Goal: Information Seeking & Learning: Learn about a topic

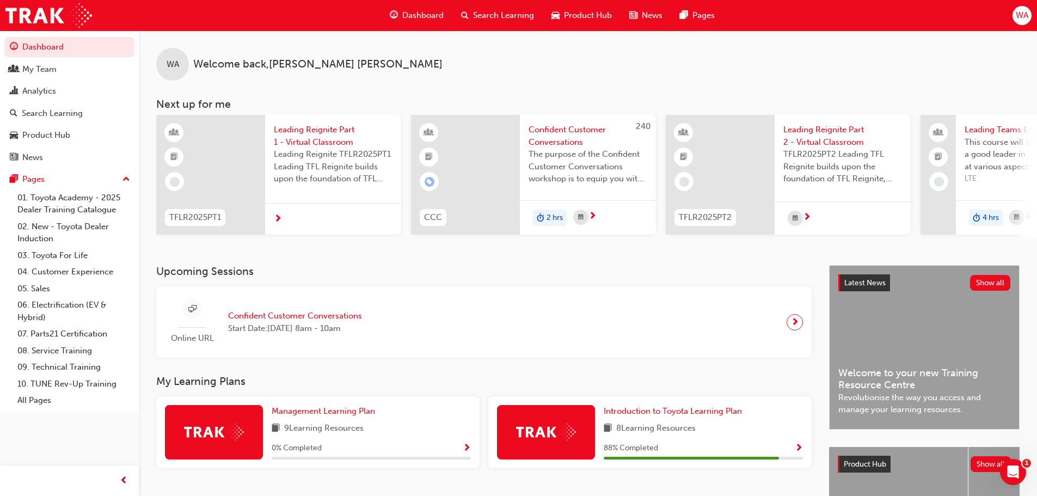
click at [432, 16] on span "Dashboard" at bounding box center [422, 15] width 41 height 13
click at [486, 16] on span "Search Learning" at bounding box center [503, 15] width 61 height 13
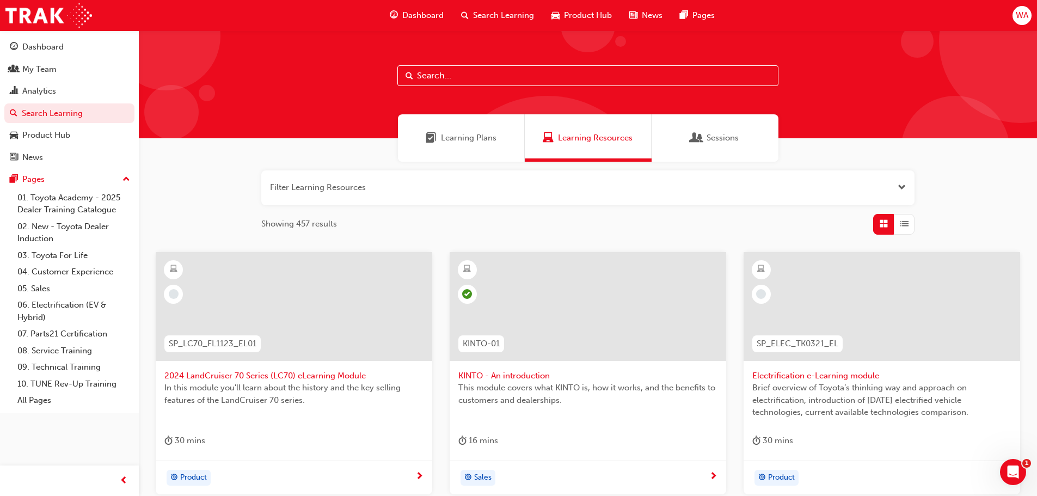
click at [437, 143] on div "Learning Plans" at bounding box center [461, 138] width 71 height 13
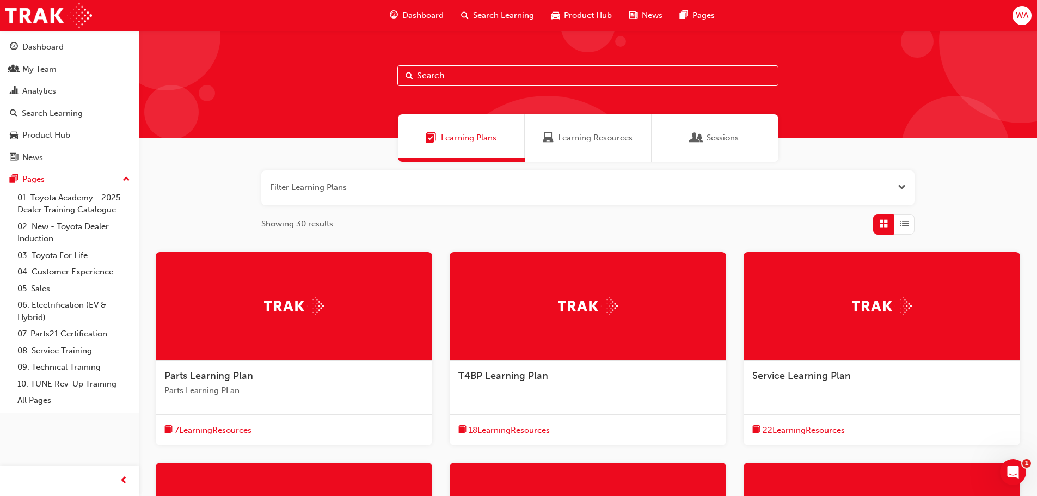
click at [929, 323] on div at bounding box center [882, 306] width 277 height 109
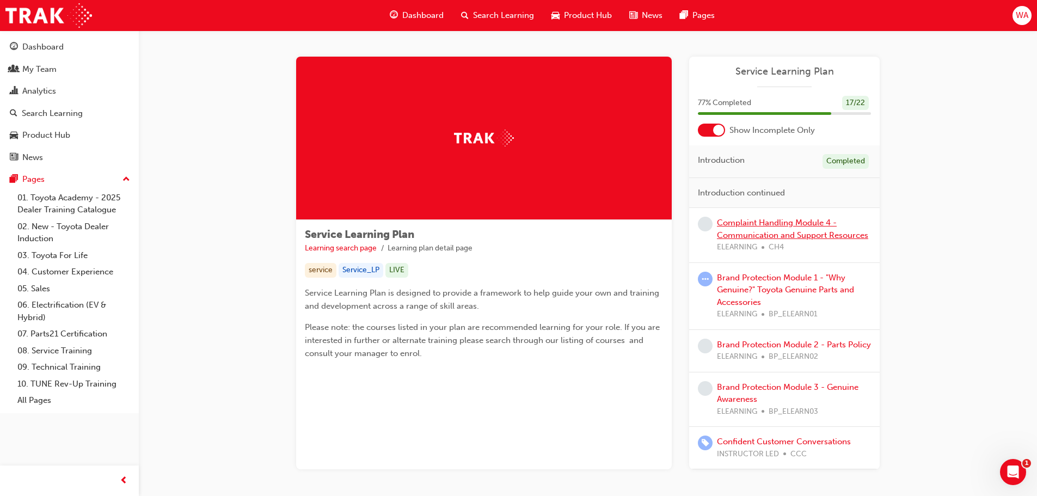
click at [746, 236] on link "Complaint Handling Module 4 - Communication and Support Resources" at bounding box center [792, 229] width 151 height 22
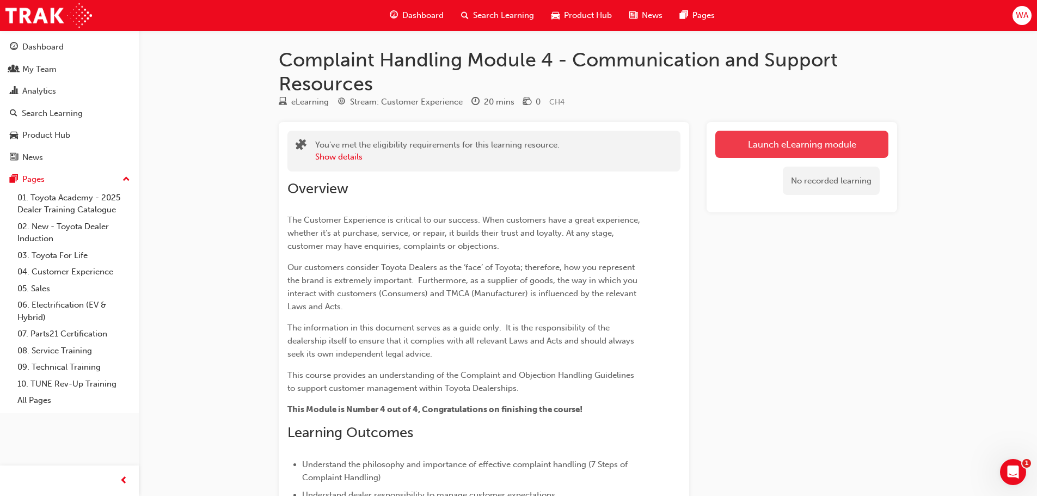
click at [751, 143] on link "Launch eLearning module" at bounding box center [801, 144] width 173 height 27
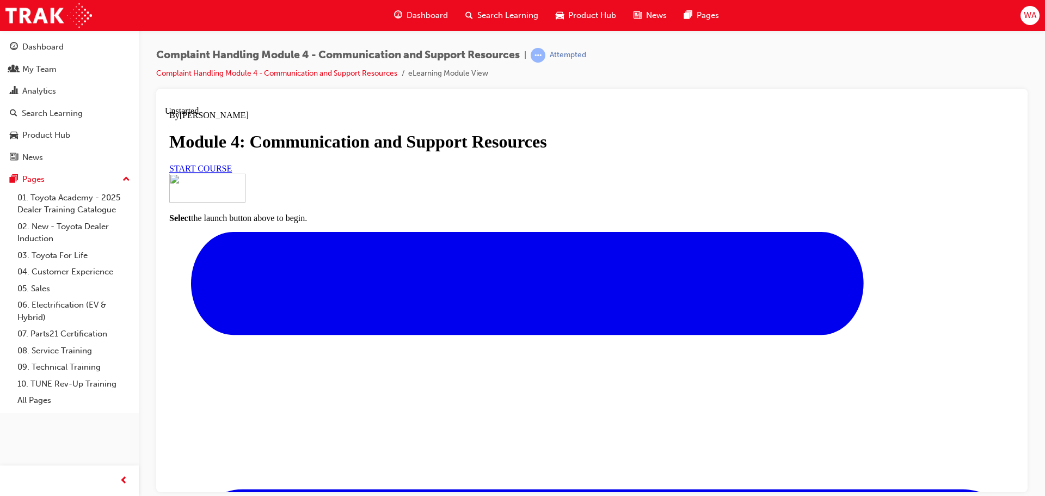
click at [232, 173] on span "START COURSE" at bounding box center [200, 167] width 63 height 9
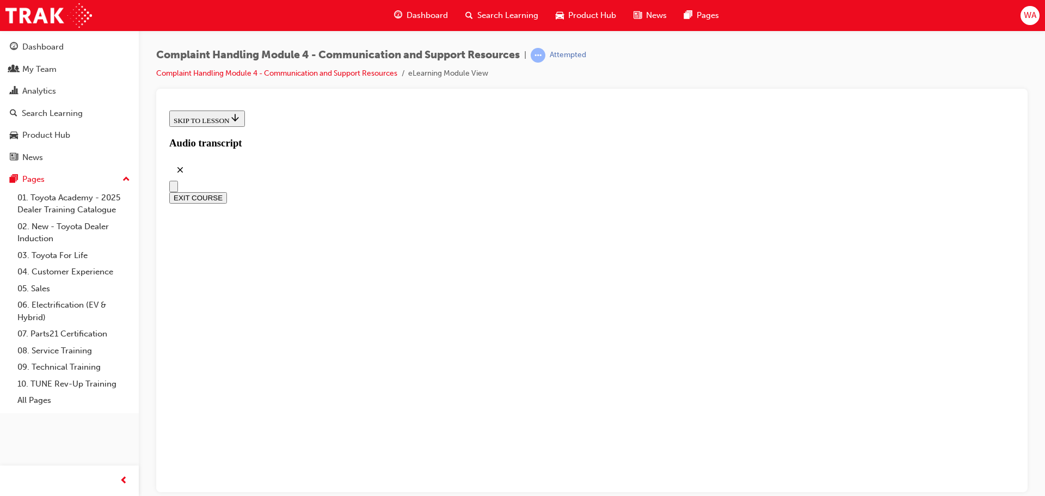
scroll to position [318, 0]
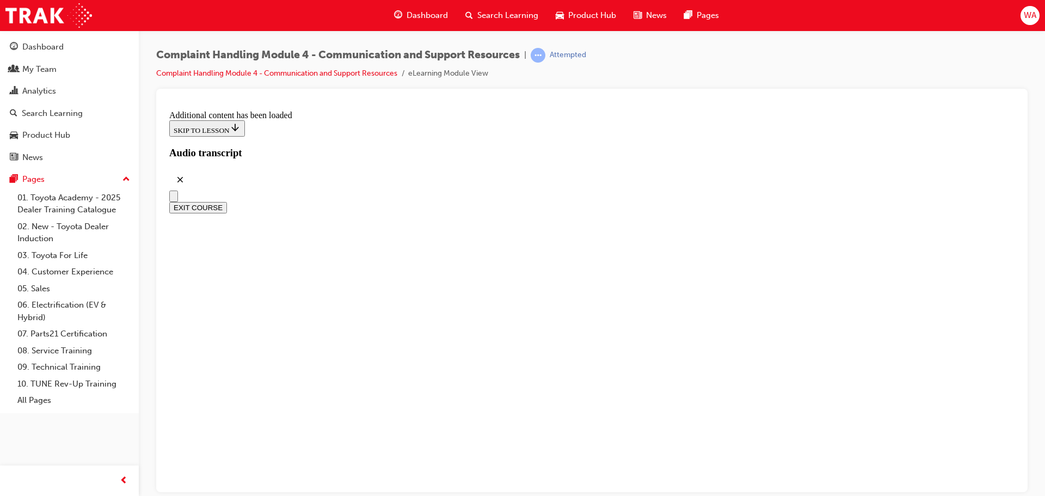
scroll to position [3460, 0]
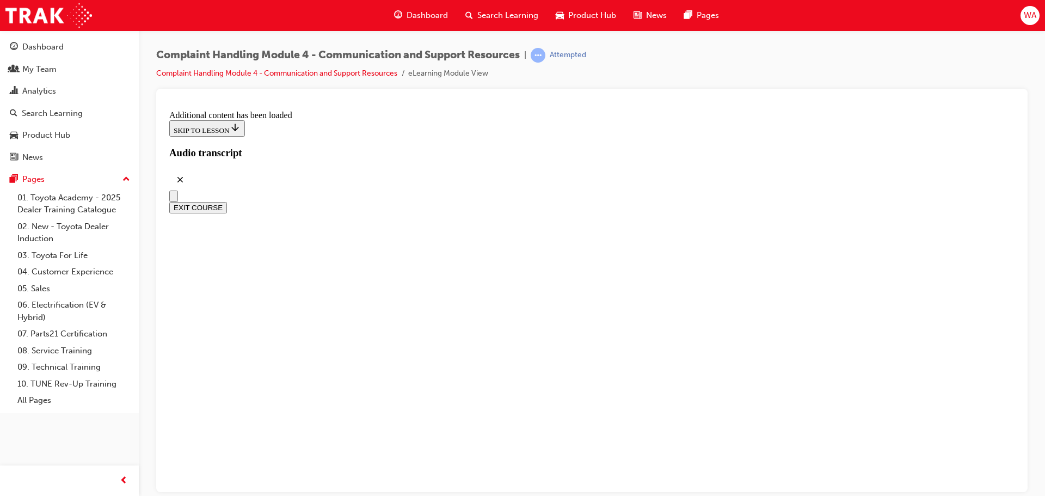
radio input "true"
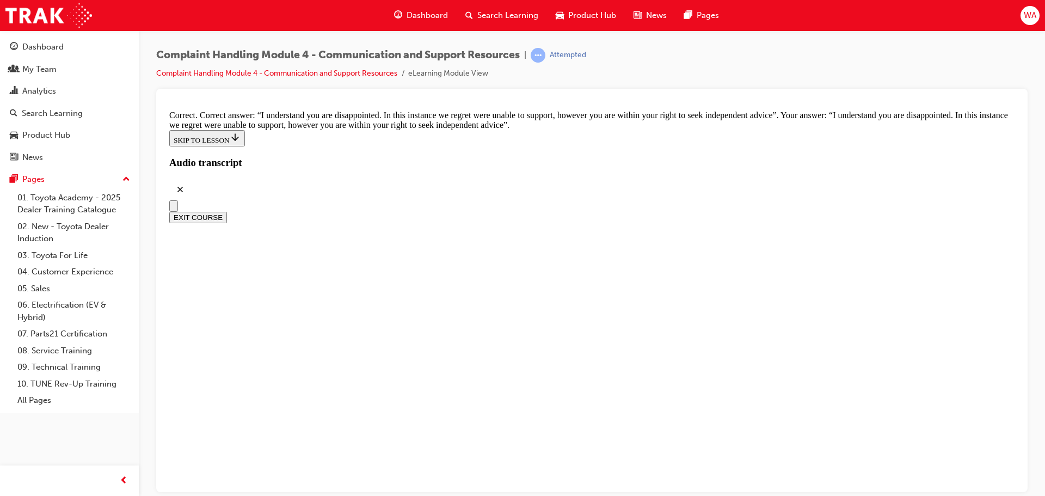
scroll to position [6806, 0]
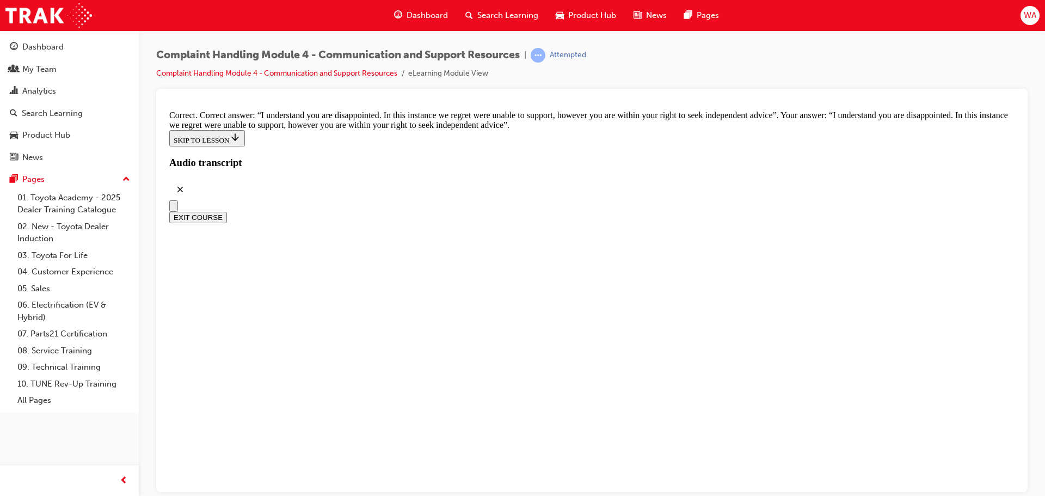
checkbox input "true"
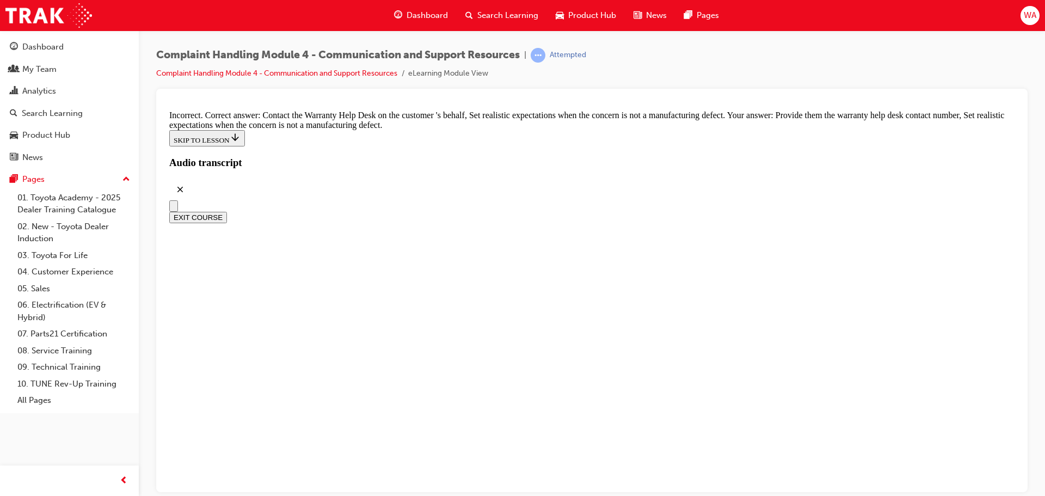
checkbox input "true"
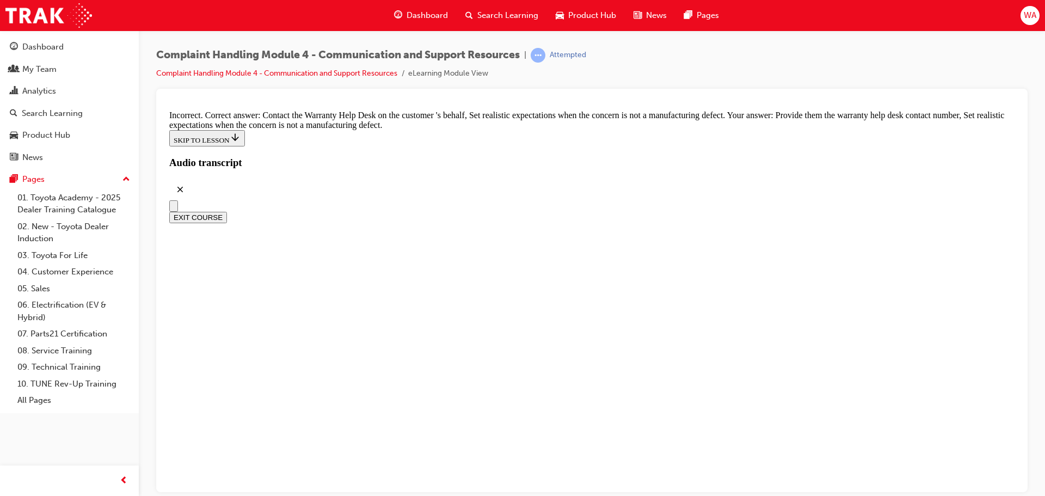
checkbox input "false"
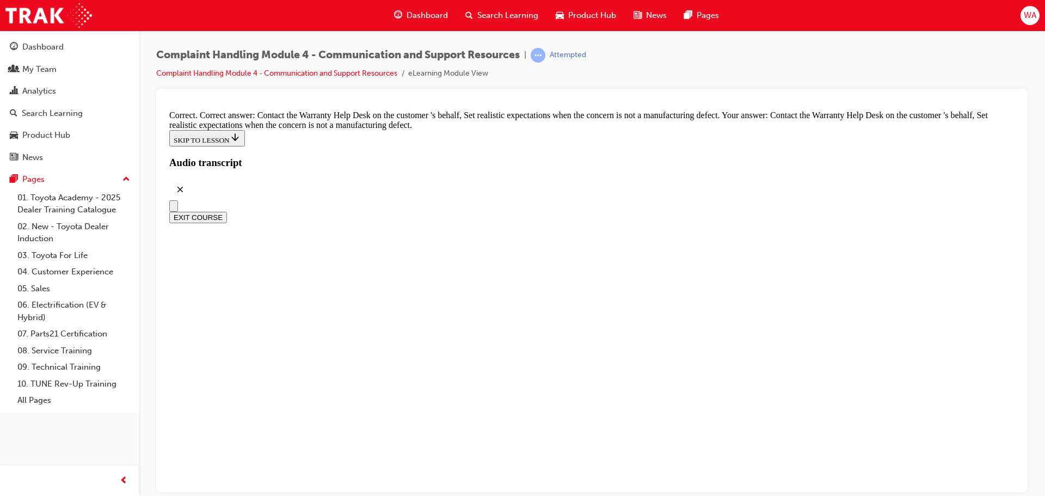
checkbox input "true"
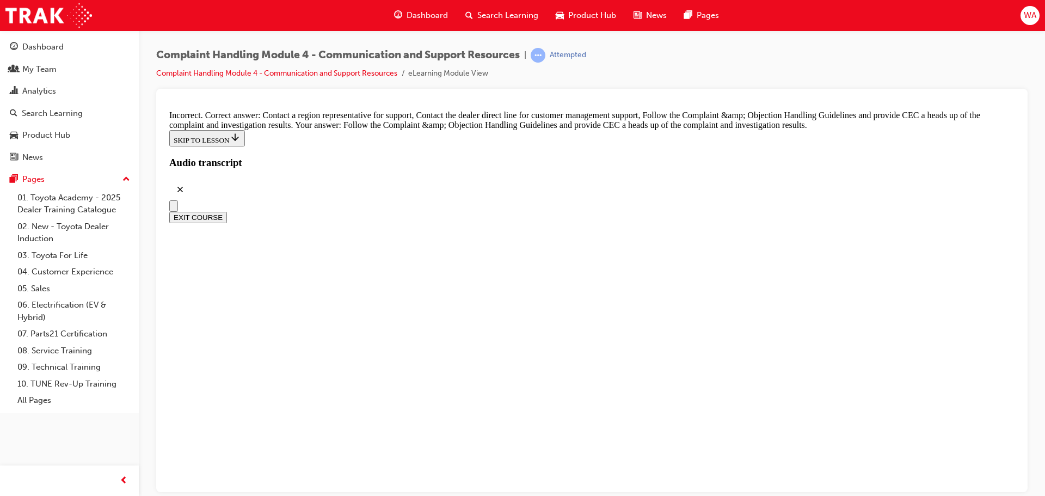
checkbox input "true"
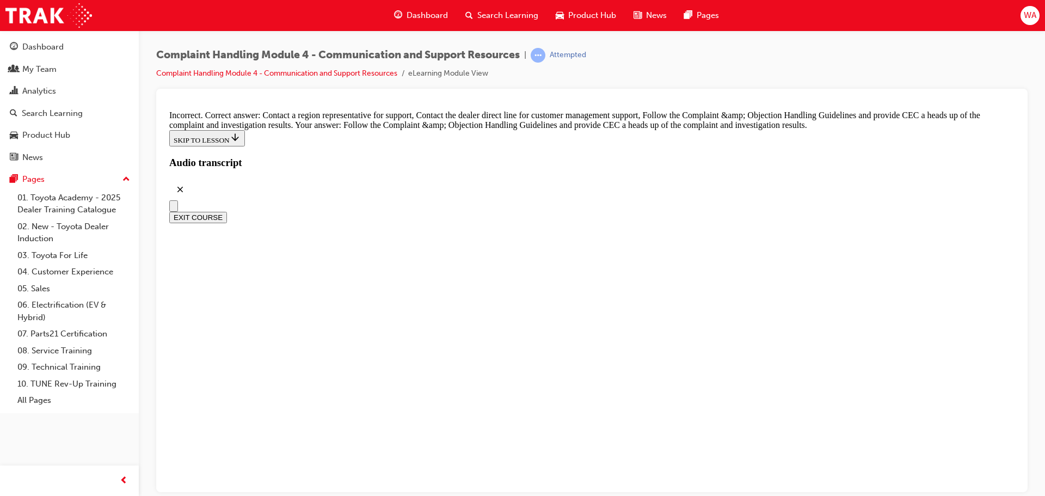
checkbox input "true"
checkbox input "false"
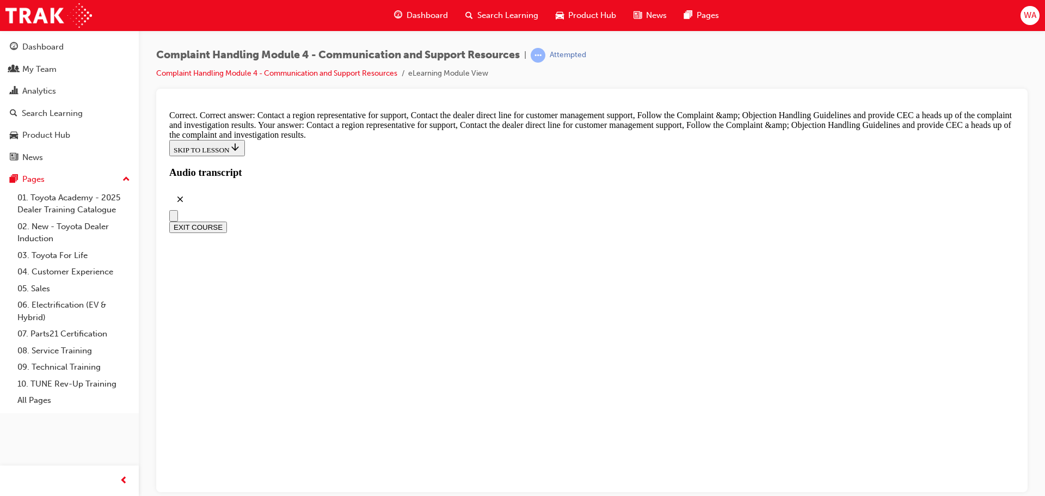
scroll to position [8004, 0]
radio input "true"
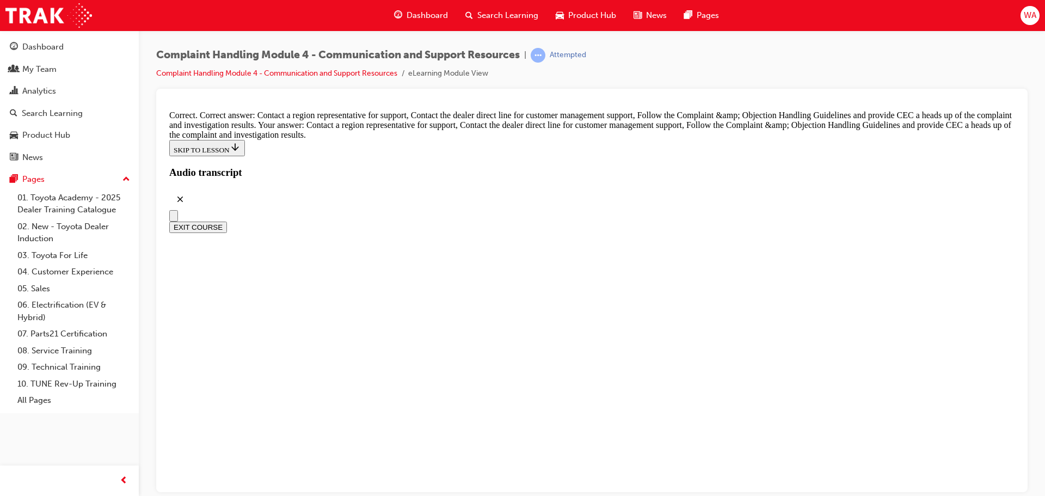
scroll to position [8023, 0]
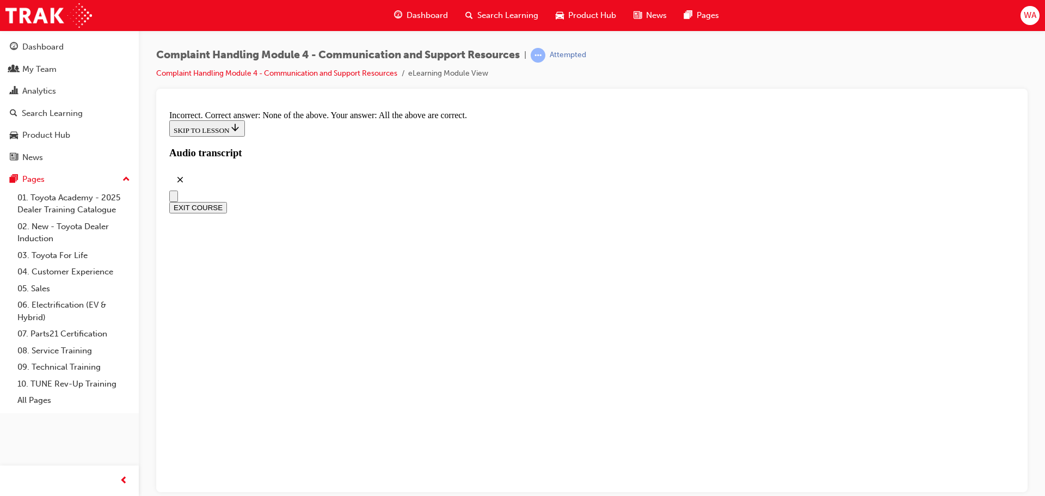
radio input "true"
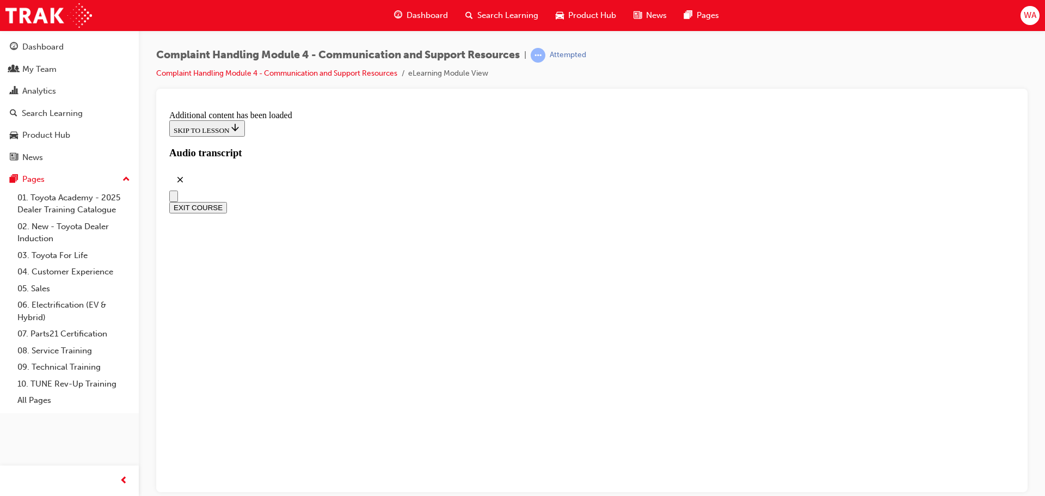
click at [227, 201] on button "EXIT COURSE" at bounding box center [198, 206] width 58 height 11
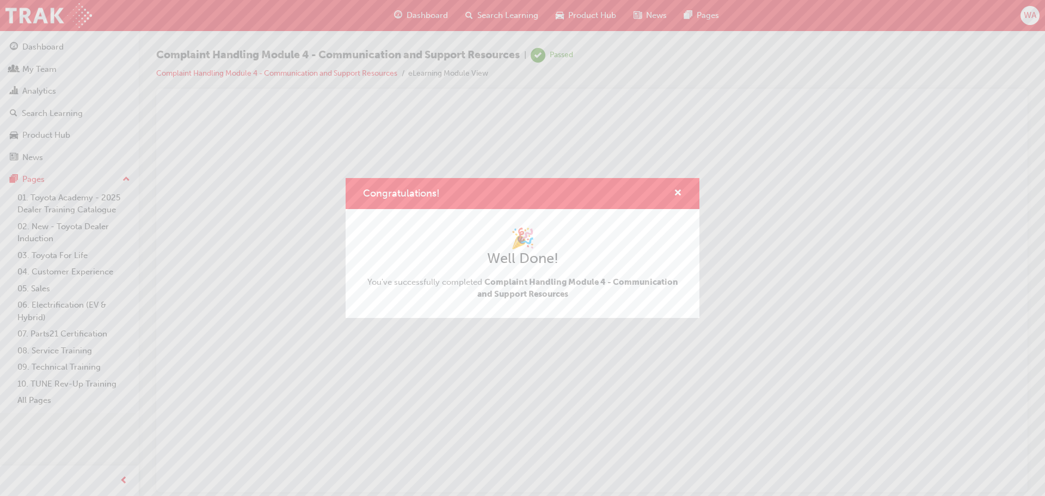
scroll to position [0, 0]
drag, startPoint x: 677, startPoint y: 193, endPoint x: 426, endPoint y: 100, distance: 268.0
click at [677, 193] on span "cross-icon" at bounding box center [678, 194] width 8 height 10
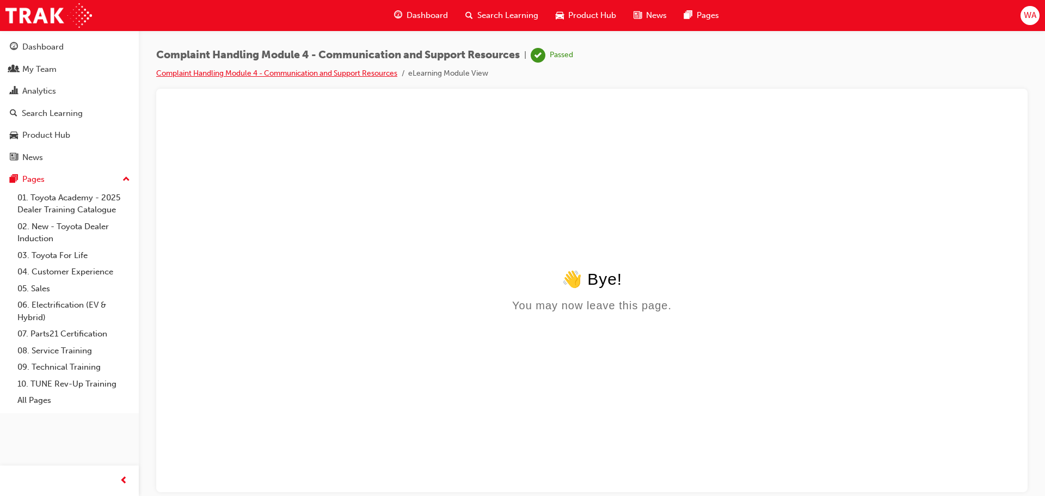
click at [231, 77] on link "Complaint Handling Module 4 - Communication and Support Resources" at bounding box center [276, 73] width 241 height 9
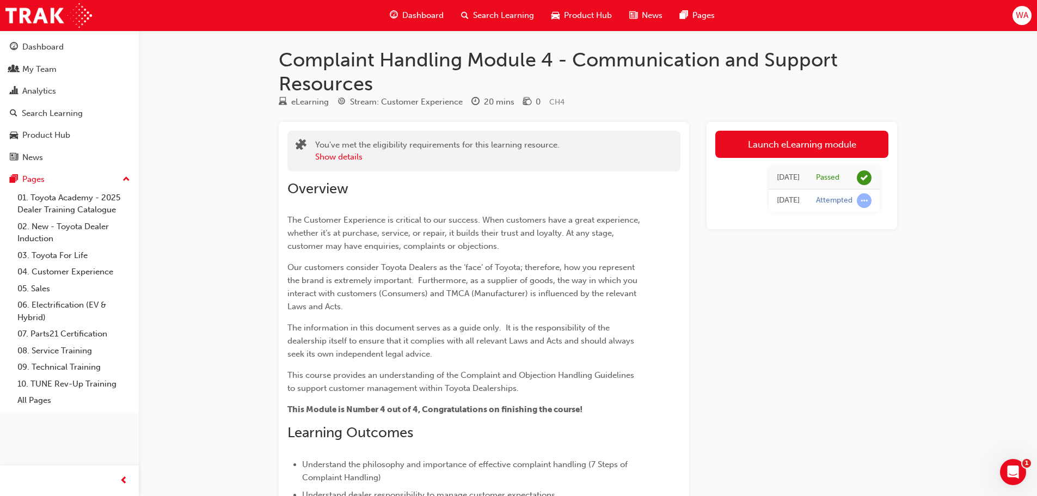
click at [394, 96] on div "Stream: Customer Experience" at bounding box center [406, 102] width 113 height 13
drag, startPoint x: 317, startPoint y: 101, endPoint x: 312, endPoint y: 79, distance: 22.3
click at [316, 101] on div "eLearning" at bounding box center [310, 102] width 38 height 13
click at [308, 65] on h1 "Complaint Handling Module 4 - Communication and Support Resources" at bounding box center [588, 71] width 619 height 47
click at [429, 16] on span "Dashboard" at bounding box center [422, 15] width 41 height 13
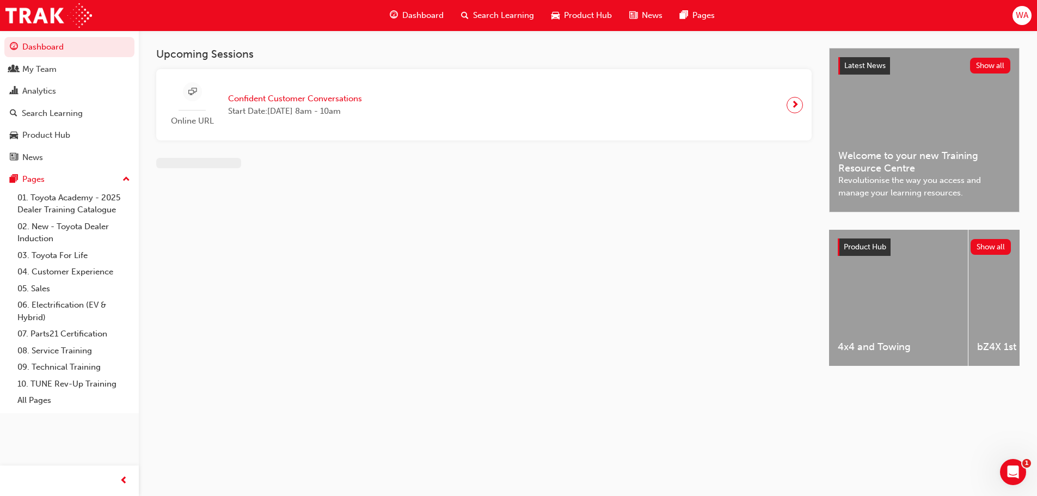
click at [494, 9] on span "Search Learning" at bounding box center [503, 15] width 61 height 13
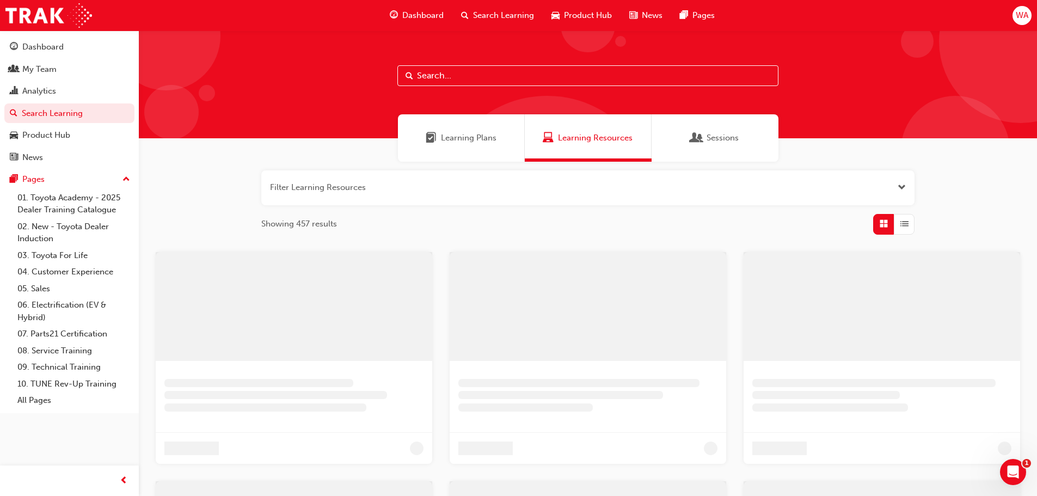
click at [443, 146] on div "Learning Plans" at bounding box center [461, 137] width 127 height 47
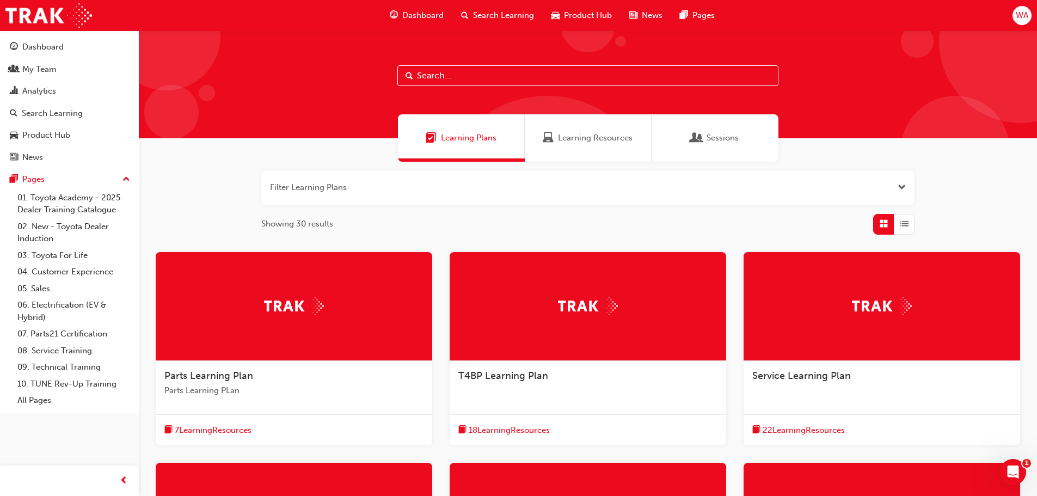
click at [840, 303] on div at bounding box center [882, 306] width 277 height 109
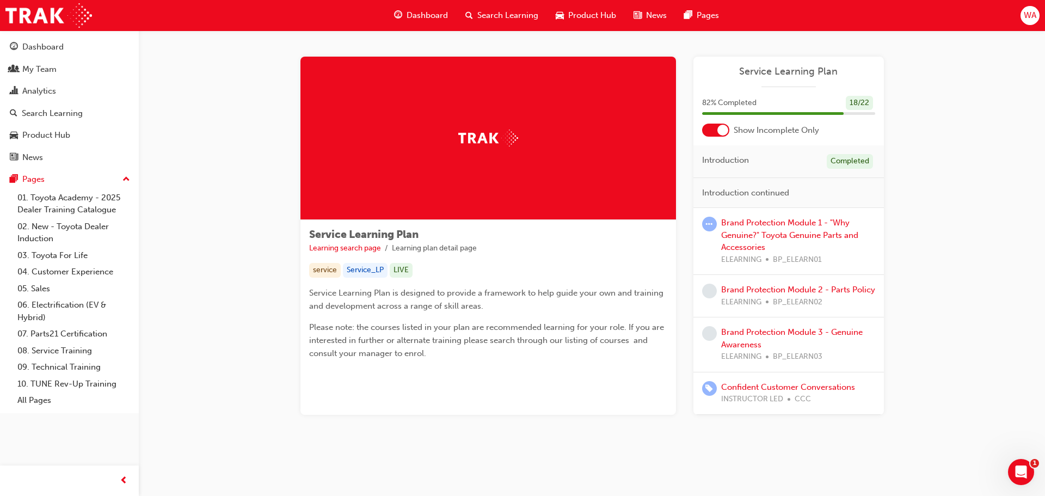
click at [771, 229] on div "Brand Protection Module 1 - "Why Genuine?" Toyota Genuine Parts and Accessories…" at bounding box center [798, 241] width 154 height 49
click at [772, 223] on link "Brand Protection Module 1 - "Why Genuine?" Toyota Genuine Parts and Accessories" at bounding box center [789, 235] width 137 height 34
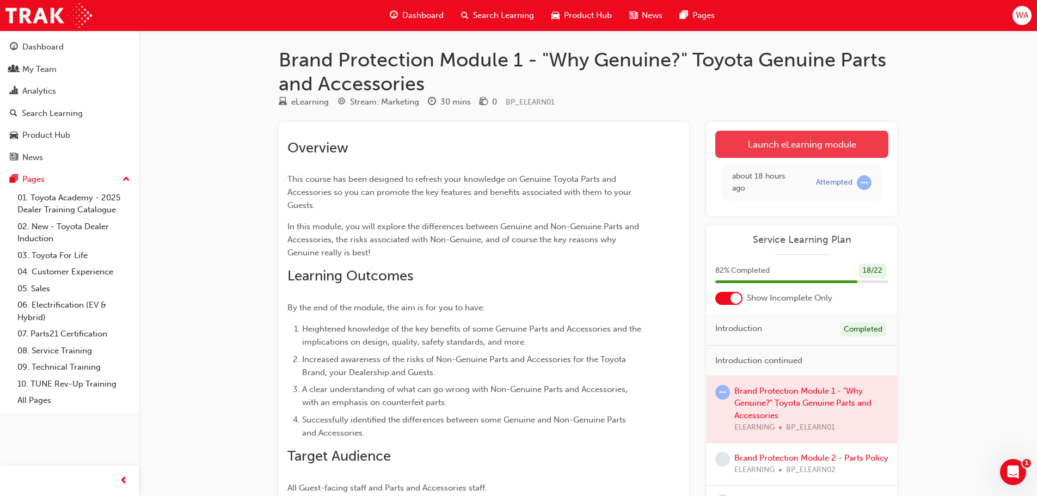
click at [772, 145] on link "Launch eLearning module" at bounding box center [801, 144] width 173 height 27
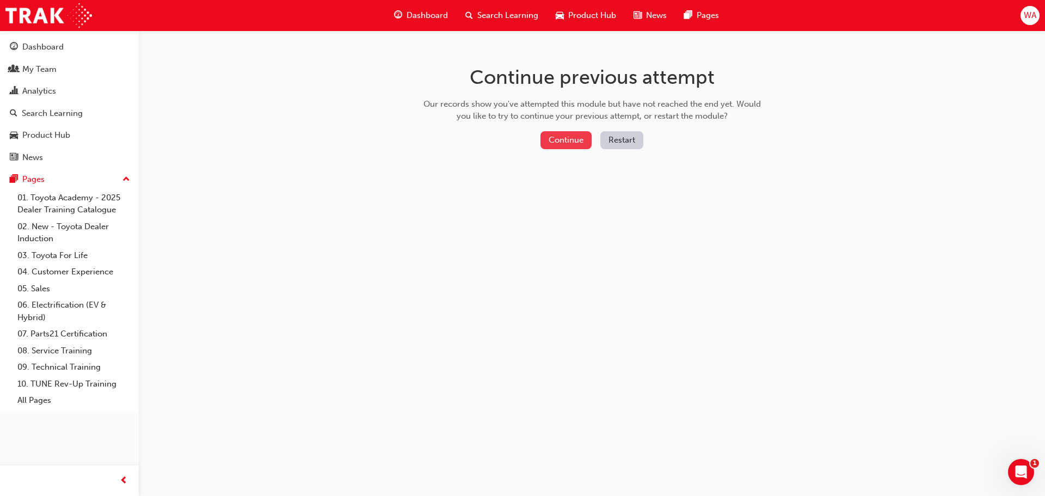
click at [564, 143] on button "Continue" at bounding box center [566, 140] width 51 height 18
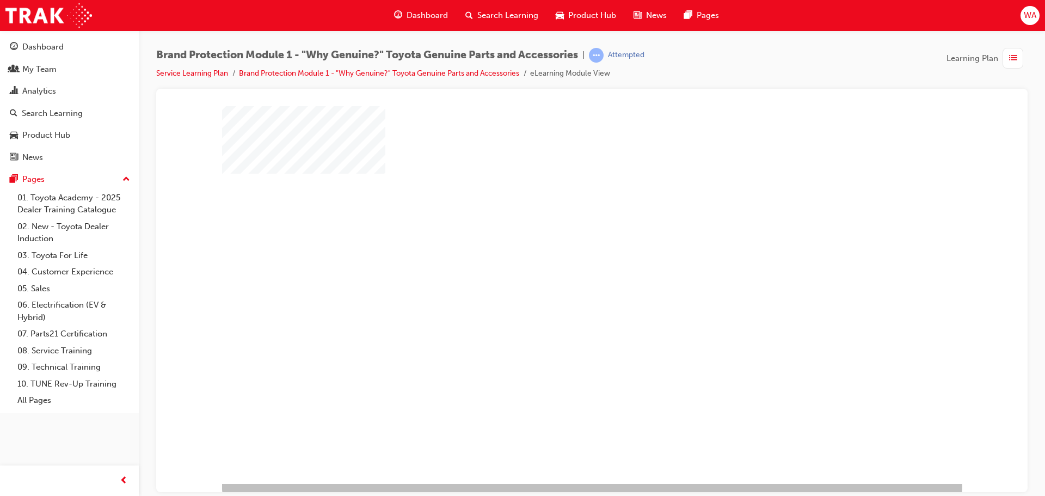
scroll to position [22, 0]
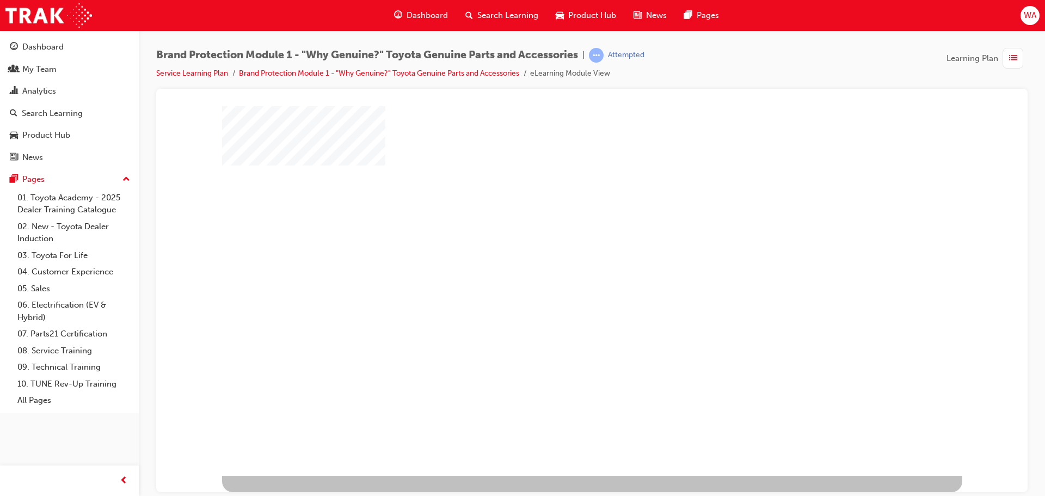
click at [561, 245] on div "play" at bounding box center [561, 245] width 0 height 0
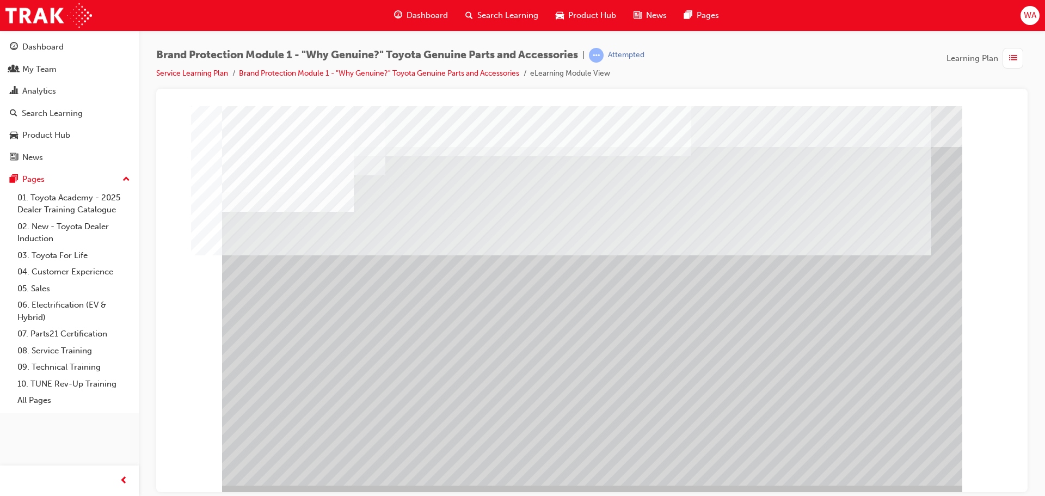
scroll to position [22, 0]
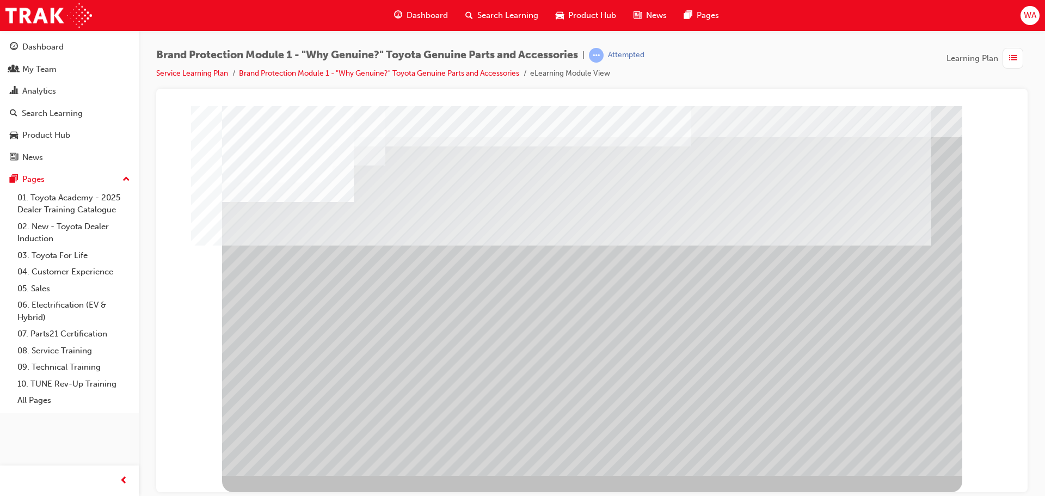
drag, startPoint x: 584, startPoint y: 376, endPoint x: 685, endPoint y: 378, distance: 100.7
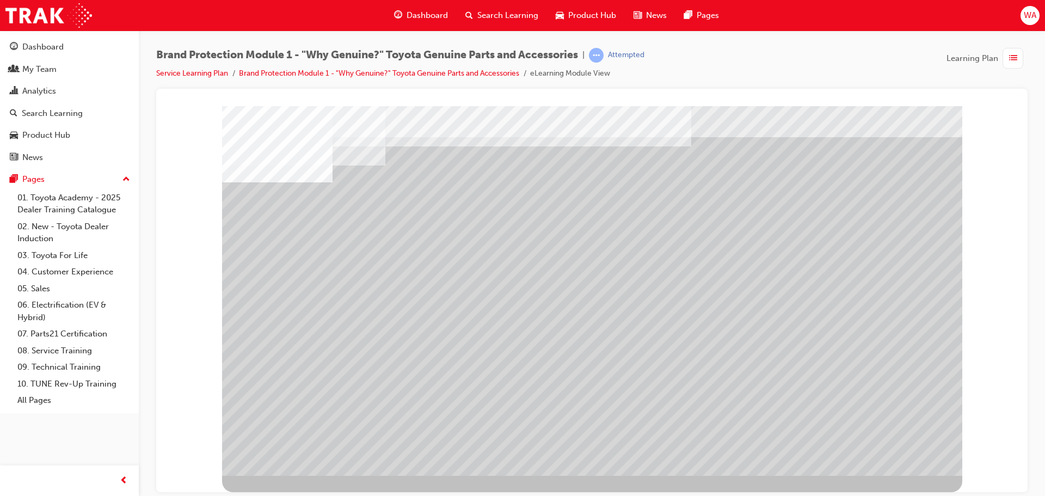
drag, startPoint x: 722, startPoint y: 366, endPoint x: 746, endPoint y: 385, distance: 30.3
drag, startPoint x: 760, startPoint y: 365, endPoint x: 768, endPoint y: 387, distance: 22.8
click at [768, 387] on div at bounding box center [592, 279] width 740 height 392
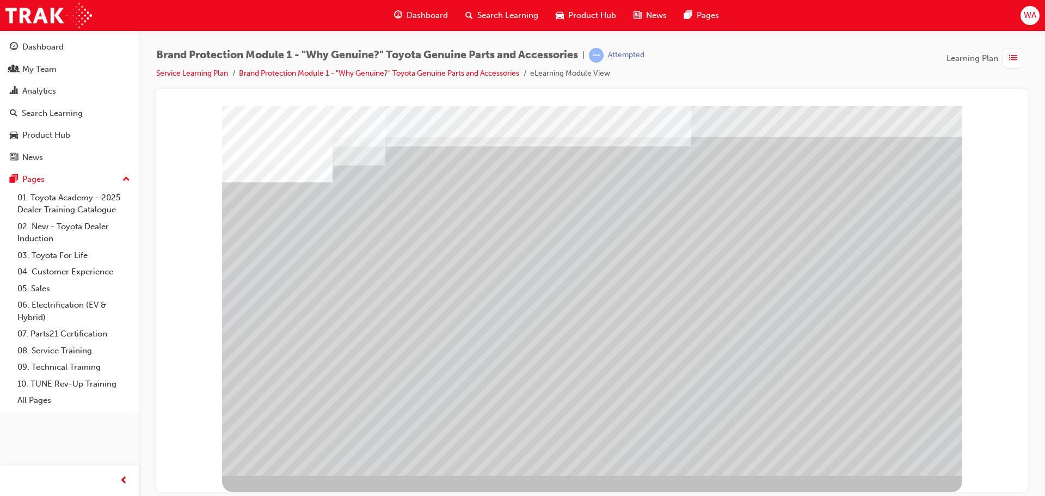
drag, startPoint x: 574, startPoint y: 366, endPoint x: 457, endPoint y: 221, distance: 186.7
click at [457, 221] on div at bounding box center [592, 279] width 740 height 392
drag, startPoint x: 604, startPoint y: 362, endPoint x: 584, endPoint y: 322, distance: 44.8
click at [584, 323] on div at bounding box center [592, 279] width 740 height 392
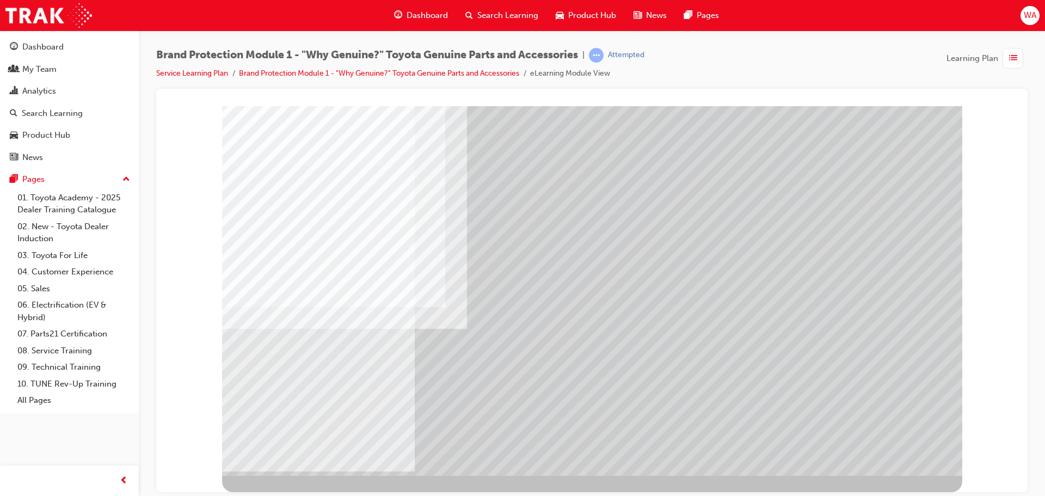
scroll to position [0, 0]
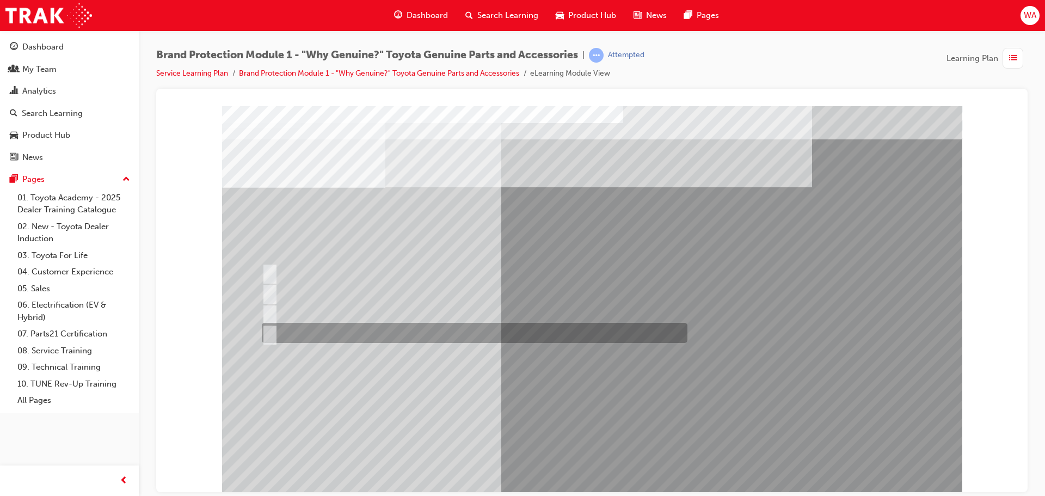
click at [372, 326] on div at bounding box center [472, 333] width 426 height 20
radio input "true"
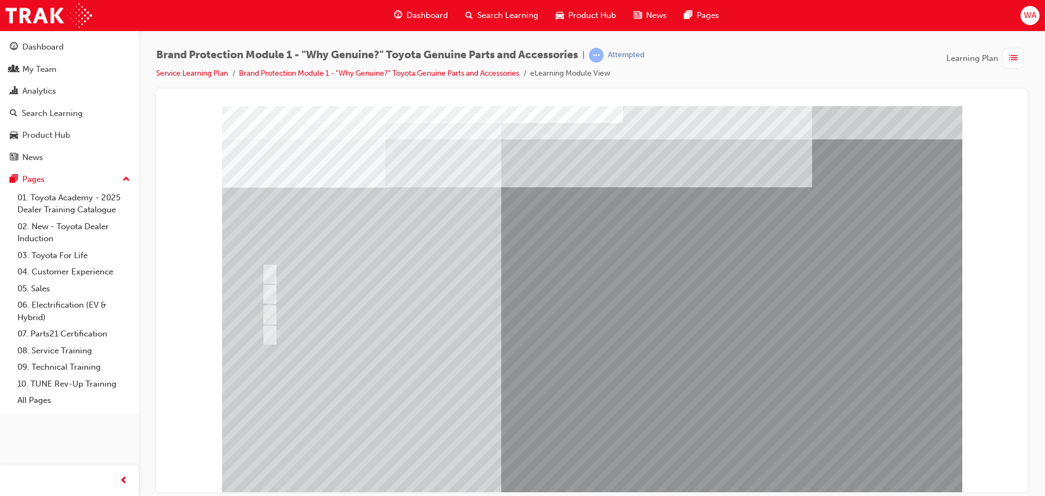
drag, startPoint x: 593, startPoint y: 439, endPoint x: 585, endPoint y: 432, distance: 10.4
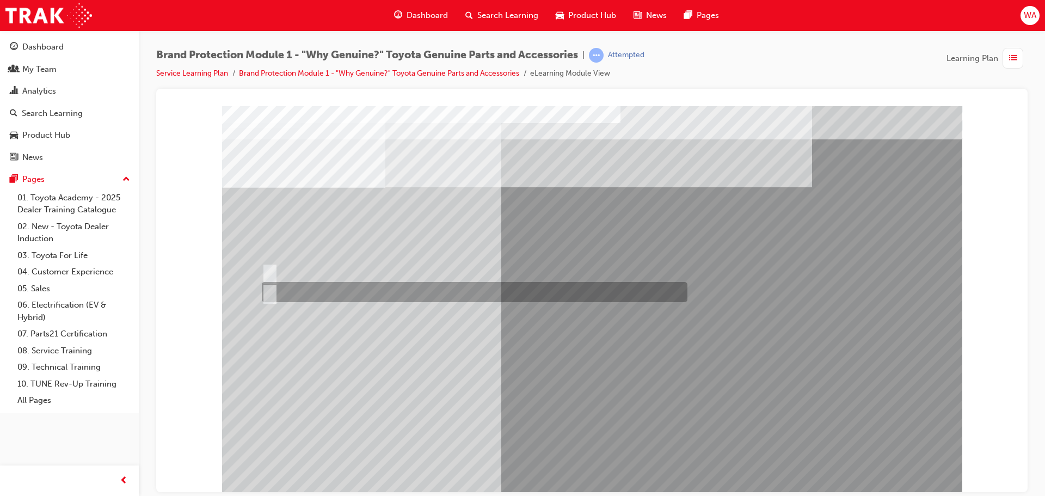
click at [263, 292] on input "False." at bounding box center [268, 292] width 12 height 12
radio input "true"
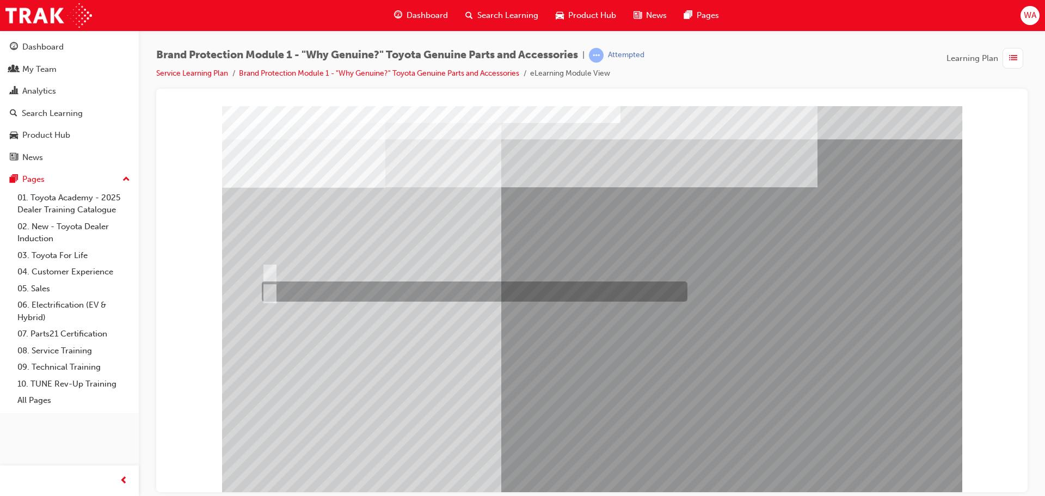
click at [310, 283] on div at bounding box center [472, 291] width 426 height 20
radio input "true"
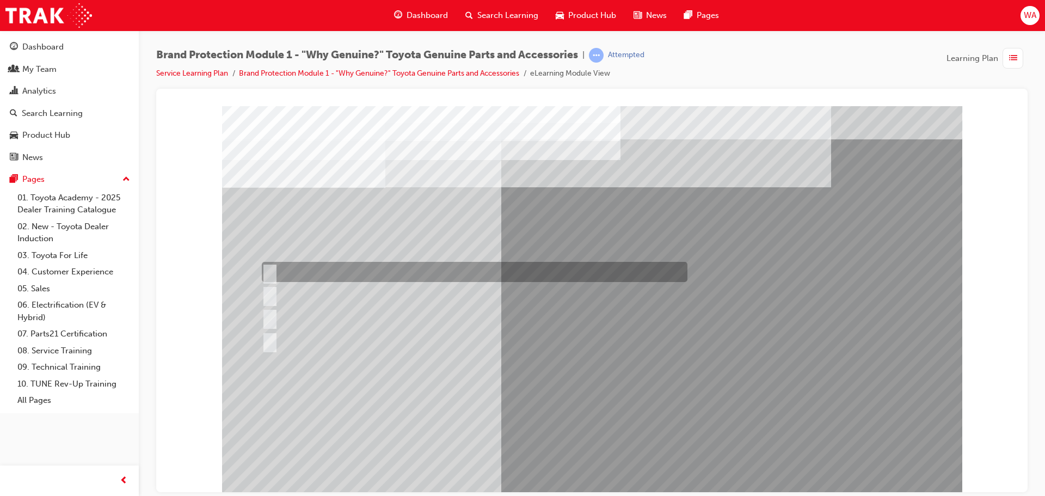
click at [282, 269] on div at bounding box center [472, 272] width 426 height 20
radio input "true"
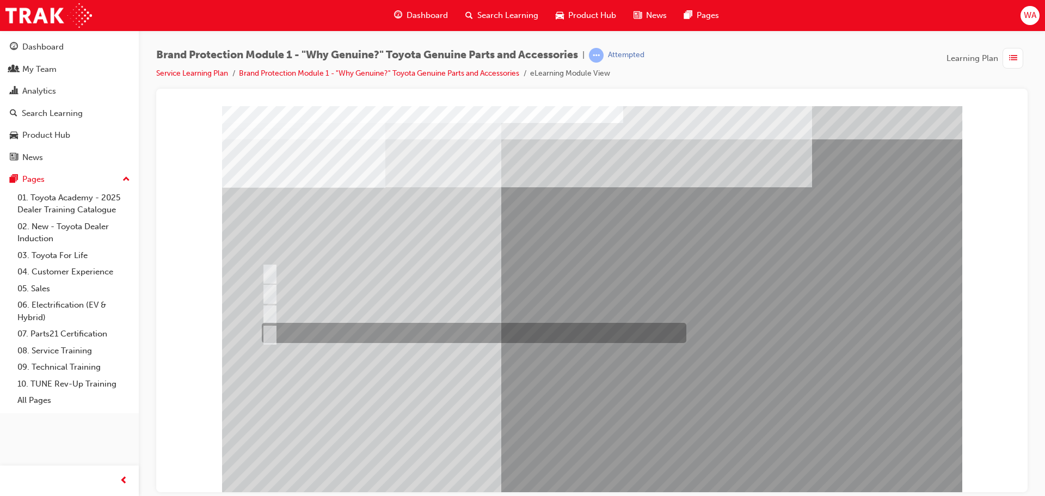
click at [348, 323] on div at bounding box center [471, 333] width 425 height 20
radio input "true"
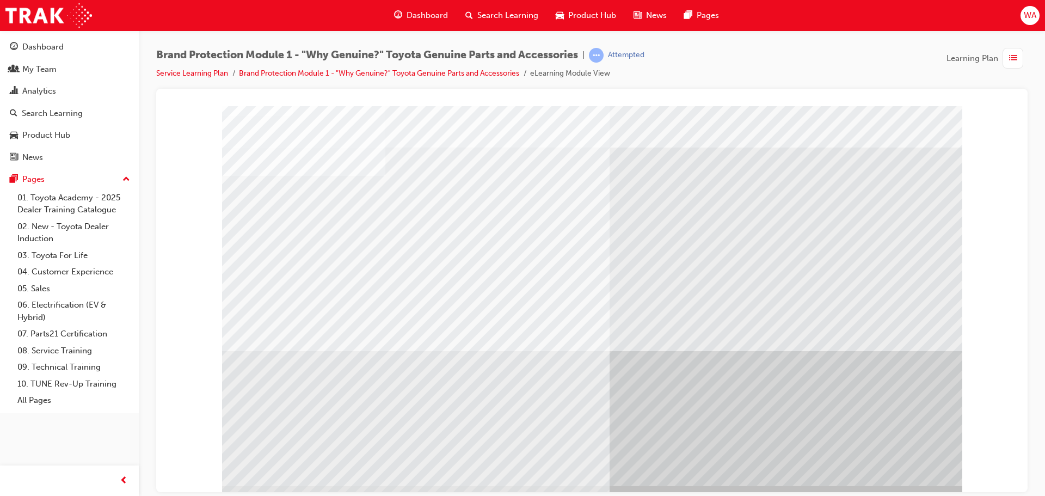
scroll to position [22, 0]
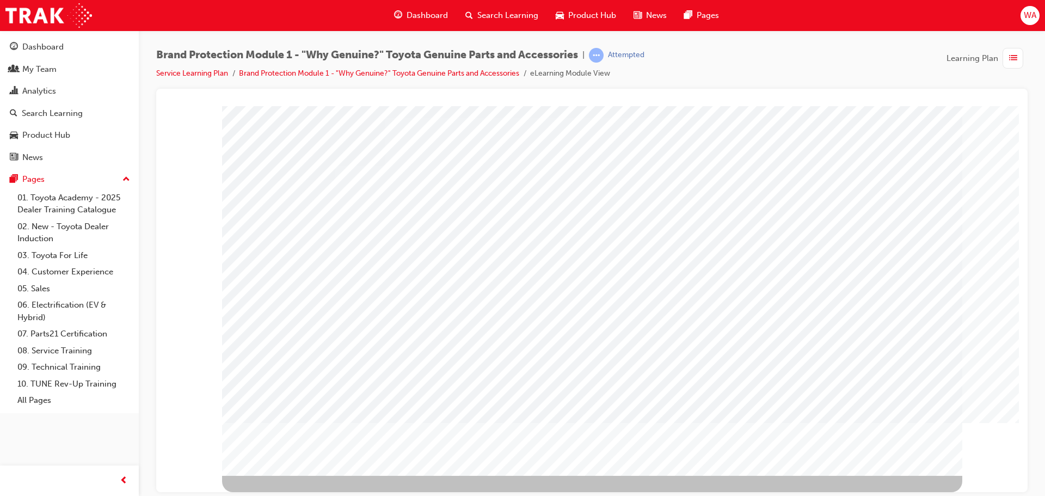
scroll to position [0, 0]
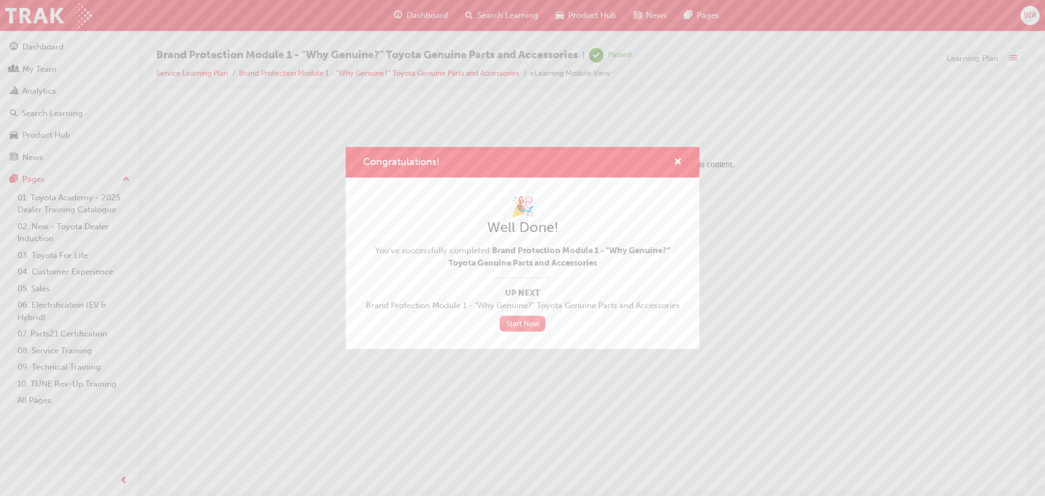
click at [529, 326] on link "Start Now" at bounding box center [523, 324] width 46 height 16
click at [525, 323] on link "Start Now" at bounding box center [523, 324] width 46 height 16
click at [680, 163] on span "cross-icon" at bounding box center [678, 163] width 8 height 10
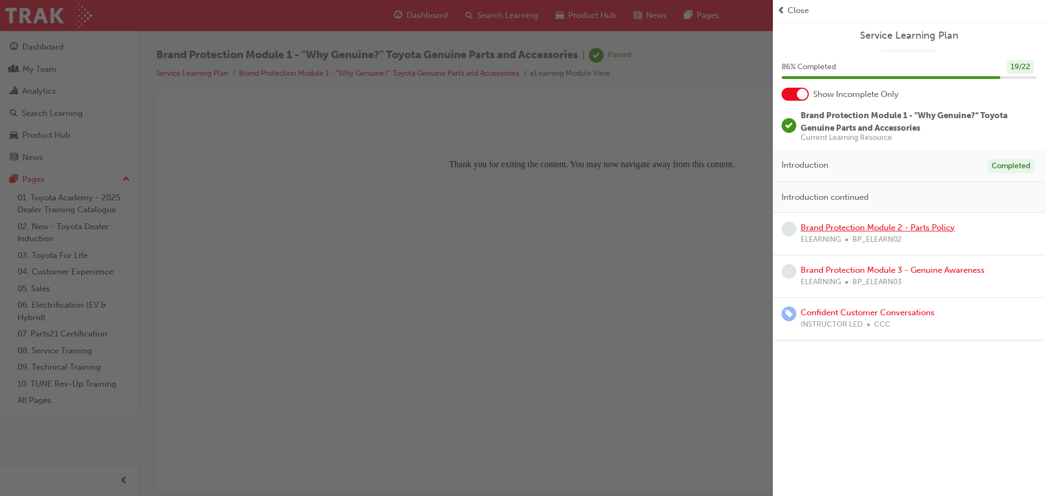
click at [861, 230] on link "Brand Protection Module 2 - Parts Policy" at bounding box center [878, 228] width 154 height 10
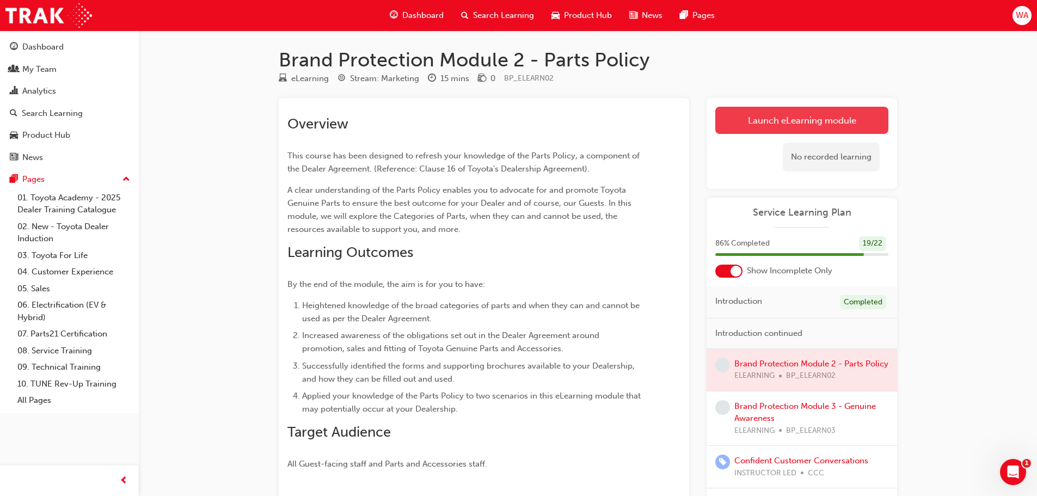
click at [781, 117] on link "Launch eLearning module" at bounding box center [801, 120] width 173 height 27
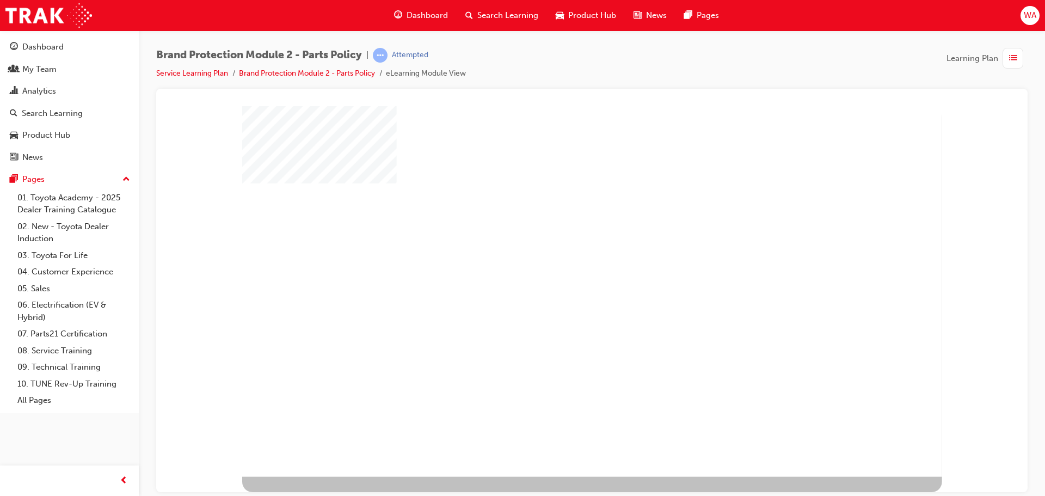
click at [562, 261] on div "play" at bounding box center [562, 261] width 0 height 0
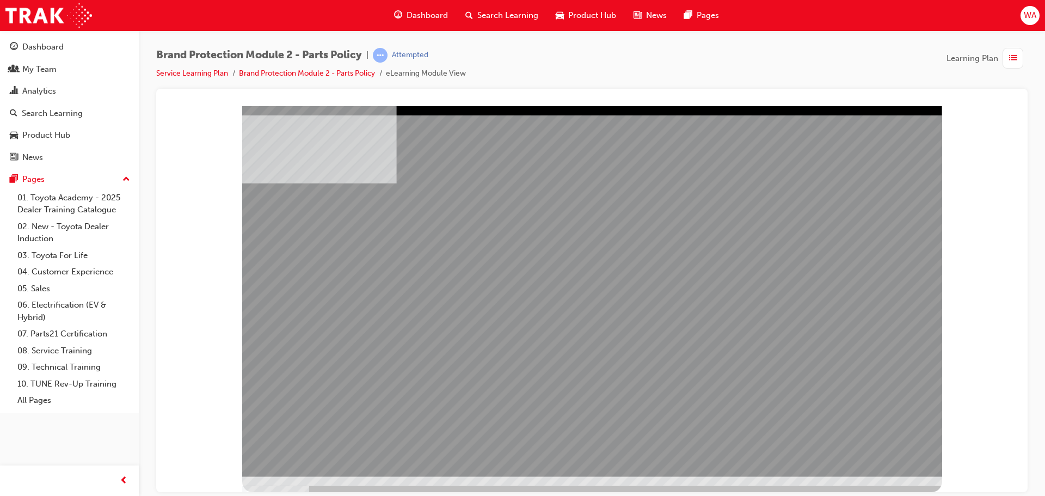
drag, startPoint x: 899, startPoint y: 454, endPoint x: 703, endPoint y: 407, distance: 201.5
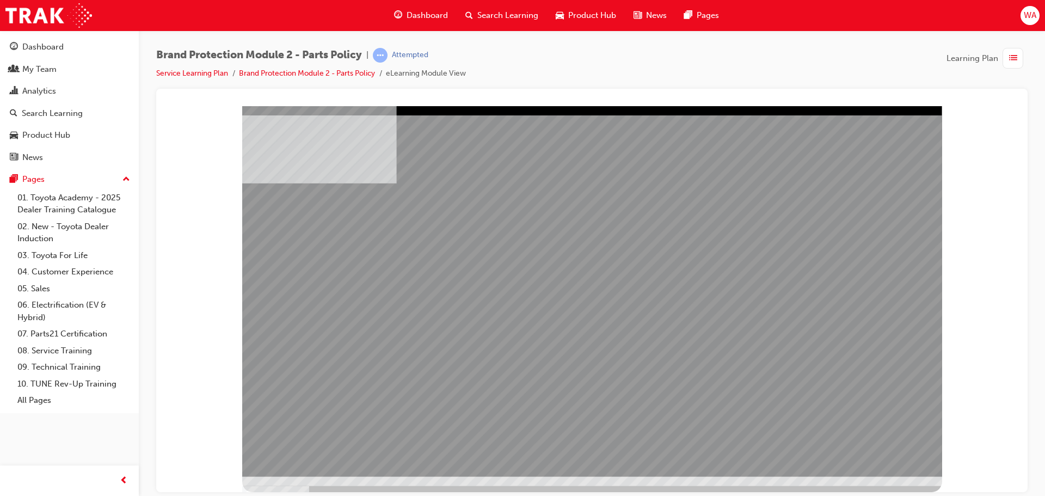
drag, startPoint x: 754, startPoint y: 183, endPoint x: 758, endPoint y: 189, distance: 7.1
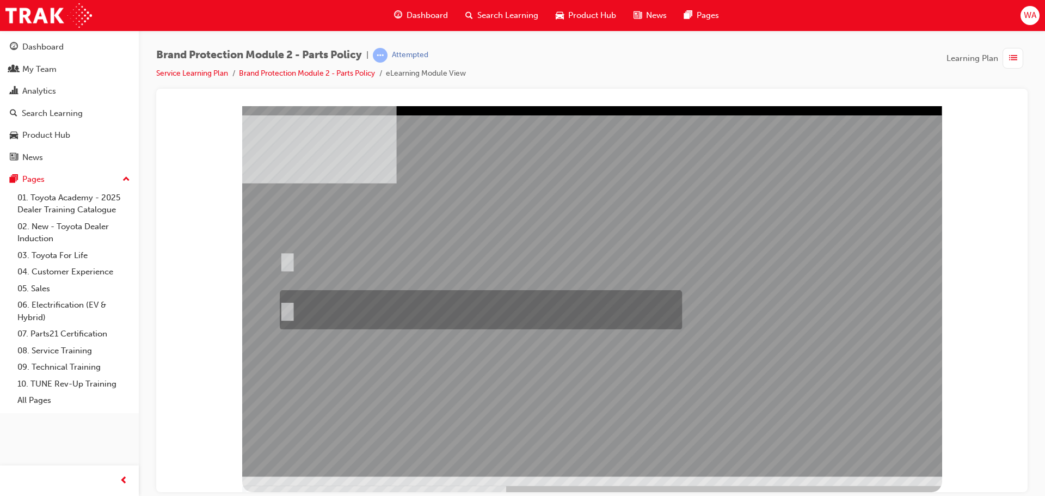
radio input "true"
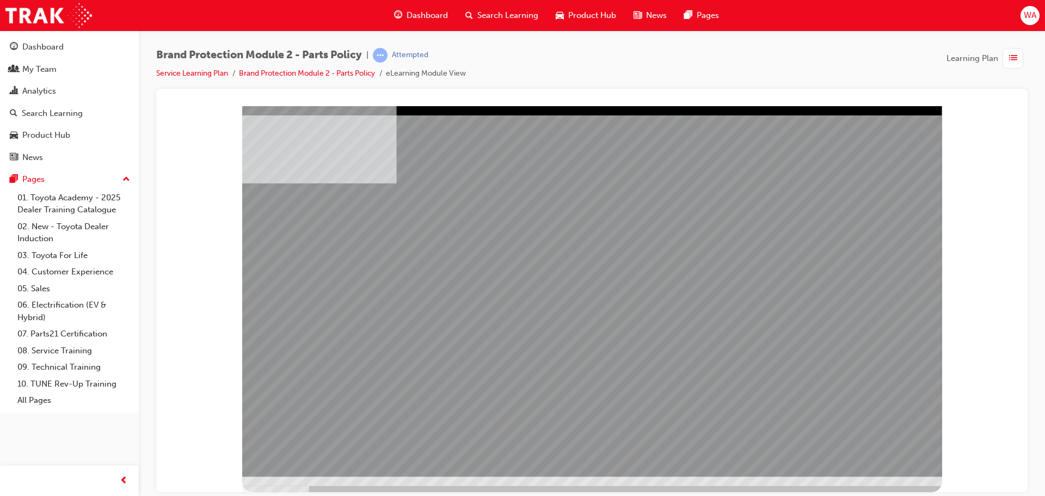
click at [696, 336] on div at bounding box center [592, 291] width 700 height 371
drag, startPoint x: 633, startPoint y: 305, endPoint x: 625, endPoint y: 300, distance: 9.8
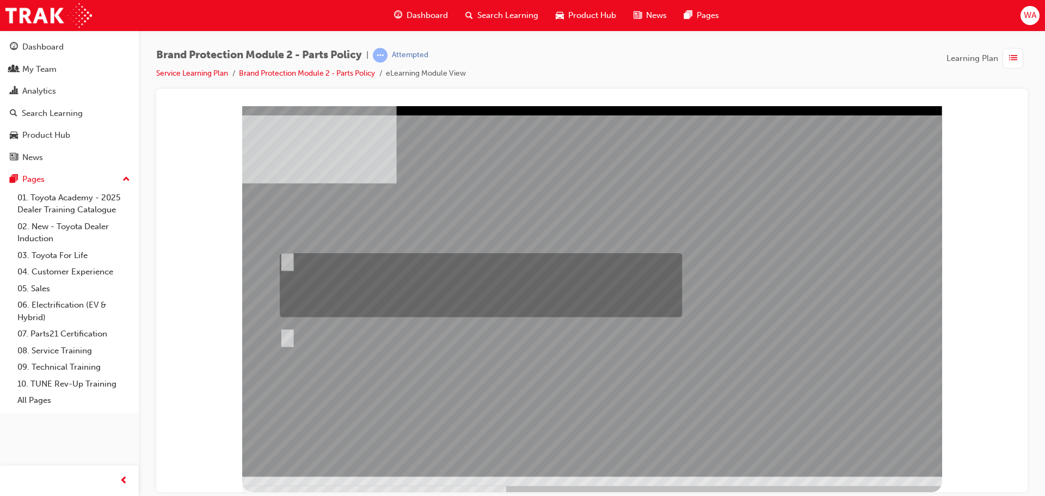
radio input "true"
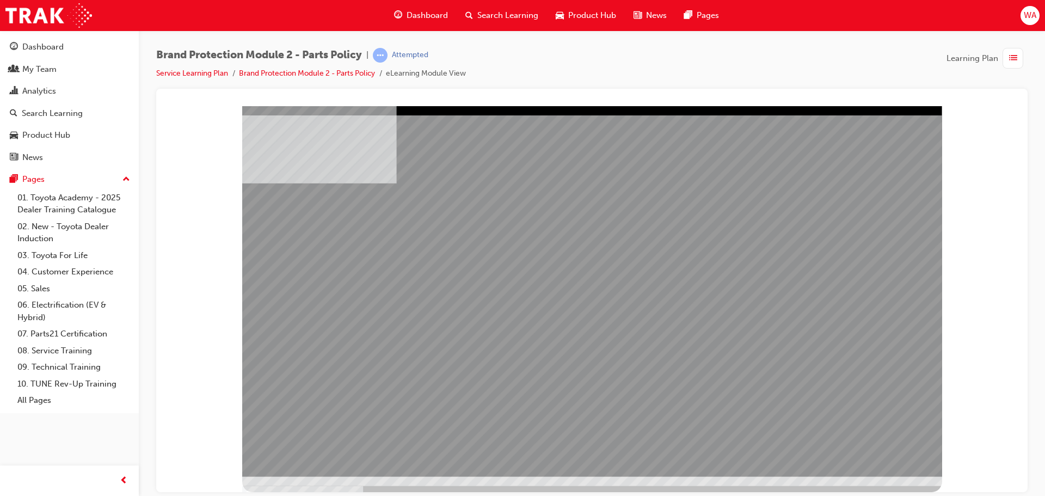
drag, startPoint x: 790, startPoint y: 321, endPoint x: 792, endPoint y: 327, distance: 6.2
click at [886, 462] on div at bounding box center [592, 291] width 700 height 371
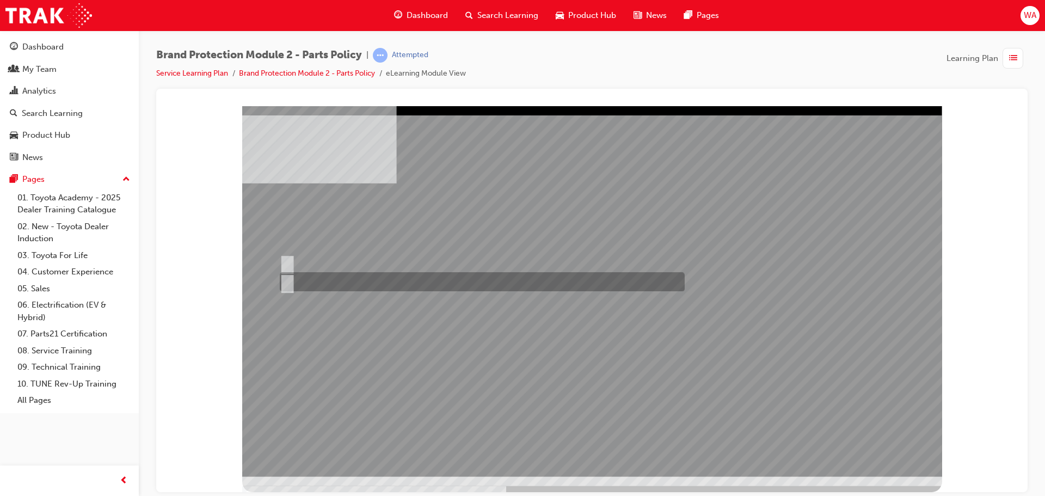
radio input "true"
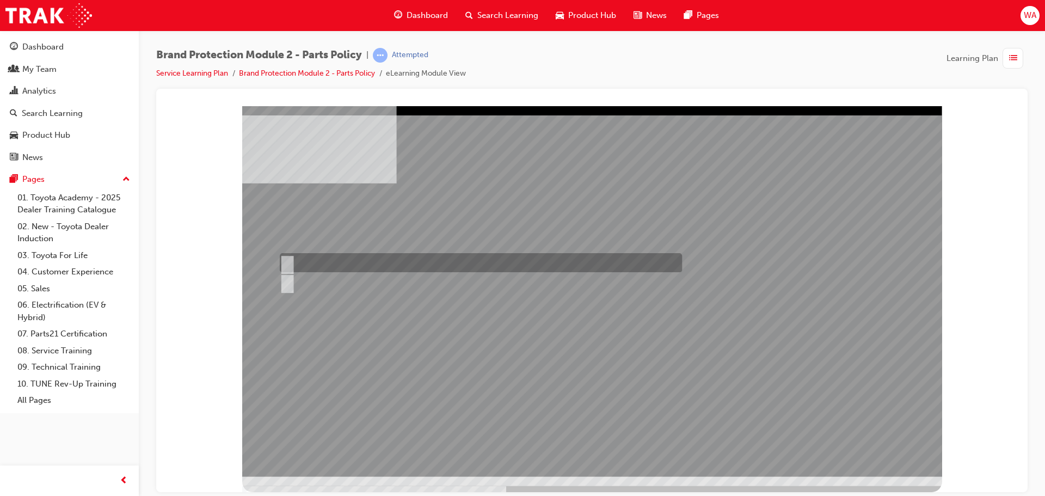
radio input "true"
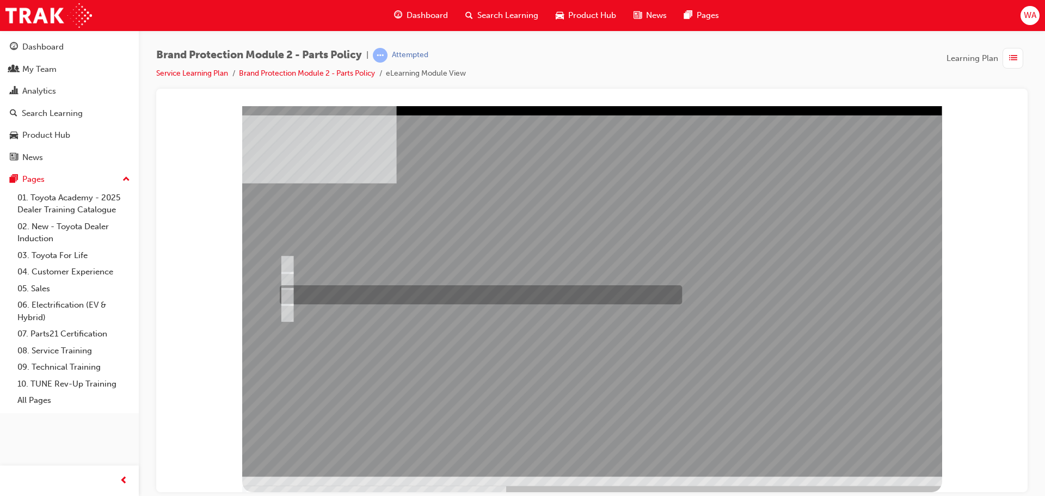
radio input "true"
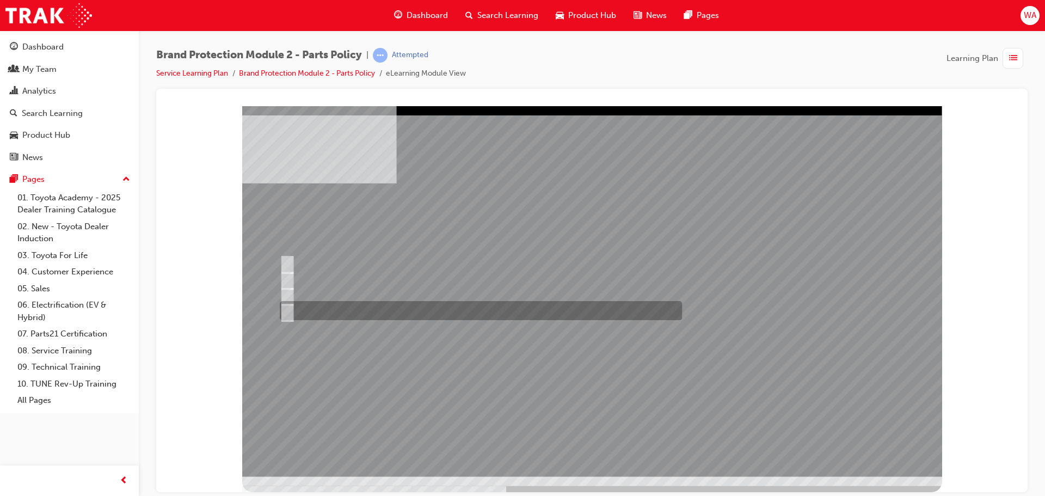
radio input "false"
radio input "true"
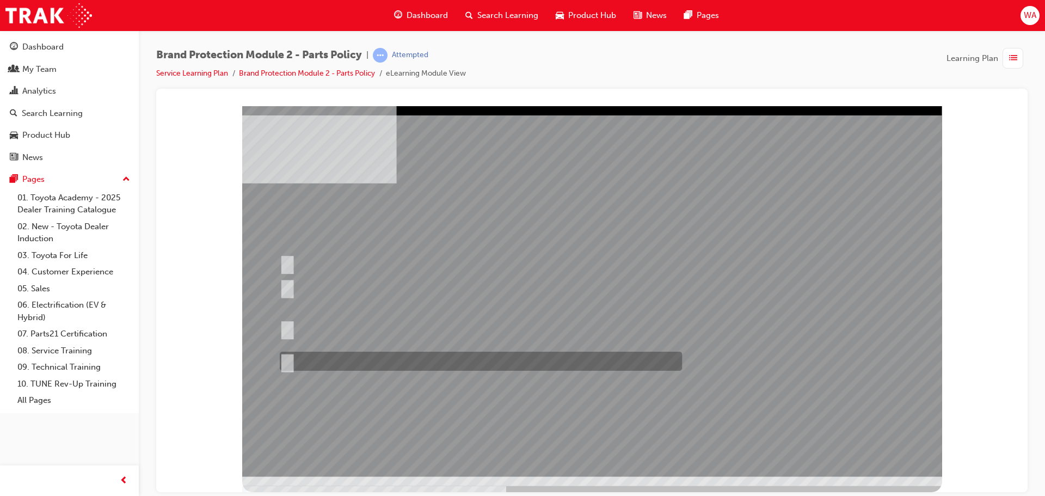
radio input "true"
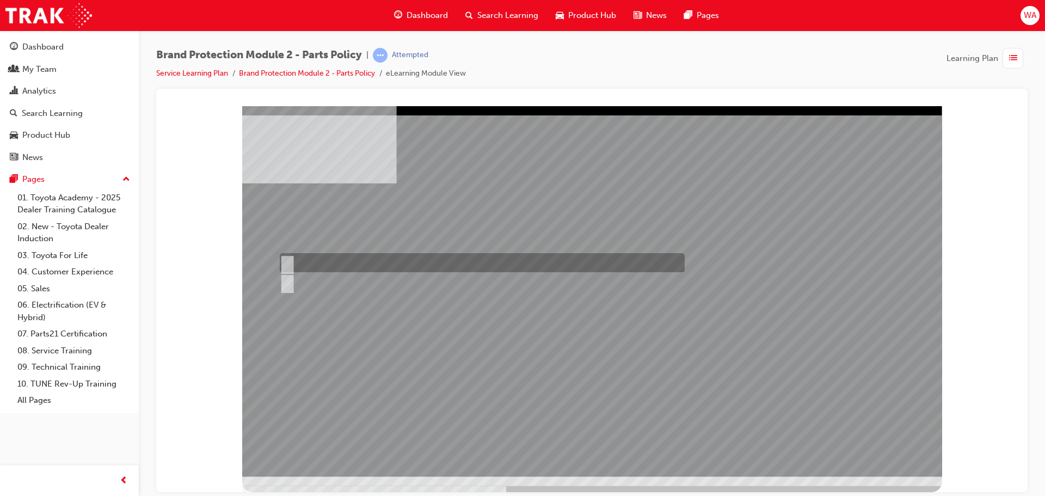
radio input "true"
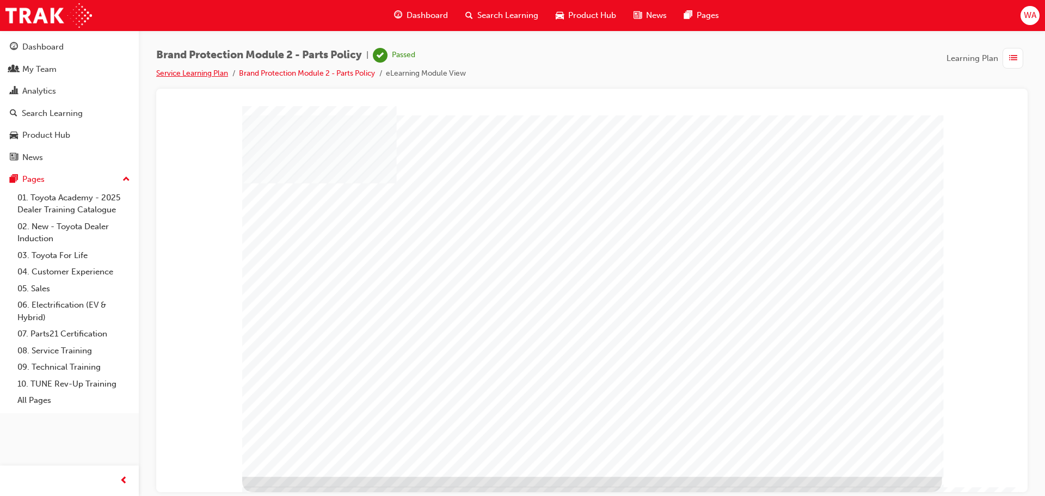
click at [211, 74] on link "Service Learning Plan" at bounding box center [192, 73] width 72 height 9
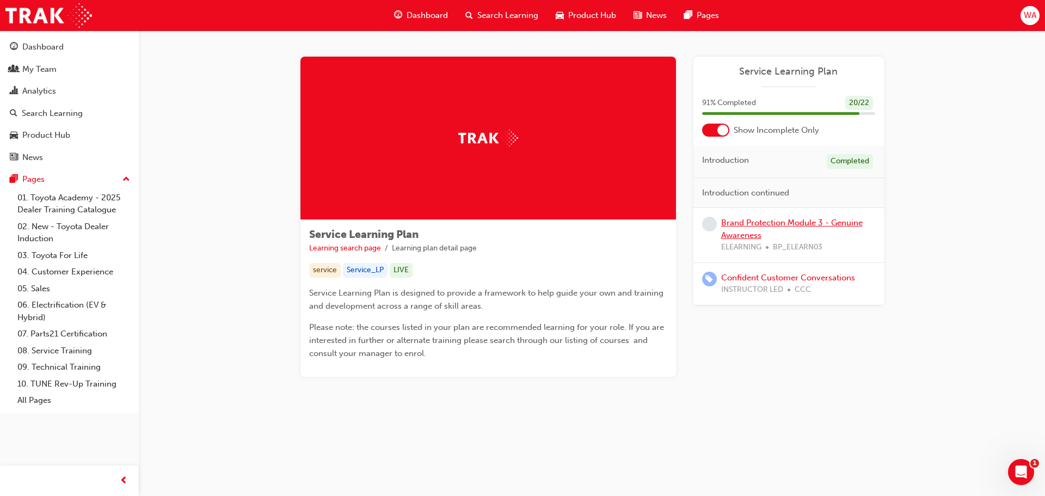
click at [804, 222] on link "Brand Protection Module 3 - Genuine Awareness" at bounding box center [792, 229] width 142 height 22
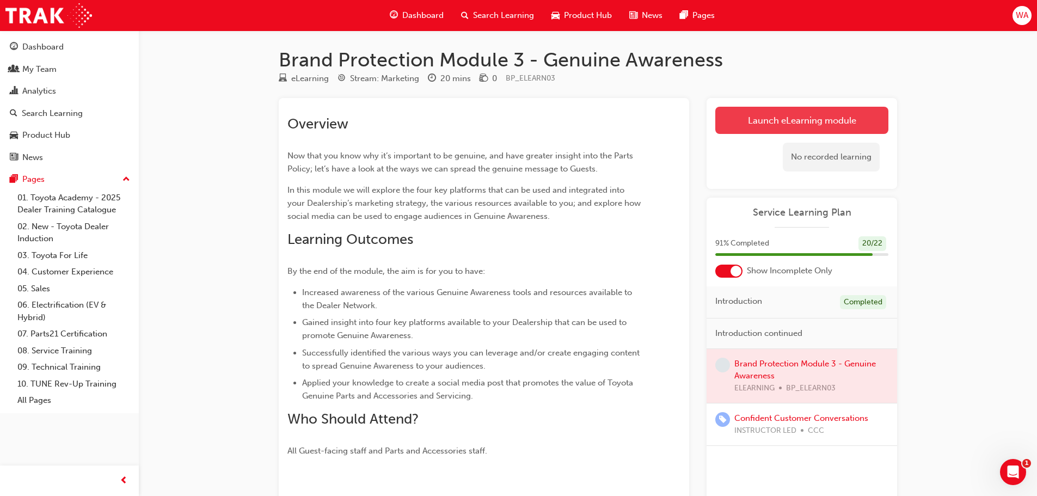
click at [752, 125] on link "Launch eLearning module" at bounding box center [801, 120] width 173 height 27
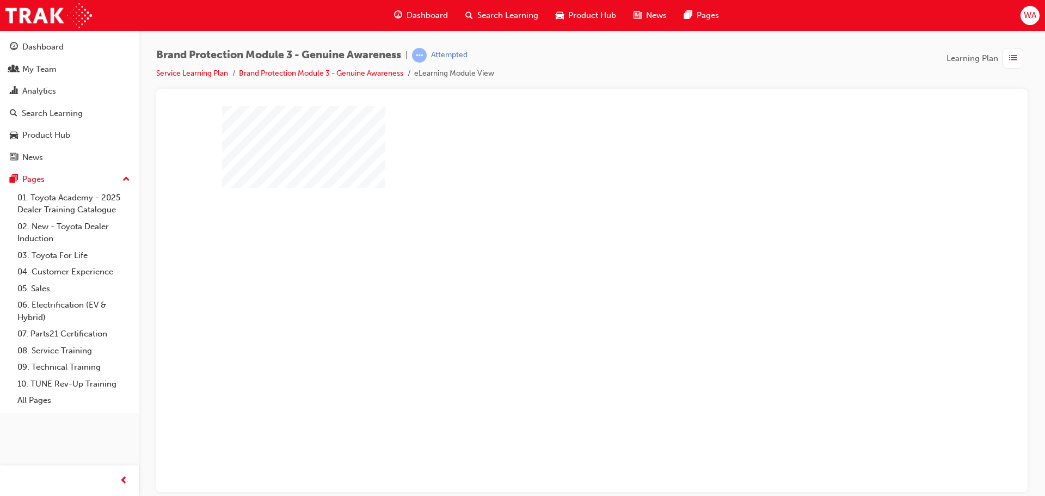
click at [561, 267] on div "play" at bounding box center [561, 267] width 0 height 0
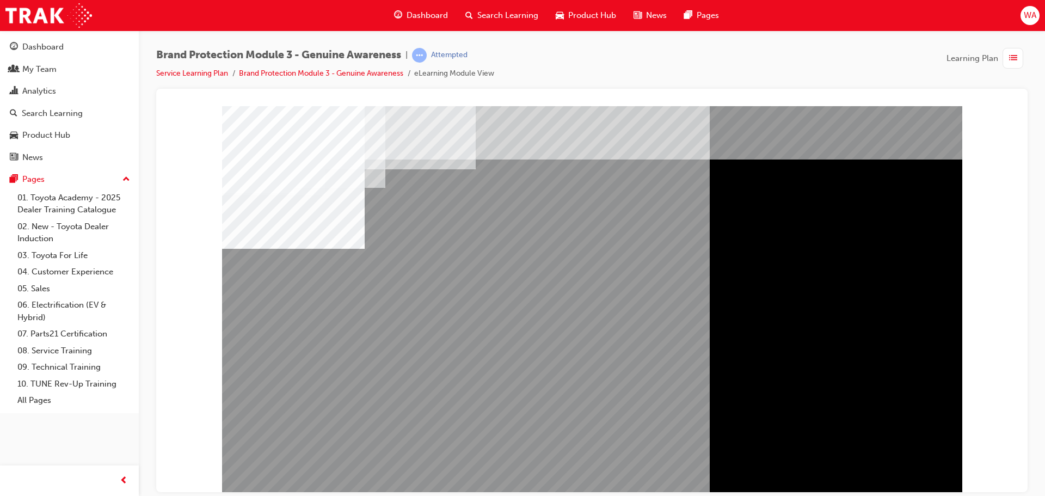
drag, startPoint x: 844, startPoint y: 195, endPoint x: 842, endPoint y: 267, distance: 72.4
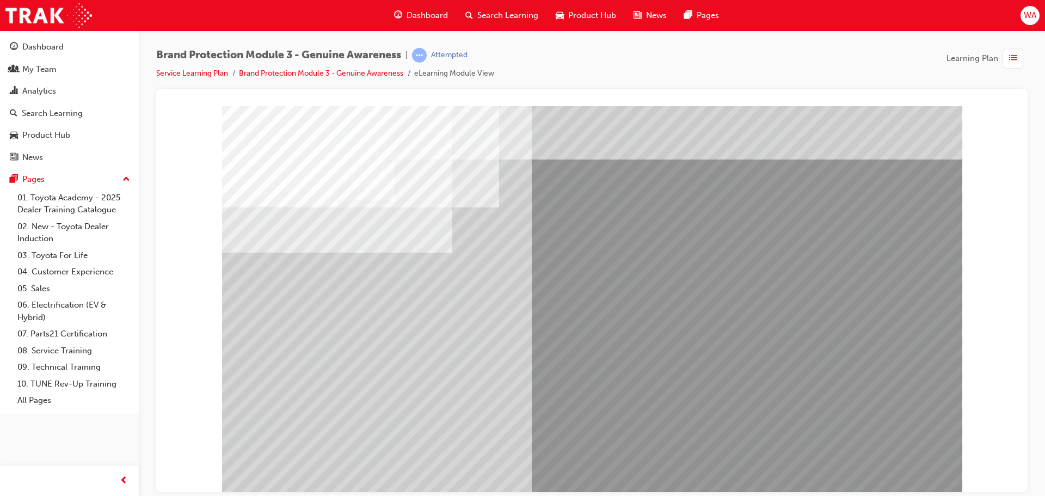
drag, startPoint x: 591, startPoint y: 299, endPoint x: 590, endPoint y: 311, distance: 12.0
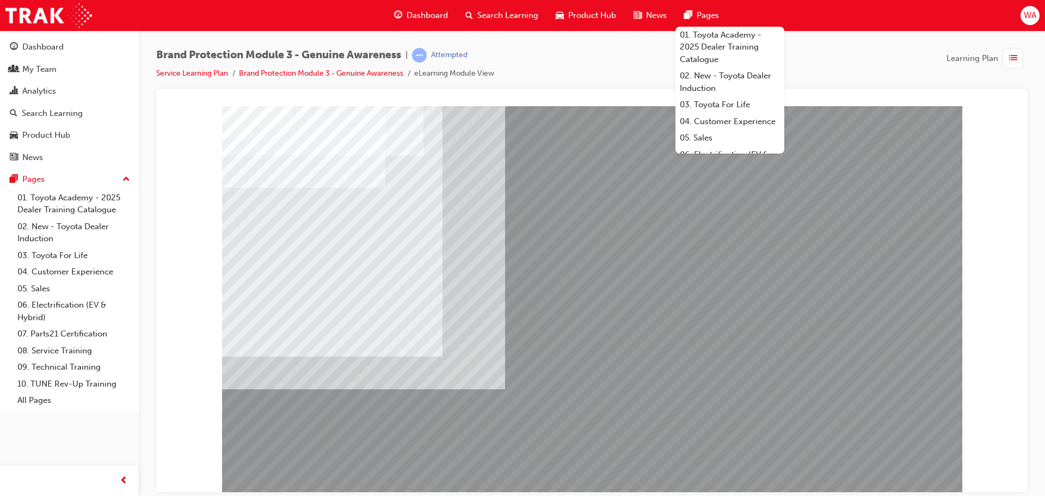
drag, startPoint x: 779, startPoint y: 252, endPoint x: 772, endPoint y: 251, distance: 6.6
drag, startPoint x: 801, startPoint y: 336, endPoint x: 786, endPoint y: 348, distance: 19.4
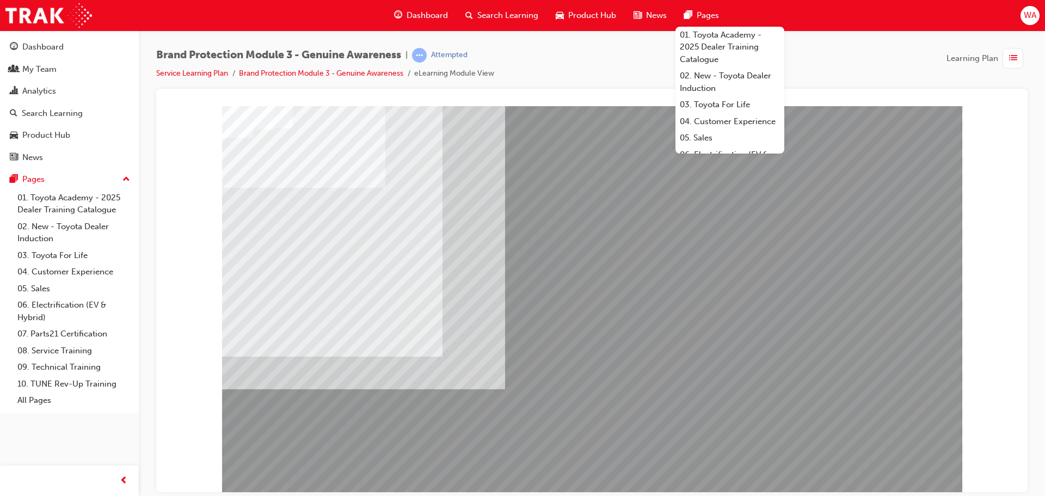
click at [557, 273] on div "multistate" at bounding box center [592, 302] width 740 height 392
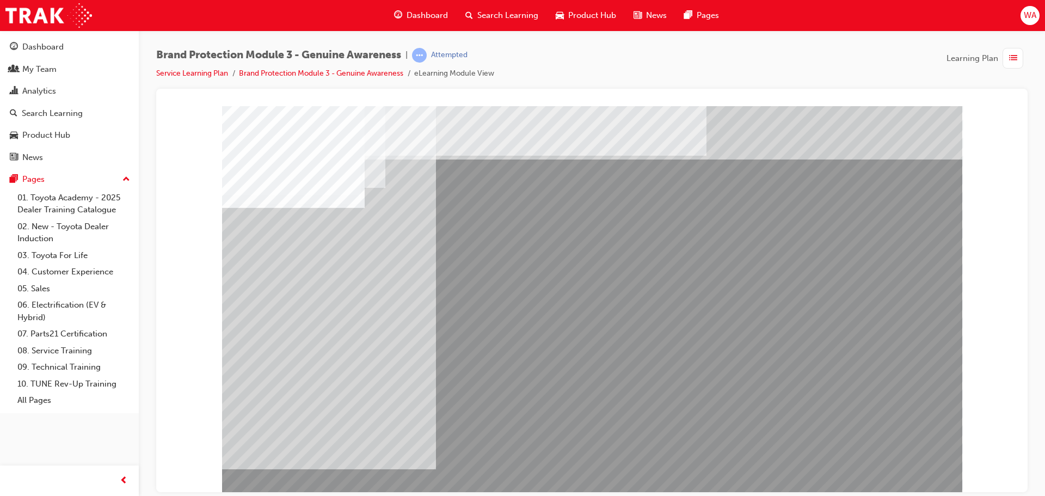
drag, startPoint x: 871, startPoint y: 462, endPoint x: 886, endPoint y: 479, distance: 22.4
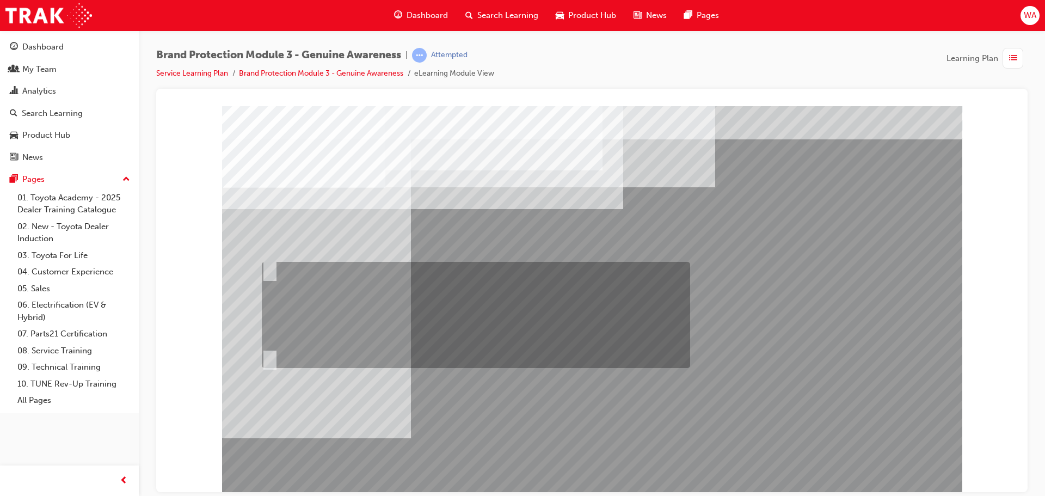
click at [491, 281] on div at bounding box center [473, 315] width 428 height 106
radio input "true"
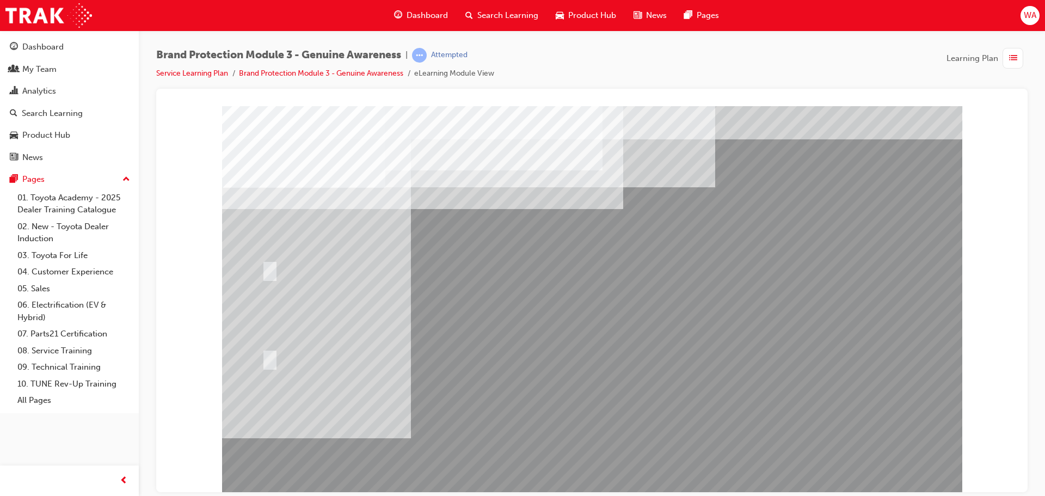
click at [604, 430] on div at bounding box center [592, 302] width 740 height 392
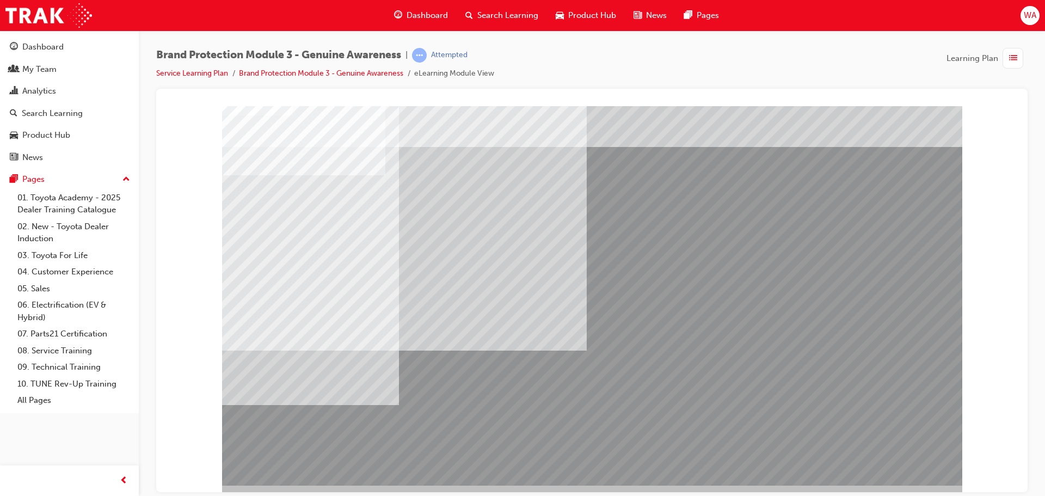
scroll to position [22, 0]
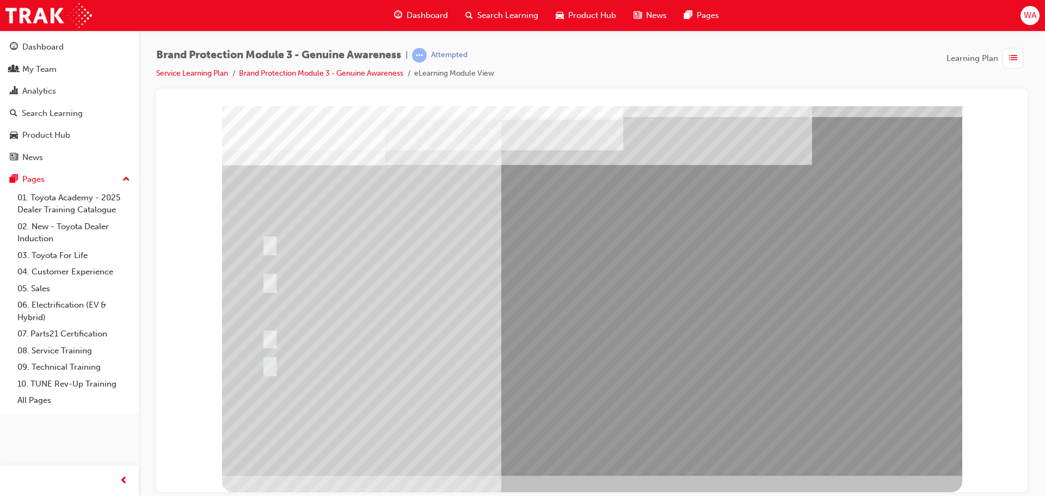
scroll to position [0, 0]
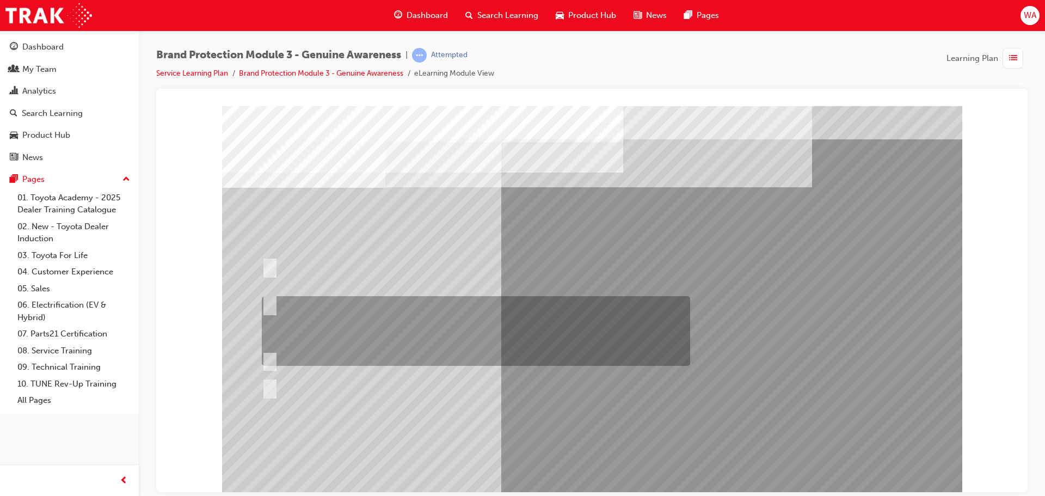
click at [347, 312] on div at bounding box center [473, 331] width 428 height 70
radio input "true"
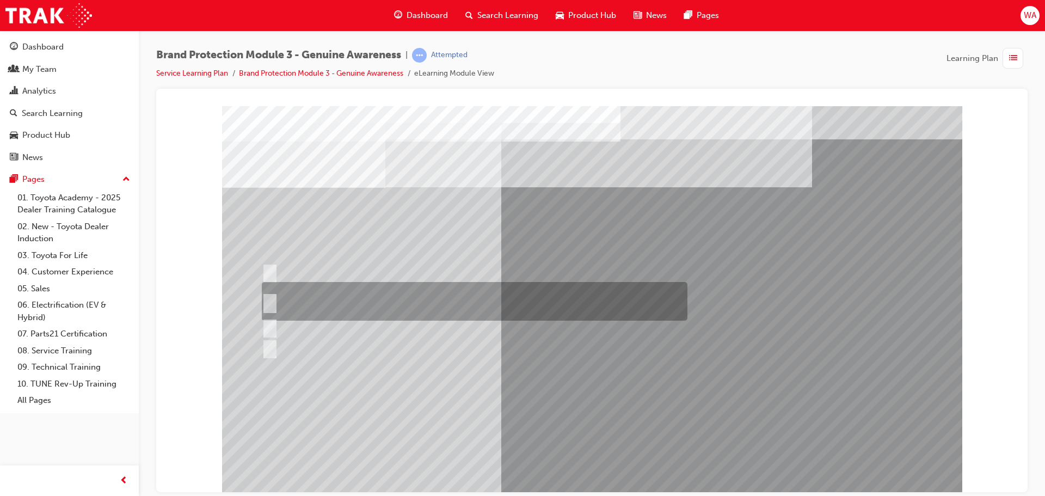
click at [370, 292] on div at bounding box center [472, 301] width 426 height 39
radio input "true"
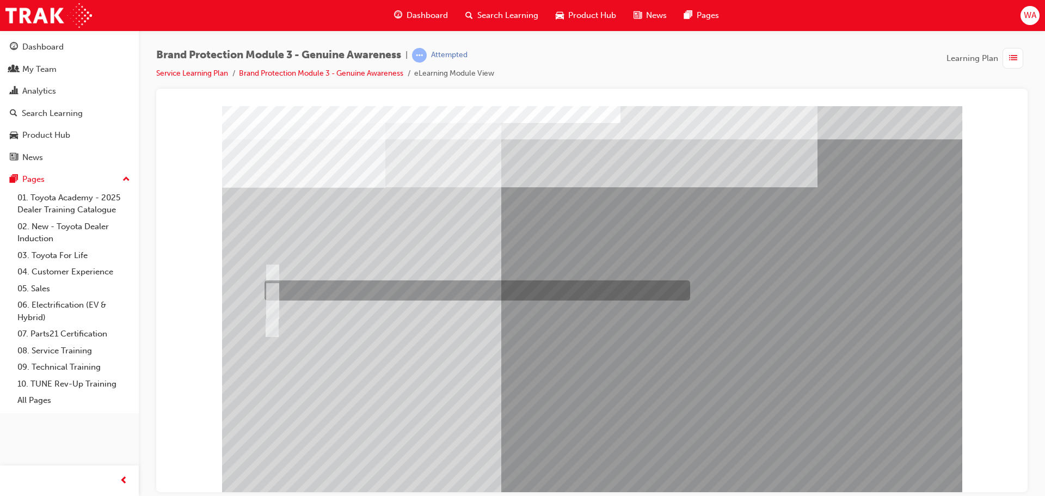
click at [375, 289] on div at bounding box center [475, 290] width 426 height 20
radio input "true"
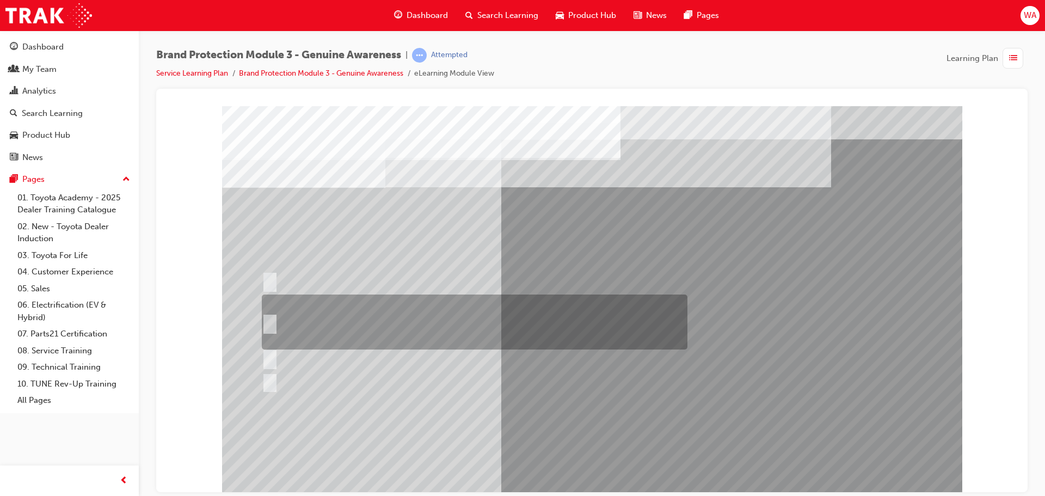
click at [359, 310] on div at bounding box center [472, 322] width 426 height 55
radio input "true"
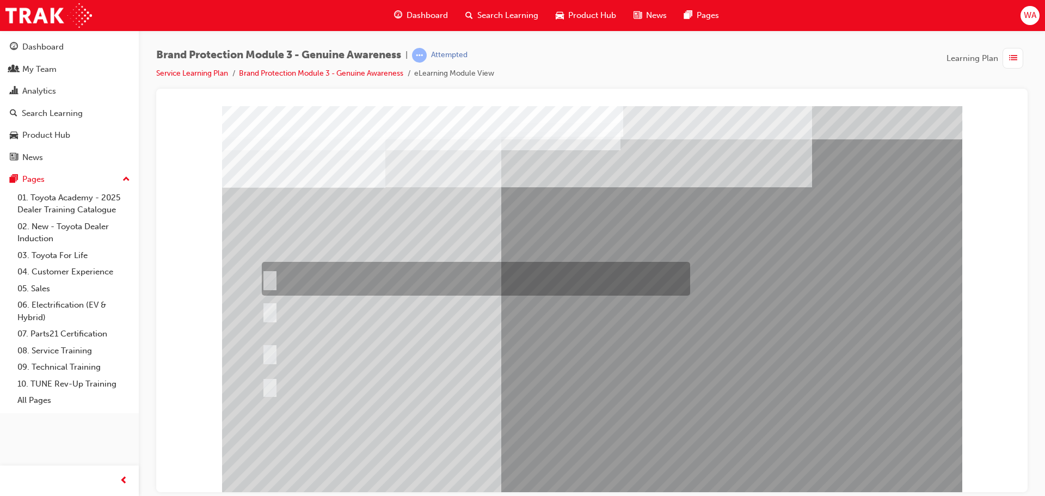
click at [443, 275] on div at bounding box center [473, 279] width 428 height 34
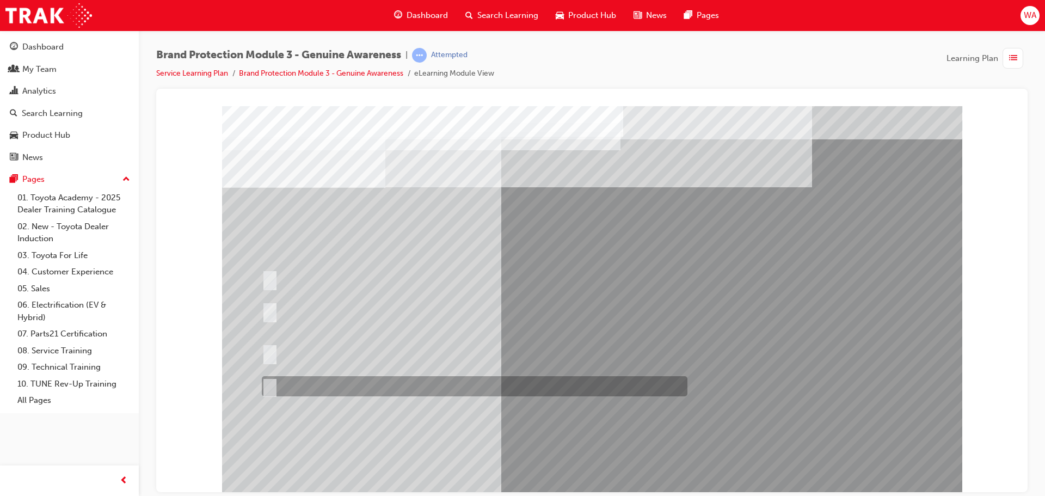
click at [330, 379] on div at bounding box center [472, 386] width 426 height 20
radio input "false"
radio input "true"
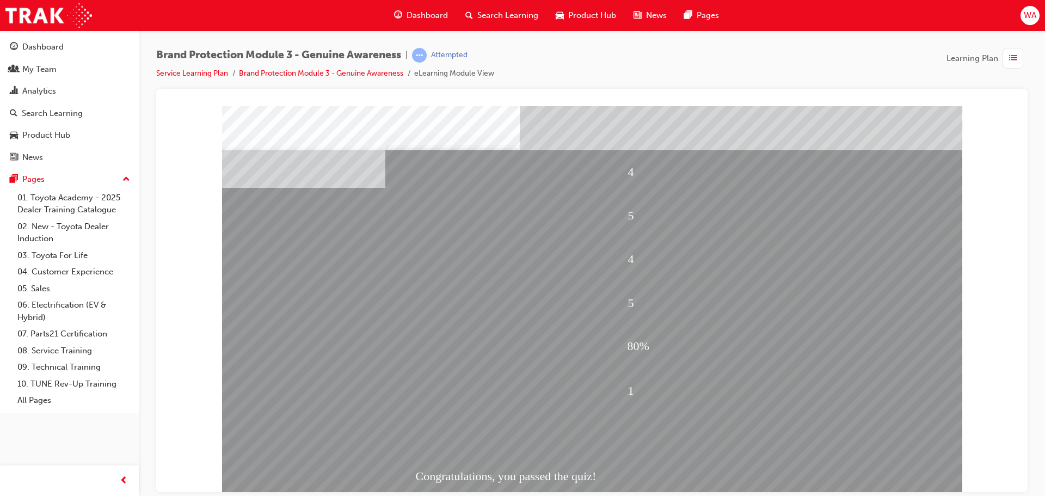
click at [565, 433] on div "4 5 4 5 80% 1 Congratulations, you passed the quiz!" at bounding box center [592, 302] width 740 height 392
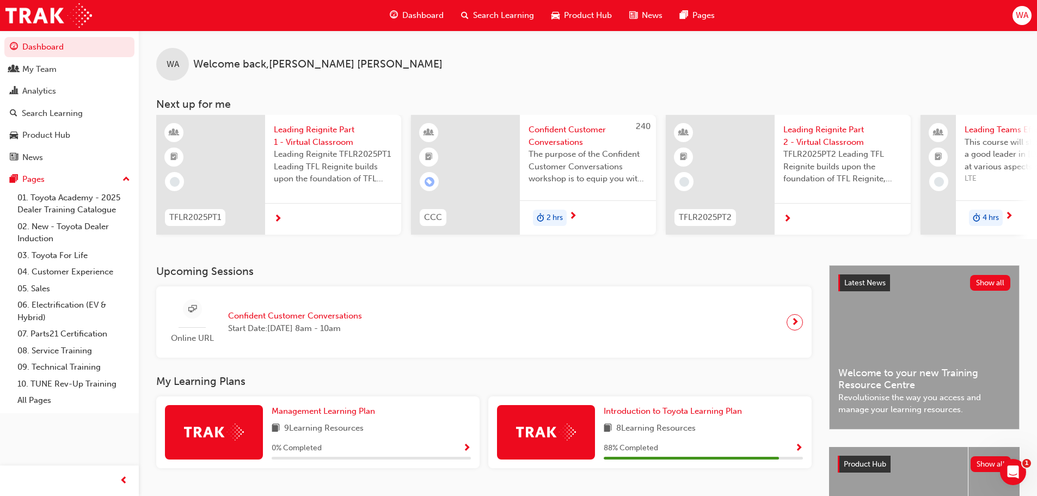
click at [500, 18] on span "Search Learning" at bounding box center [503, 15] width 61 height 13
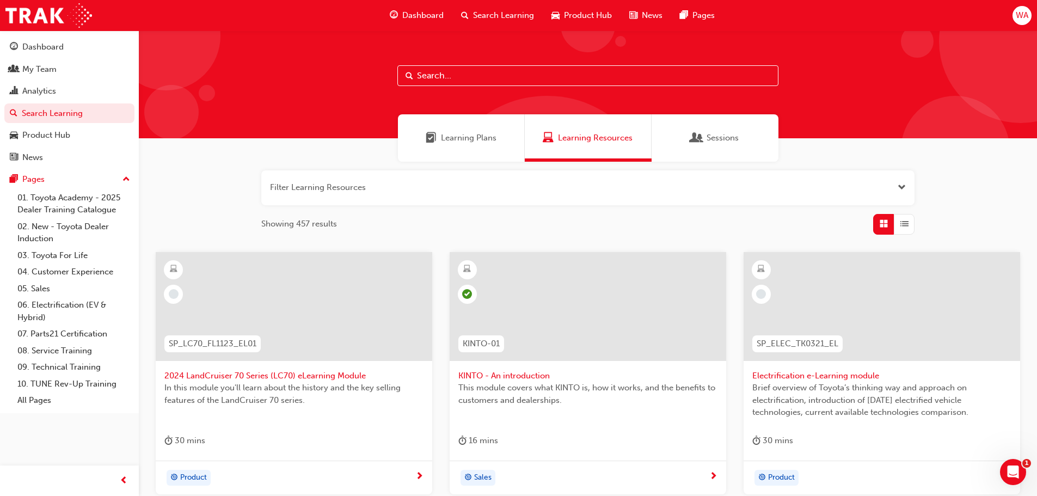
click at [465, 137] on span "Learning Plans" at bounding box center [469, 138] width 56 height 13
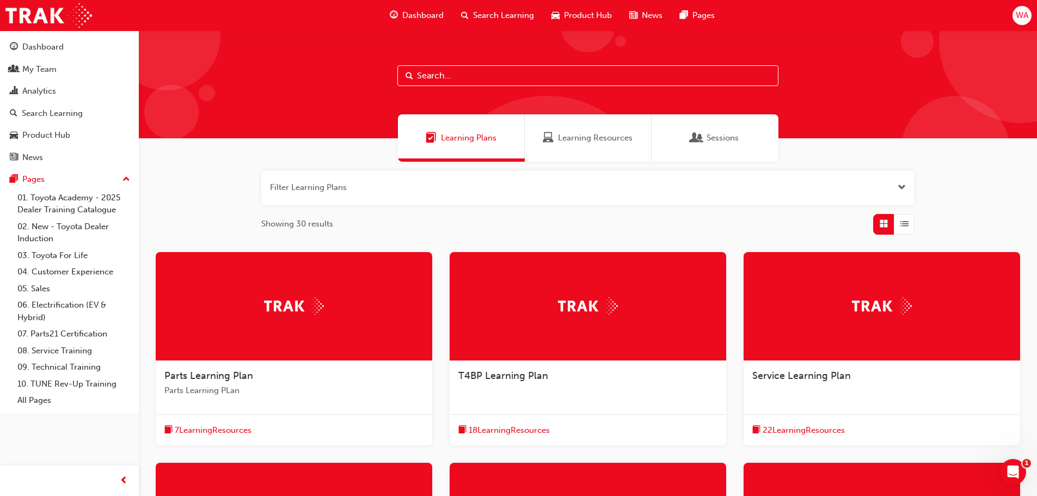
click at [847, 321] on div at bounding box center [882, 306] width 277 height 109
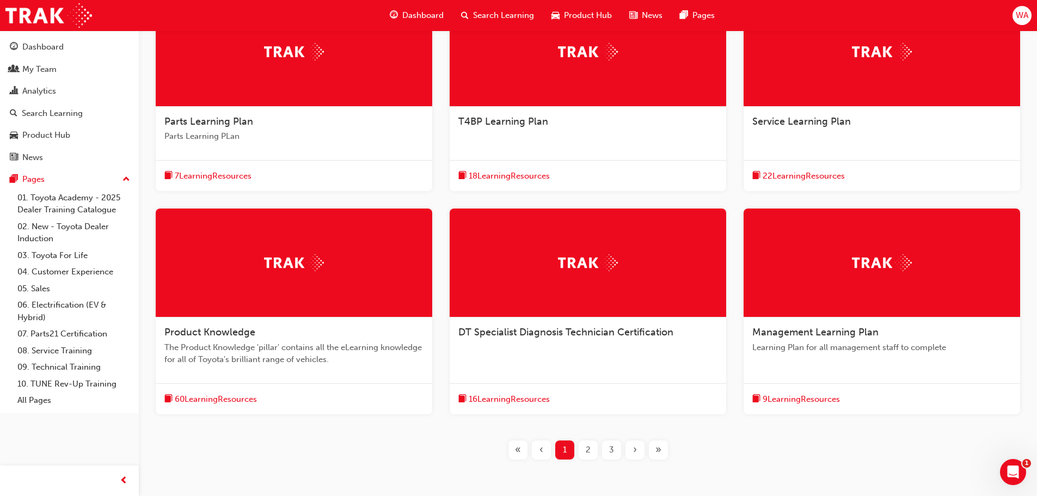
scroll to position [272, 0]
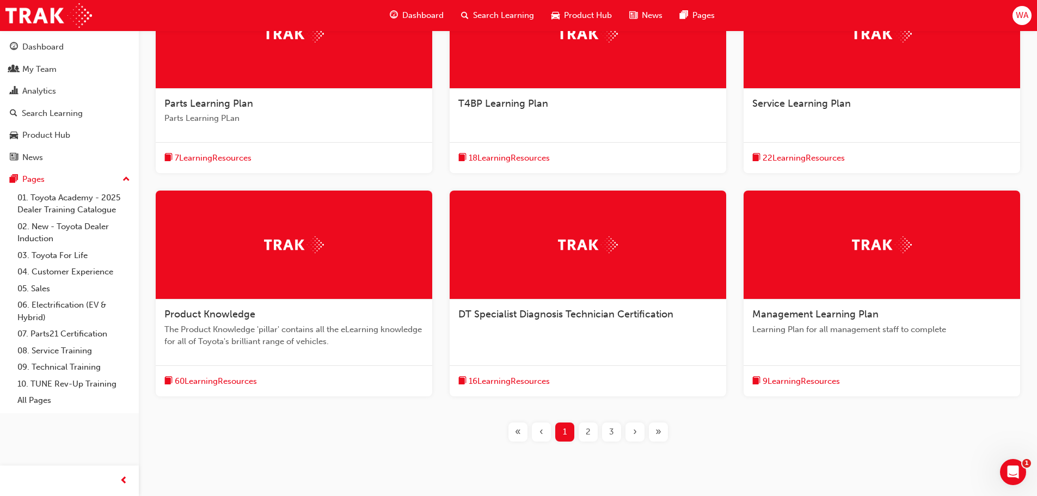
click at [835, 275] on div at bounding box center [882, 245] width 277 height 109
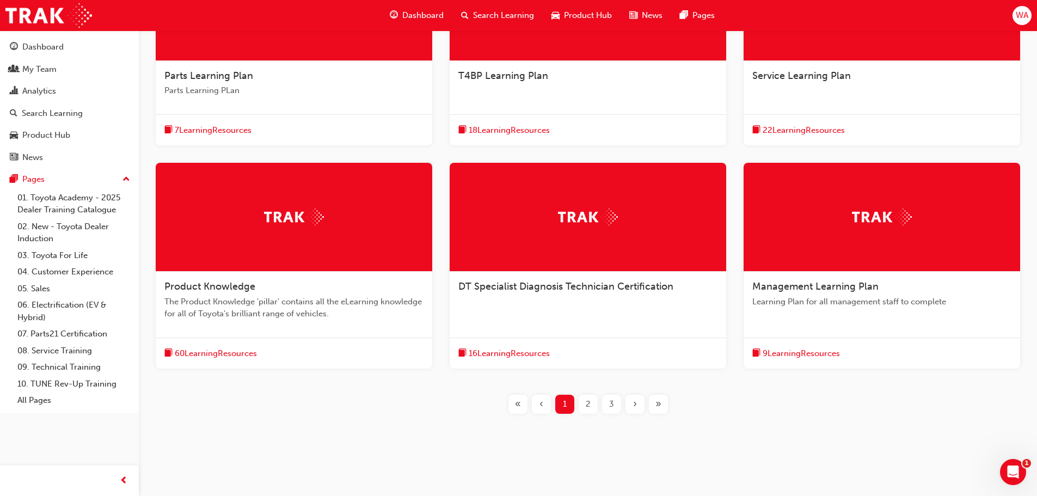
scroll to position [306, 0]
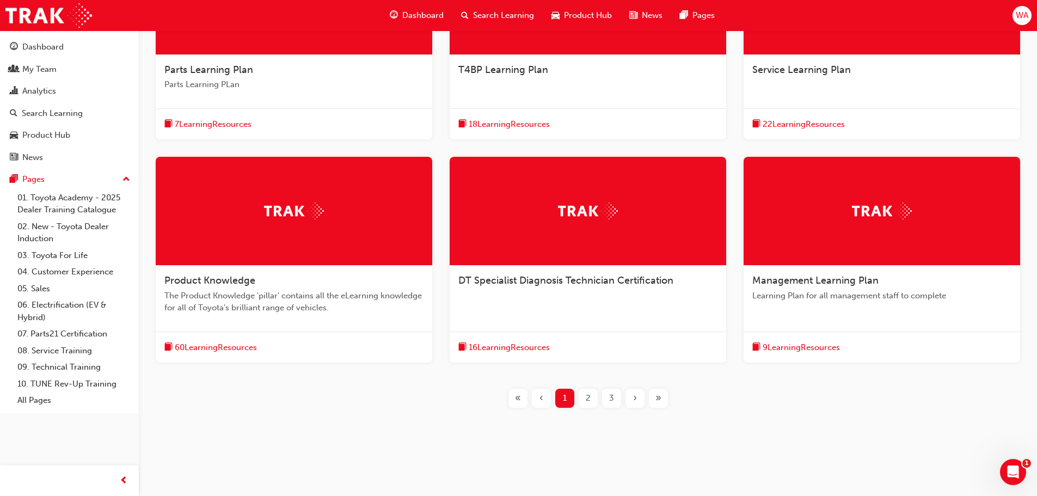
click at [586, 398] on span "2" at bounding box center [588, 398] width 5 height 13
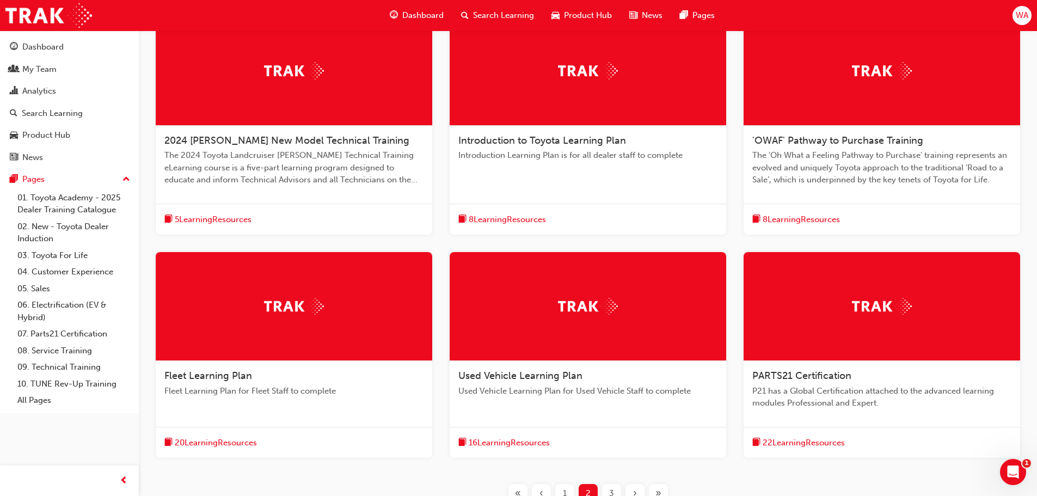
scroll to position [252, 0]
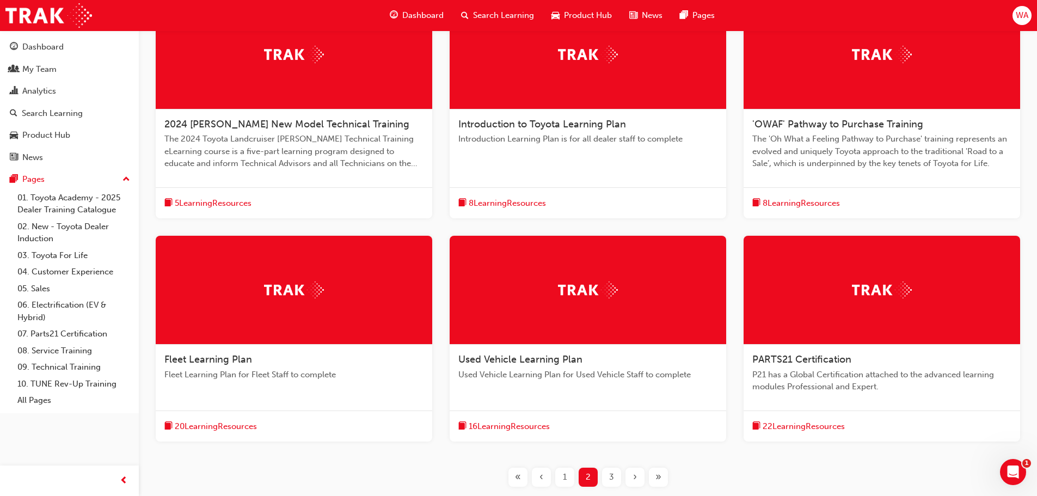
click at [884, 106] on div at bounding box center [882, 55] width 277 height 109
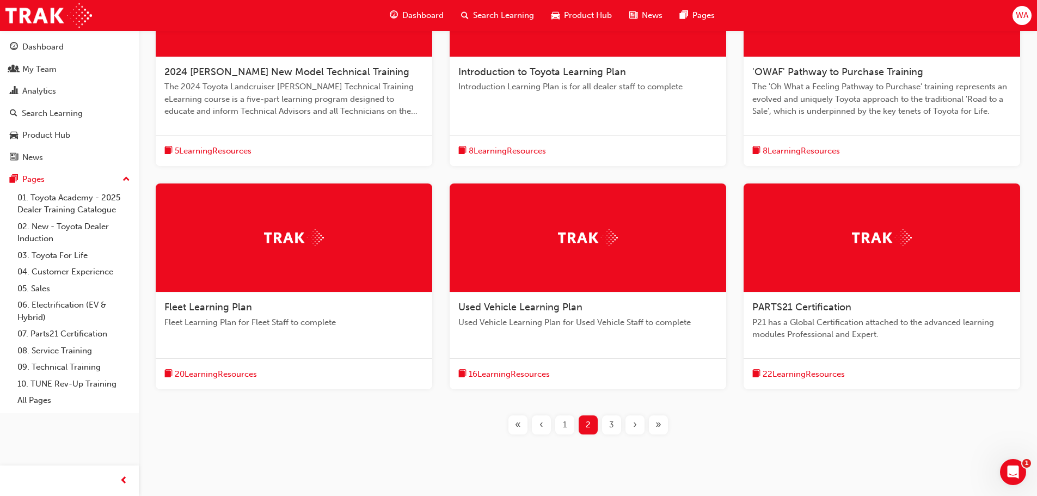
scroll to position [323, 0]
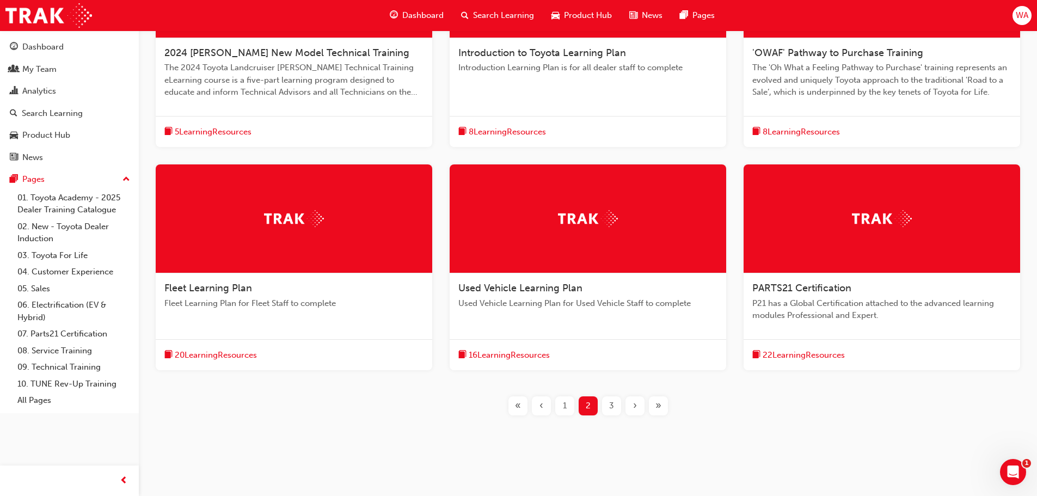
click at [609, 407] on span "3" at bounding box center [611, 406] width 5 height 13
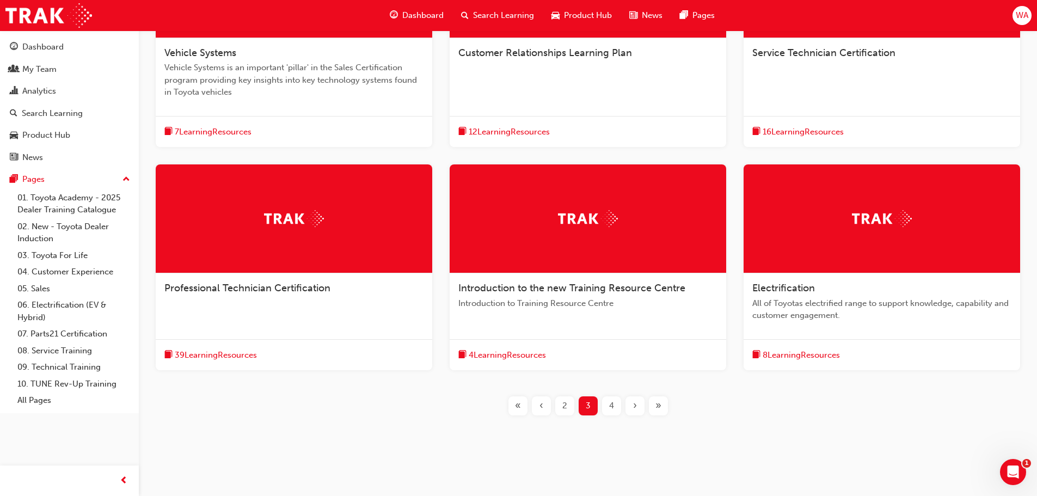
click at [516, 224] on div at bounding box center [588, 218] width 277 height 109
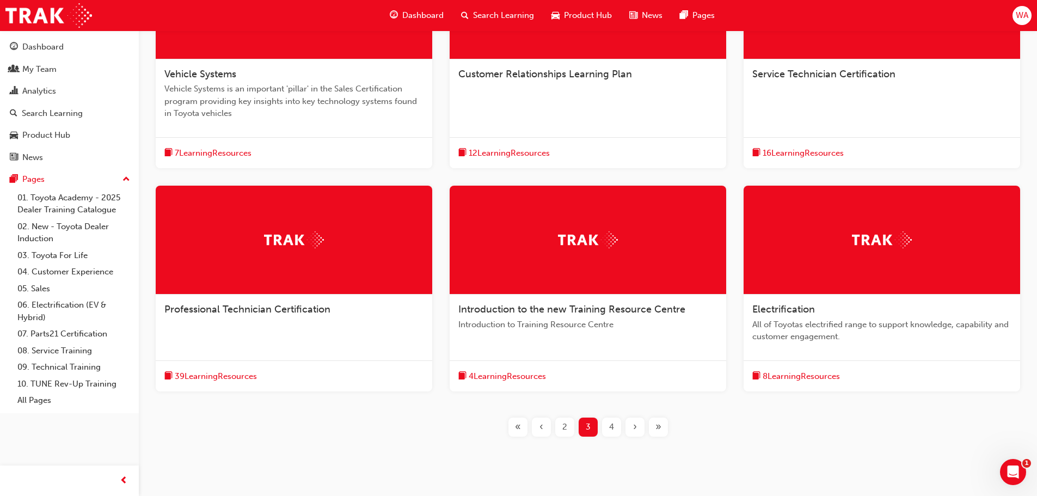
scroll to position [327, 0]
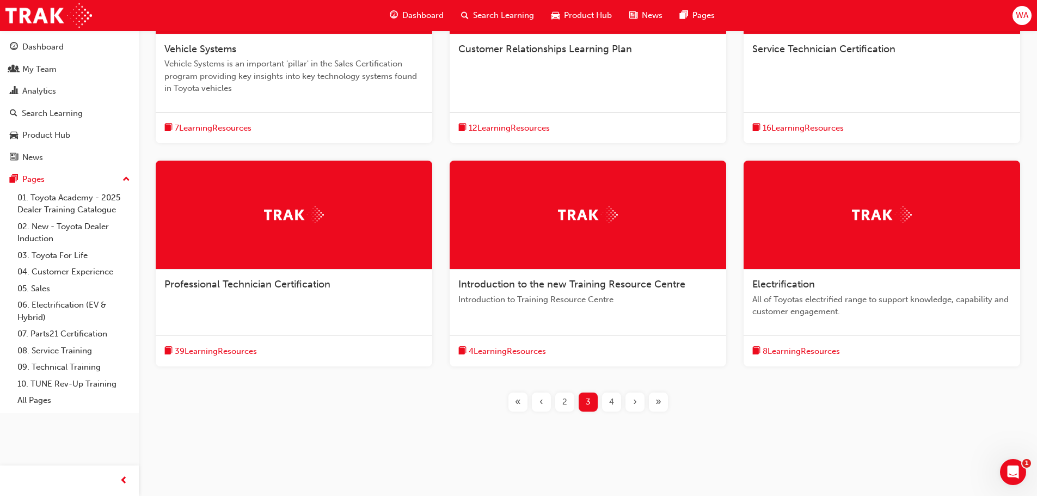
click at [612, 407] on span "4" at bounding box center [611, 402] width 5 height 13
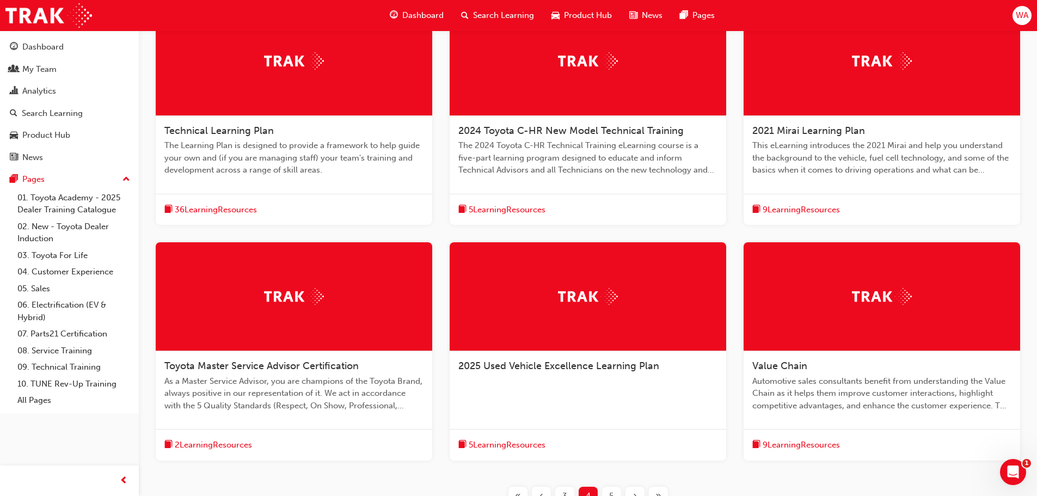
scroll to position [272, 0]
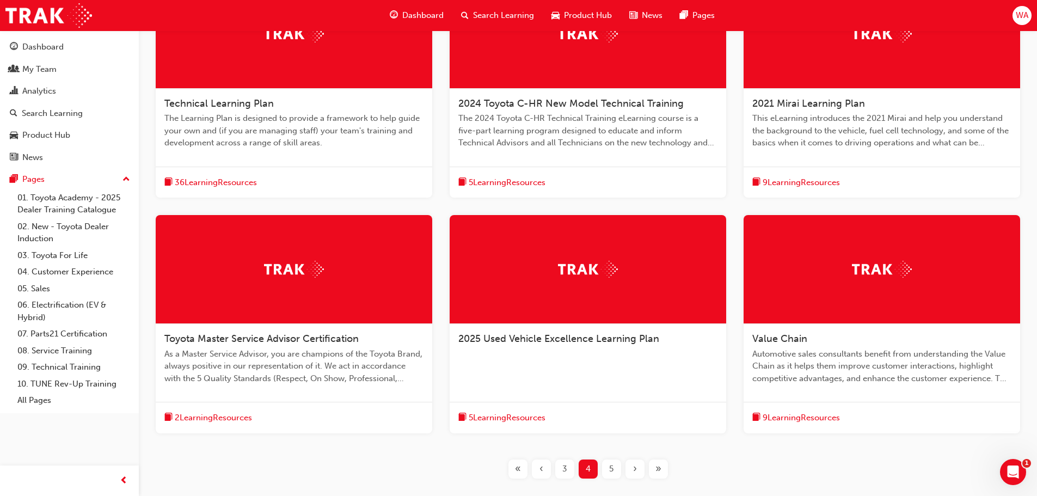
click at [233, 274] on div at bounding box center [294, 269] width 277 height 109
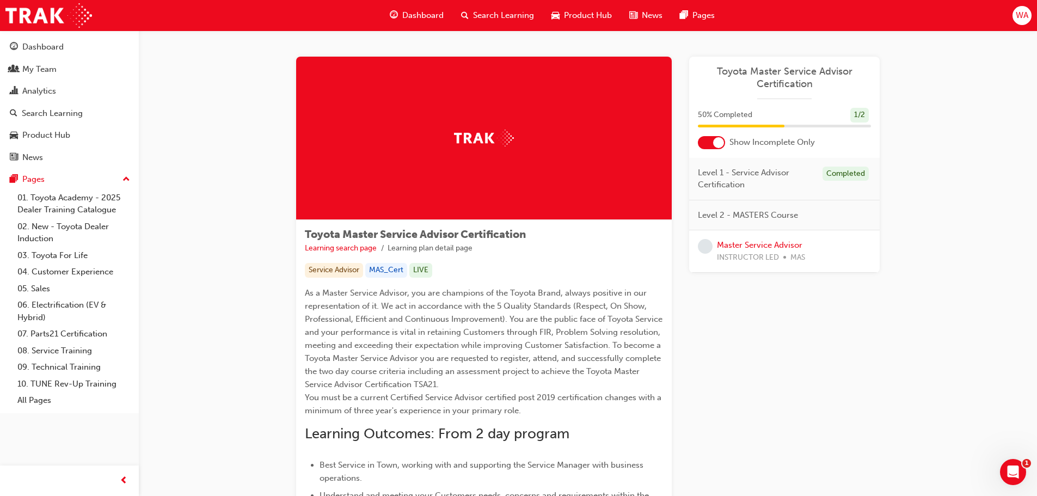
click at [972, 176] on div "Toyota Master Service Advisor Certification Learning search page Learning plan …" at bounding box center [588, 475] width 898 height 890
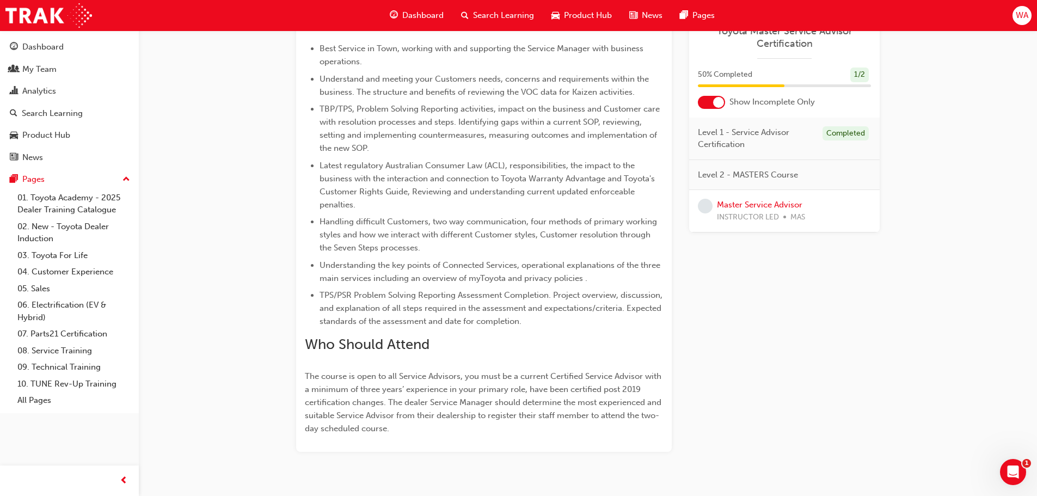
scroll to position [397, 0]
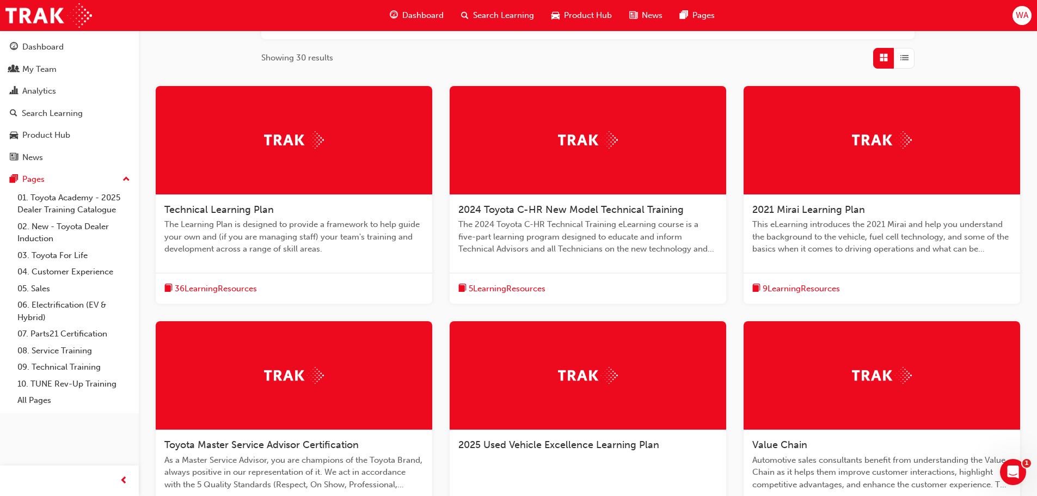
scroll to position [343, 0]
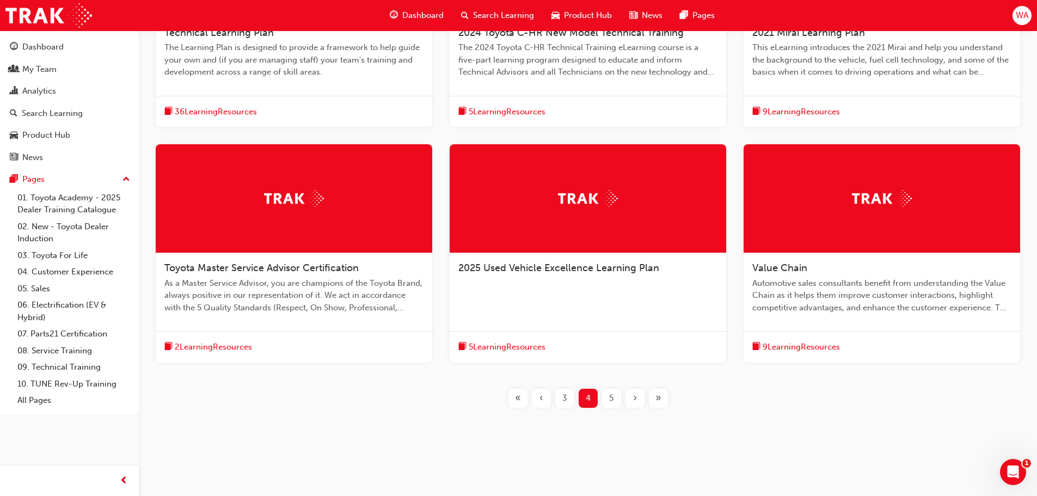
click at [609, 399] on span "5" at bounding box center [611, 398] width 4 height 13
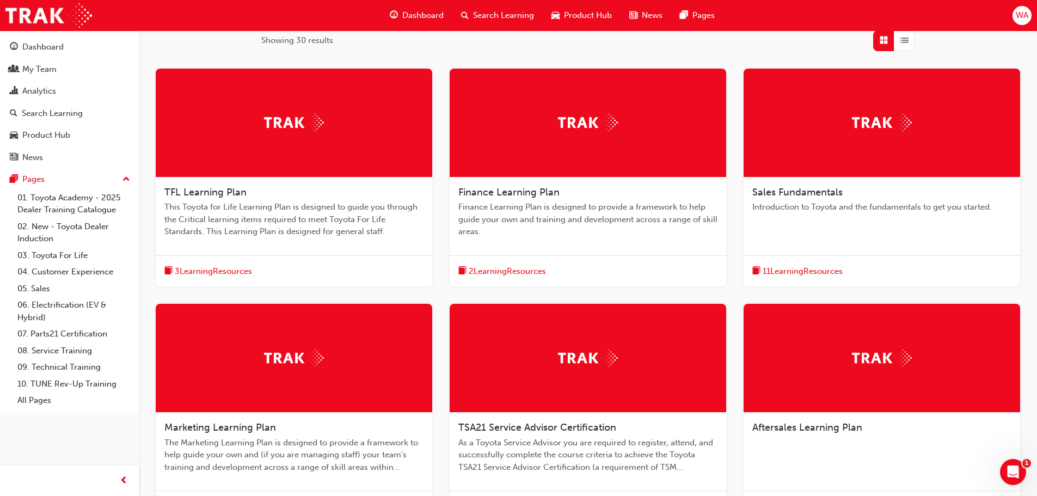
scroll to position [180, 0]
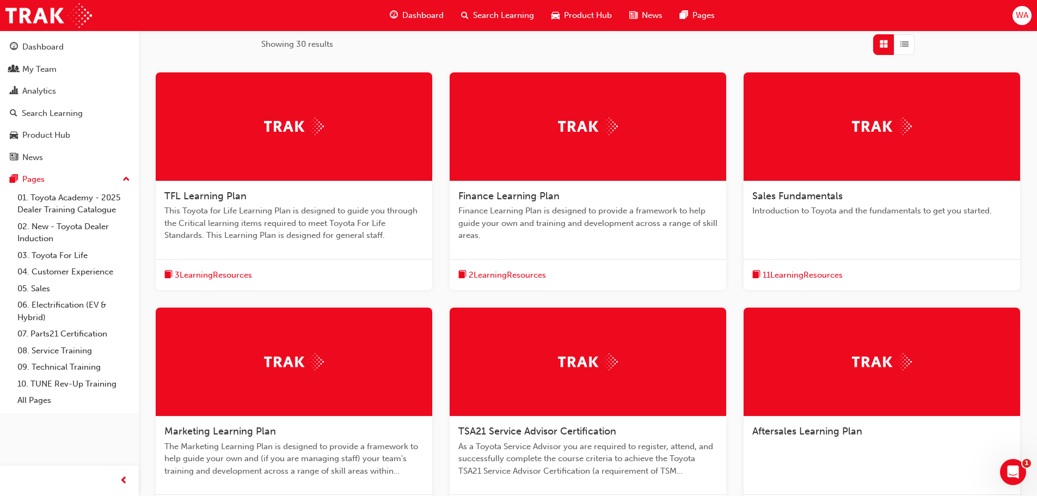
click at [598, 221] on span "Finance Learning Plan is designed to provide a framework to help guide your own…" at bounding box center [587, 223] width 259 height 37
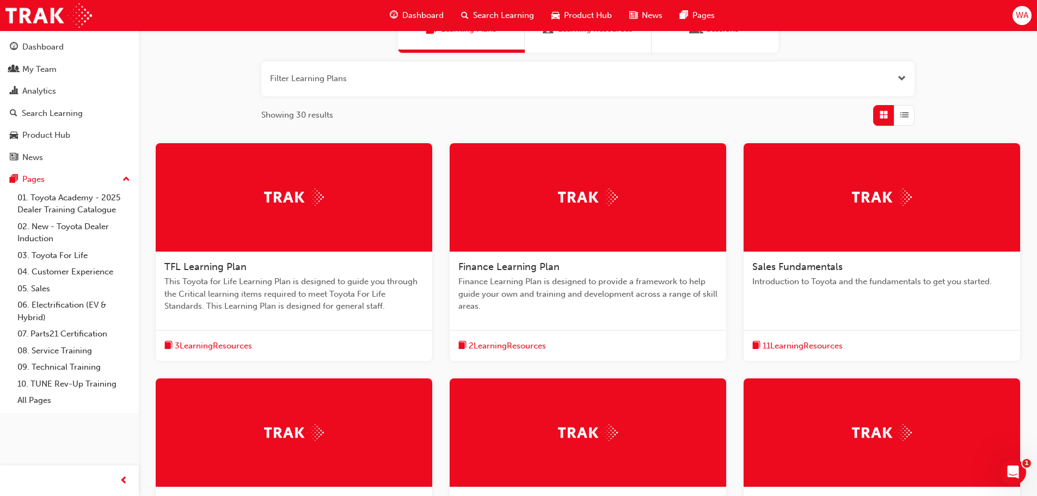
scroll to position [163, 0]
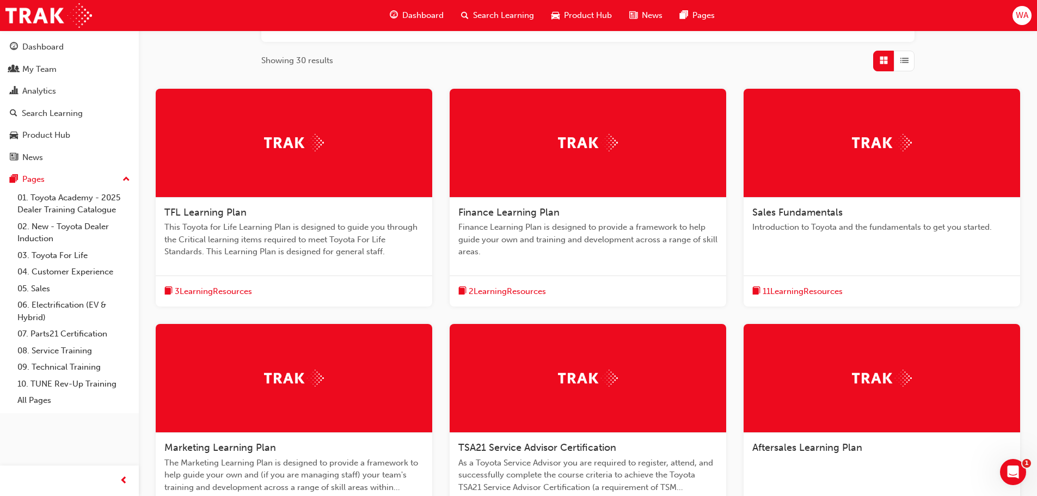
click at [330, 173] on div at bounding box center [294, 143] width 277 height 109
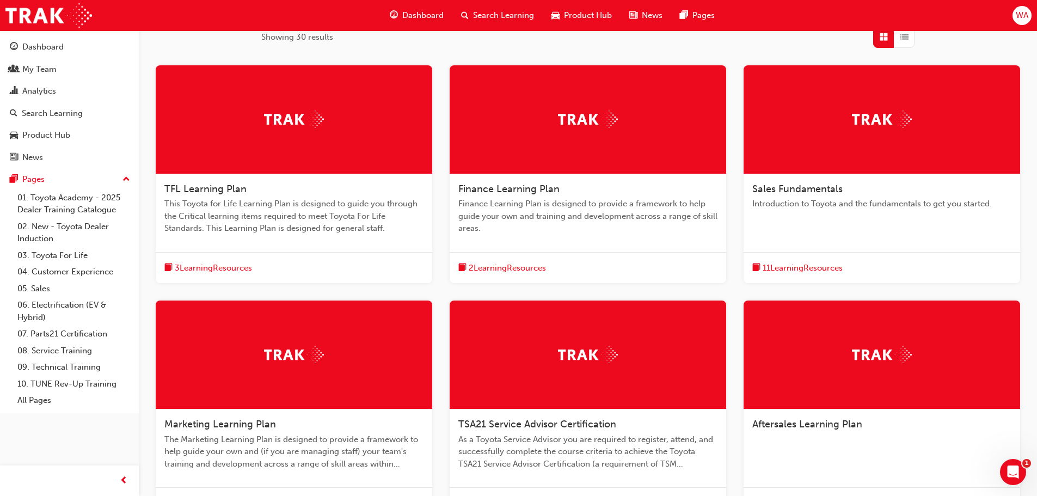
scroll to position [160, 0]
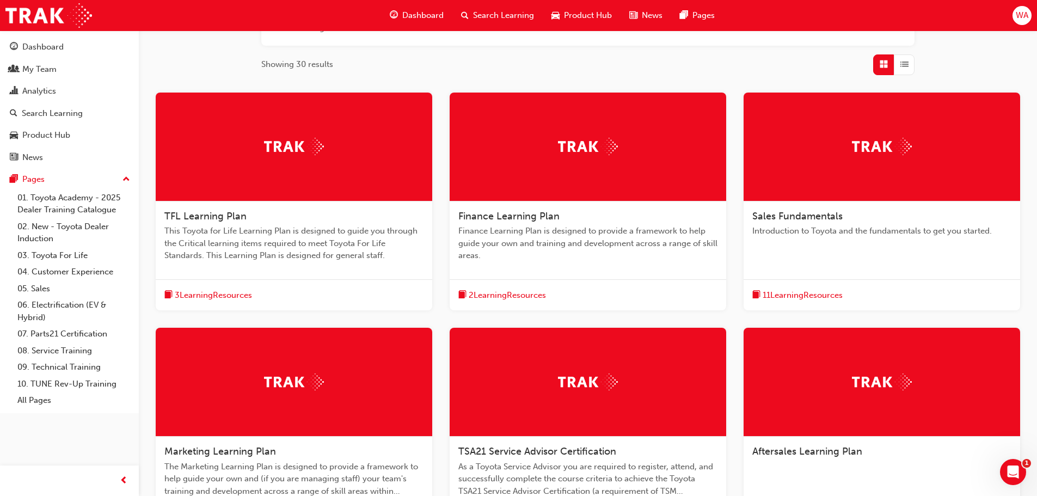
click at [816, 203] on div "Sales Fundamentals Introduction to Toyota and the fundamentals to get you start…" at bounding box center [882, 227] width 277 height 53
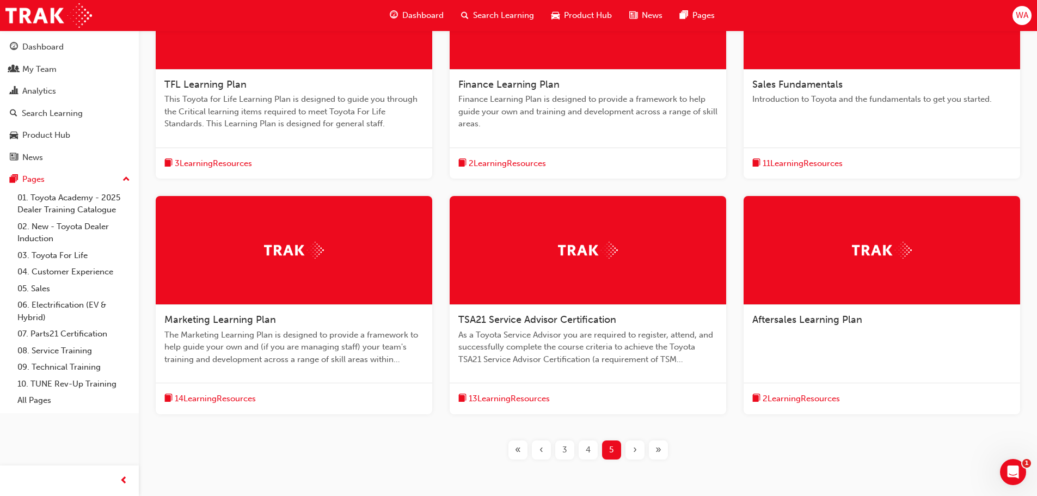
scroll to position [272, 0]
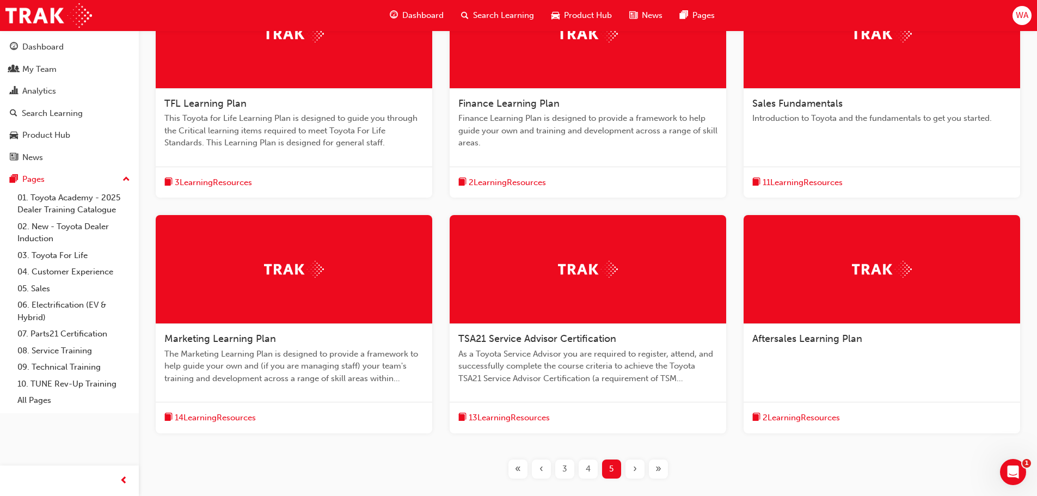
click at [581, 111] on div "Finance Learning Plan Finance Learning Plan is designed to provide a framework …" at bounding box center [588, 128] width 277 height 78
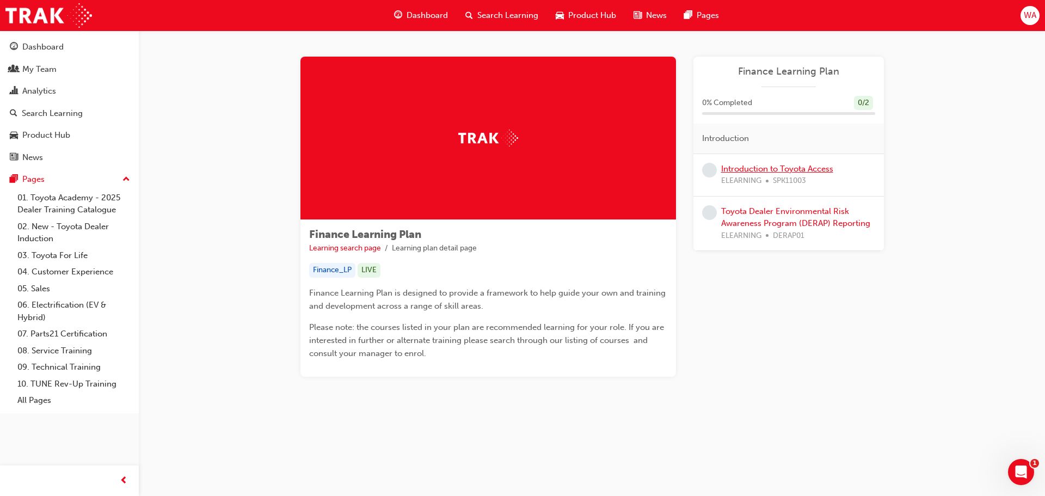
click at [770, 167] on link "Introduction to Toyota Access" at bounding box center [777, 169] width 112 height 10
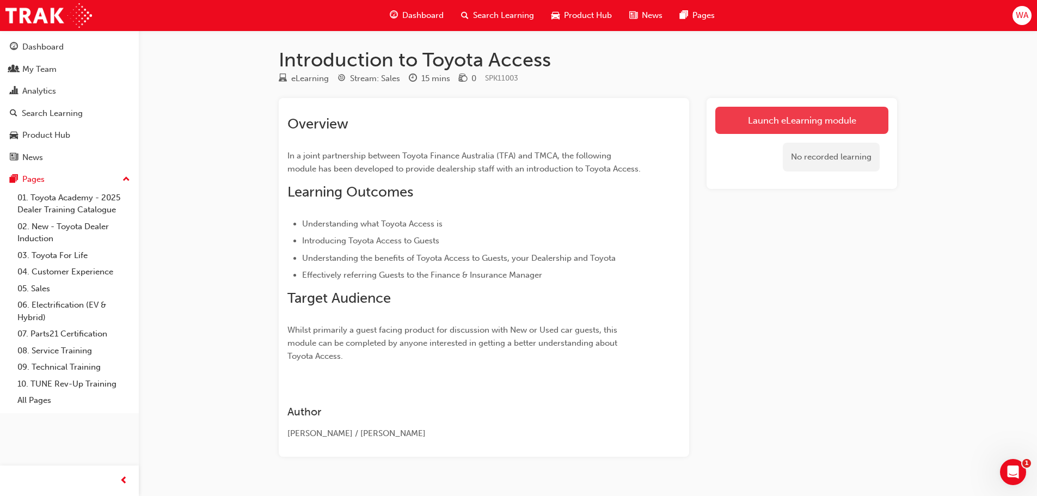
click at [749, 120] on link "Launch eLearning module" at bounding box center [801, 120] width 173 height 27
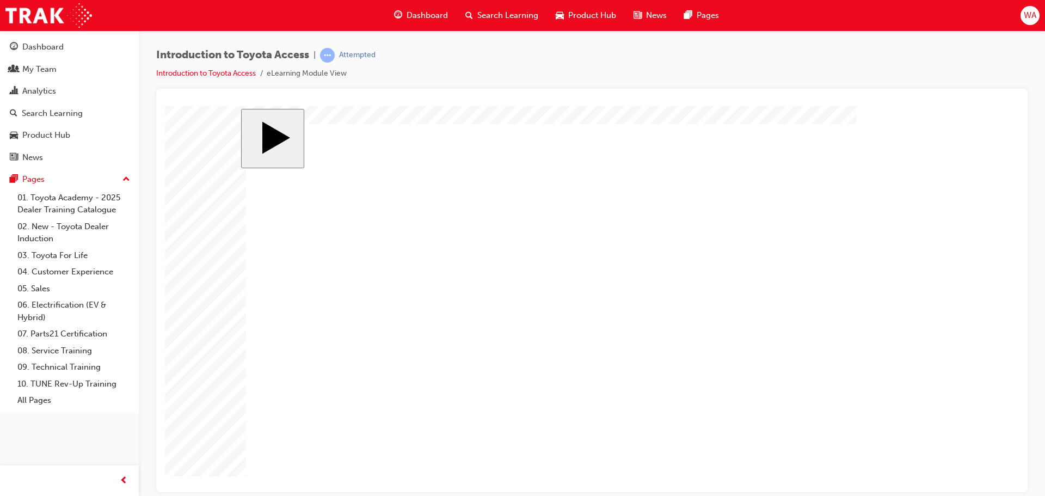
drag, startPoint x: 403, startPoint y: 396, endPoint x: 525, endPoint y: 244, distance: 195.2
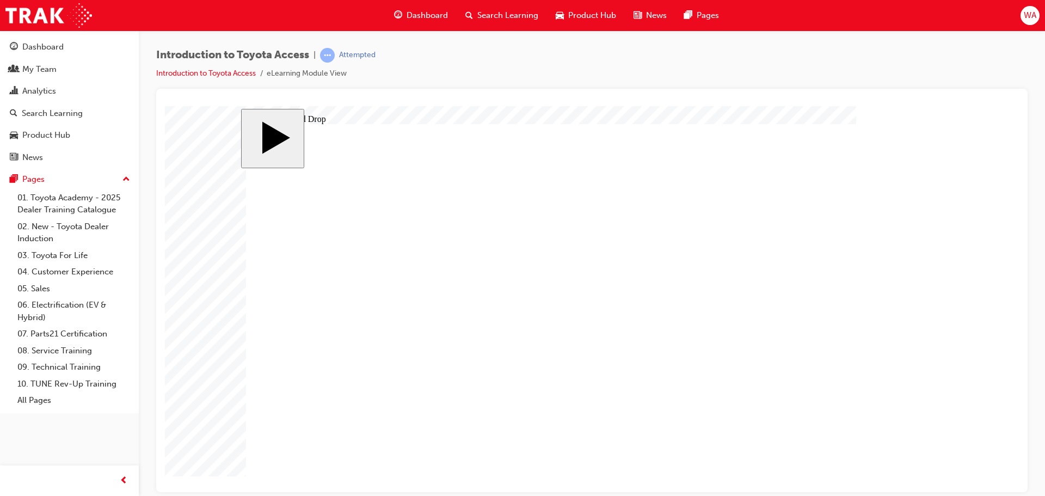
drag, startPoint x: 397, startPoint y: 219, endPoint x: 511, endPoint y: 372, distance: 189.9
drag, startPoint x: 417, startPoint y: 299, endPoint x: 483, endPoint y: 303, distance: 66.6
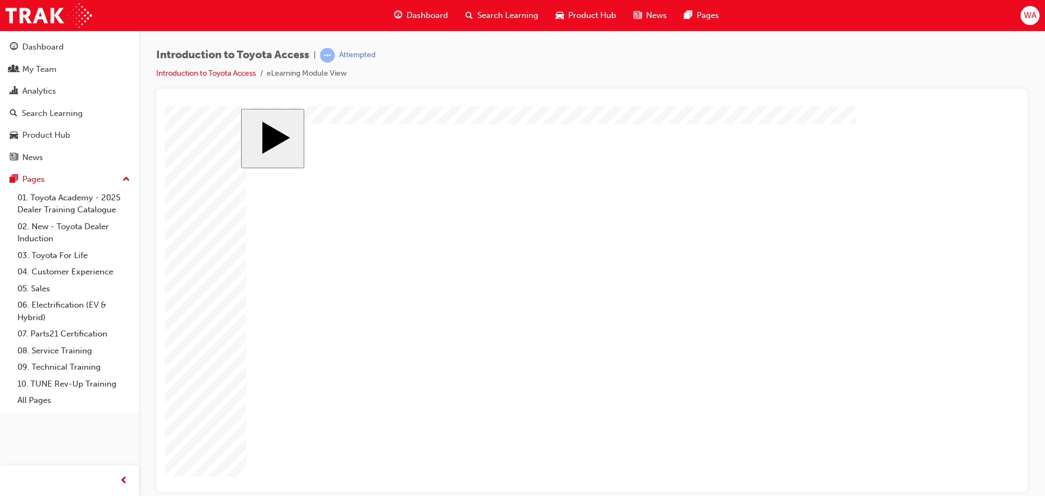
radio input "true"
radio input "false"
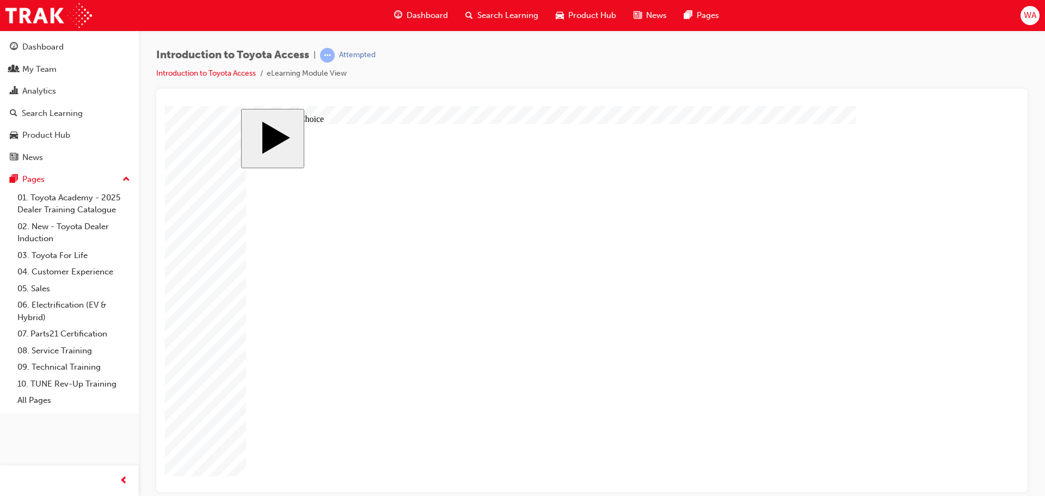
radio input "true"
drag, startPoint x: 609, startPoint y: 242, endPoint x: 864, endPoint y: 430, distance: 316.1
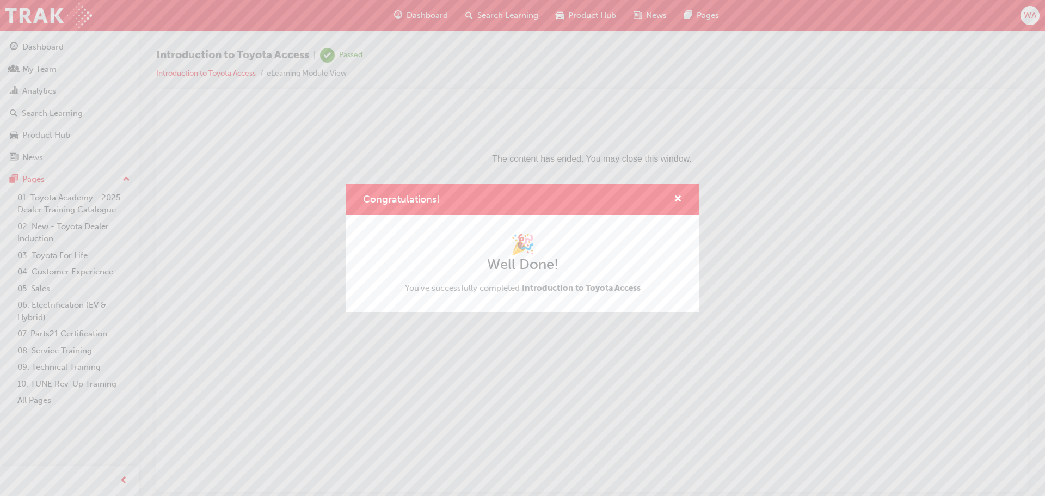
click at [492, 267] on h2 "Well Done!" at bounding box center [523, 264] width 236 height 17
click at [681, 197] on span "cross-icon" at bounding box center [678, 200] width 8 height 10
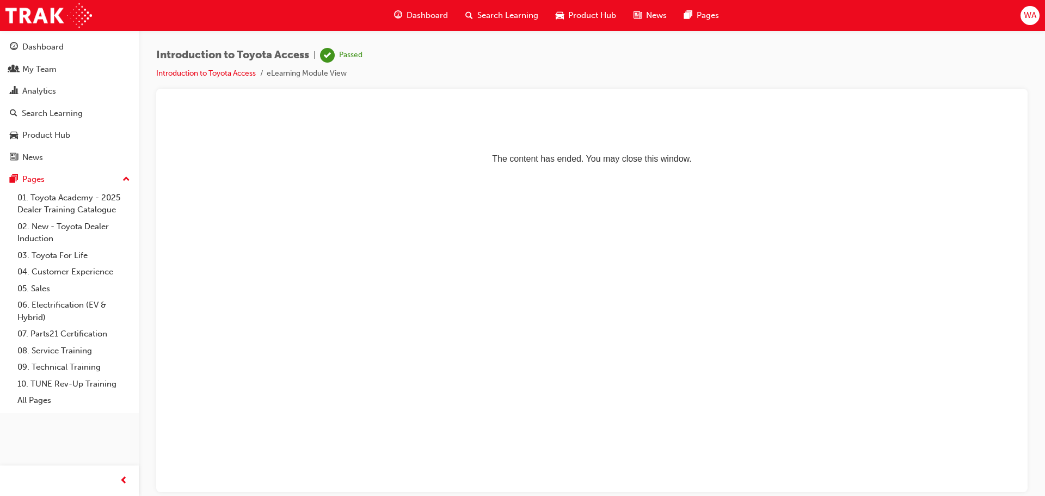
click at [531, 10] on span "Search Learning" at bounding box center [507, 15] width 61 height 13
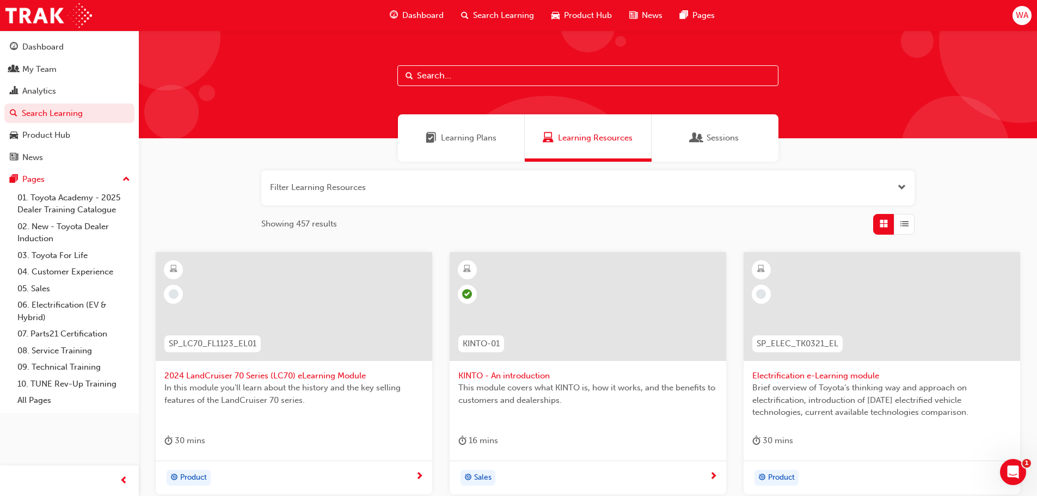
click at [477, 145] on div "Learning Plans" at bounding box center [461, 137] width 127 height 47
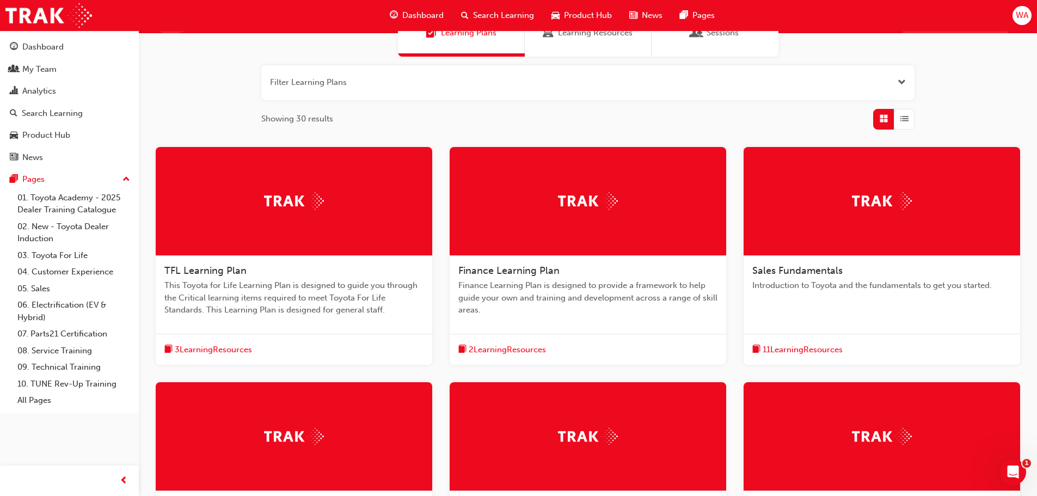
scroll to position [71, 0]
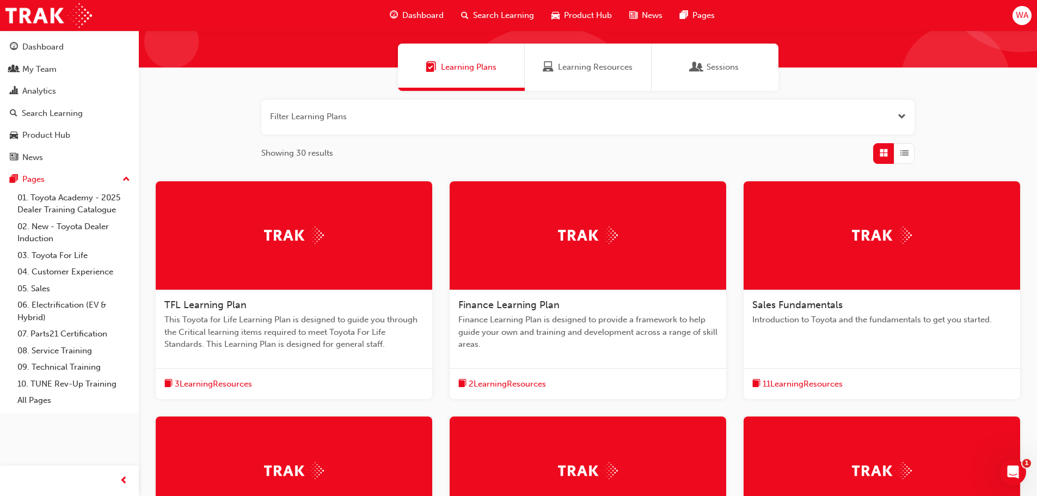
click at [602, 299] on div "Finance Learning Plan" at bounding box center [587, 305] width 259 height 13
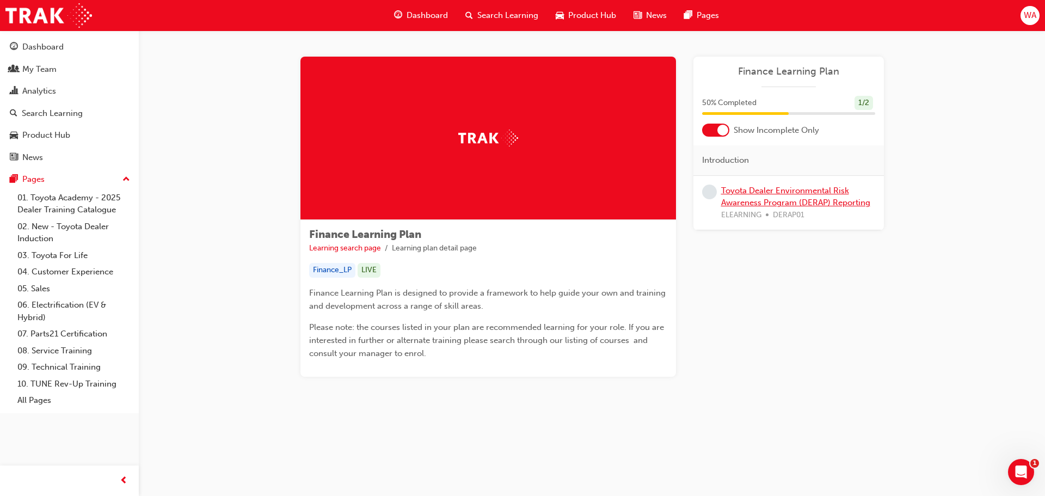
click at [835, 188] on link "Toyota Dealer Environmental Risk Awareness Program (DERAP) Reporting" at bounding box center [795, 197] width 149 height 22
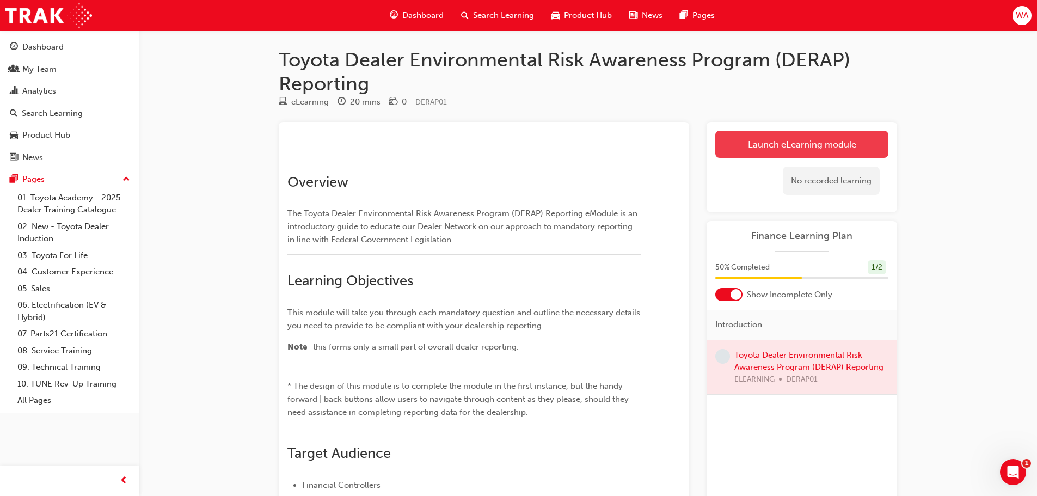
click at [777, 148] on link "Launch eLearning module" at bounding box center [801, 144] width 173 height 27
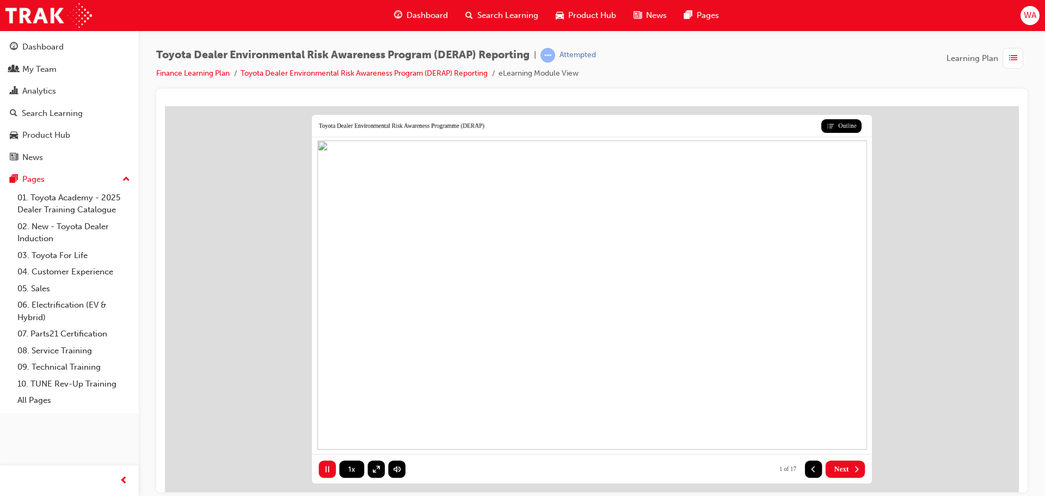
click at [850, 471] on button "Next" at bounding box center [846, 468] width 40 height 17
click at [357, 468] on icon at bounding box center [352, 468] width 16 height 9
click at [344, 450] on div "2" at bounding box center [342, 442] width 51 height 19
click at [849, 468] on span "Next" at bounding box center [842, 468] width 15 height 9
click at [837, 468] on span "Next" at bounding box center [842, 468] width 15 height 9
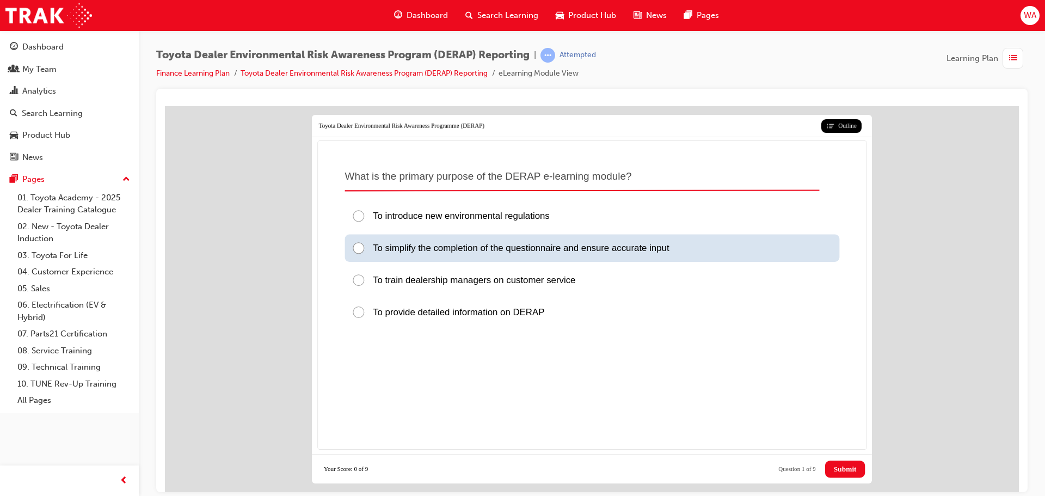
click at [467, 247] on span "To simplify the completion of the questionnaire and ensure accurate input" at bounding box center [521, 248] width 296 height 10
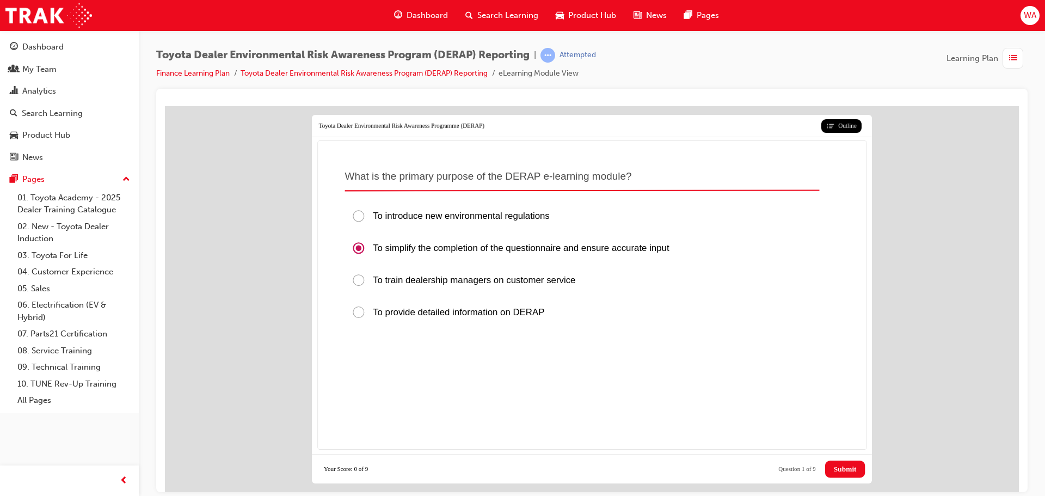
click at [847, 468] on span "Submit" at bounding box center [845, 468] width 23 height 9
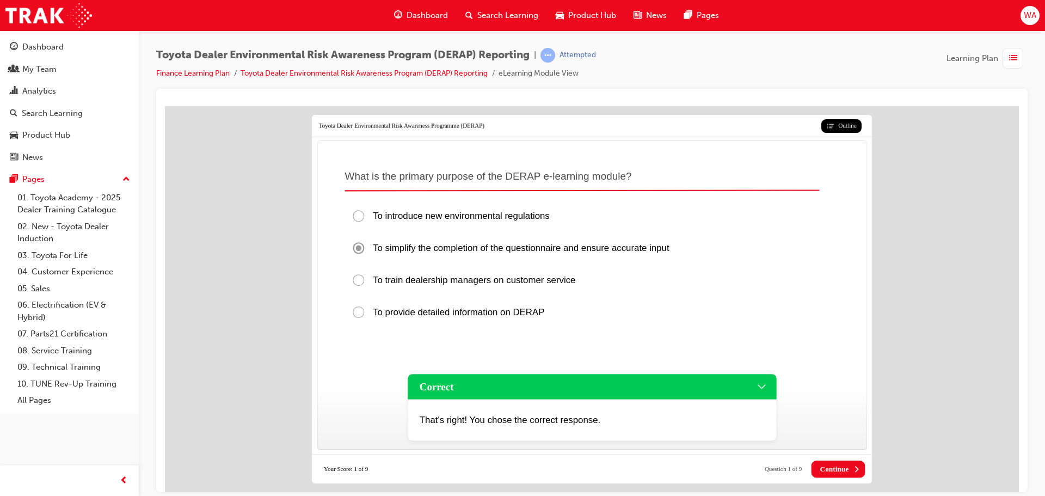
click at [847, 468] on span "Continue" at bounding box center [834, 468] width 29 height 9
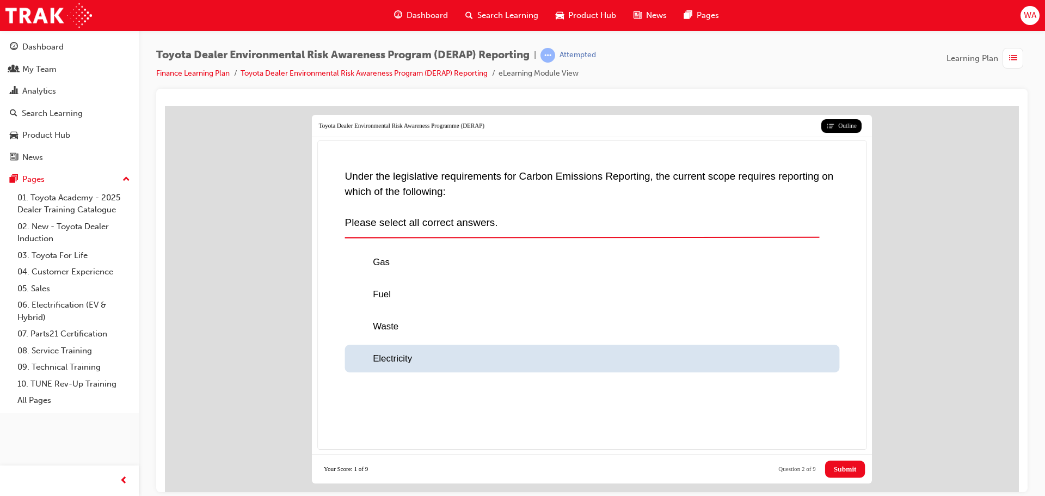
click at [351, 363] on div "Electricity" at bounding box center [592, 358] width 495 height 27
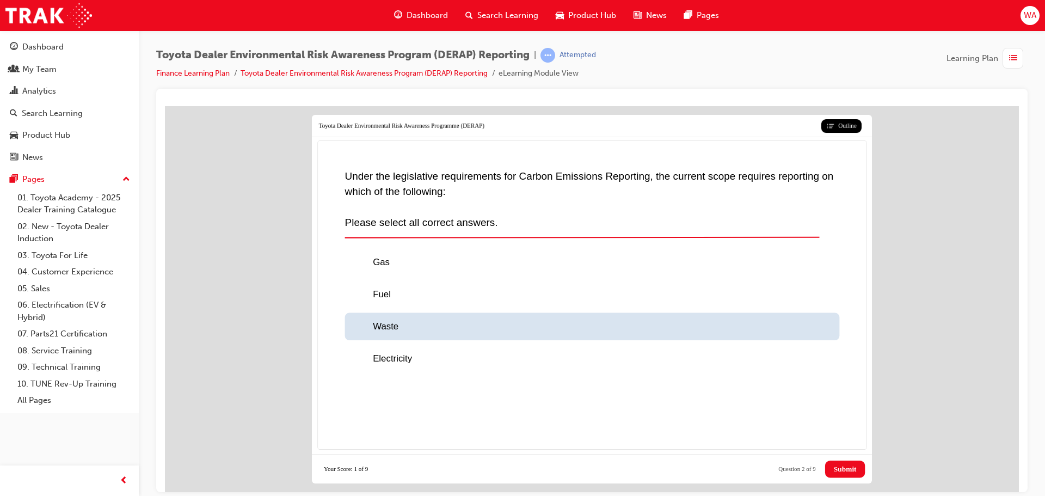
click at [353, 327] on div at bounding box center [362, 327] width 21 height 14
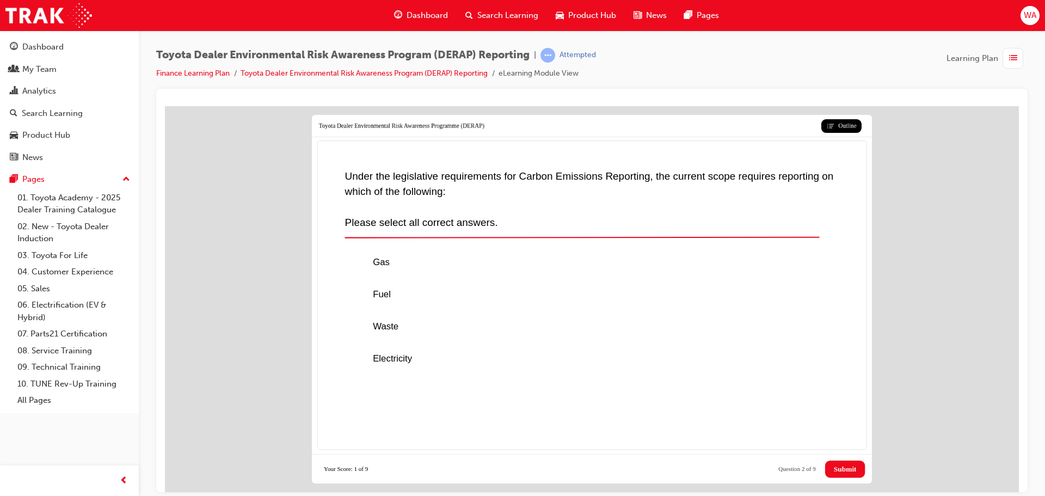
click at [836, 473] on span "Submit" at bounding box center [845, 468] width 23 height 9
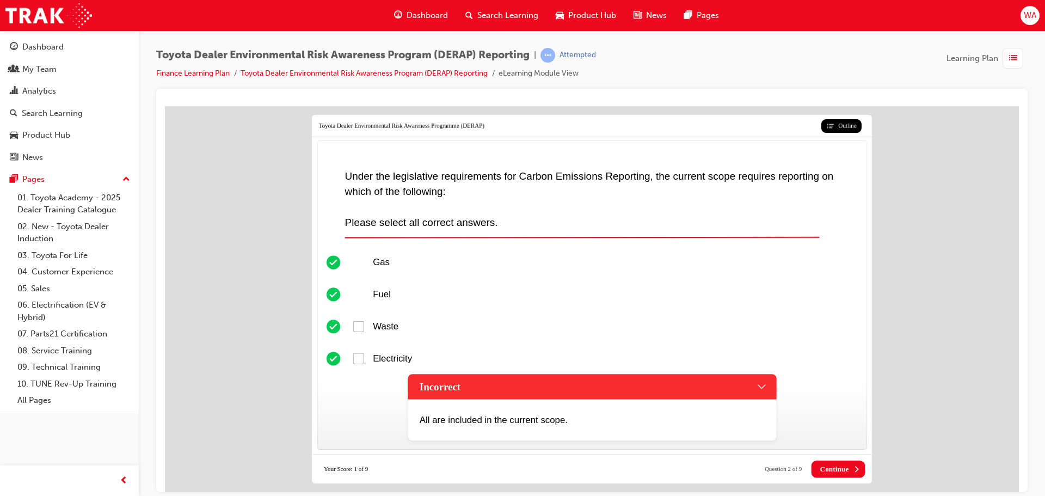
click at [546, 391] on div "Incorrect" at bounding box center [592, 386] width 369 height 25
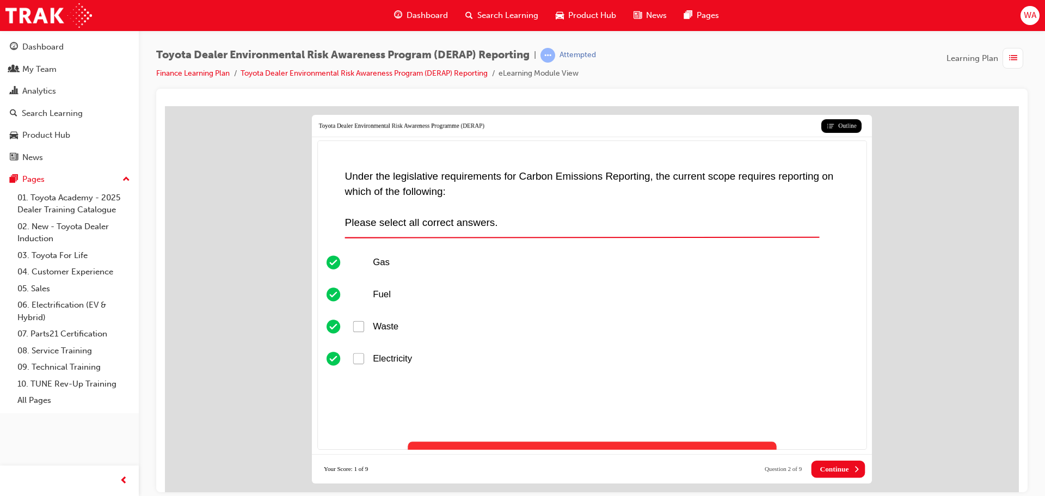
click at [355, 294] on div "Fuel" at bounding box center [592, 293] width 495 height 27
click at [355, 263] on div "Gas" at bounding box center [592, 261] width 495 height 27
click at [854, 470] on icon at bounding box center [857, 468] width 9 height 9
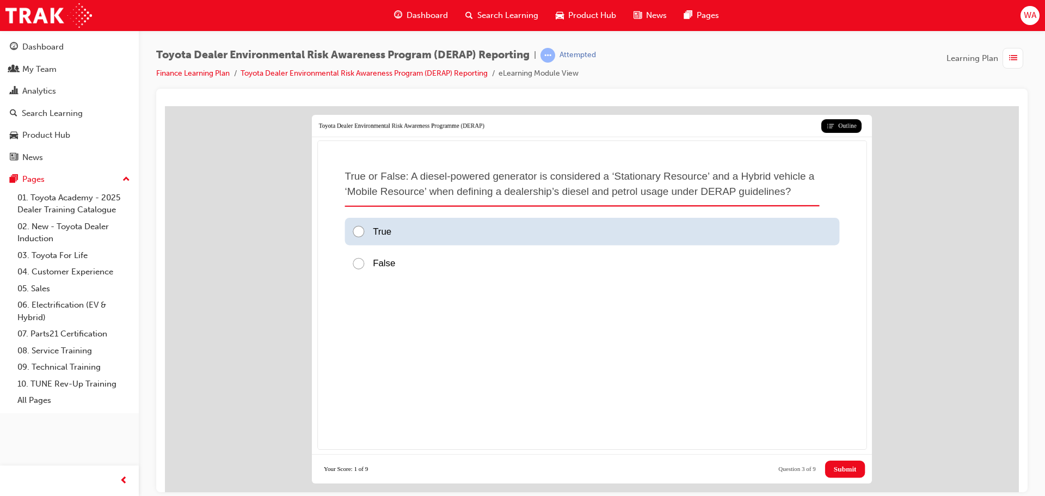
click at [368, 230] on div at bounding box center [362, 231] width 21 height 14
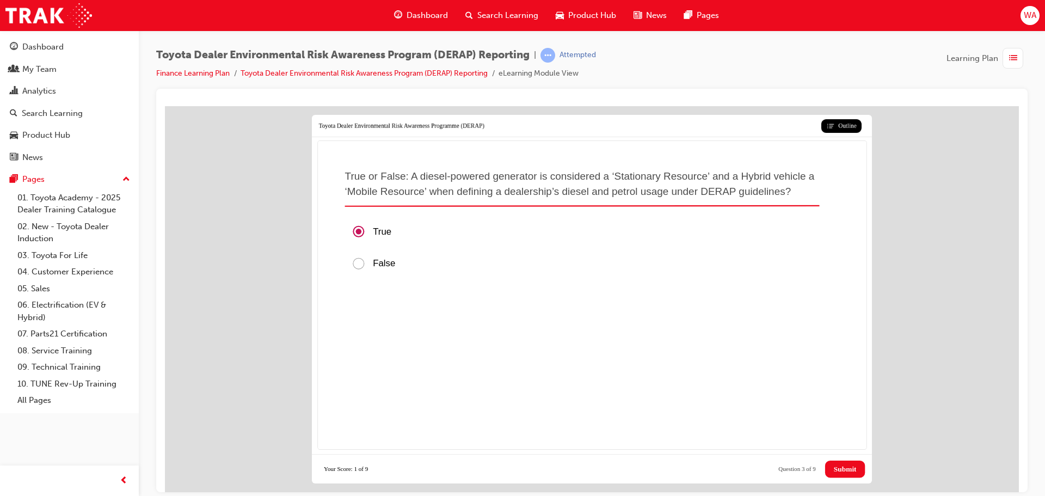
click at [853, 470] on span "Submit" at bounding box center [845, 468] width 23 height 9
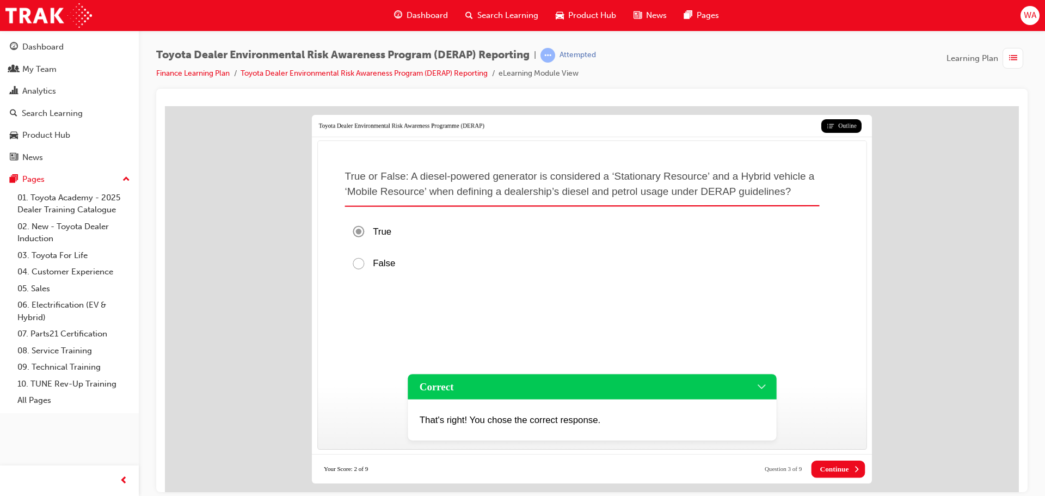
click at [638, 417] on p "That's right! You chose the correct response." at bounding box center [590, 420] width 343 height 14
click at [860, 465] on icon at bounding box center [857, 468] width 9 height 9
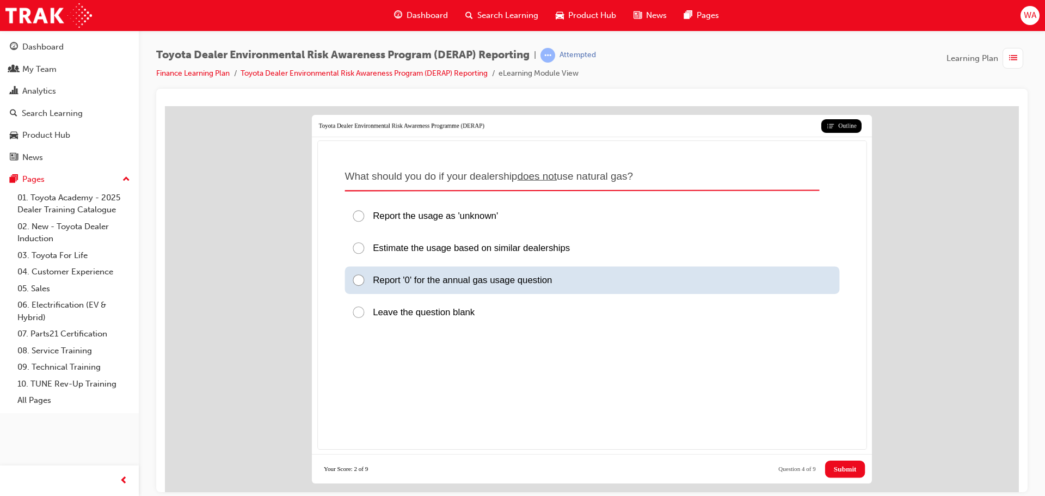
click at [487, 285] on span "Report '0' for the annual gas usage question" at bounding box center [462, 280] width 179 height 10
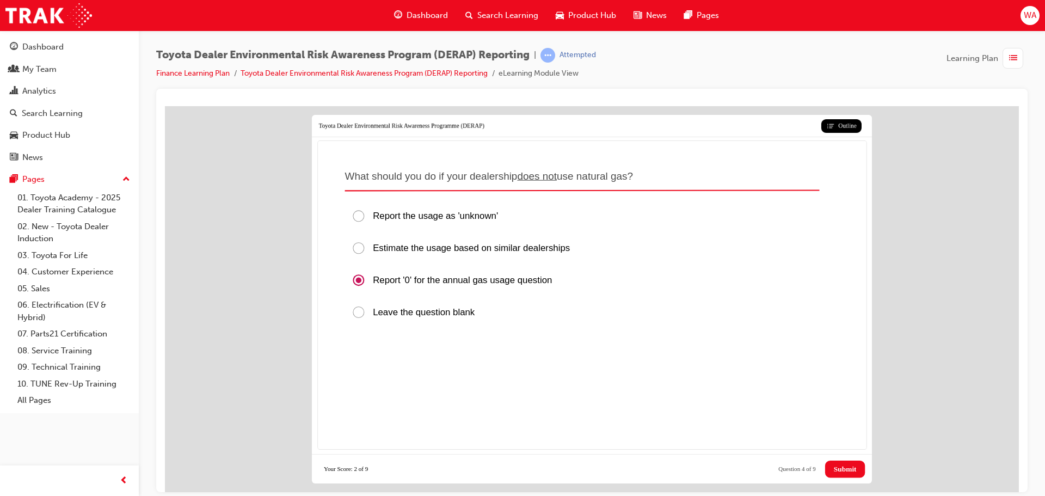
click at [842, 467] on span "Submit" at bounding box center [845, 468] width 23 height 9
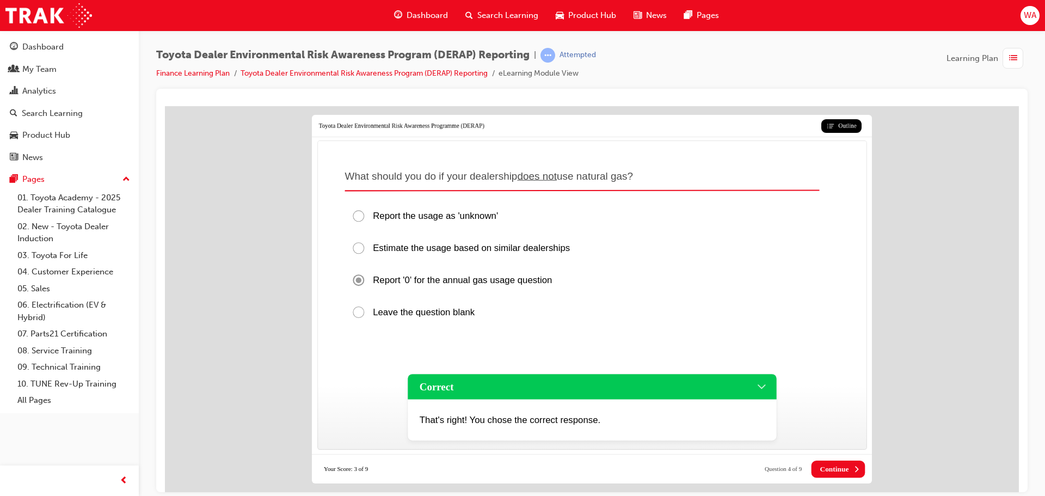
click at [859, 465] on icon at bounding box center [857, 468] width 9 height 9
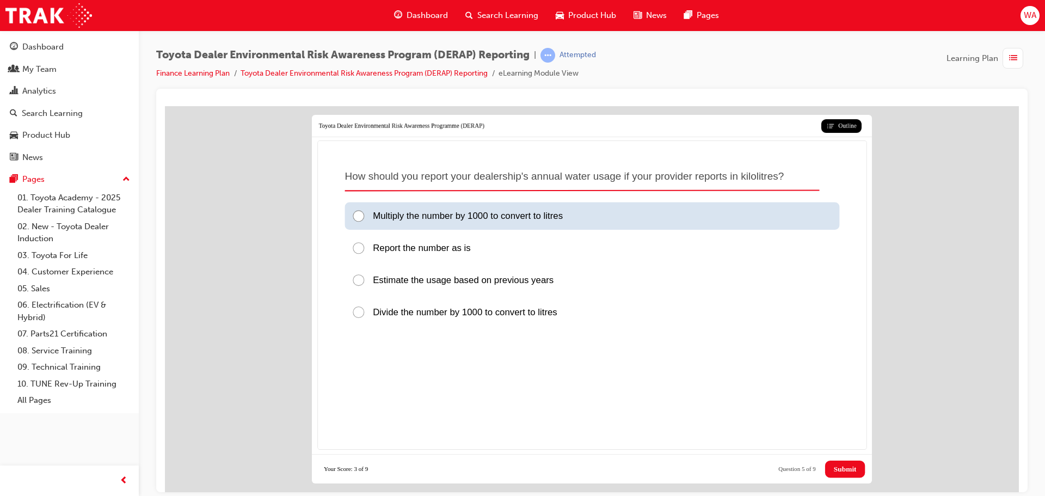
click at [417, 217] on span "Multiply the number by 1000 to convert to litres" at bounding box center [468, 216] width 190 height 10
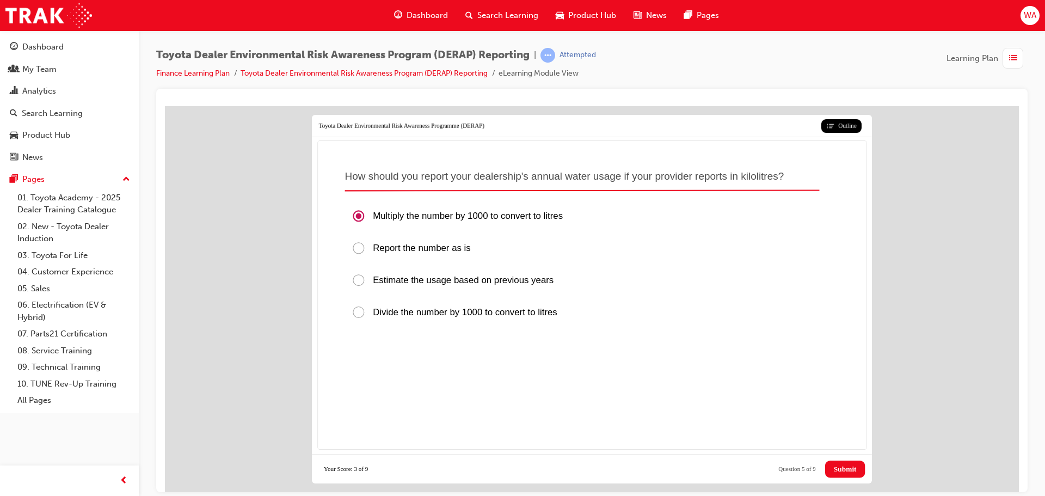
click at [836, 465] on span "Submit" at bounding box center [845, 468] width 23 height 9
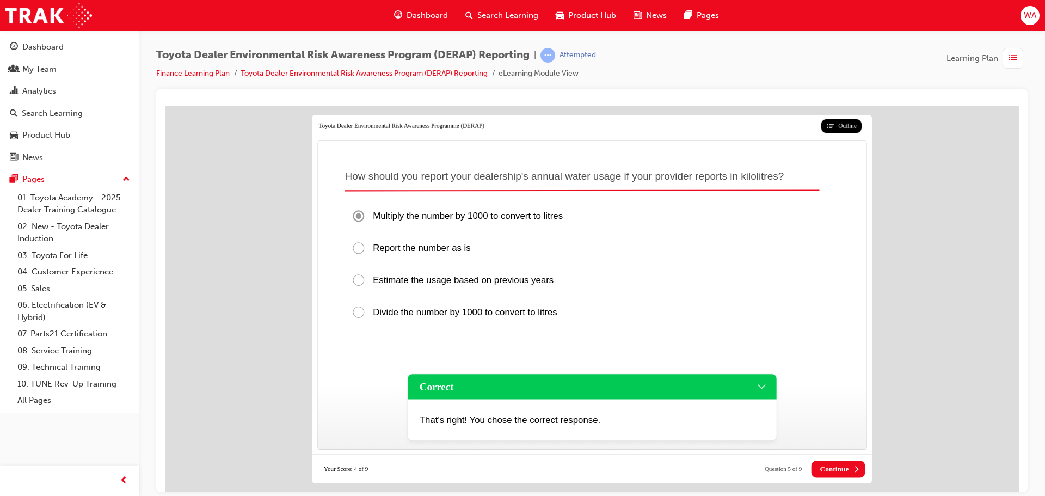
click at [836, 461] on button "Continue" at bounding box center [839, 468] width 54 height 17
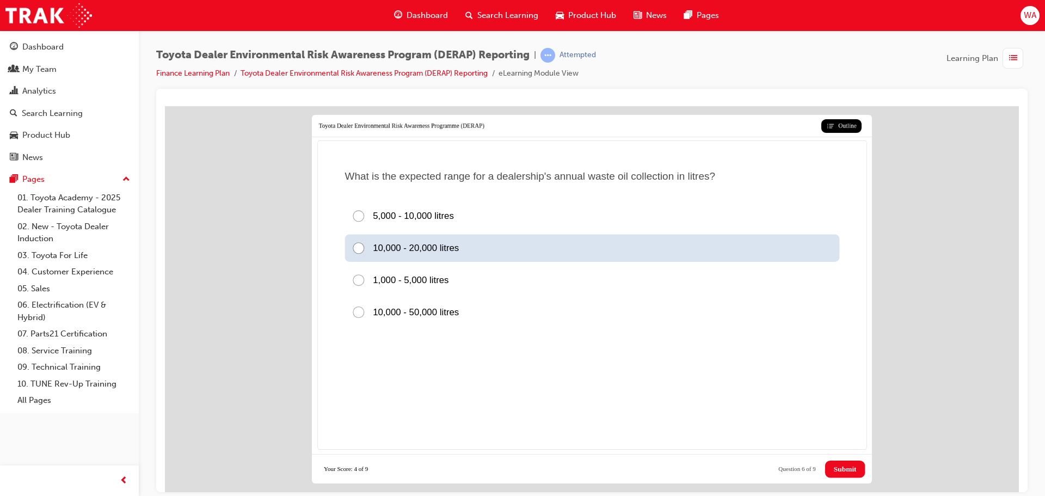
click at [437, 247] on span "10,000 - 20,000 litres" at bounding box center [416, 248] width 86 height 10
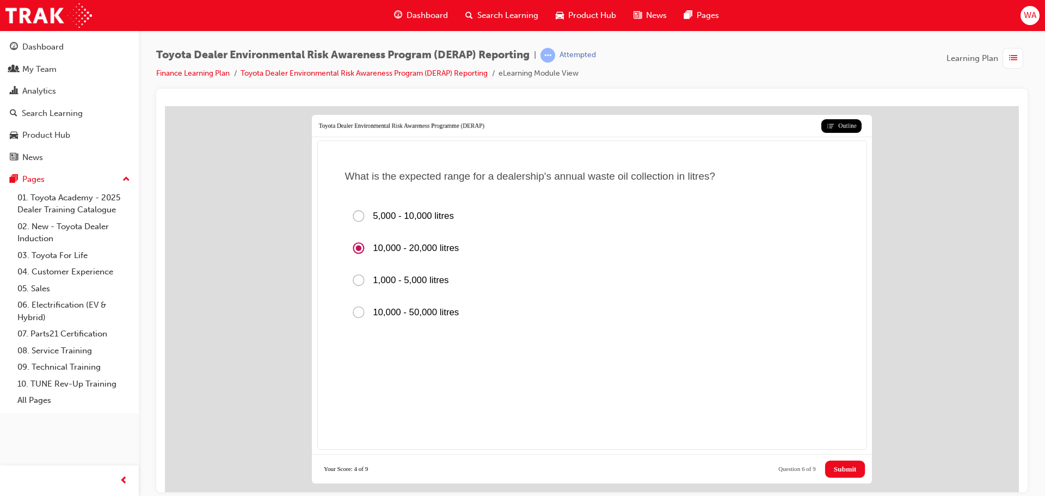
click at [848, 459] on div "Postpone Submit All Close Review View Results Reset Your Score: 4 of 9 Question…" at bounding box center [592, 468] width 560 height 29
click at [844, 470] on span "Submit" at bounding box center [845, 468] width 23 height 9
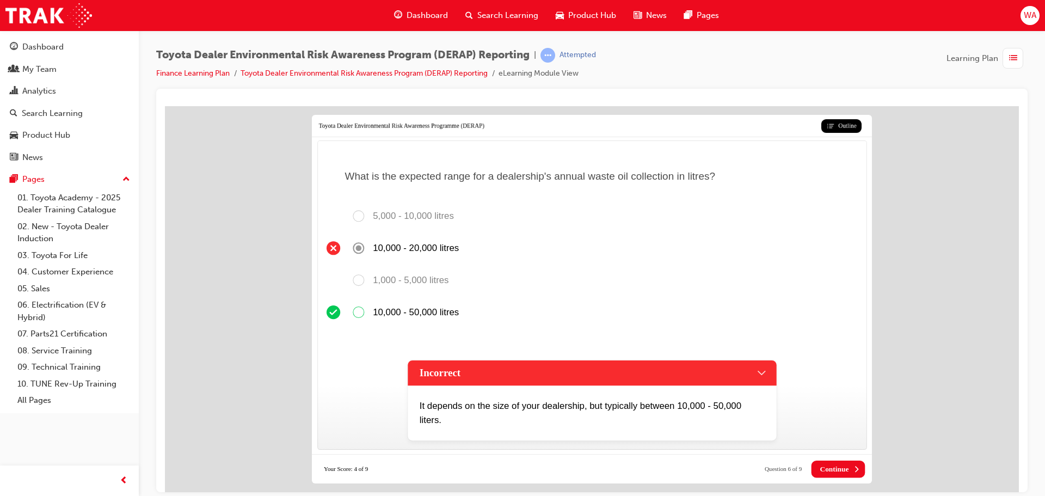
click at [559, 370] on div "Incorrect" at bounding box center [592, 372] width 369 height 25
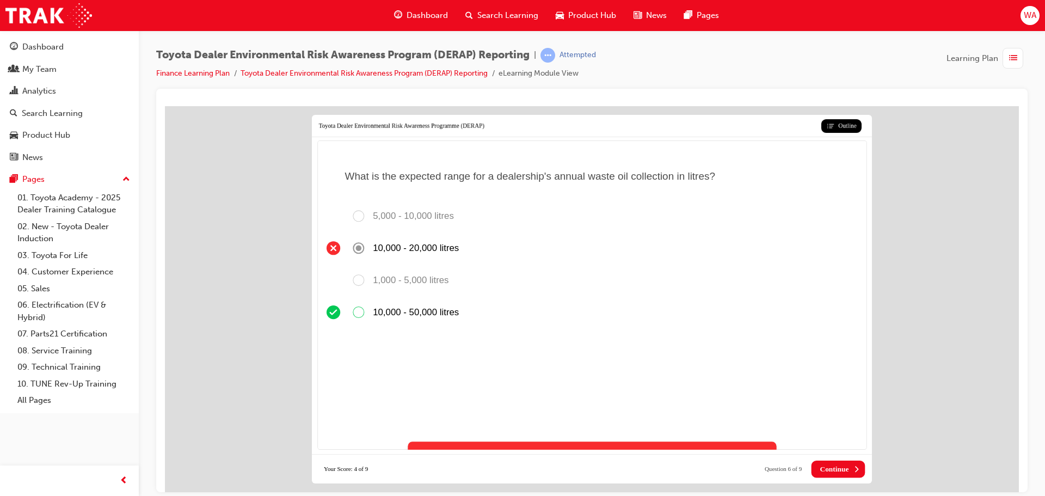
click at [737, 445] on div "Incorrect" at bounding box center [592, 454] width 369 height 25
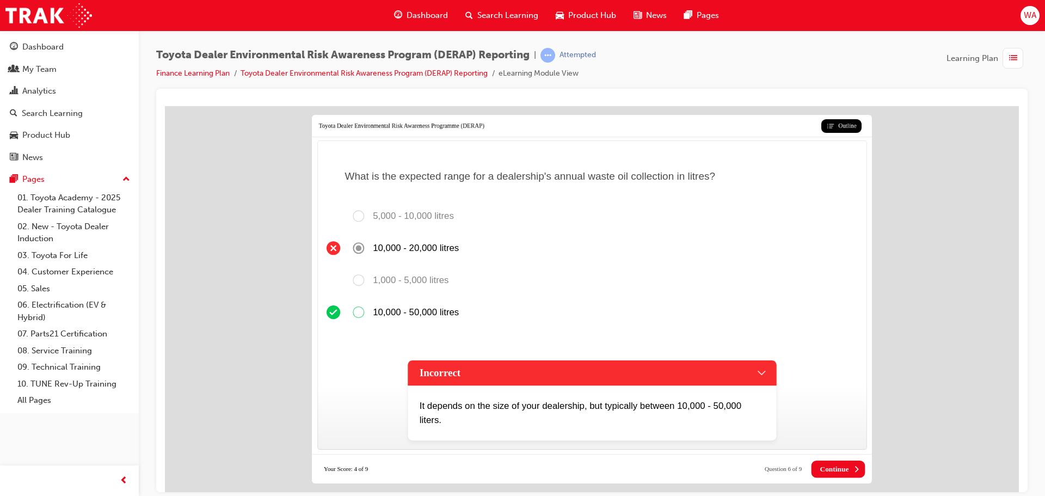
click at [760, 378] on div "Incorrect" at bounding box center [592, 372] width 369 height 25
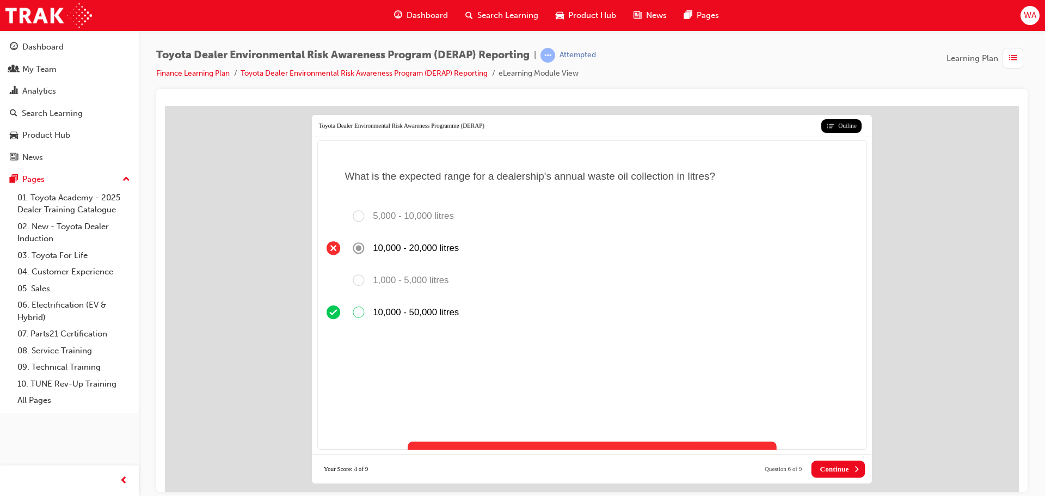
click at [843, 468] on span "Continue" at bounding box center [834, 468] width 29 height 9
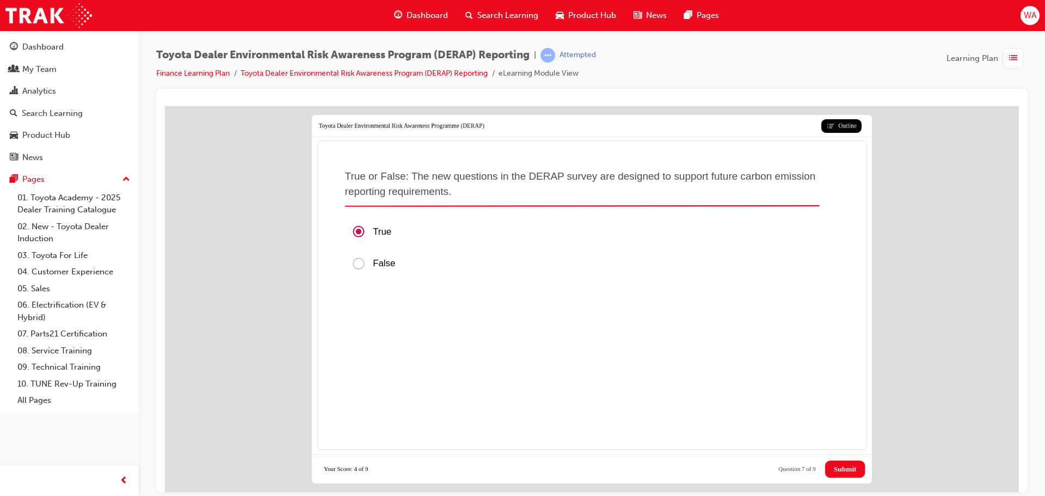
drag, startPoint x: 392, startPoint y: 224, endPoint x: 791, endPoint y: 419, distance: 444.1
click at [791, 419] on div "True False" at bounding box center [592, 324] width 509 height 224
click at [840, 468] on span "Submit" at bounding box center [845, 468] width 23 height 9
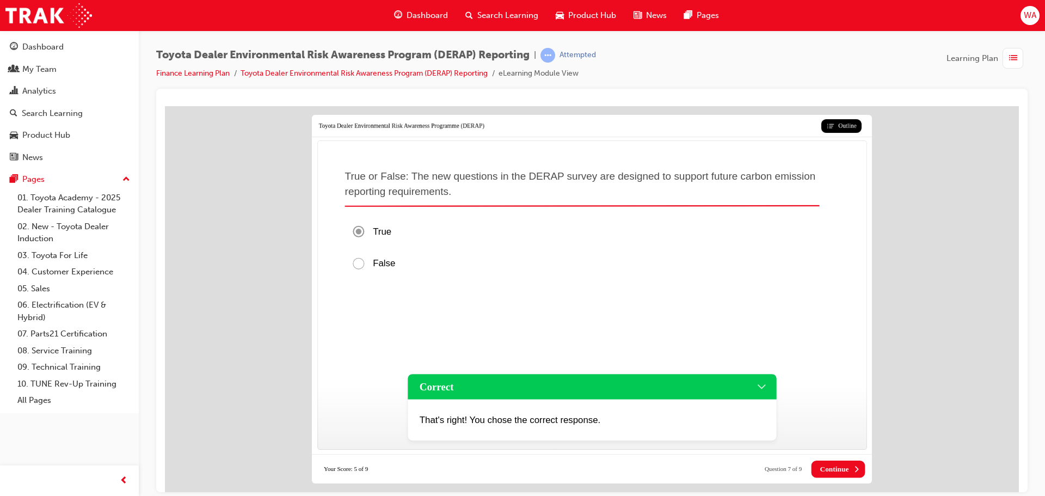
click at [847, 475] on button "Continue" at bounding box center [839, 468] width 54 height 17
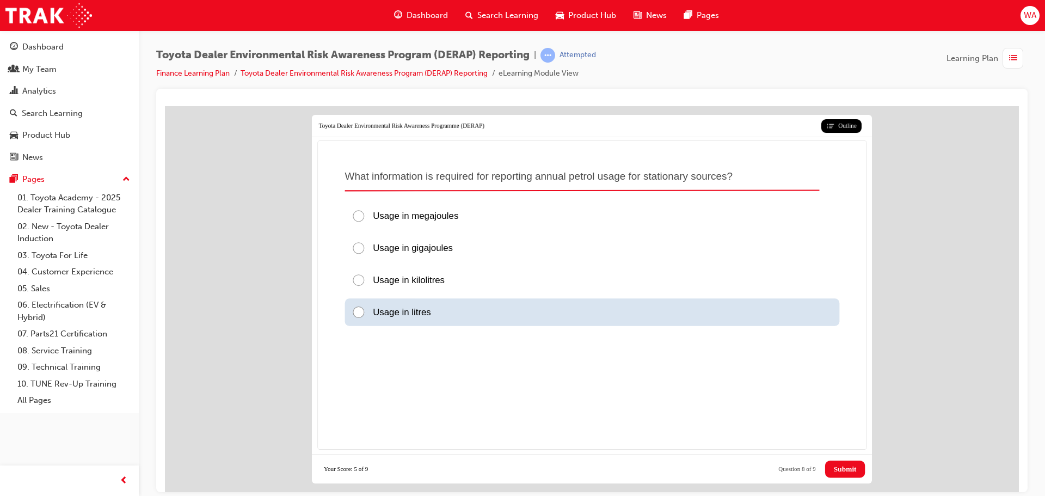
click at [400, 307] on span "Usage in litres" at bounding box center [402, 312] width 58 height 10
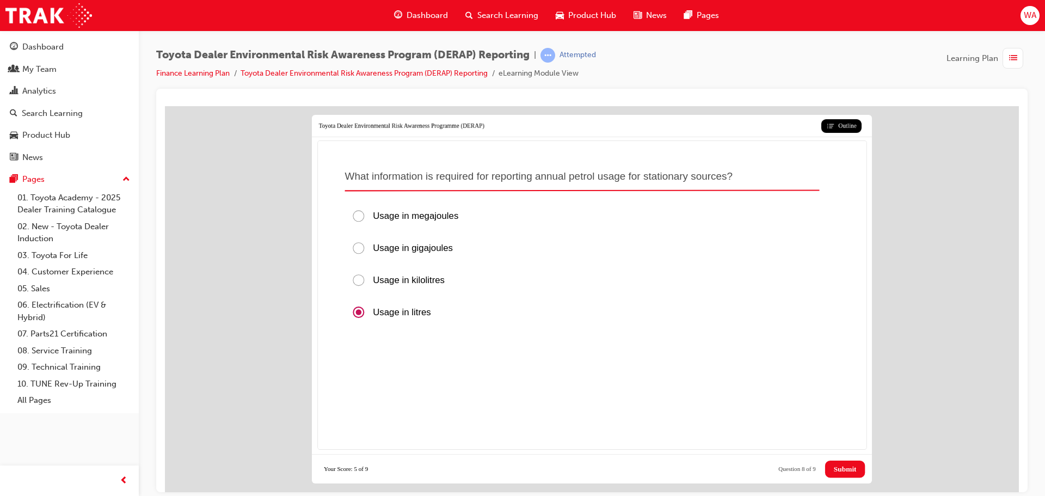
click at [835, 466] on span "Submit" at bounding box center [845, 468] width 23 height 9
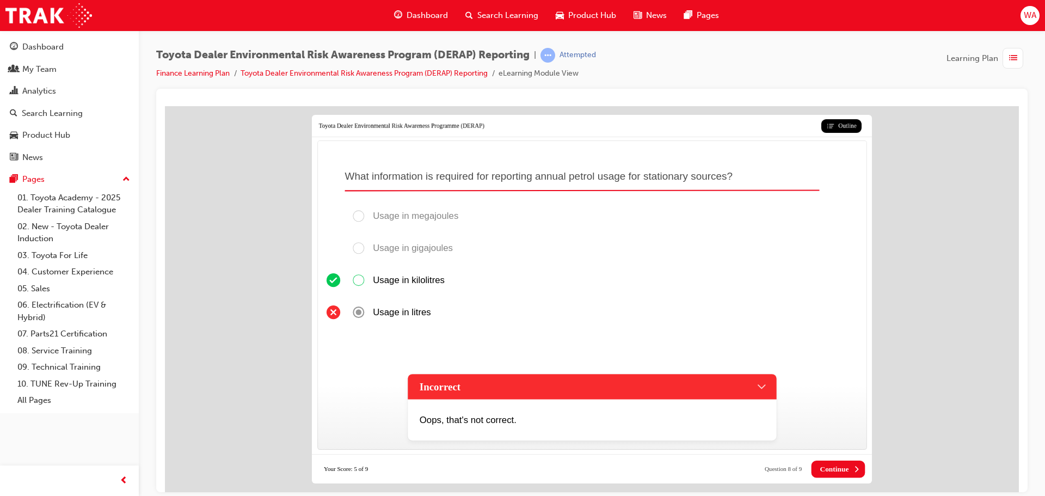
click at [649, 407] on div "Oops, that's not correct." at bounding box center [592, 419] width 369 height 41
click at [760, 388] on div "Incorrect" at bounding box center [592, 386] width 369 height 25
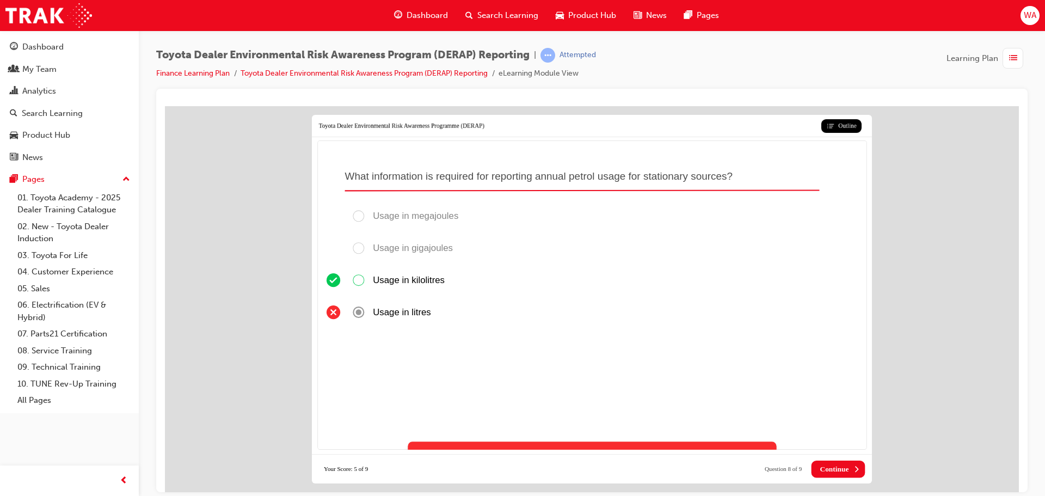
click at [844, 470] on span "Continue" at bounding box center [834, 468] width 29 height 9
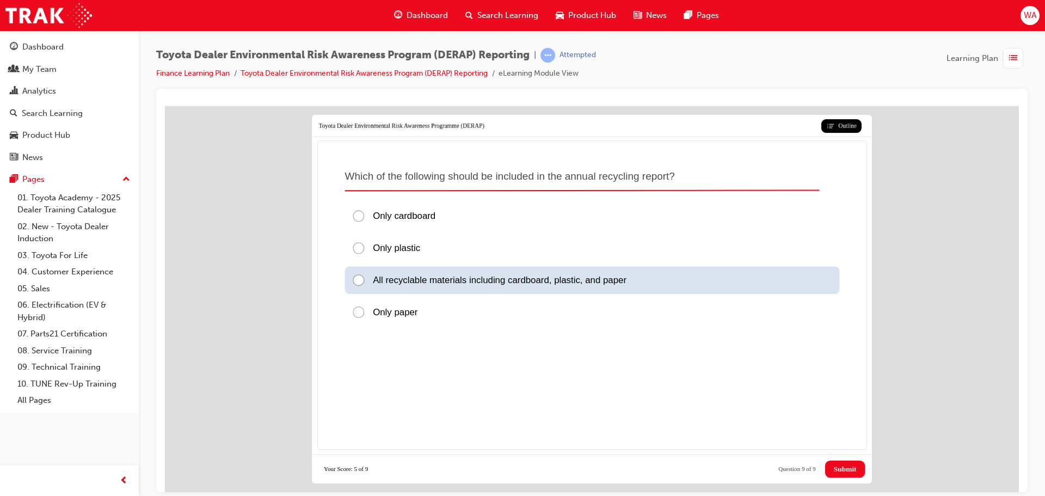
click at [464, 283] on span "All recyclable materials including cardboard, plastic, and paper" at bounding box center [500, 280] width 254 height 10
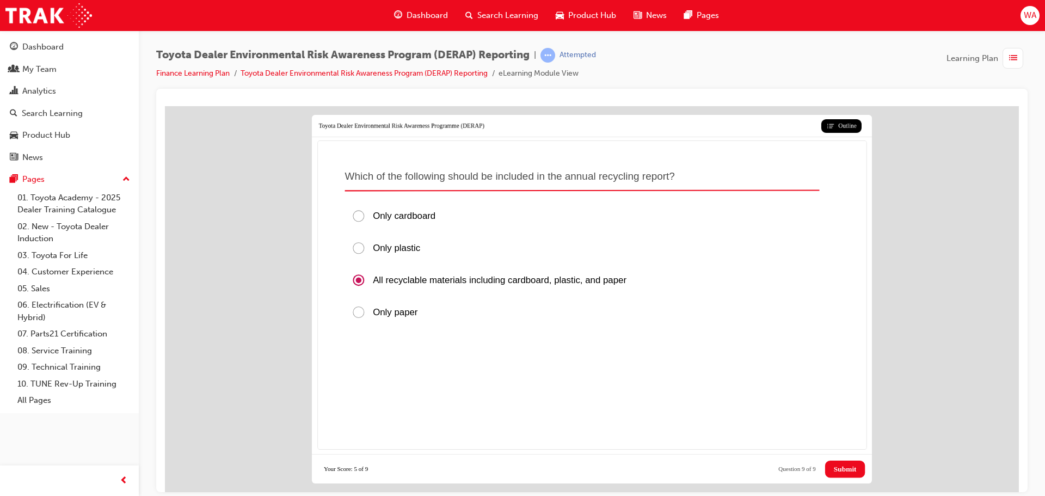
click at [840, 466] on span "Submit" at bounding box center [845, 468] width 23 height 9
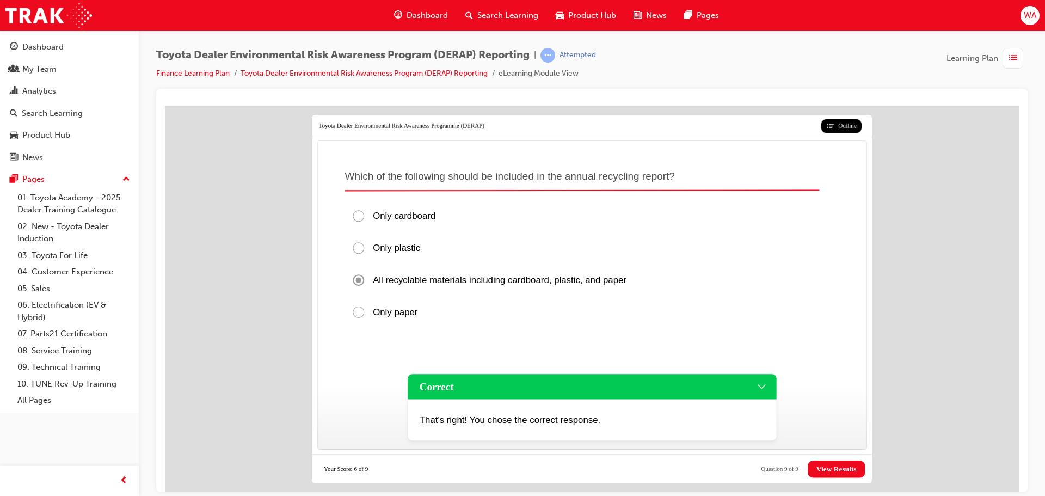
click at [838, 470] on span "View Results" at bounding box center [837, 468] width 40 height 9
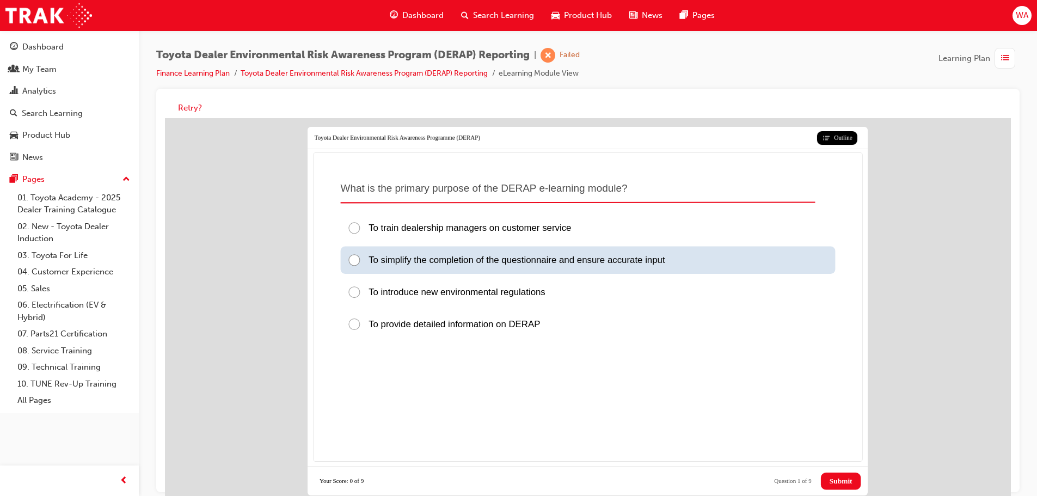
click at [587, 267] on p "To simplify the completion of the questionnaire and ensure accurate input" at bounding box center [517, 260] width 296 height 14
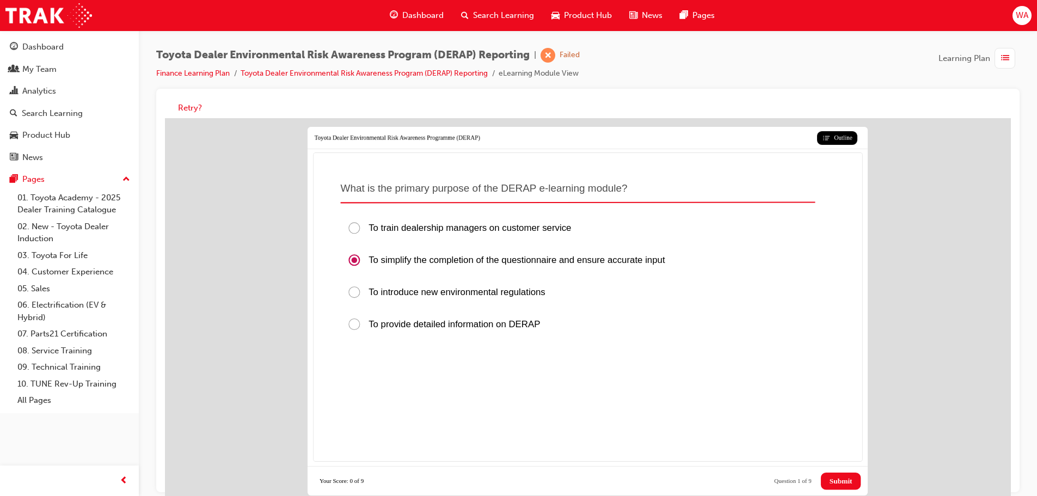
click at [830, 484] on span "Submit" at bounding box center [841, 481] width 23 height 9
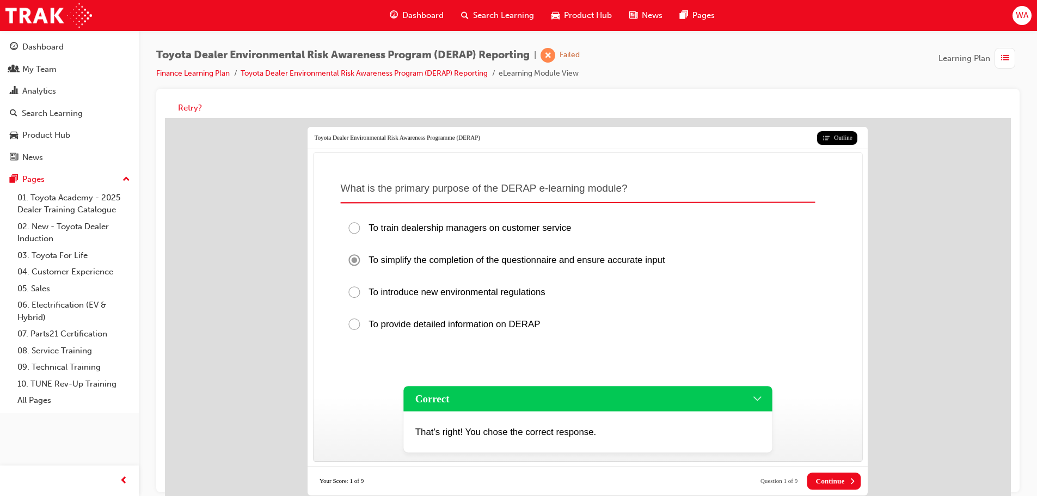
click at [858, 479] on button "Continue" at bounding box center [834, 481] width 54 height 17
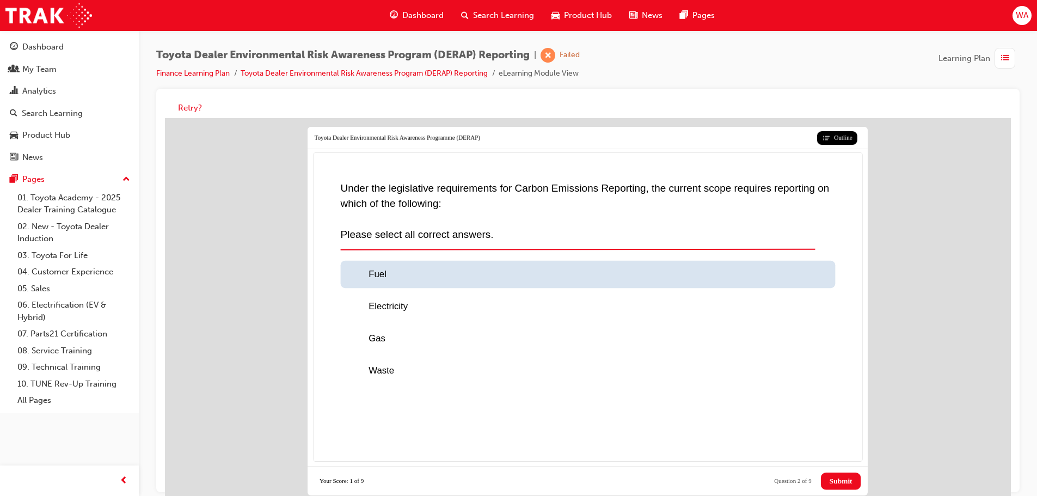
click at [359, 283] on div "Fuel" at bounding box center [587, 274] width 495 height 27
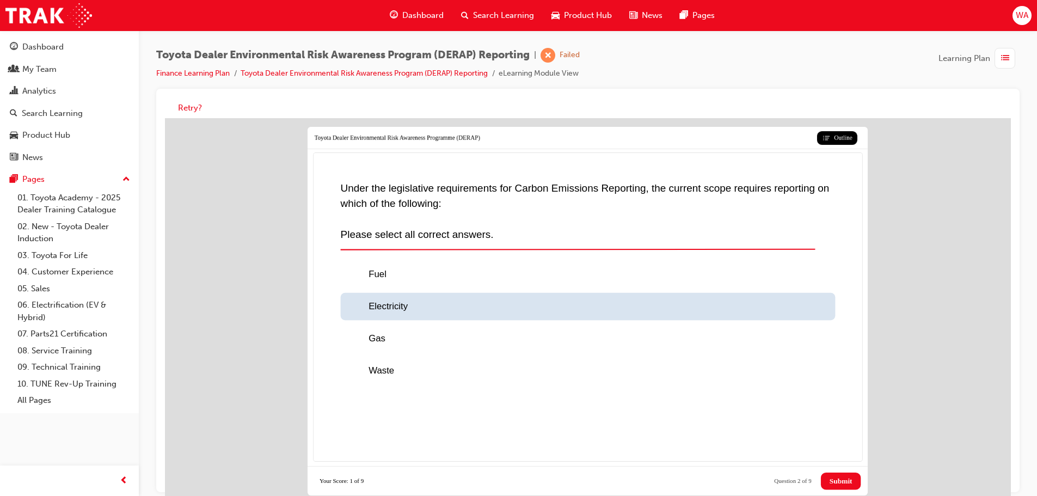
click at [365, 306] on div at bounding box center [357, 307] width 21 height 14
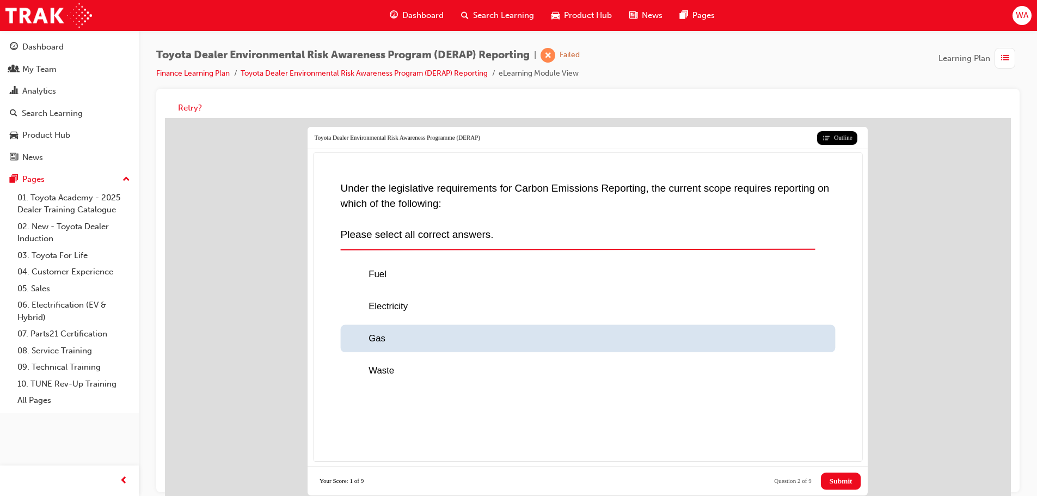
drag, startPoint x: 364, startPoint y: 338, endPoint x: 369, endPoint y: 360, distance: 22.3
click at [364, 339] on div at bounding box center [357, 339] width 21 height 14
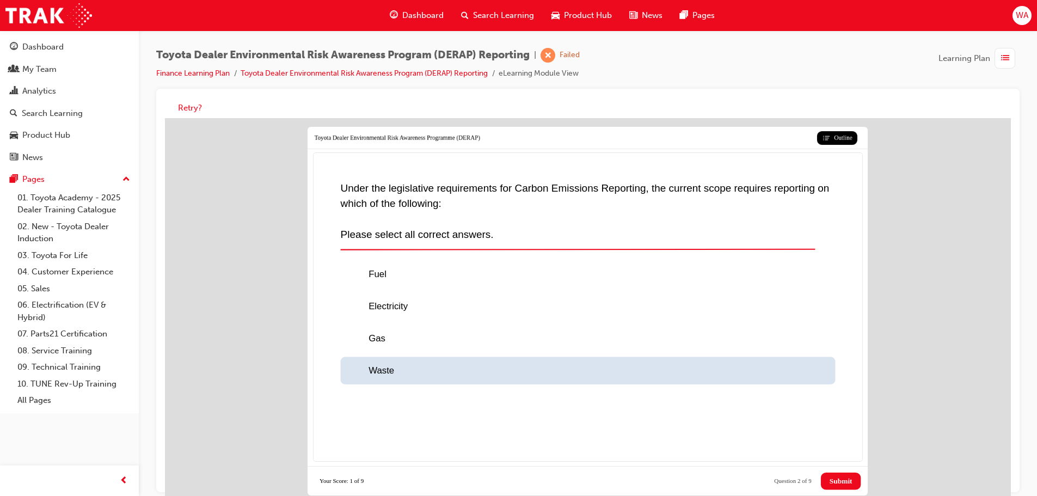
click at [370, 371] on span "Waste" at bounding box center [382, 371] width 26 height 10
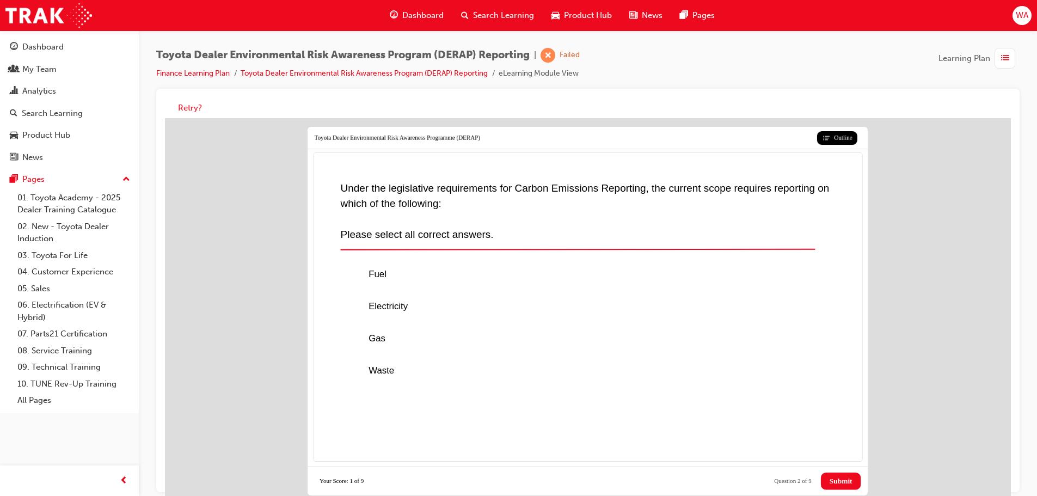
click at [826, 485] on button "Submit" at bounding box center [841, 481] width 40 height 17
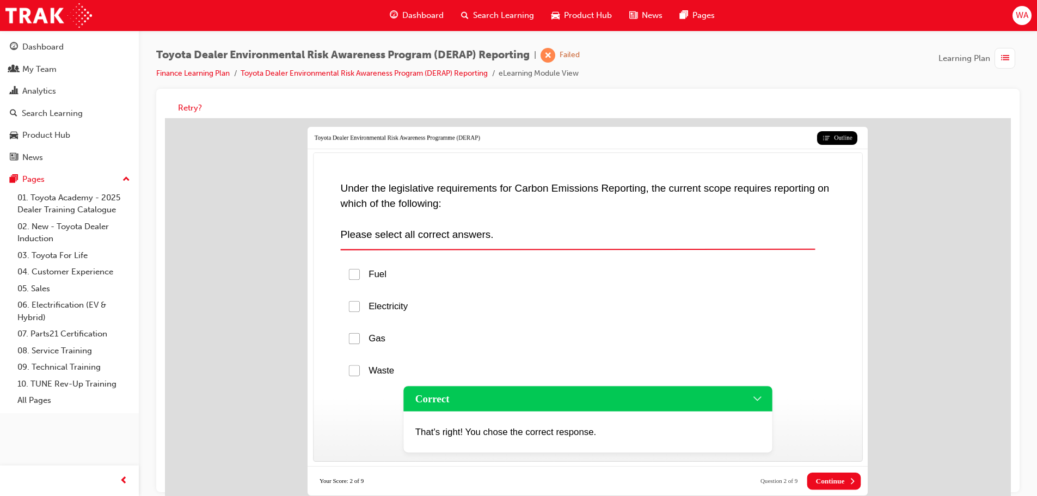
click at [832, 479] on span "Continue" at bounding box center [830, 481] width 29 height 9
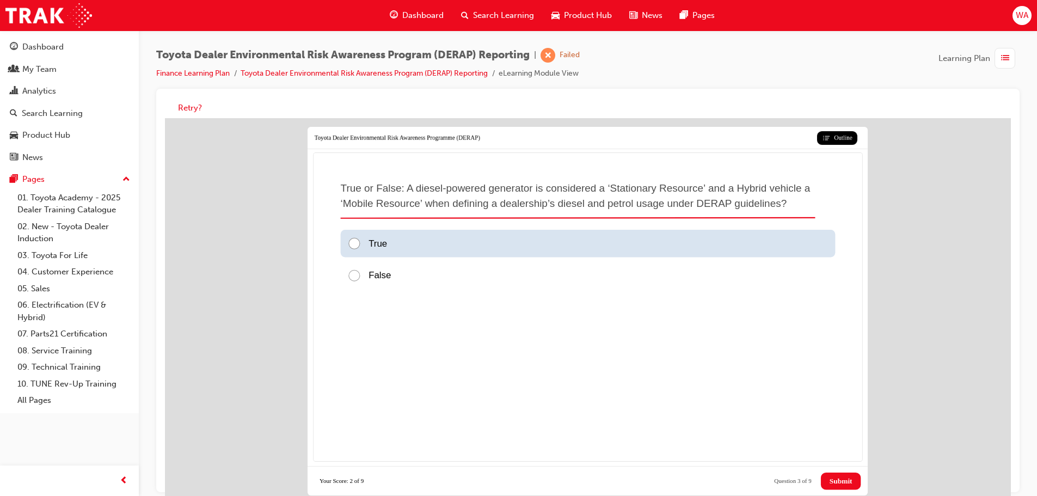
click at [392, 251] on div "True" at bounding box center [587, 243] width 495 height 27
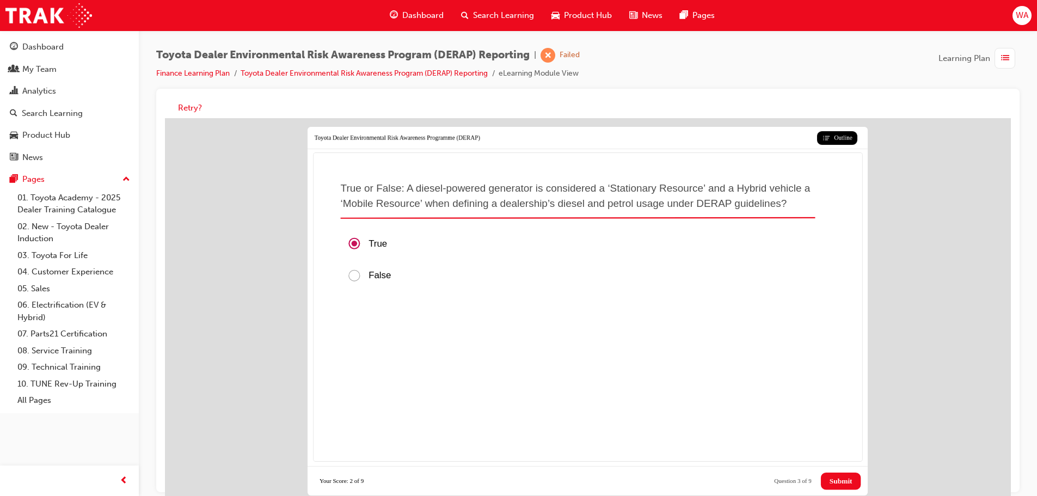
click at [843, 483] on span "Submit" at bounding box center [841, 481] width 23 height 9
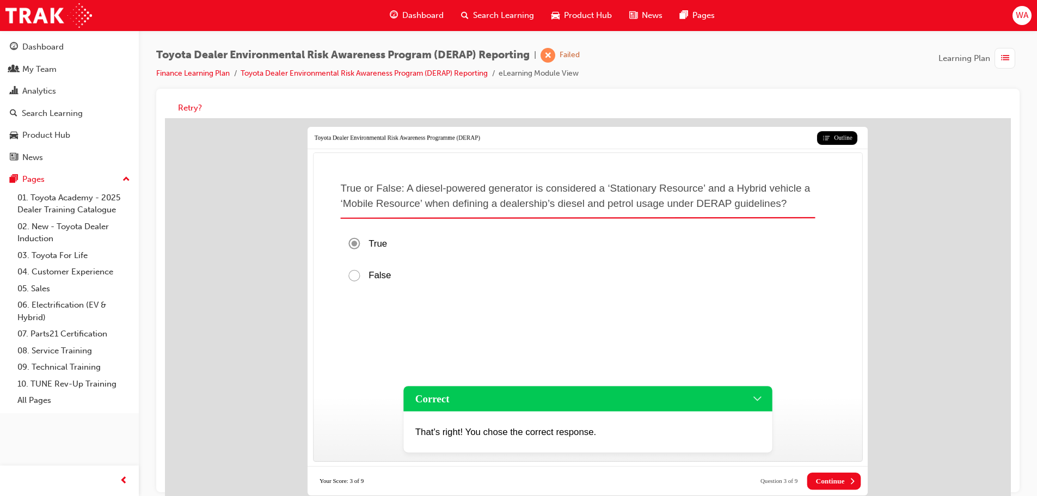
click at [843, 483] on span "Continue" at bounding box center [830, 481] width 29 height 9
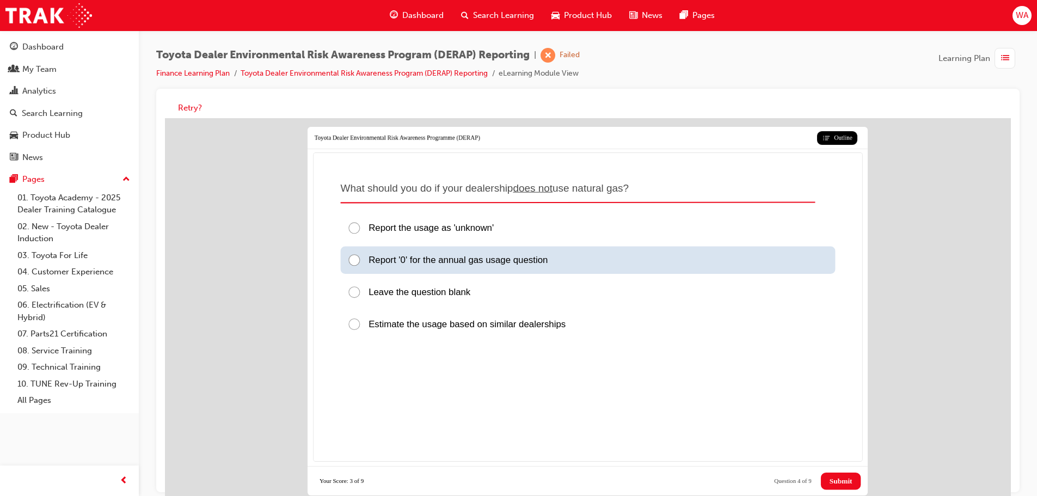
click at [395, 262] on span "Report '0' for the annual gas usage question" at bounding box center [458, 260] width 179 height 10
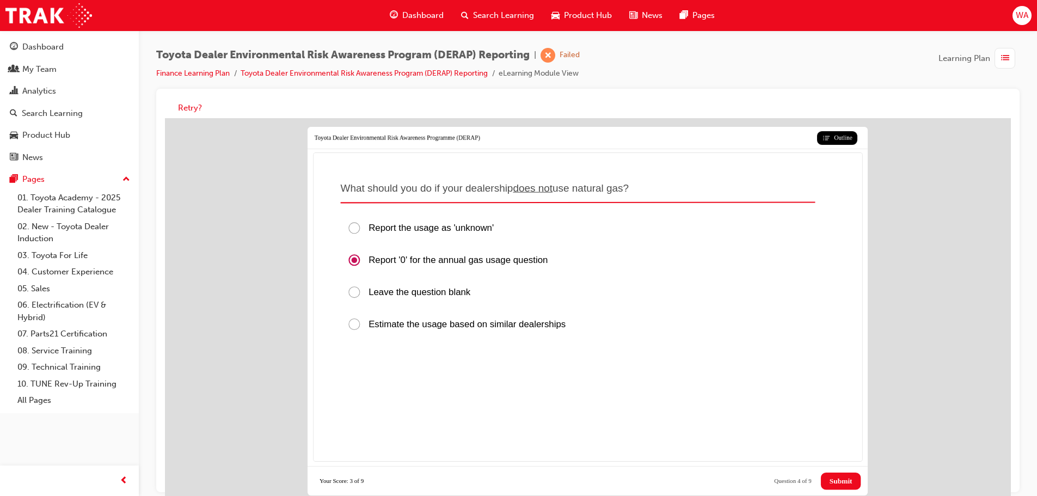
click at [843, 487] on button "Submit" at bounding box center [841, 481] width 40 height 17
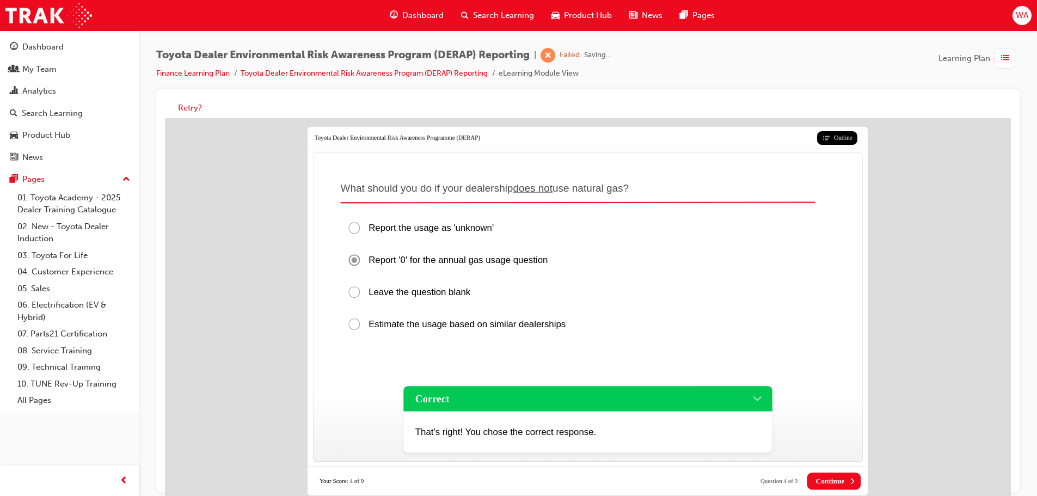
click at [841, 481] on span "Continue" at bounding box center [830, 481] width 29 height 9
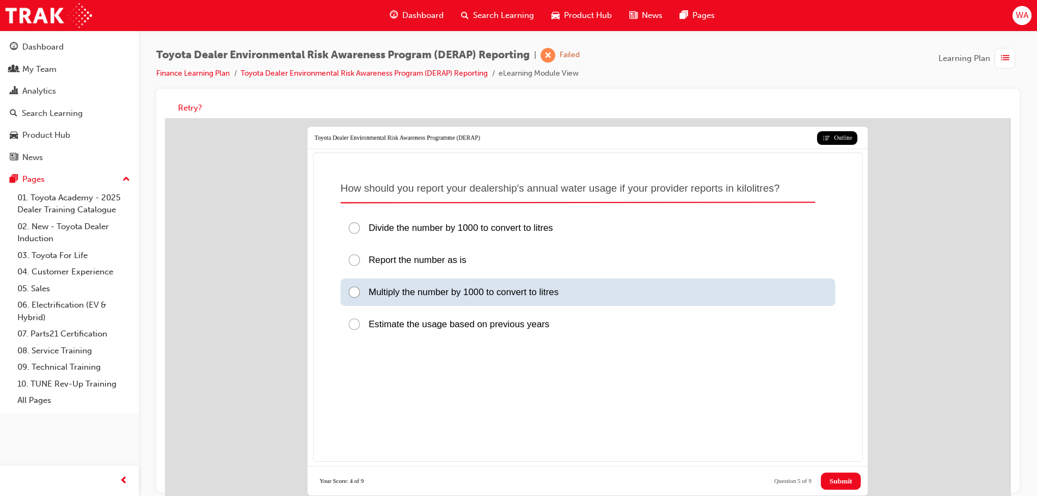
click at [409, 300] on div "Multiply the number by 1000 to convert to litres" at bounding box center [587, 292] width 495 height 27
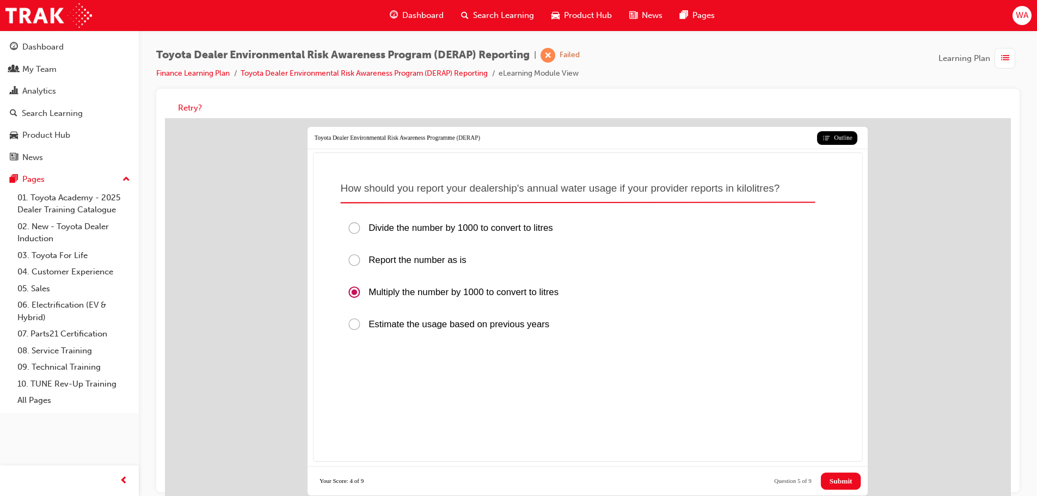
click at [830, 479] on span "Submit" at bounding box center [841, 481] width 23 height 9
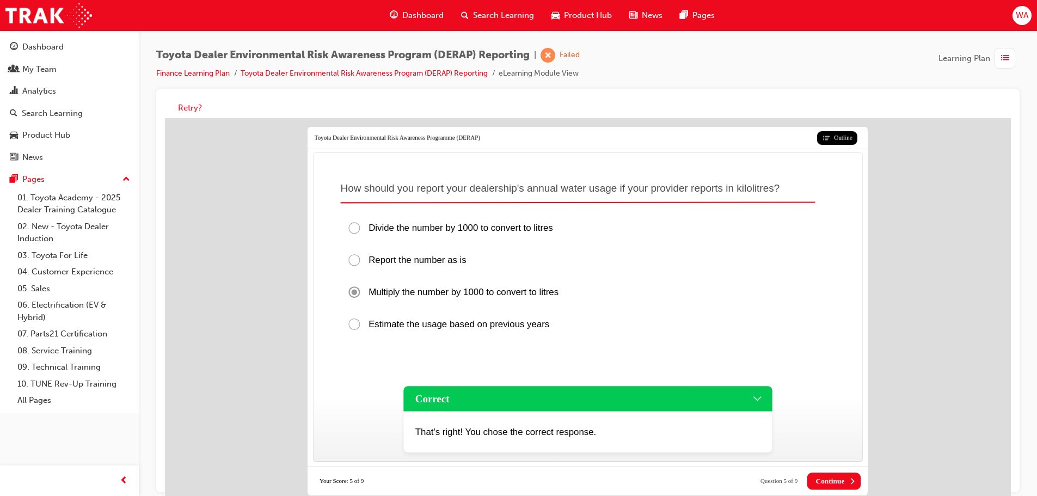
click at [693, 434] on p "That's right! You chose the correct response." at bounding box center [586, 432] width 343 height 14
click at [835, 483] on span "Continue" at bounding box center [830, 481] width 29 height 9
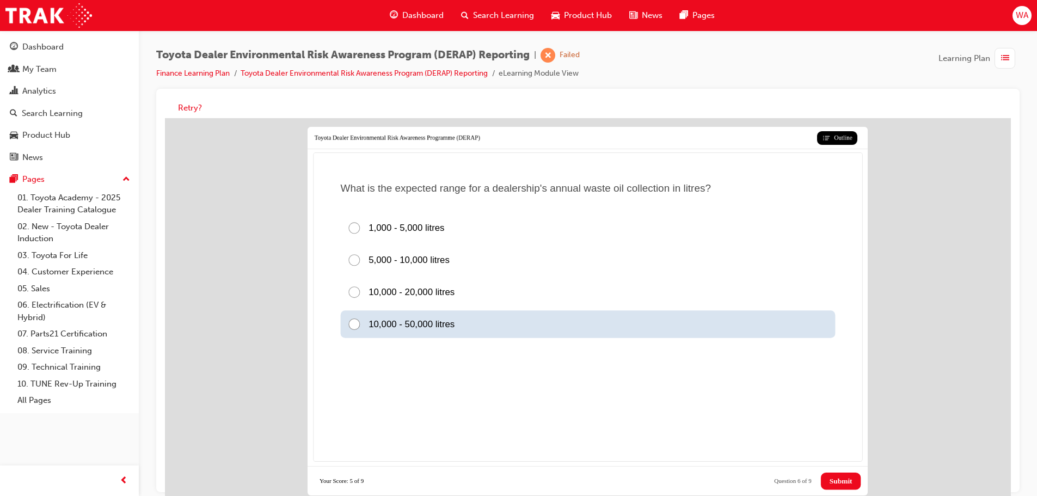
click at [424, 329] on span "10,000 - 50,000 litres" at bounding box center [412, 324] width 86 height 10
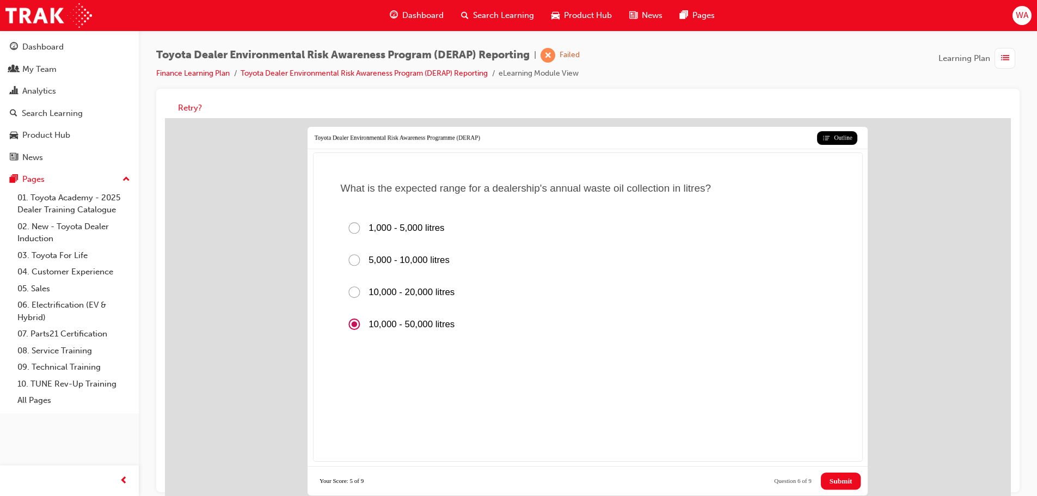
click at [843, 481] on span "Submit" at bounding box center [841, 481] width 23 height 9
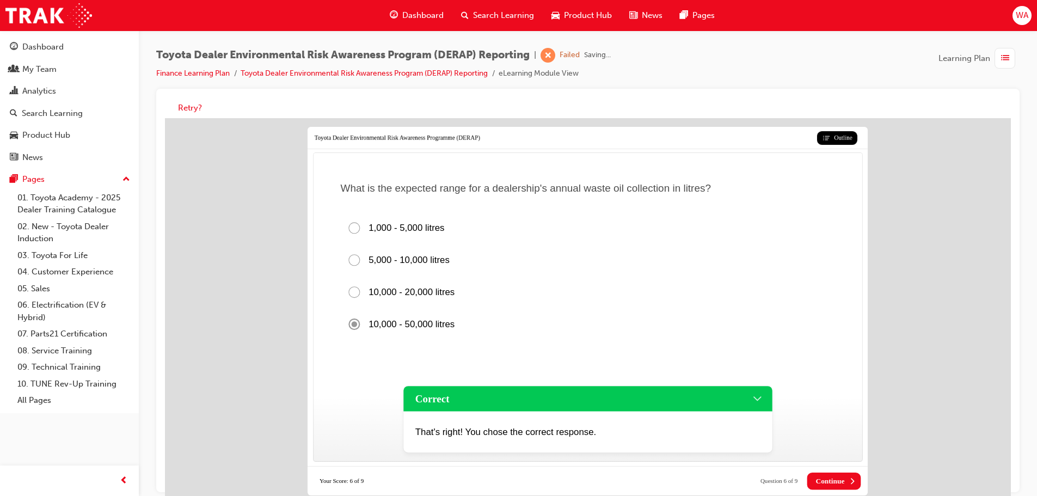
click at [842, 481] on span "Continue" at bounding box center [830, 481] width 29 height 9
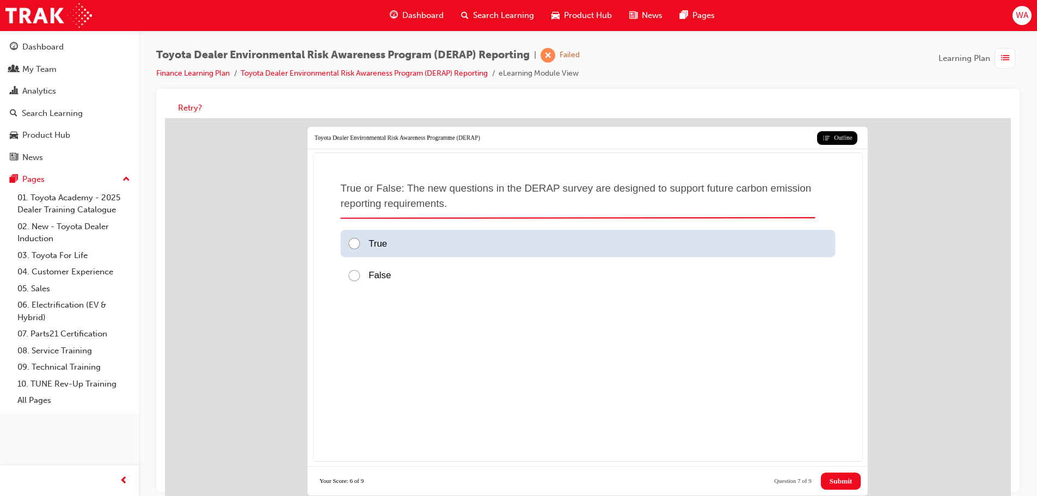
click at [366, 246] on div at bounding box center [357, 244] width 21 height 14
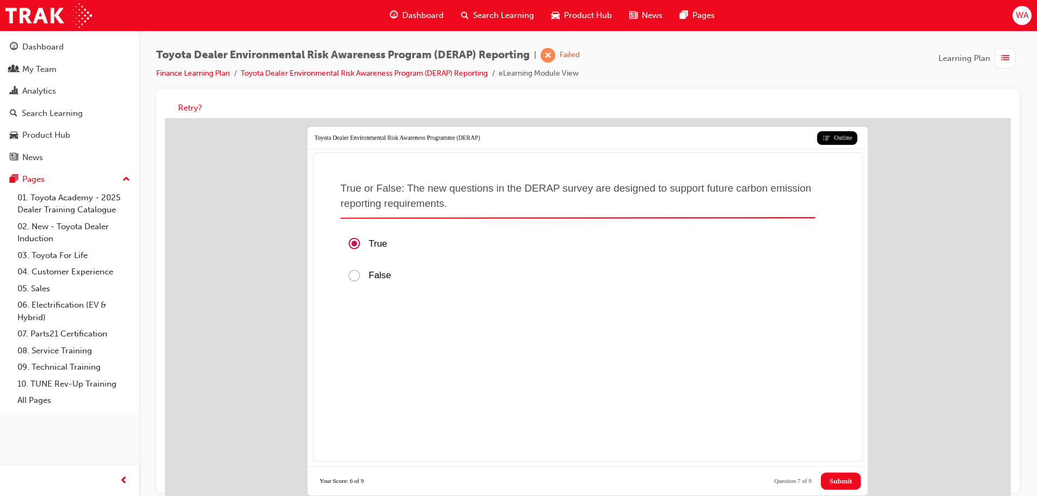
click at [838, 481] on span "Submit" at bounding box center [841, 481] width 23 height 9
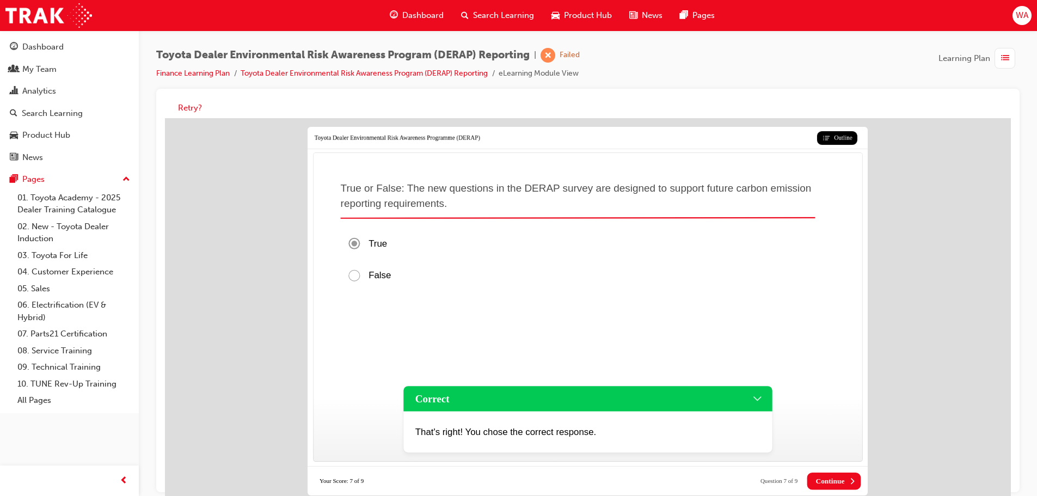
click at [838, 481] on span "Continue" at bounding box center [830, 481] width 29 height 9
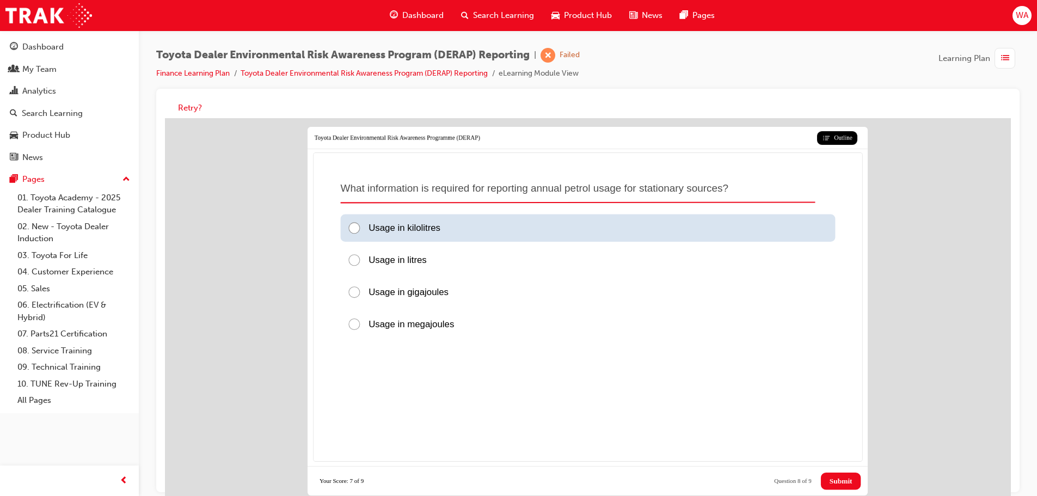
drag, startPoint x: 364, startPoint y: 231, endPoint x: 370, endPoint y: 240, distance: 10.5
click at [364, 232] on div at bounding box center [357, 229] width 21 height 14
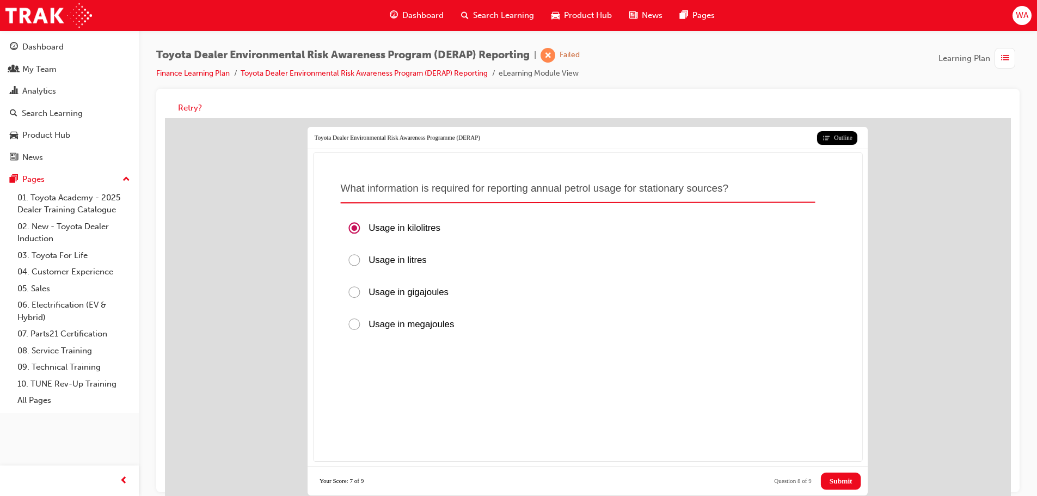
click at [830, 478] on span "Submit" at bounding box center [841, 481] width 23 height 9
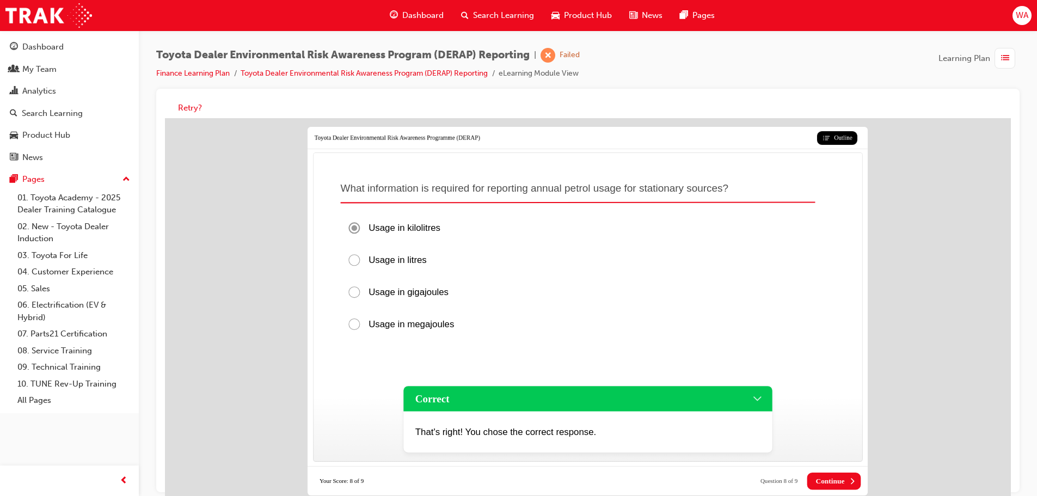
click at [830, 478] on span "Continue" at bounding box center [830, 481] width 29 height 9
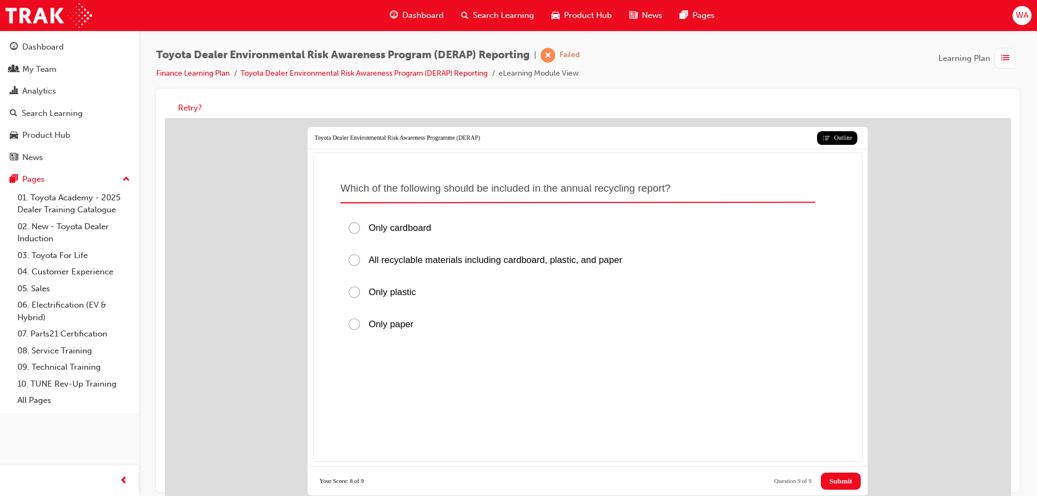
click at [479, 274] on div "Only cardboard All recyclable materials including cardboard, plastic, and paper…" at bounding box center [587, 276] width 509 height 135
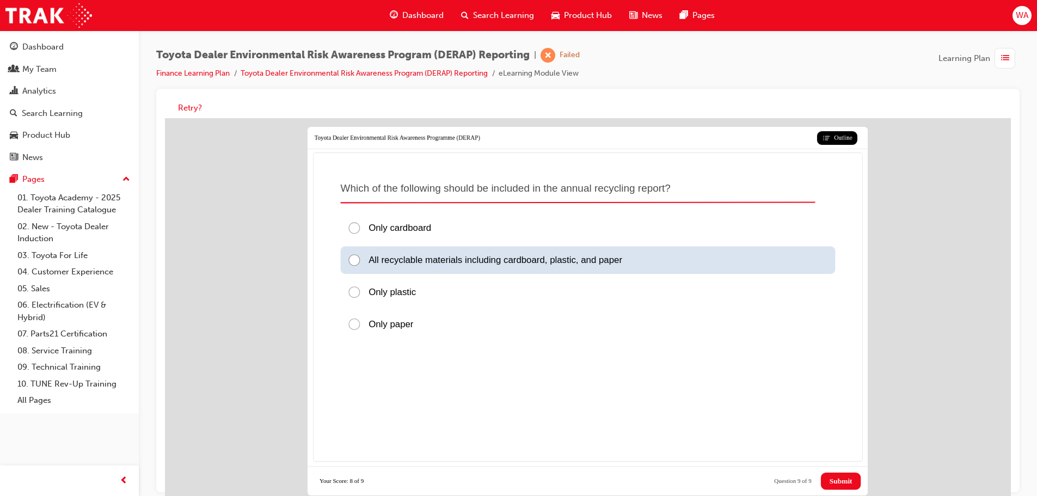
click at [479, 267] on div "All recyclable materials including cardboard, plastic, and paper" at bounding box center [587, 260] width 495 height 27
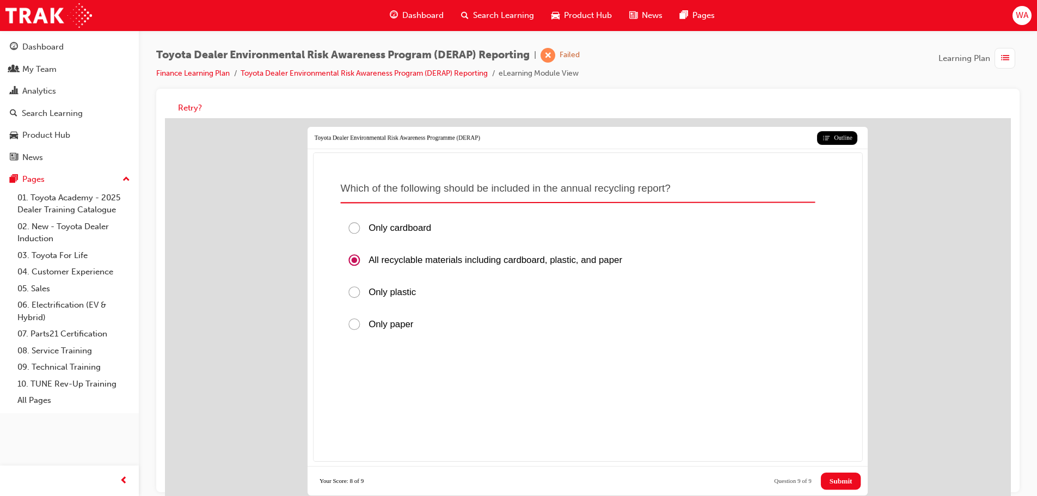
click at [841, 483] on span "Submit" at bounding box center [841, 481] width 23 height 9
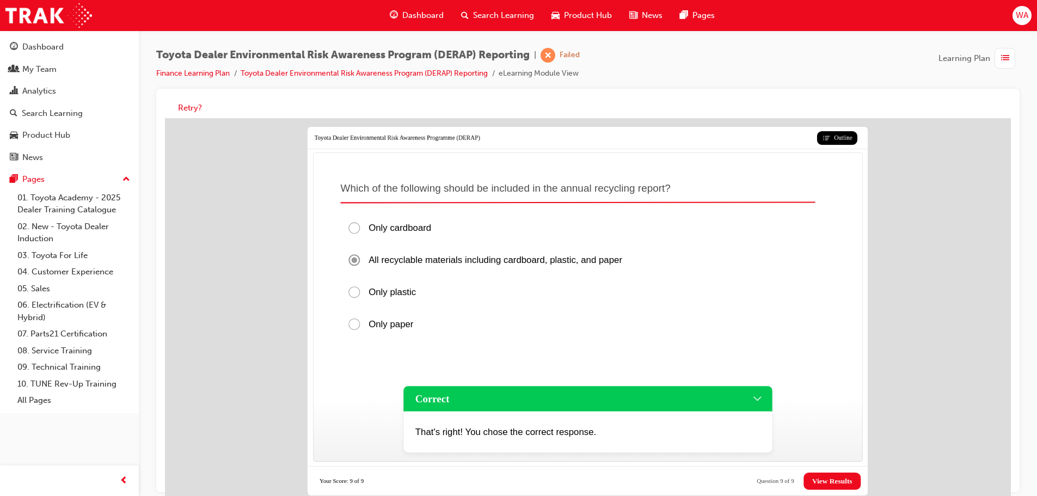
click at [841, 483] on span "View Results" at bounding box center [832, 481] width 40 height 9
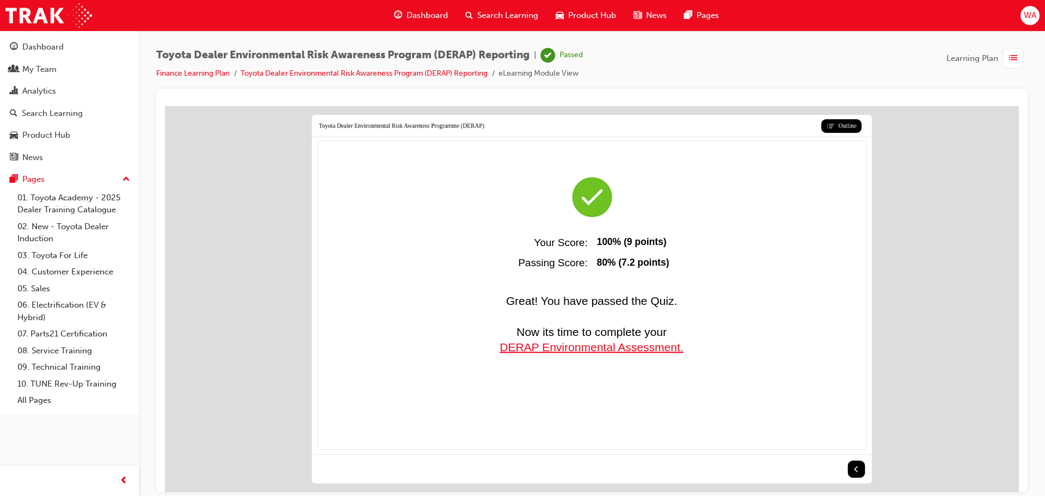
click at [585, 348] on span "DERAP Environmental Assessment." at bounding box center [592, 346] width 184 height 13
click at [490, 17] on span "Search Learning" at bounding box center [507, 15] width 61 height 13
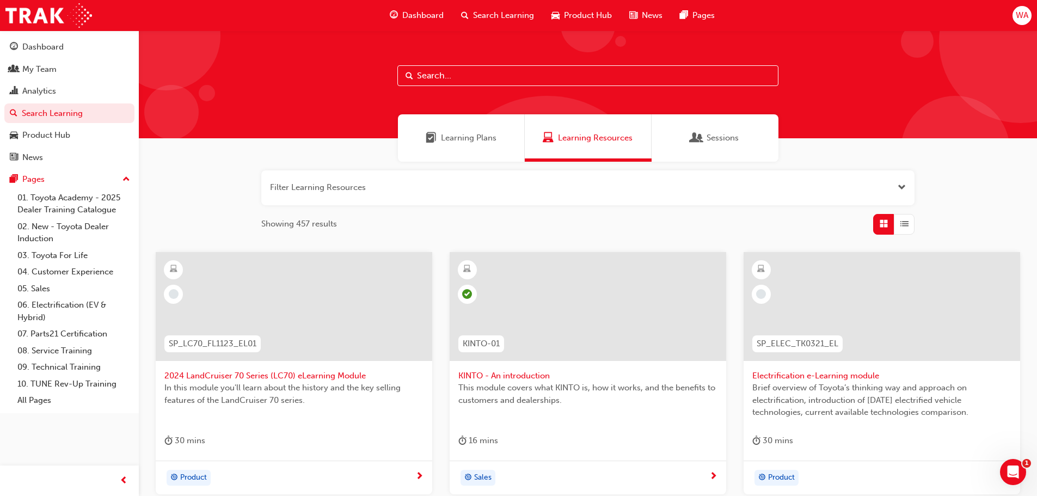
click at [452, 129] on div "Learning Plans" at bounding box center [461, 137] width 127 height 47
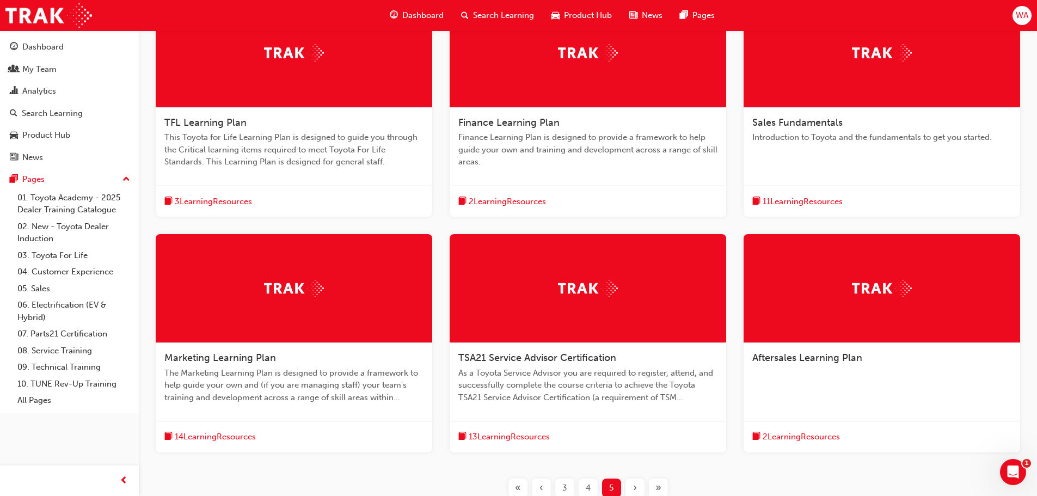
scroll to position [327, 0]
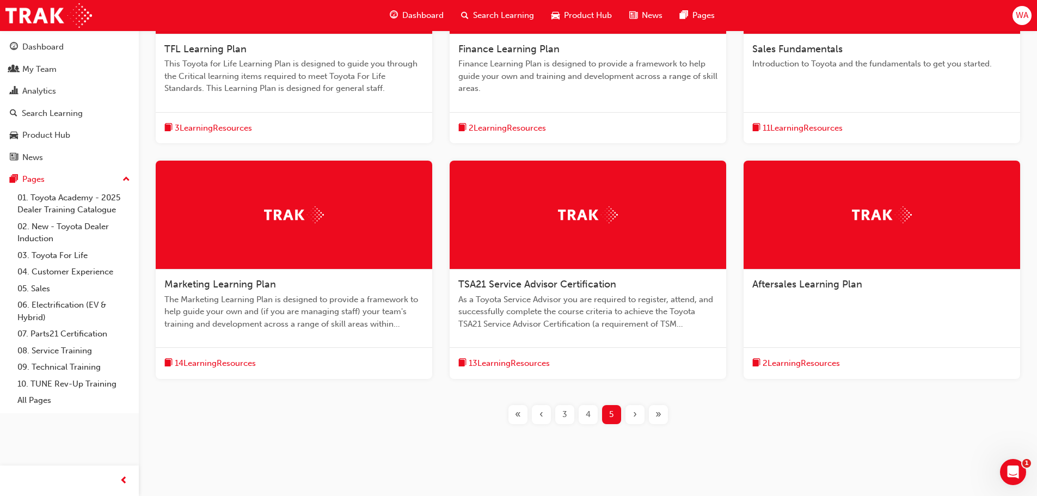
click at [238, 252] on div at bounding box center [294, 215] width 277 height 109
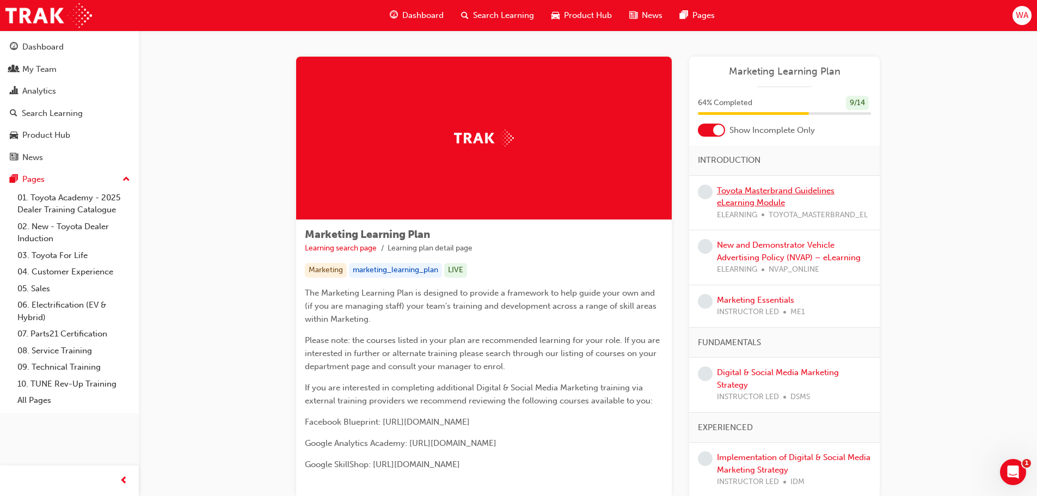
click at [736, 191] on link "Toyota Masterbrand Guidelines eLearning Module" at bounding box center [776, 197] width 118 height 22
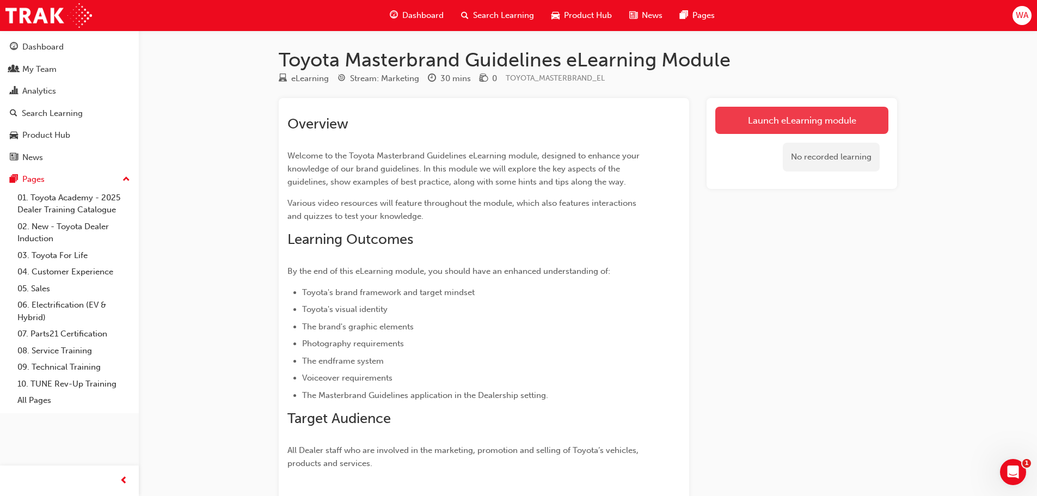
click at [742, 121] on link "Launch eLearning module" at bounding box center [801, 120] width 173 height 27
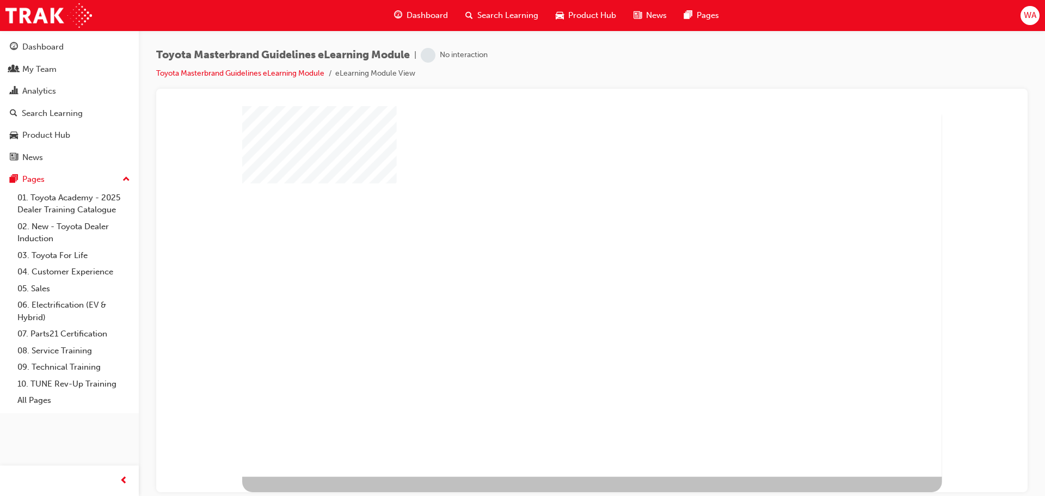
click at [562, 261] on div "play" at bounding box center [562, 261] width 0 height 0
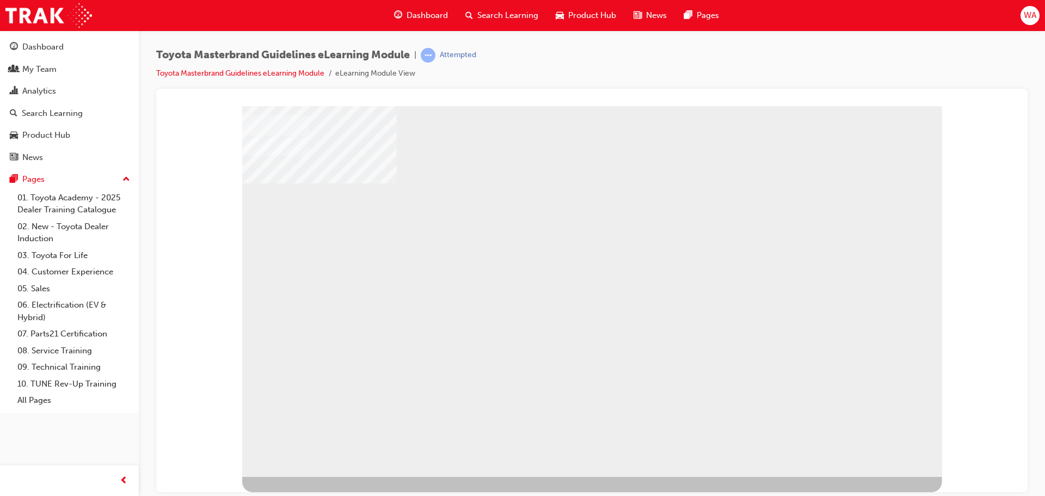
click at [307, 495] on div "NEXT Trigger this button to go to the next slide" at bounding box center [274, 504] width 65 height 19
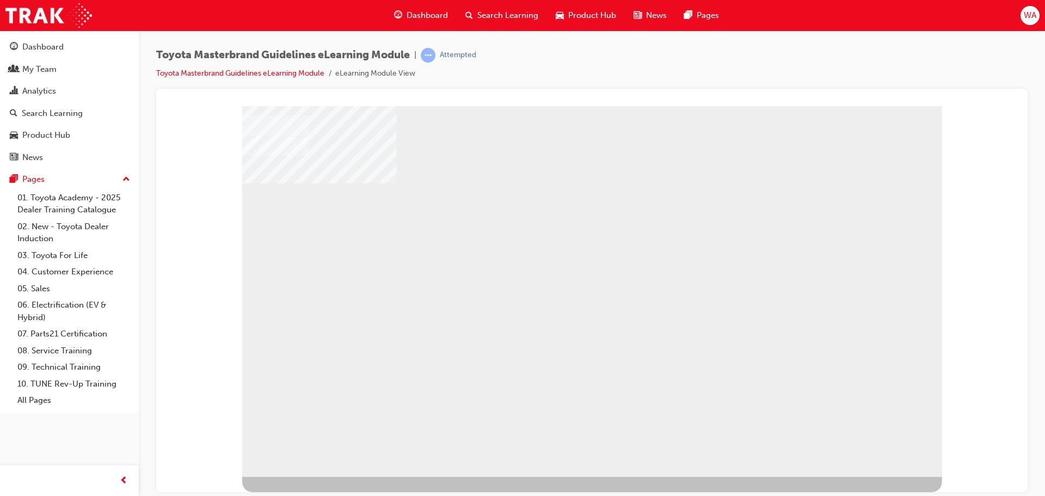
click at [307, 495] on div "NEXT Trigger this button to go to the next slide" at bounding box center [274, 504] width 65 height 19
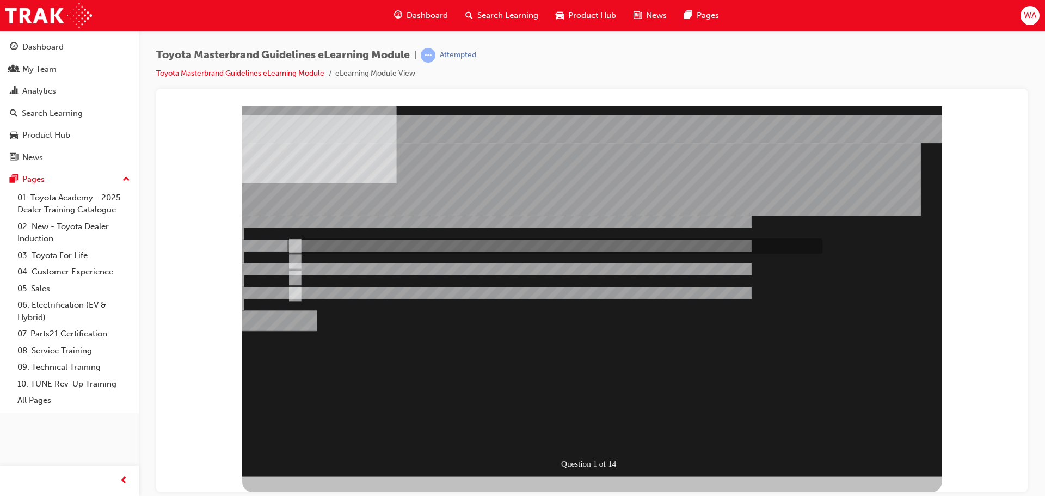
radio input "true"
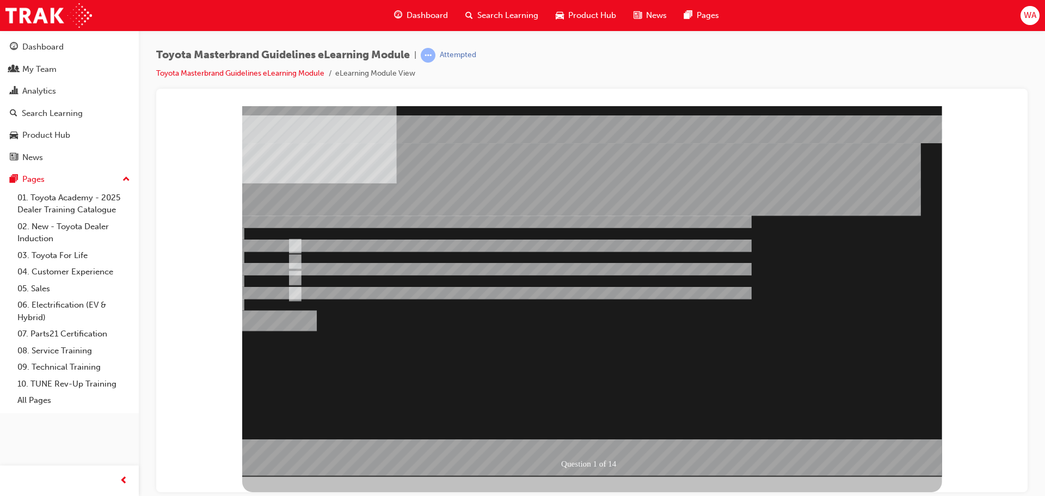
click at [515, 410] on div at bounding box center [592, 291] width 700 height 371
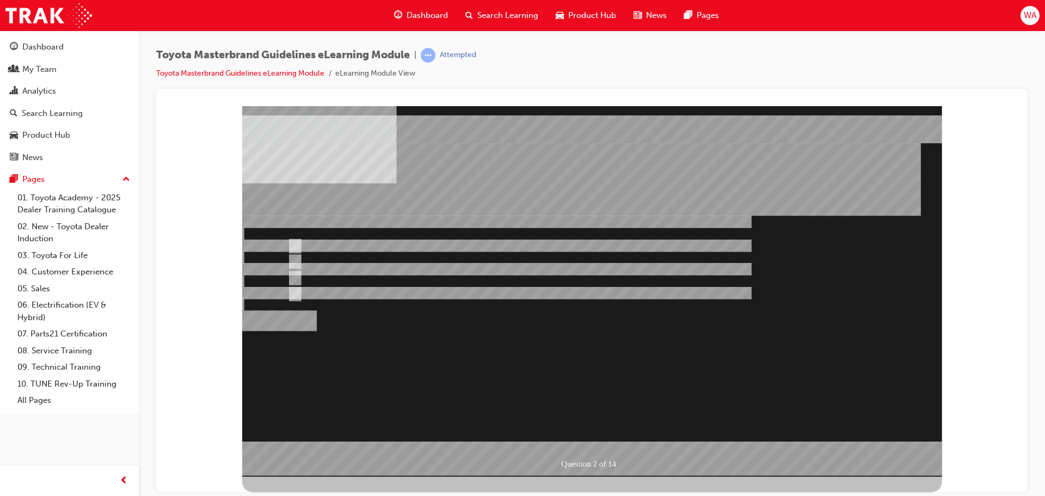
click at [386, 246] on div at bounding box center [592, 291] width 700 height 371
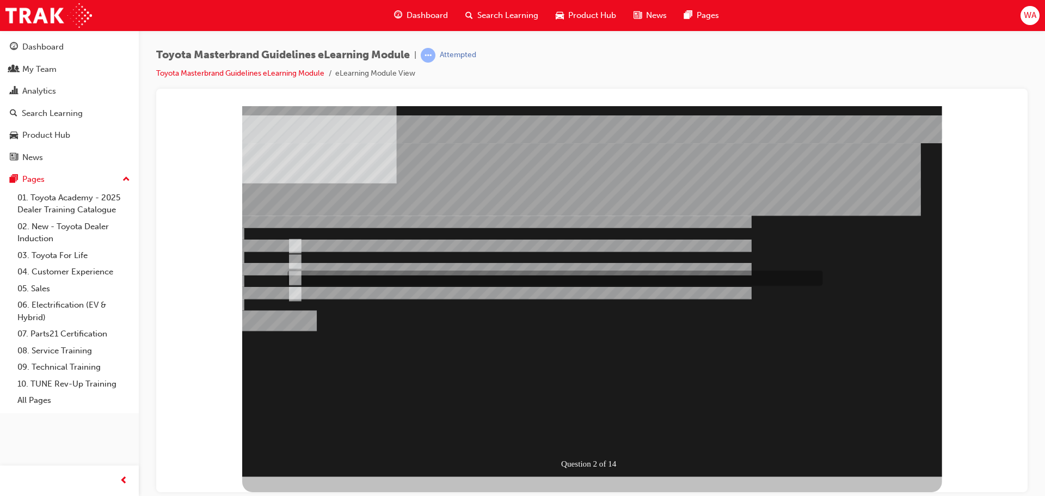
radio input "false"
radio input "true"
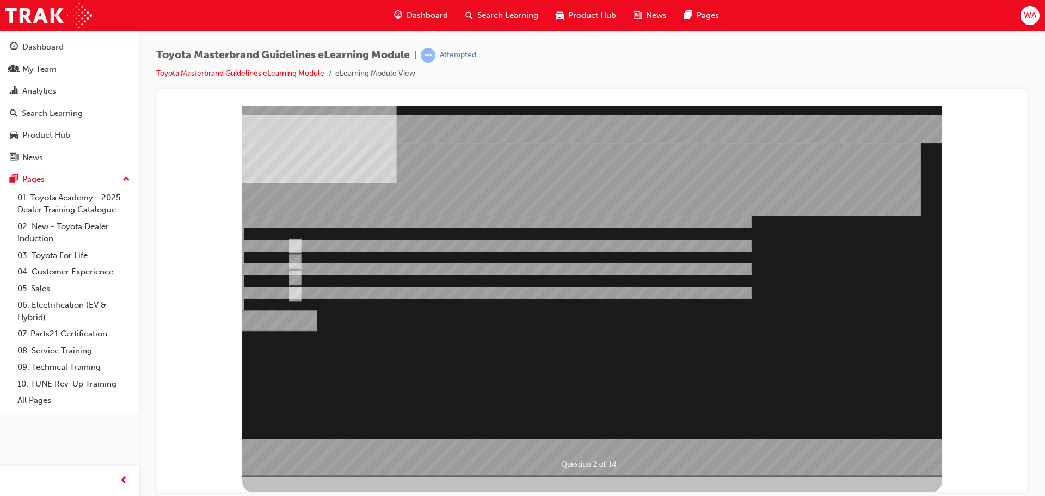
click at [577, 408] on div at bounding box center [592, 291] width 700 height 371
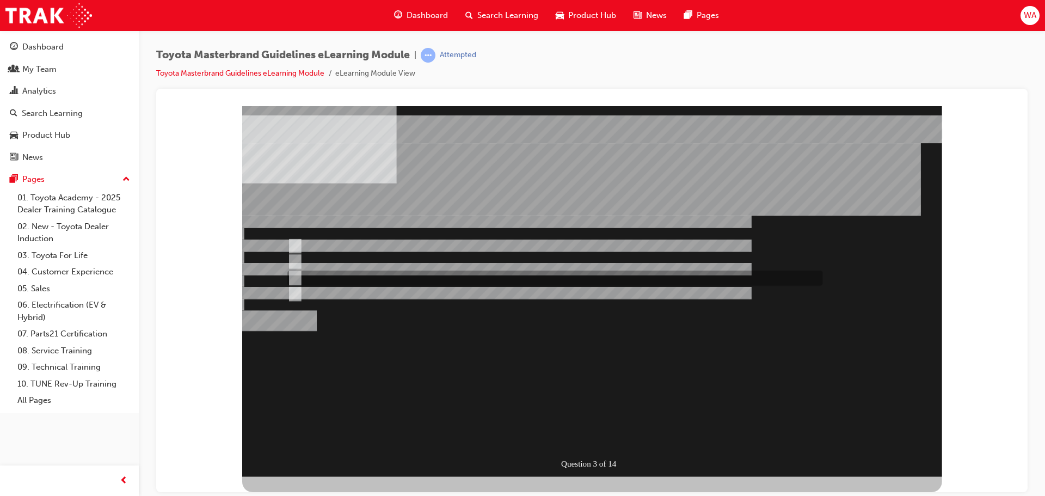
radio input "true"
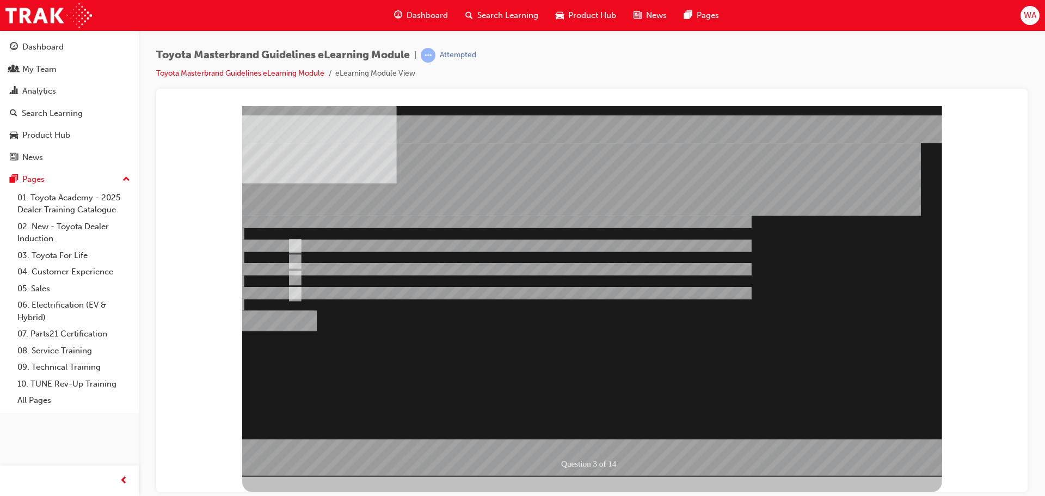
click at [493, 407] on div at bounding box center [592, 291] width 700 height 371
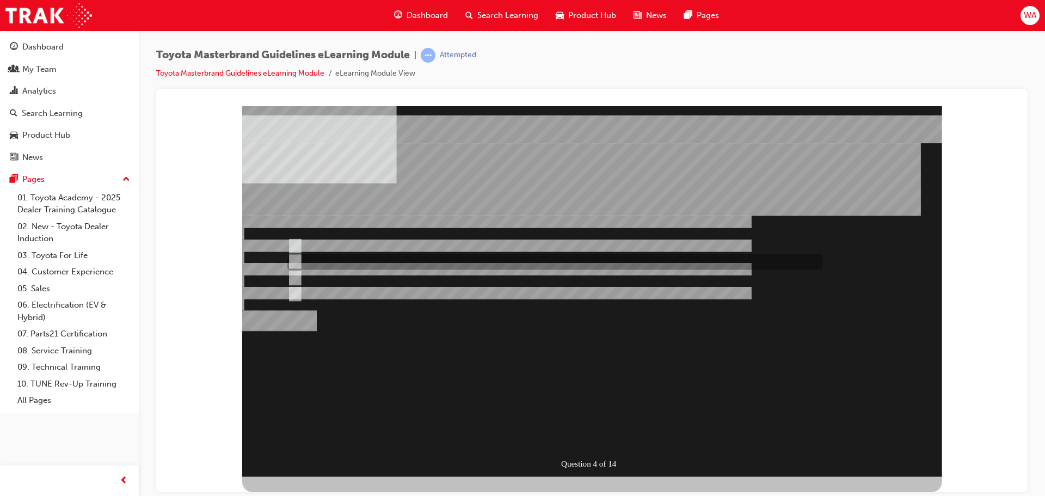
radio input "true"
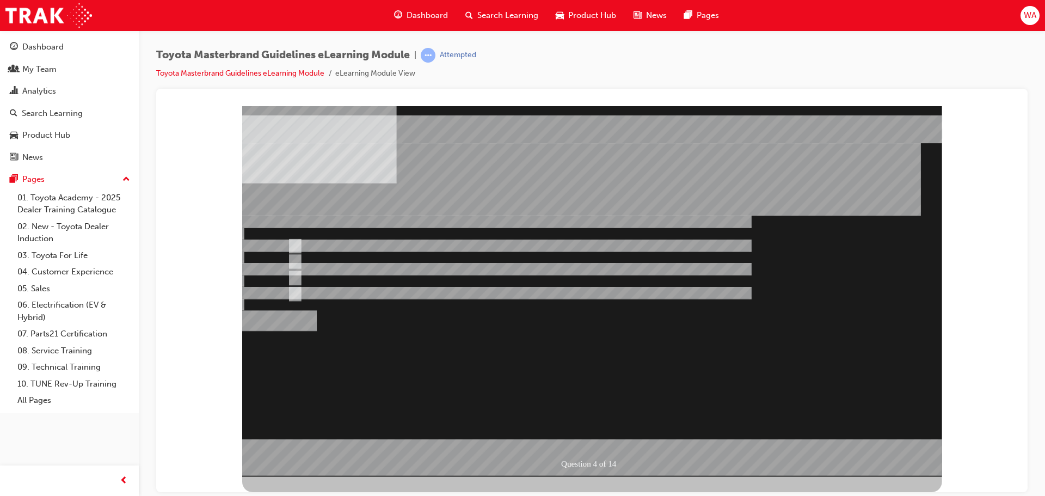
click at [512, 409] on div at bounding box center [592, 291] width 700 height 371
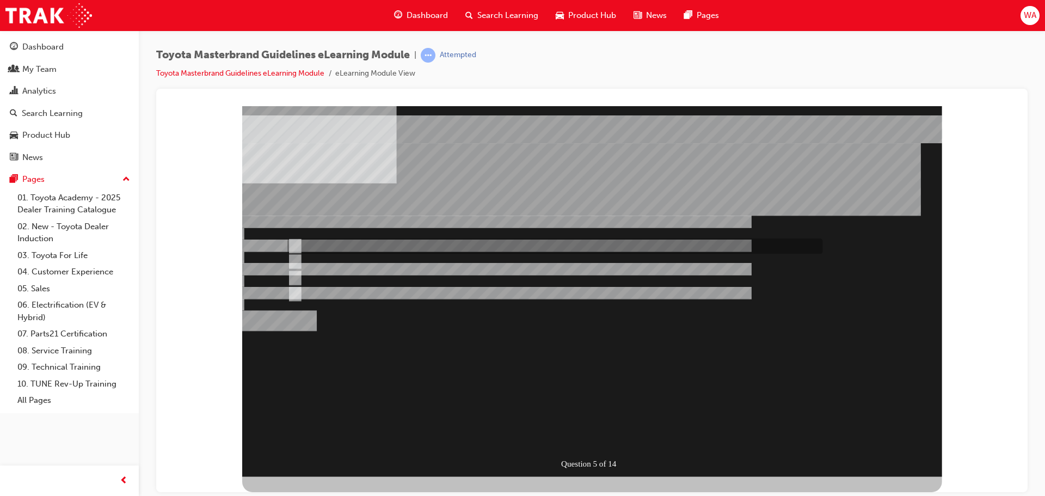
radio input "true"
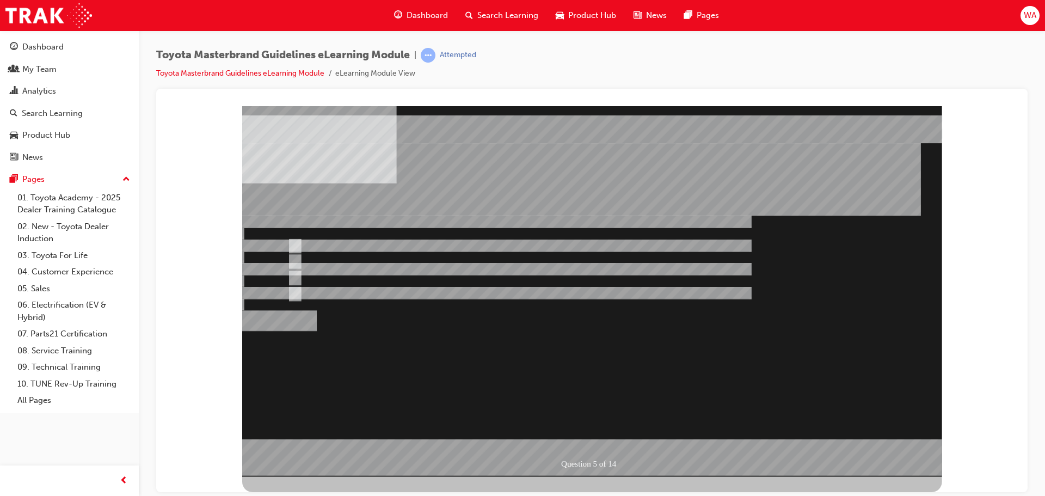
click at [546, 407] on div at bounding box center [592, 291] width 700 height 371
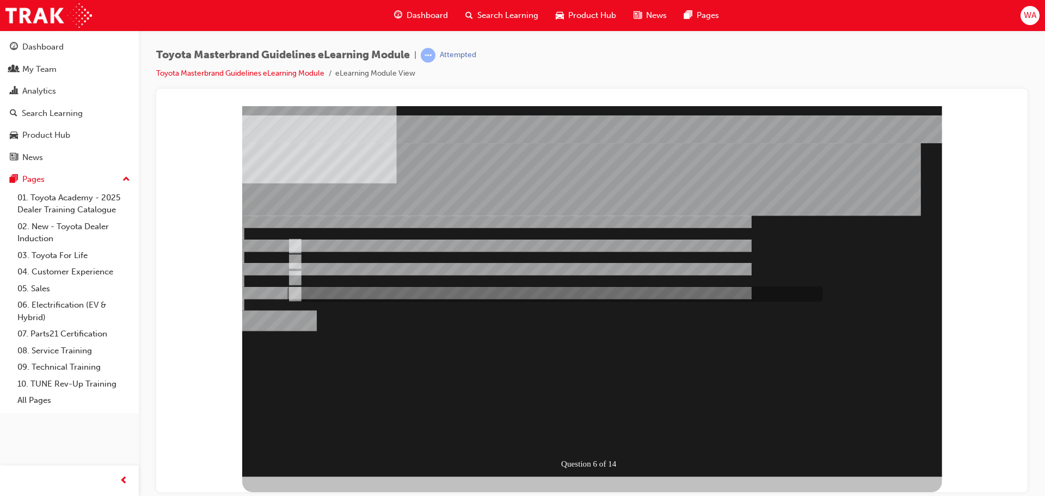
radio input "true"
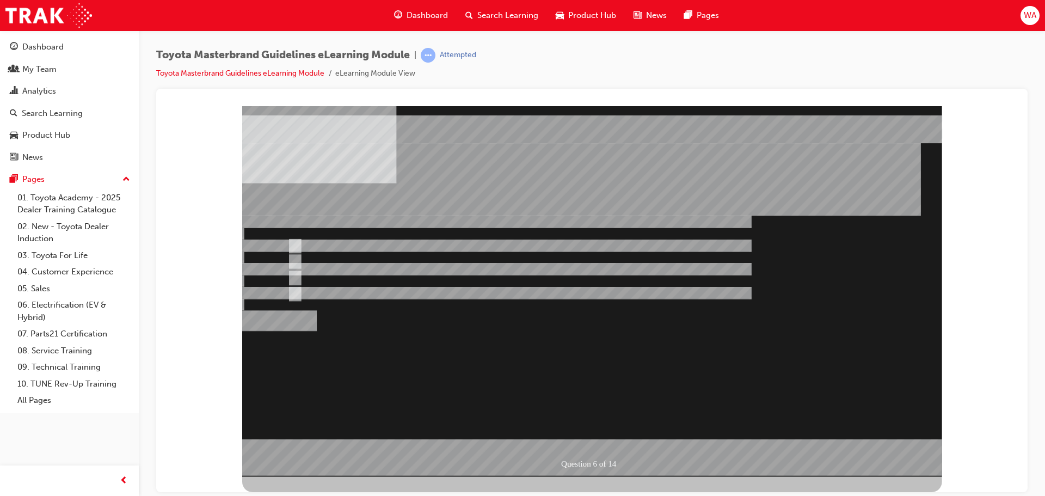
click at [593, 438] on div at bounding box center [592, 291] width 700 height 371
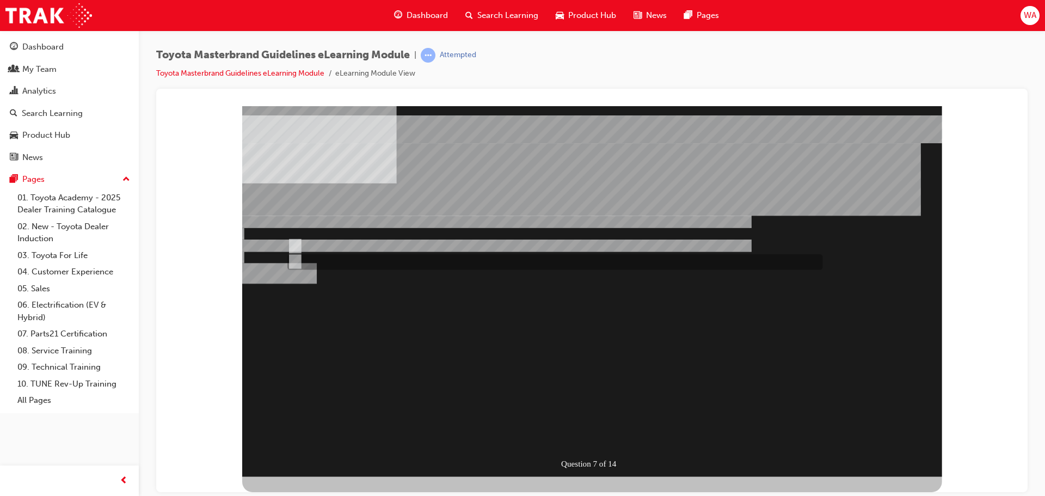
radio input "true"
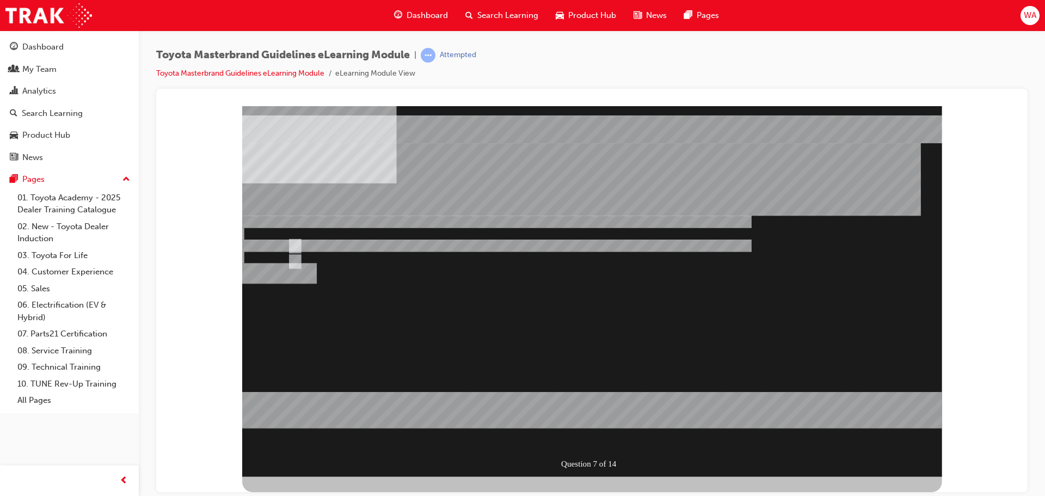
click at [580, 439] on div at bounding box center [592, 291] width 700 height 371
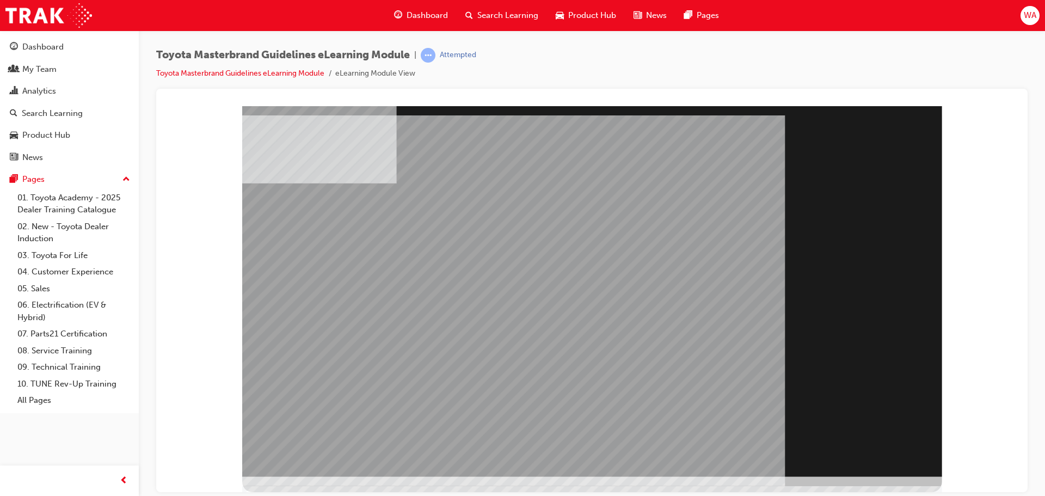
click at [886, 455] on div "Section Title Page" at bounding box center [592, 291] width 700 height 371
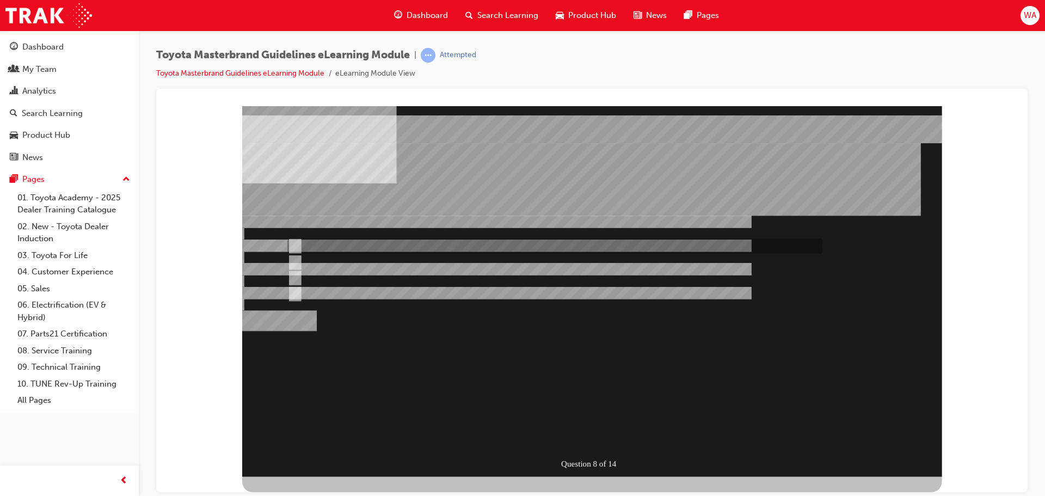
radio input "true"
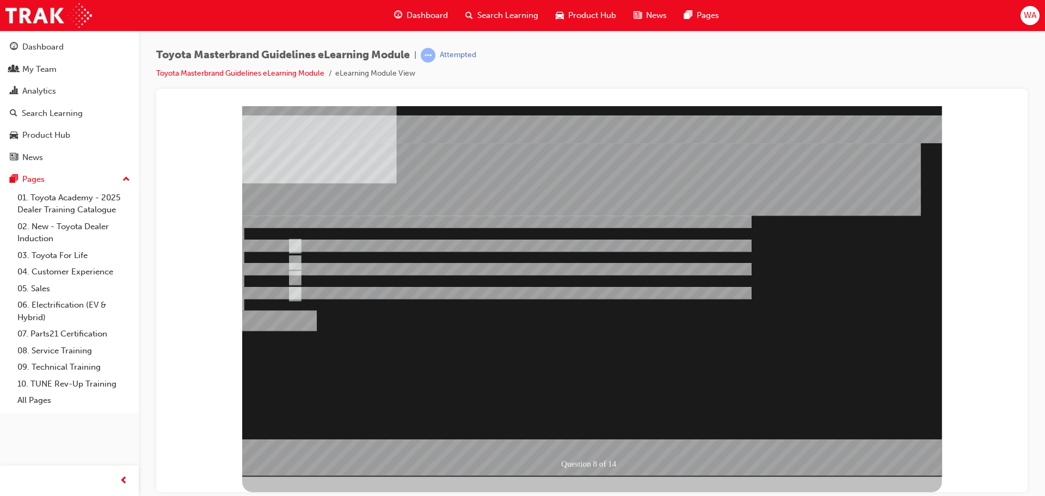
click at [574, 408] on div at bounding box center [592, 291] width 700 height 371
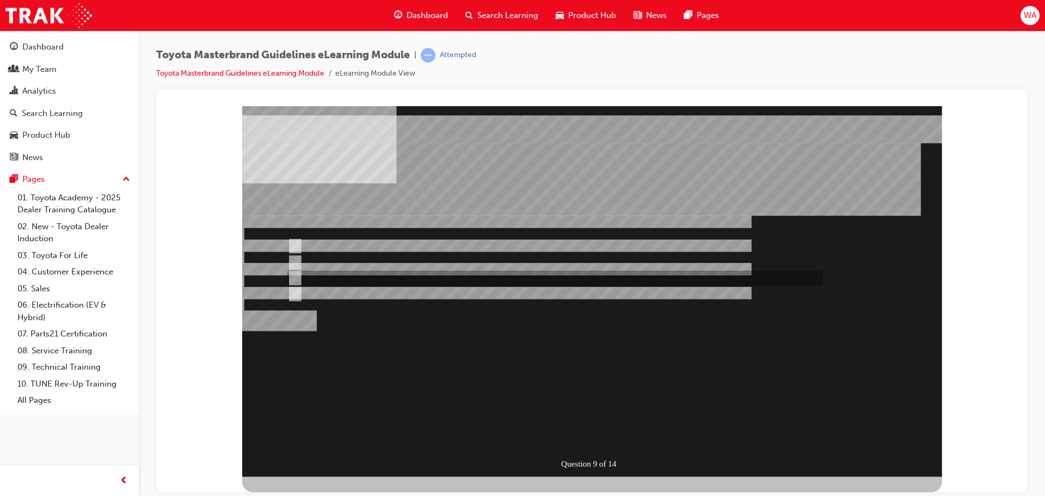
radio input "true"
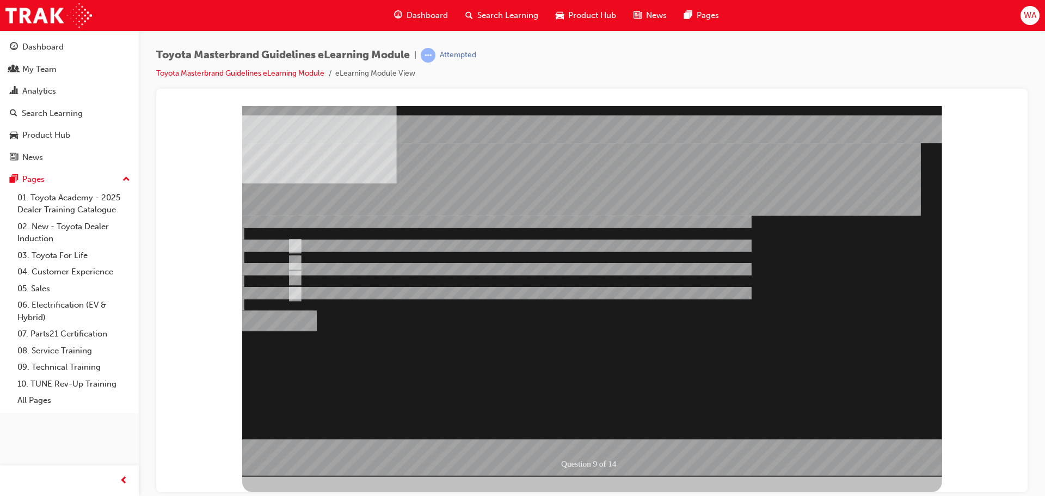
click at [589, 438] on div at bounding box center [592, 291] width 700 height 371
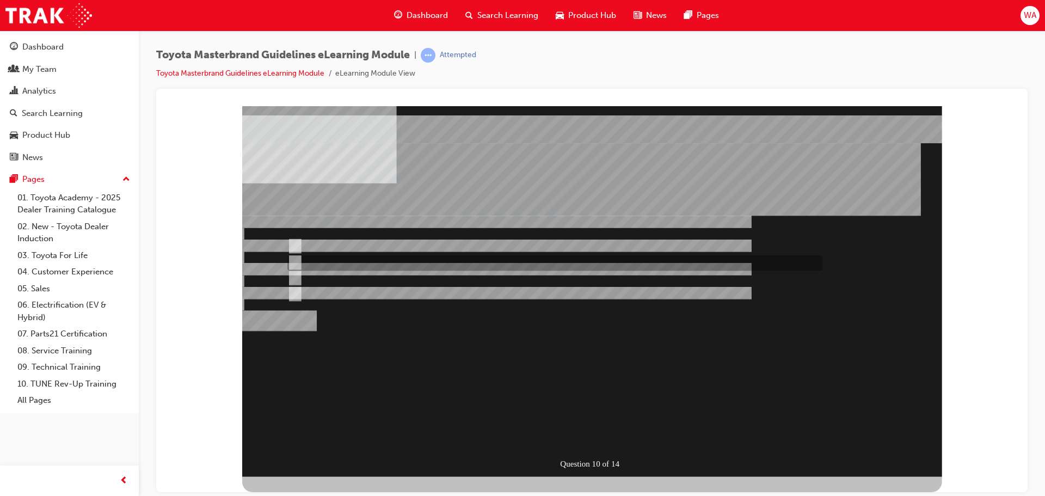
radio input "true"
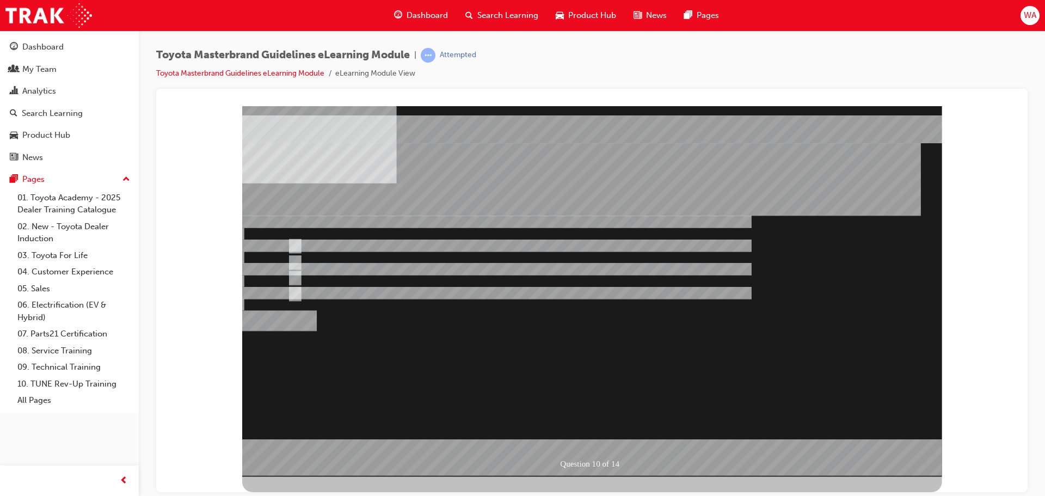
click at [572, 414] on div at bounding box center [592, 291] width 700 height 371
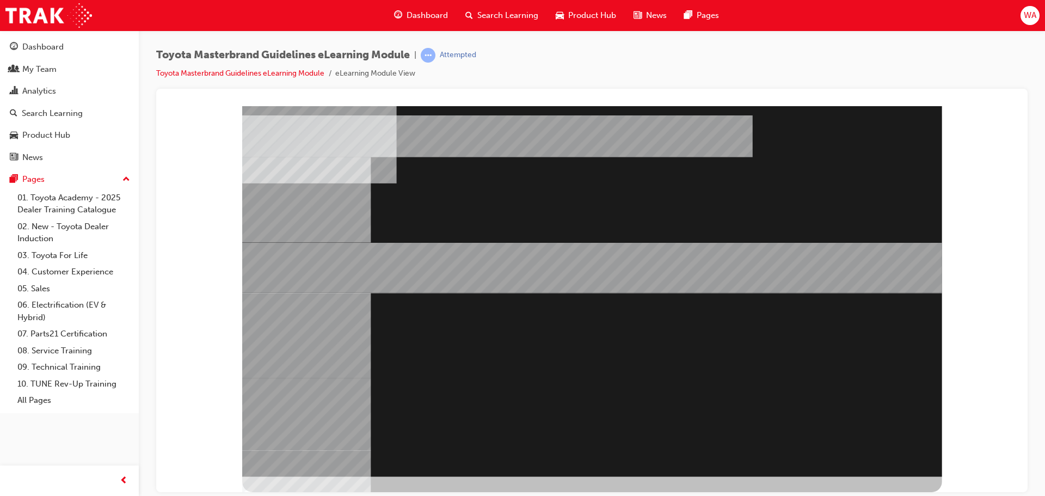
click at [607, 436] on div "" at bounding box center [592, 291] width 700 height 371
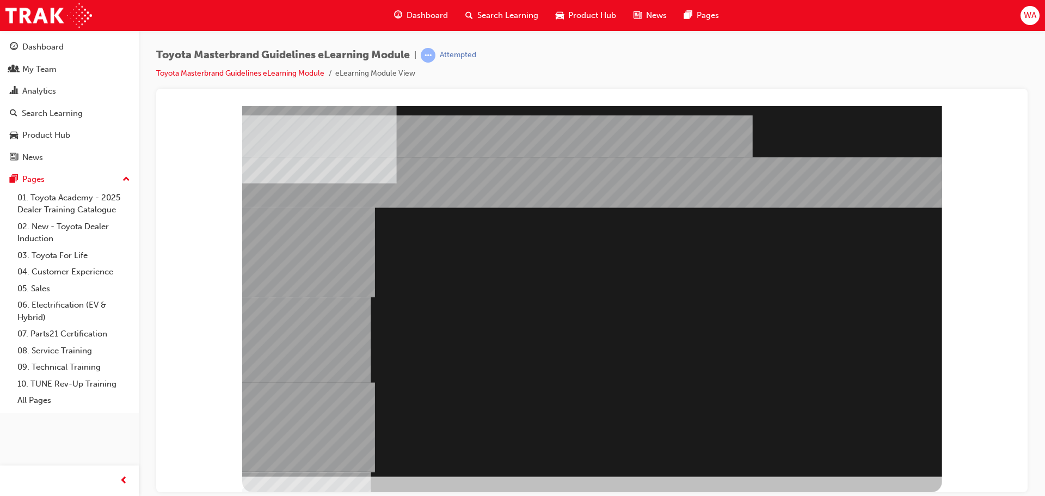
click at [666, 443] on div "" at bounding box center [592, 291] width 700 height 371
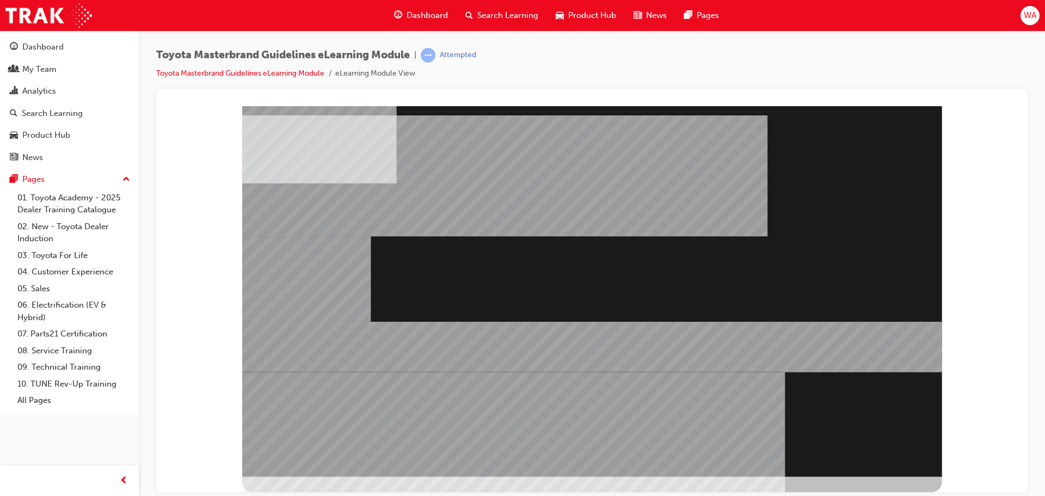
click at [315, 462] on div "" at bounding box center [592, 291] width 700 height 371
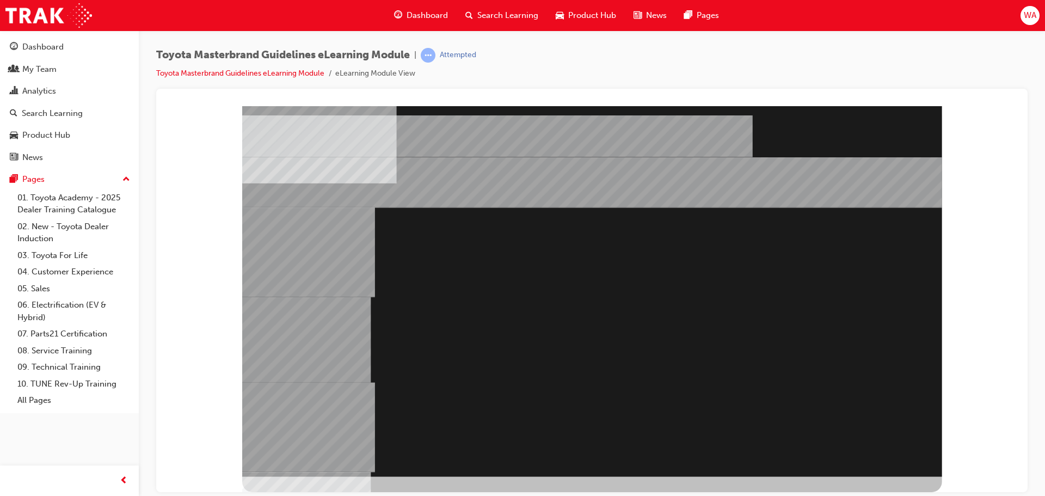
drag, startPoint x: 323, startPoint y: 359, endPoint x: 368, endPoint y: 240, distance: 127.6
click at [368, 240] on div at bounding box center [592, 291] width 700 height 371
click at [757, 259] on div "" at bounding box center [592, 291] width 700 height 371
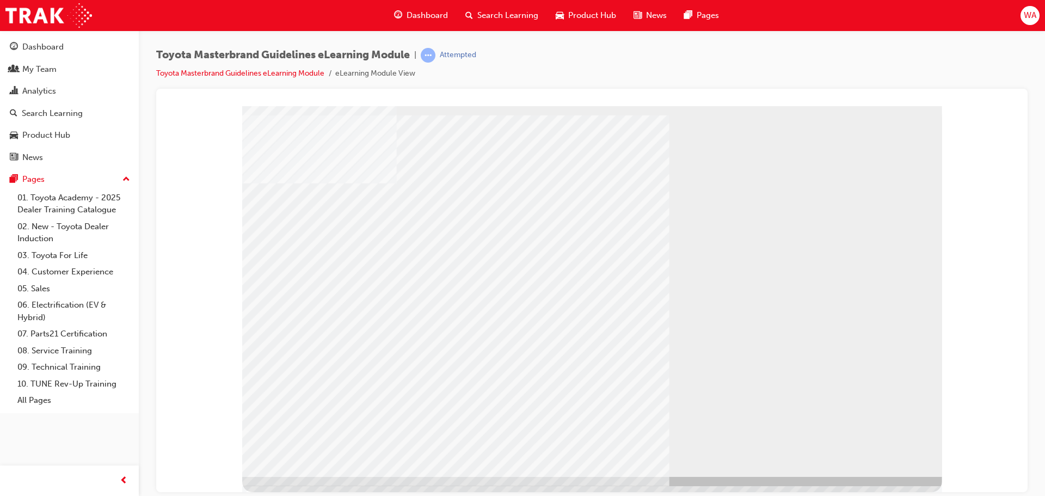
drag, startPoint x: 798, startPoint y: 207, endPoint x: 642, endPoint y: 219, distance: 156.7
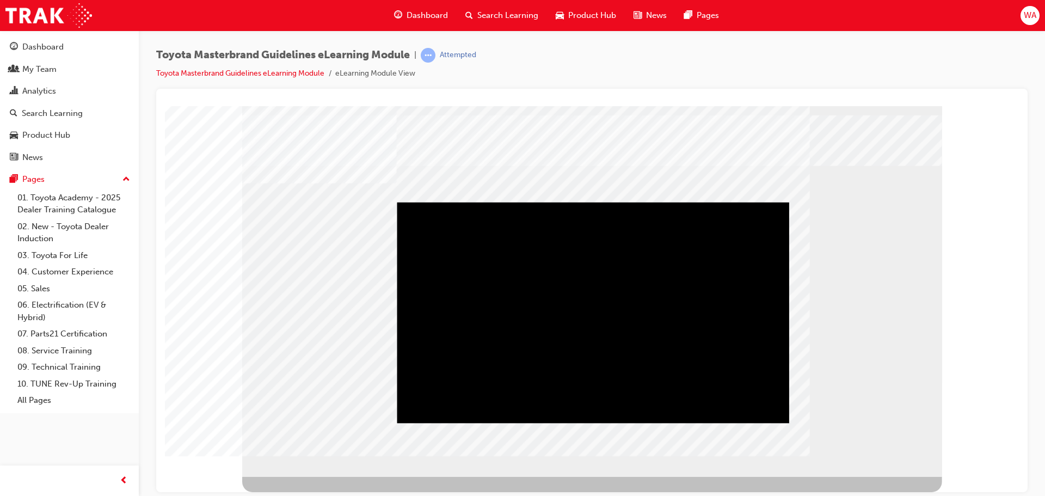
click at [597, 202] on div "Play" at bounding box center [593, 202] width 392 height 0
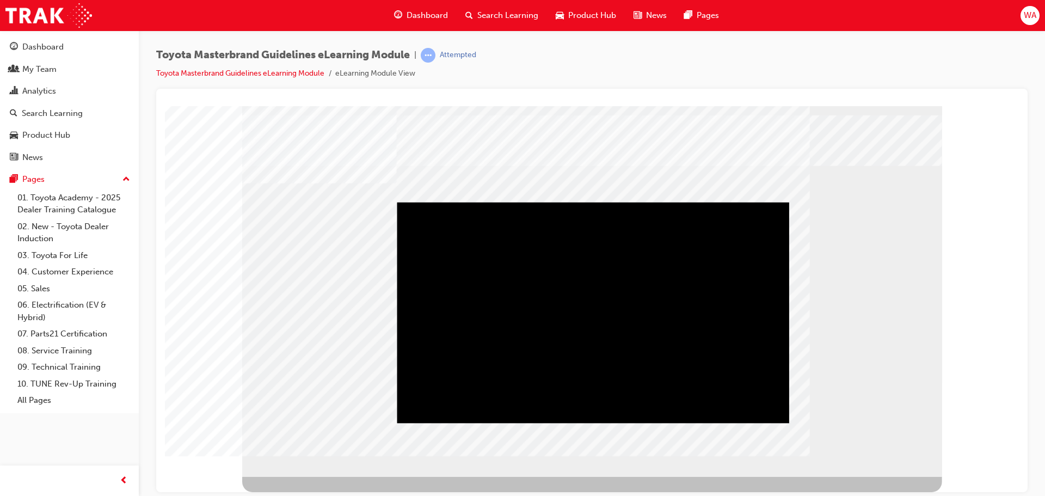
click at [550, 202] on div "Play" at bounding box center [593, 202] width 392 height 0
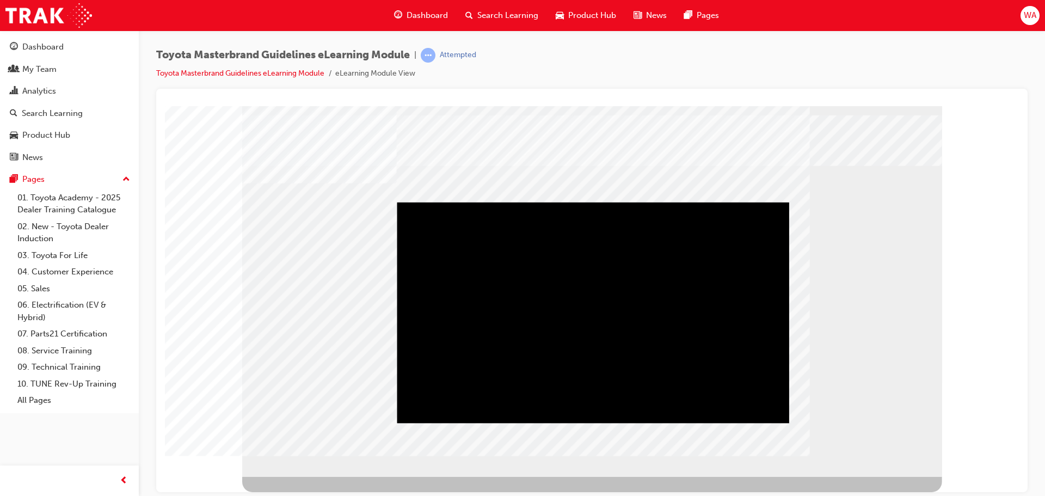
click at [598, 202] on div "Play" at bounding box center [593, 202] width 392 height 0
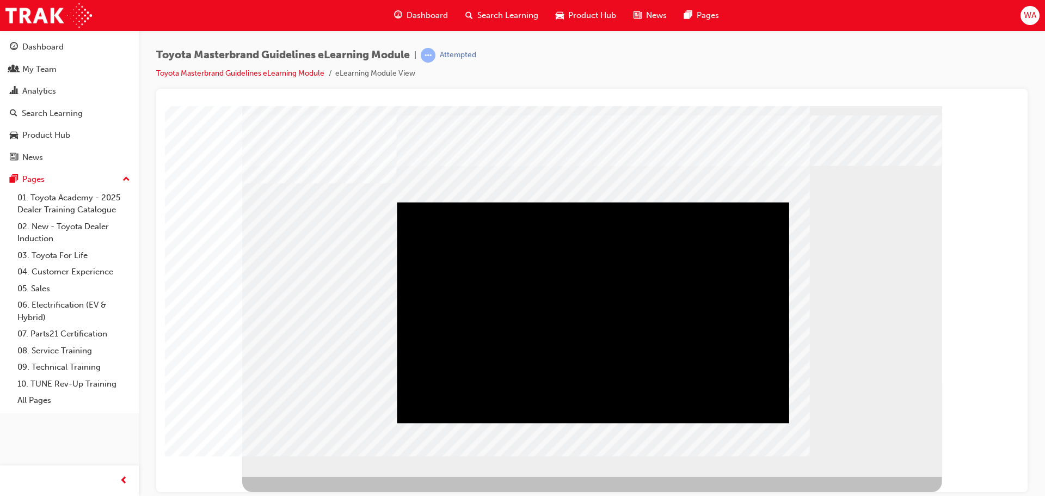
click at [651, 202] on div "Play" at bounding box center [593, 202] width 392 height 0
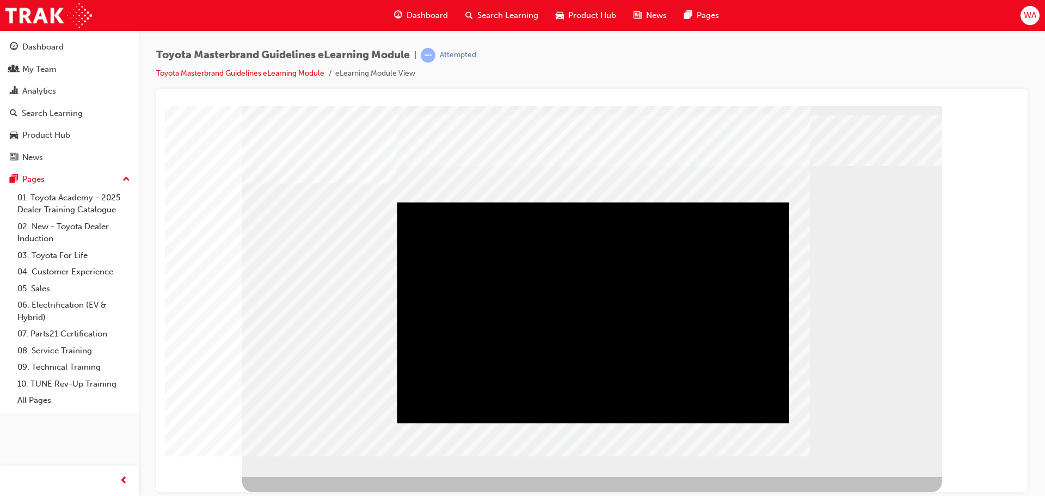
click at [646, 202] on div "Play" at bounding box center [593, 202] width 392 height 0
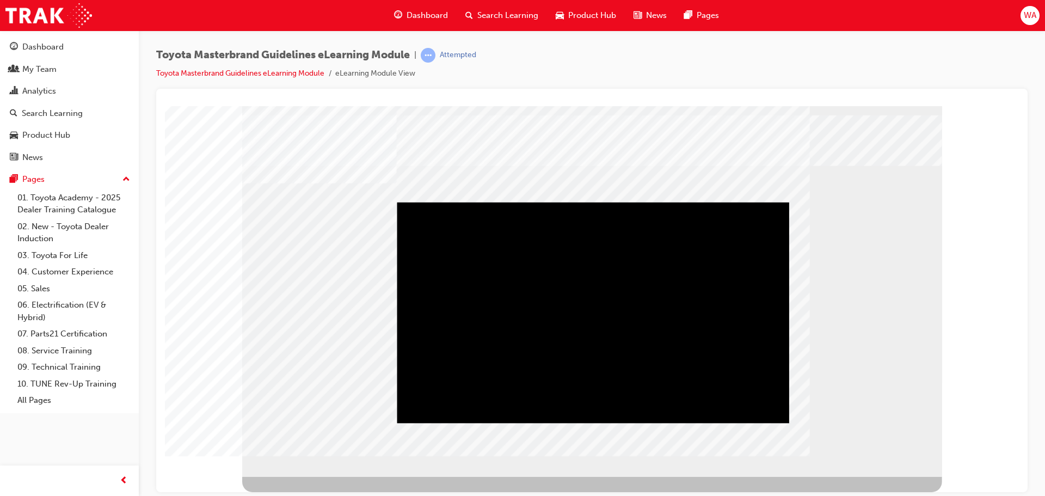
click at [704, 202] on div "Play" at bounding box center [593, 202] width 392 height 0
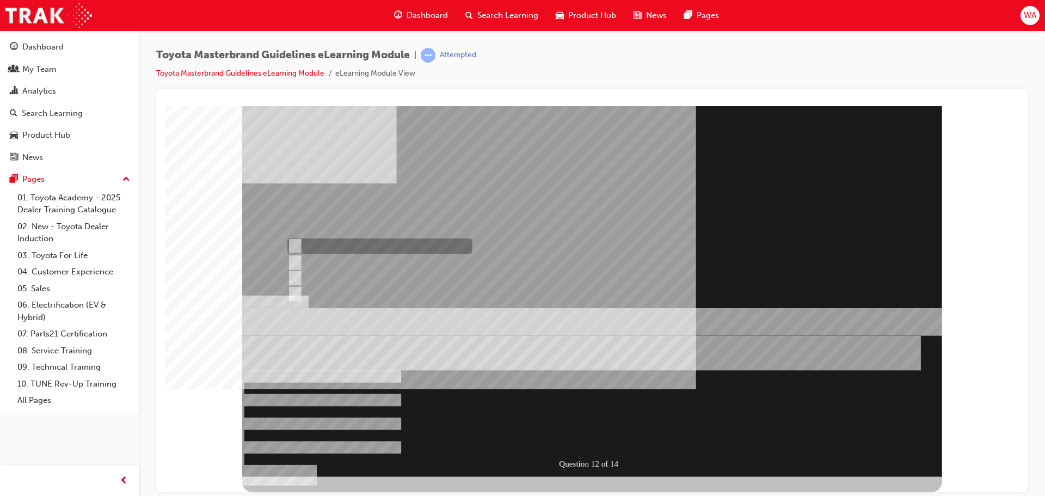
radio input "true"
click at [600, 412] on div at bounding box center [592, 291] width 700 height 371
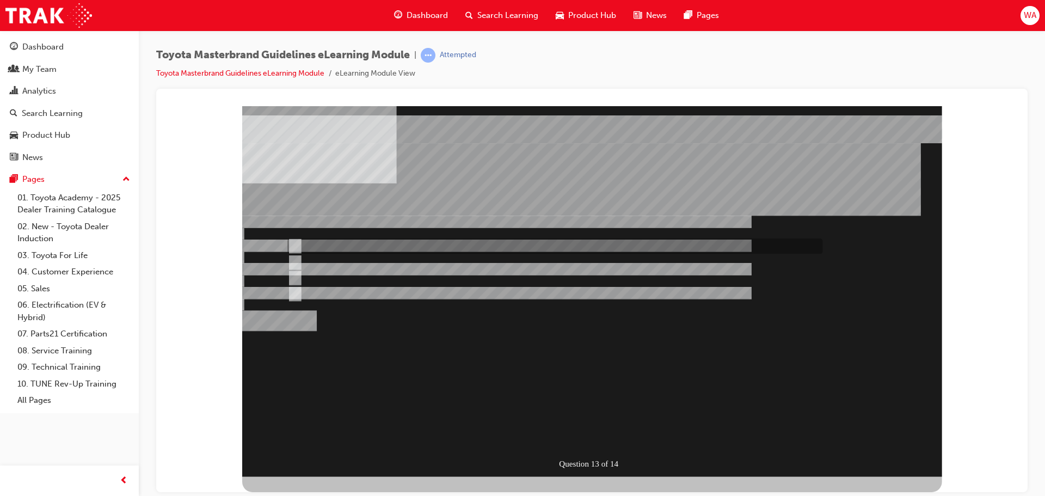
radio input "true"
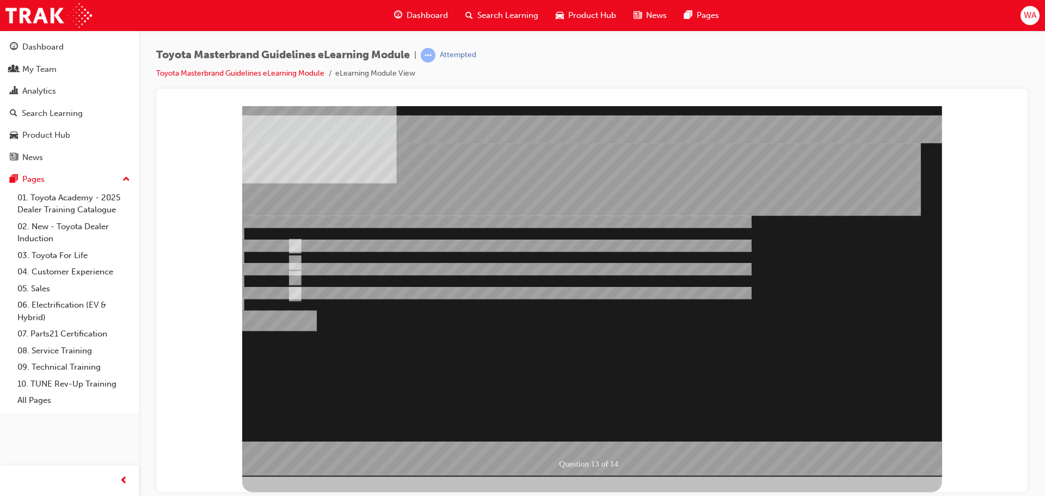
click at [292, 276] on div at bounding box center [592, 291] width 700 height 371
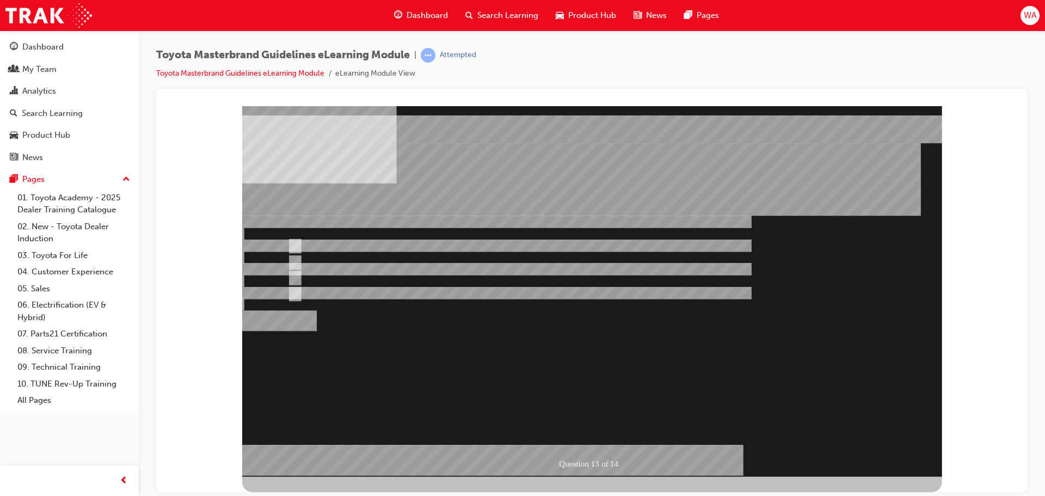
click at [292, 287] on div at bounding box center [592, 291] width 700 height 371
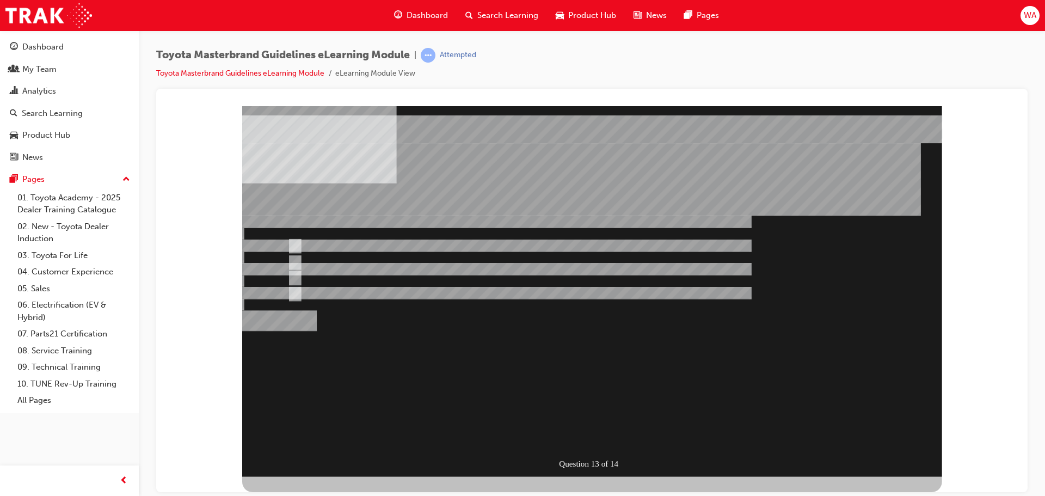
radio input "true"
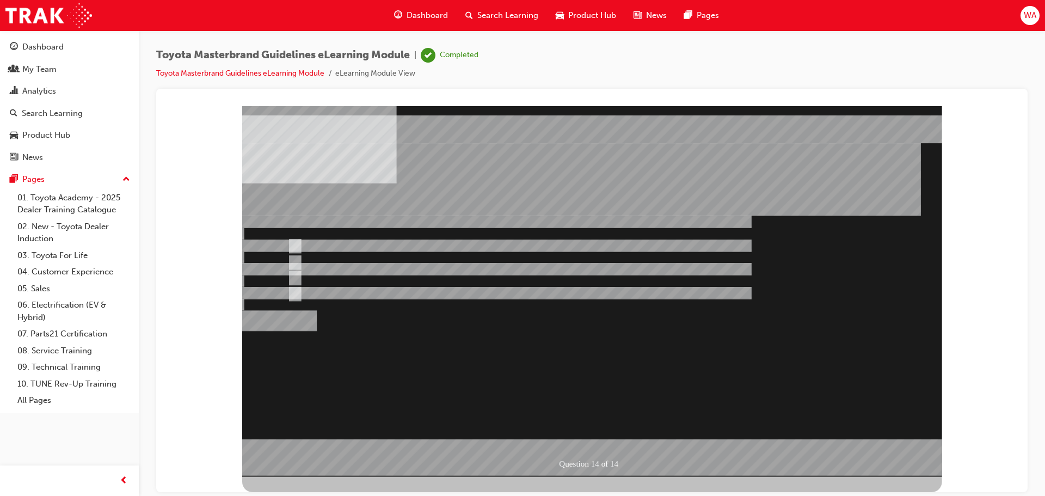
click at [577, 426] on div at bounding box center [592, 291] width 700 height 371
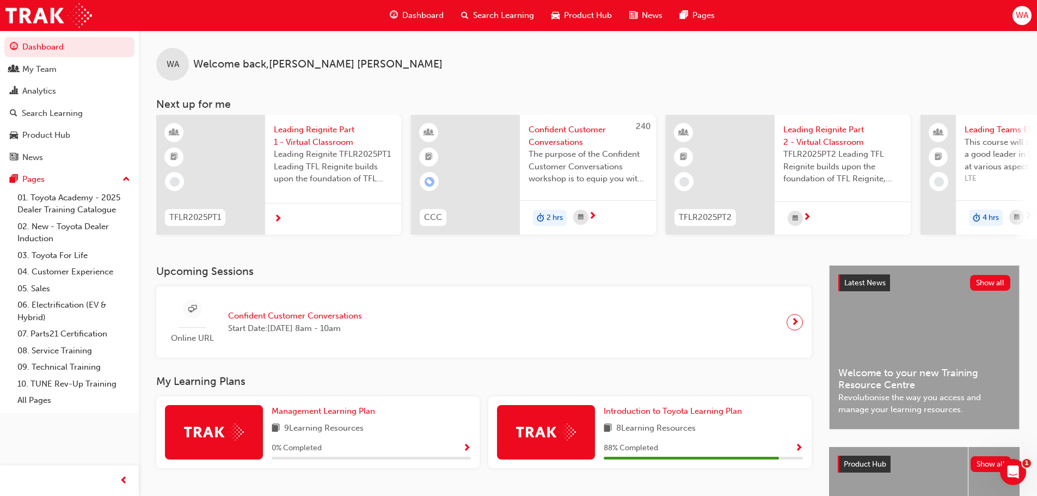
click at [481, 11] on span "Search Learning" at bounding box center [503, 15] width 61 height 13
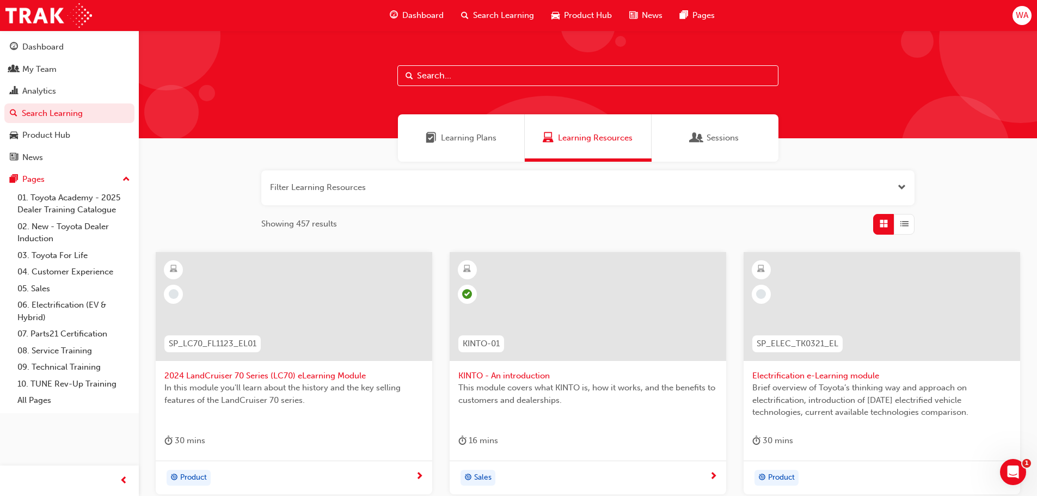
click at [498, 11] on span "Search Learning" at bounding box center [503, 15] width 61 height 13
click at [475, 151] on div "Learning Plans" at bounding box center [461, 137] width 127 height 47
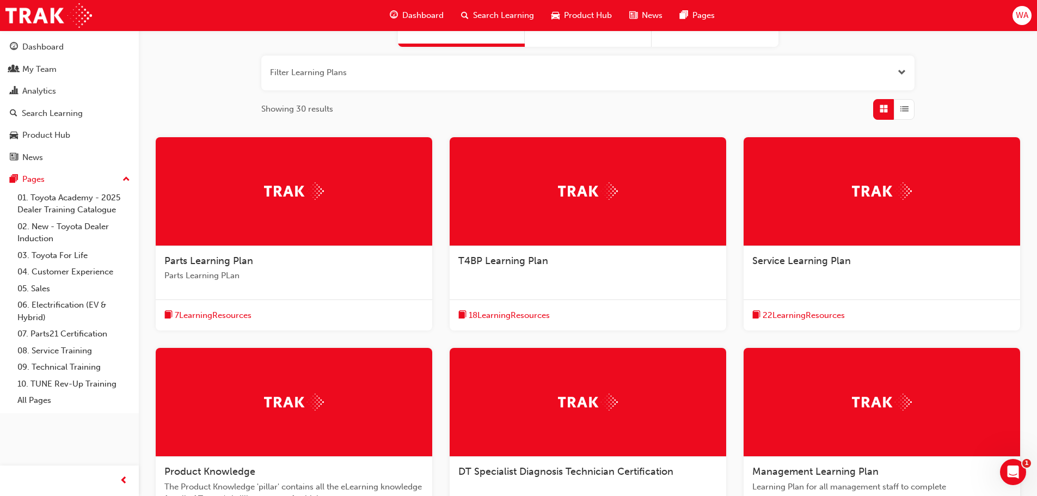
scroll to position [306, 0]
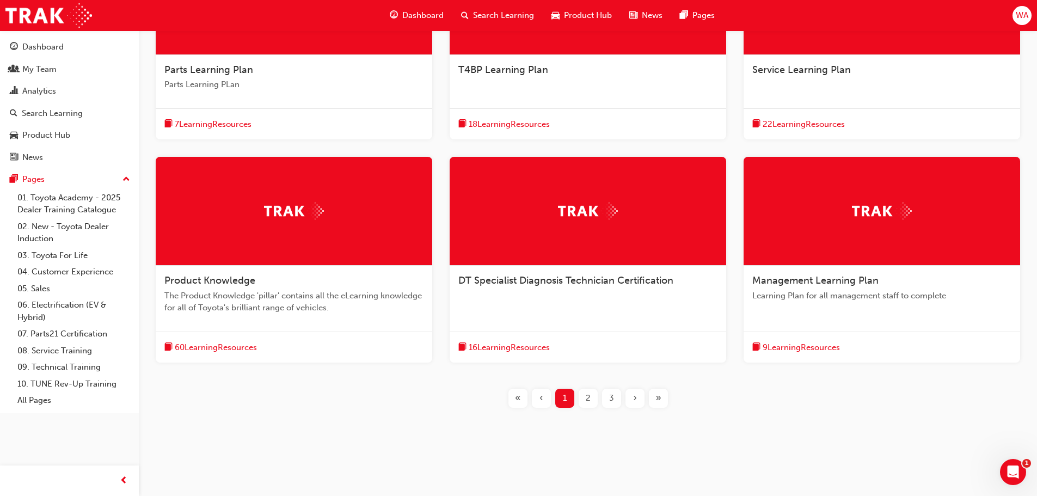
click at [659, 401] on span "»" at bounding box center [659, 398] width 6 height 13
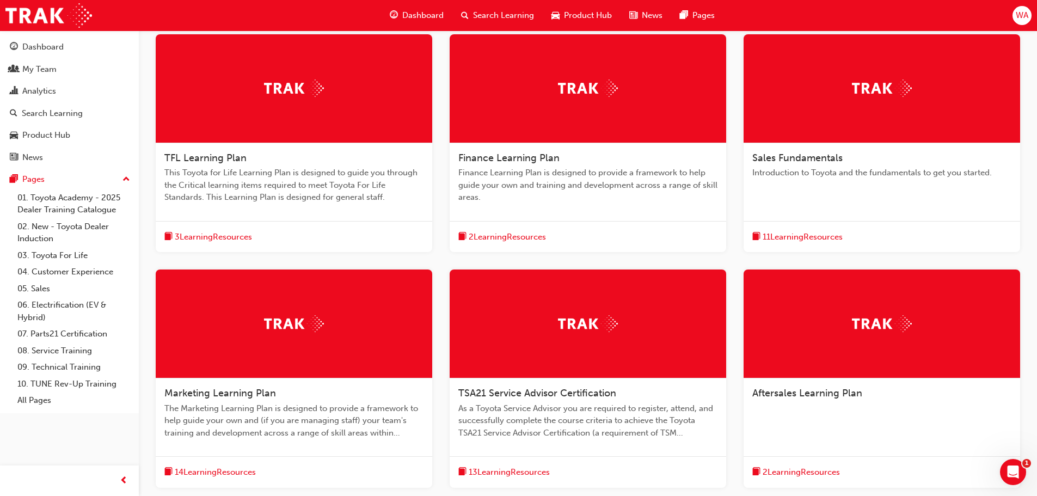
scroll to position [197, 0]
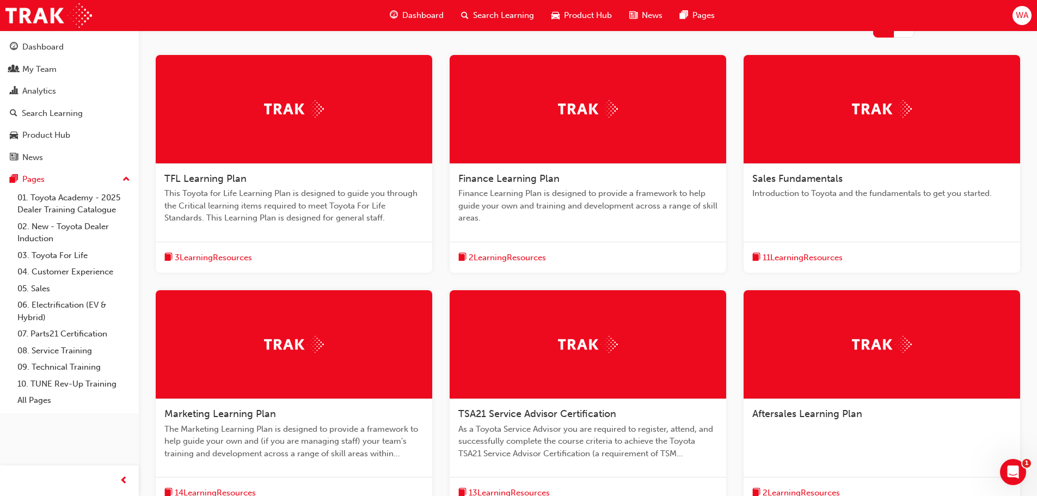
click at [325, 374] on div at bounding box center [294, 344] width 277 height 109
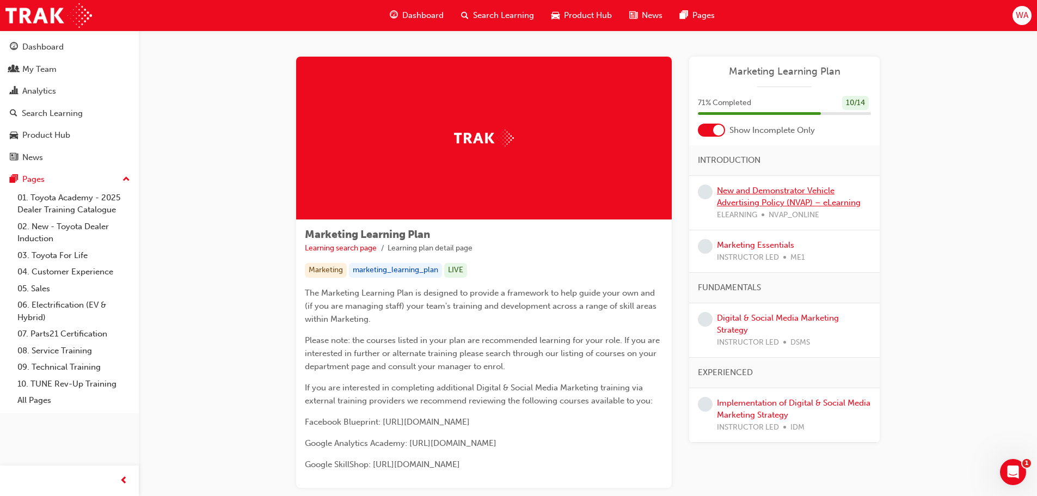
click at [775, 191] on link "New and Demonstrator Vehicle Advertising Policy (NVAP) – eLearning" at bounding box center [789, 197] width 144 height 22
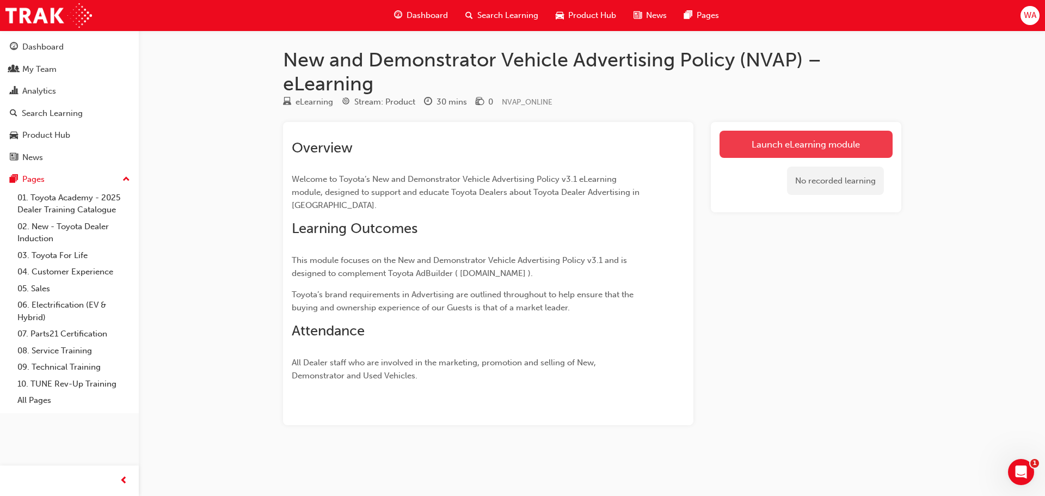
click at [797, 139] on link "Launch eLearning module" at bounding box center [806, 144] width 173 height 27
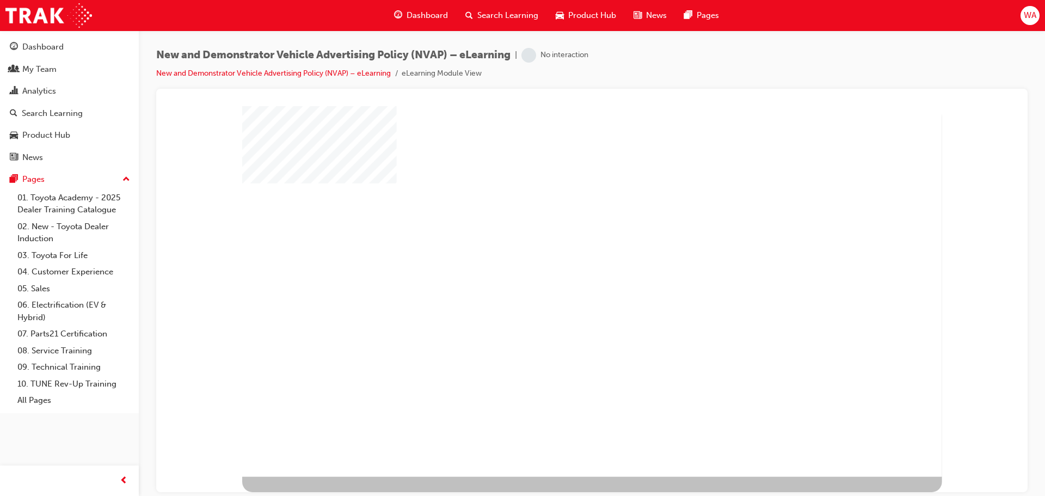
click at [562, 261] on div "play" at bounding box center [562, 261] width 0 height 0
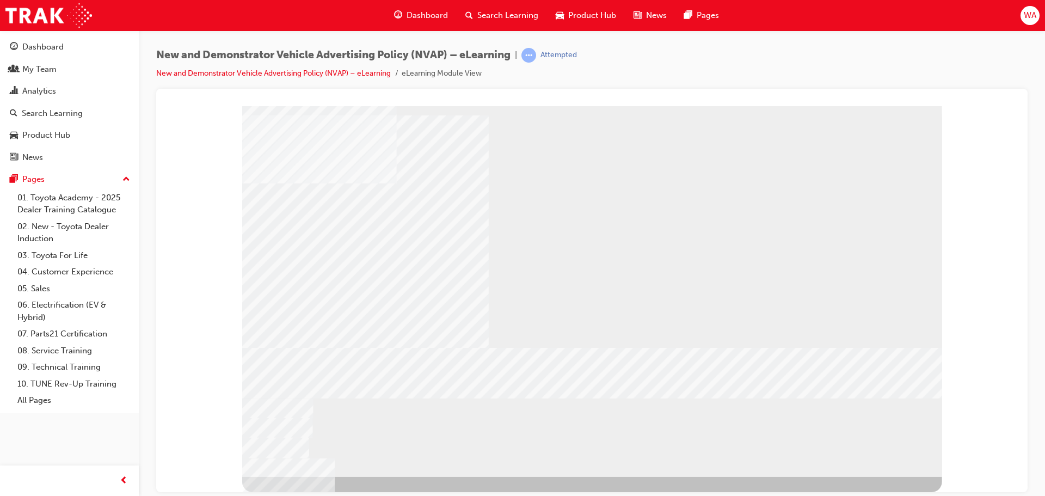
click at [891, 463] on div "logo" at bounding box center [592, 291] width 700 height 371
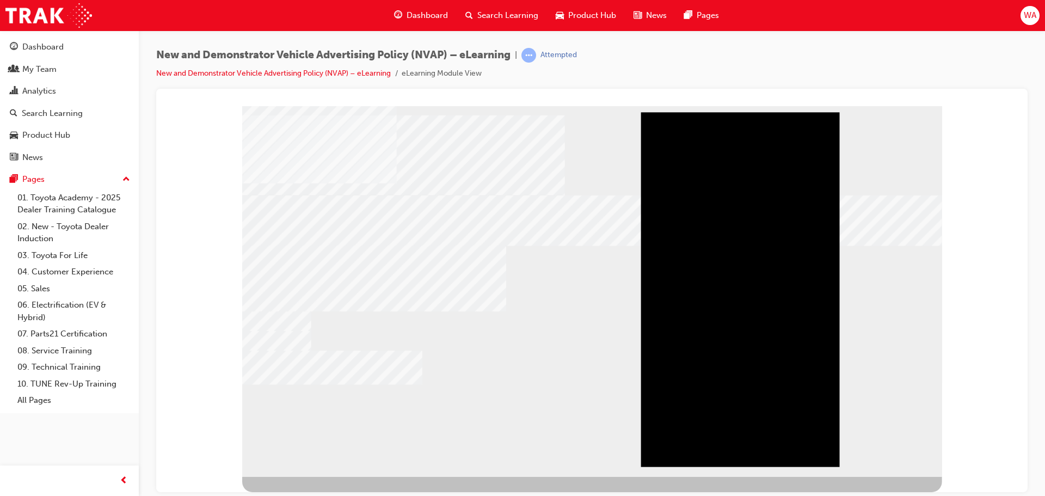
click at [737, 112] on div "Play" at bounding box center [740, 112] width 199 height 0
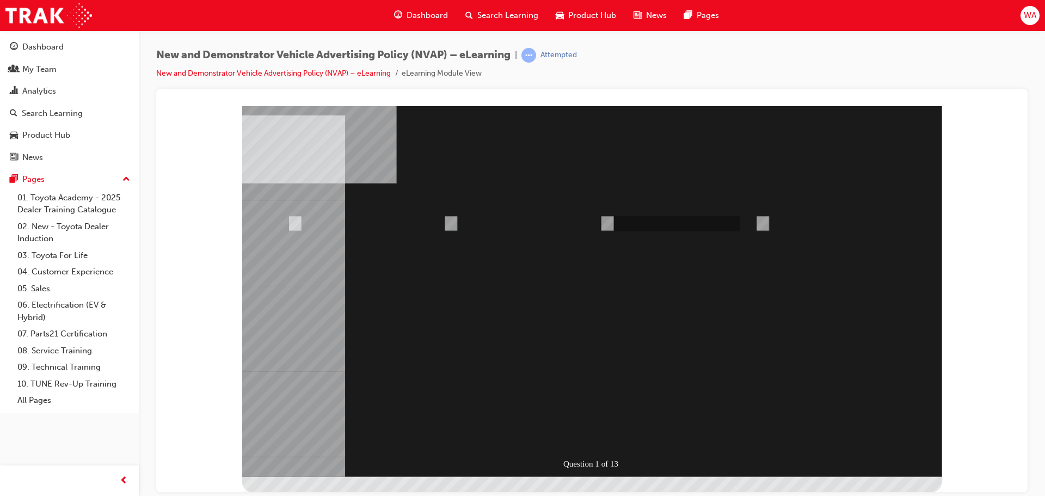
radio input "true"
click at [603, 403] on div at bounding box center [592, 291] width 700 height 371
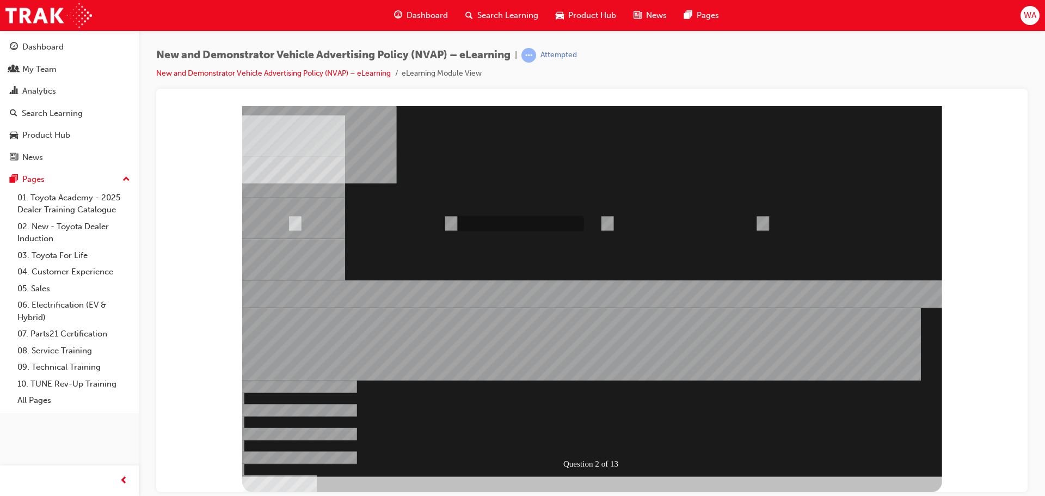
radio input "true"
click at [573, 365] on div at bounding box center [592, 291] width 700 height 371
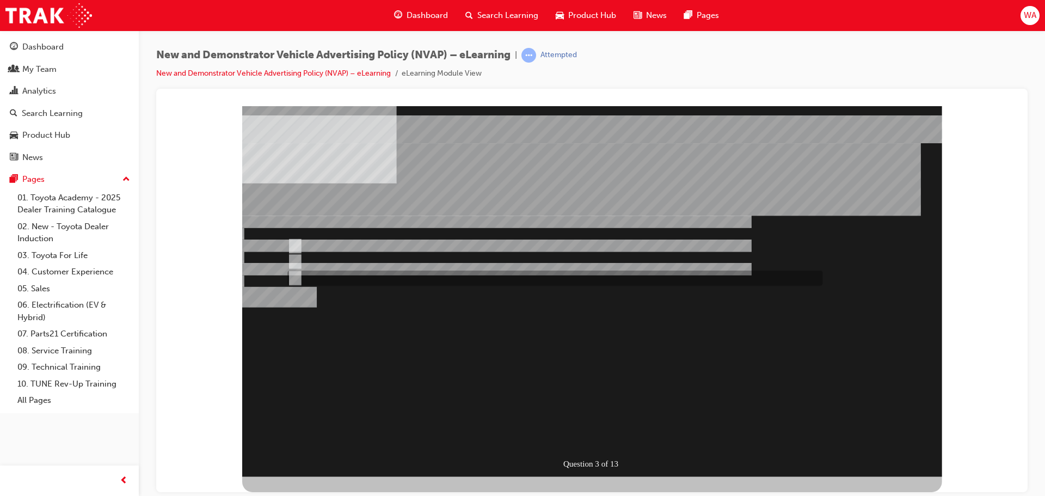
radio input "true"
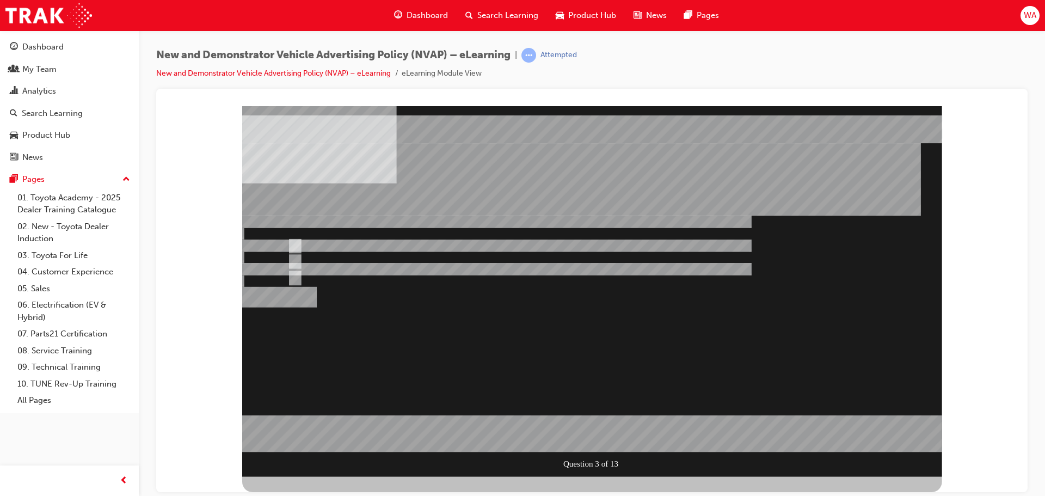
click at [487, 395] on div at bounding box center [592, 291] width 700 height 371
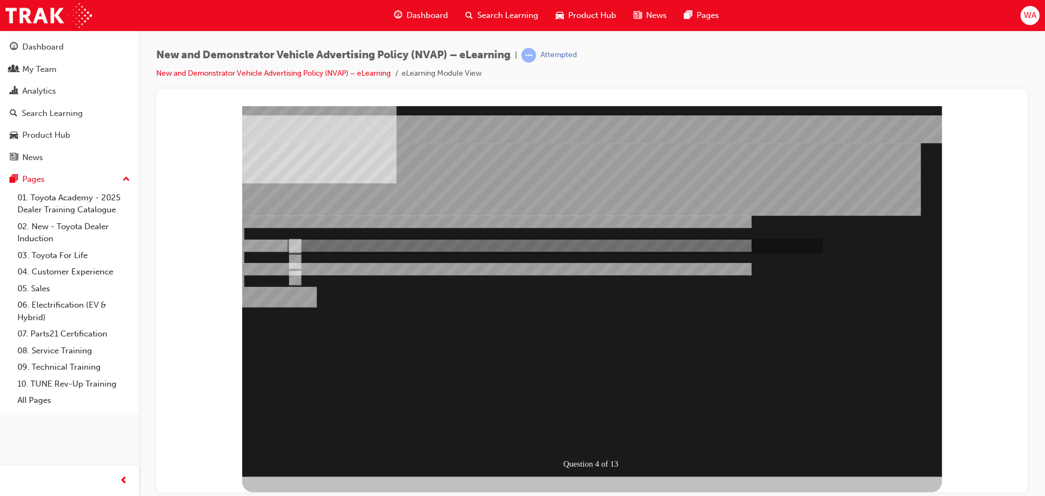
radio input "true"
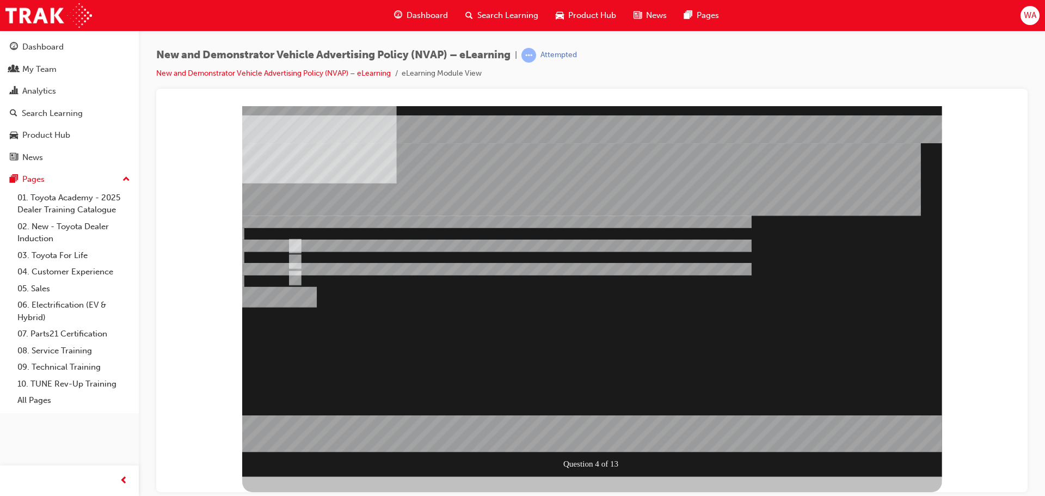
click at [492, 409] on div at bounding box center [592, 291] width 700 height 371
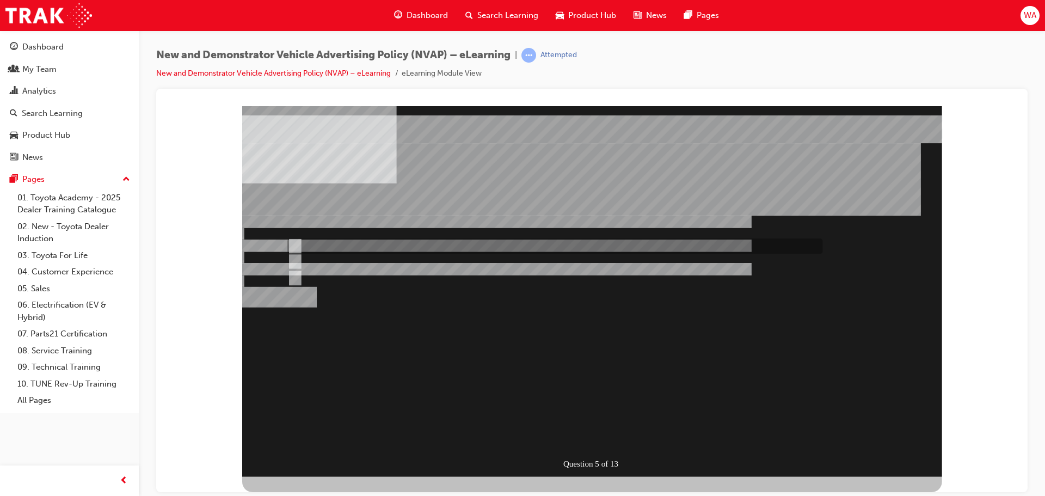
radio input "true"
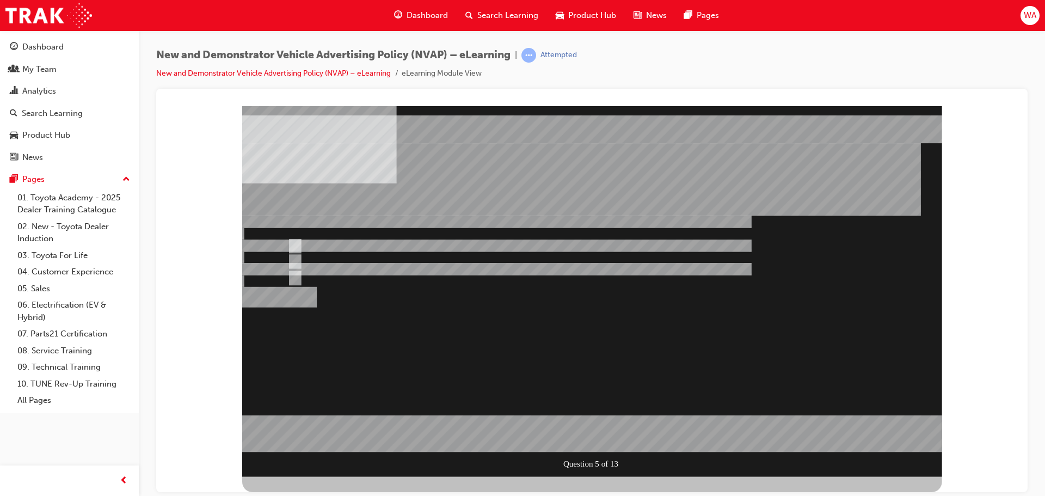
click at [512, 408] on div at bounding box center [592, 291] width 700 height 371
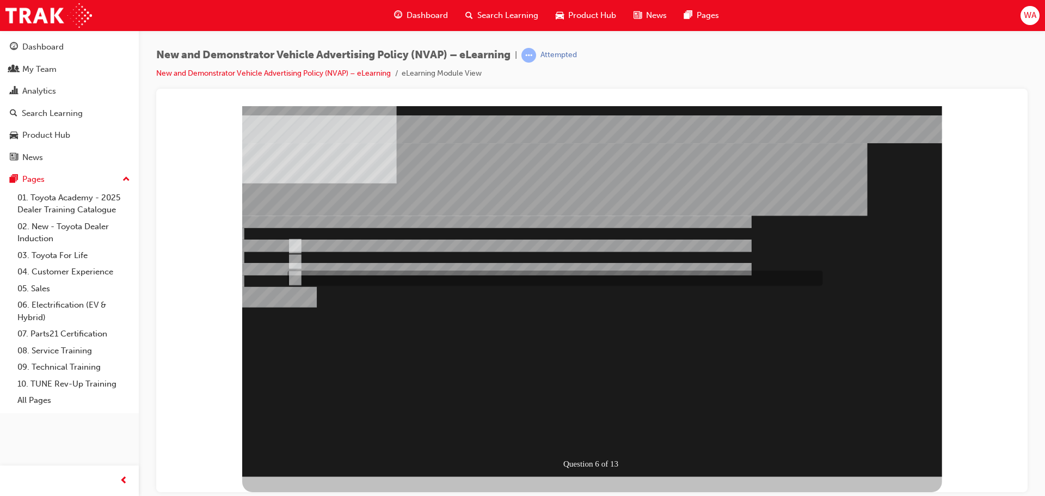
radio input "true"
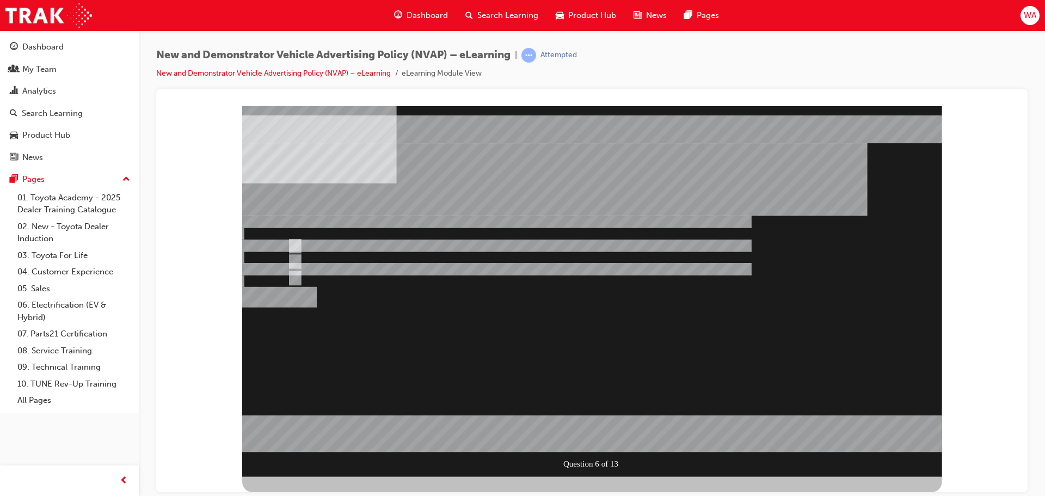
click at [479, 405] on div at bounding box center [592, 291] width 700 height 371
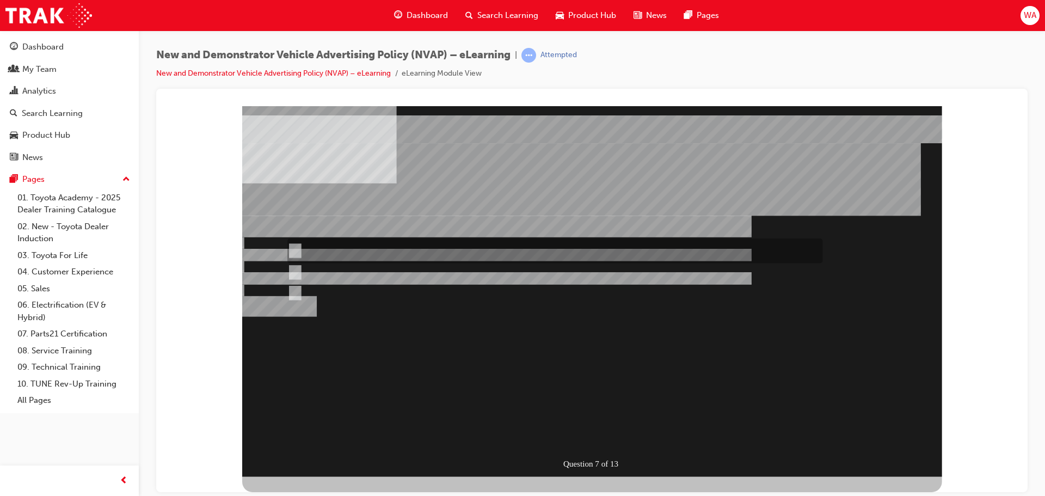
radio input "true"
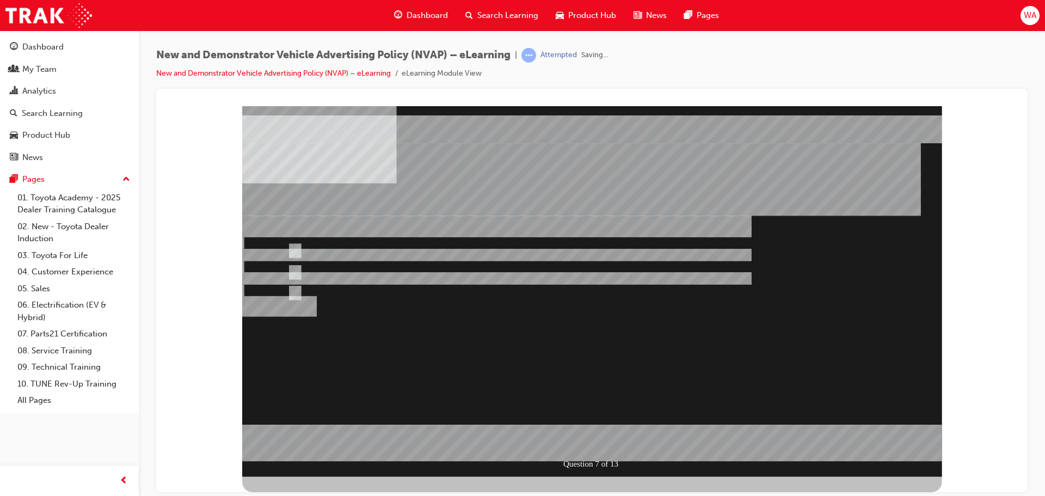
click at [517, 408] on div at bounding box center [592, 291] width 700 height 371
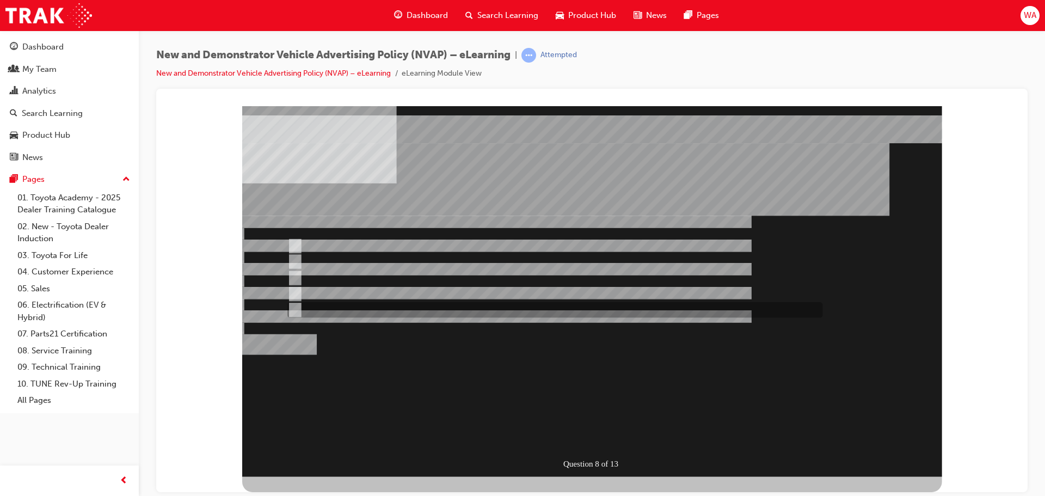
checkbox input "true"
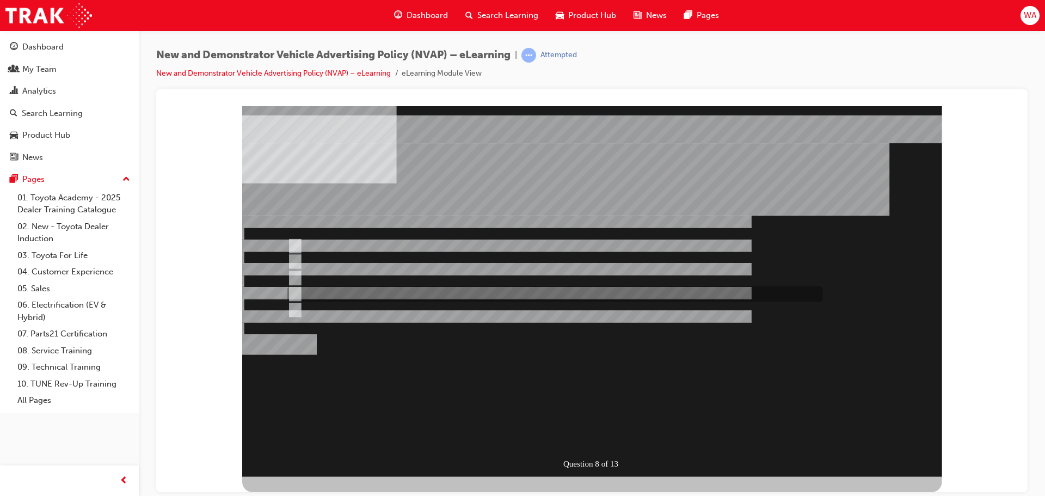
checkbox input "true"
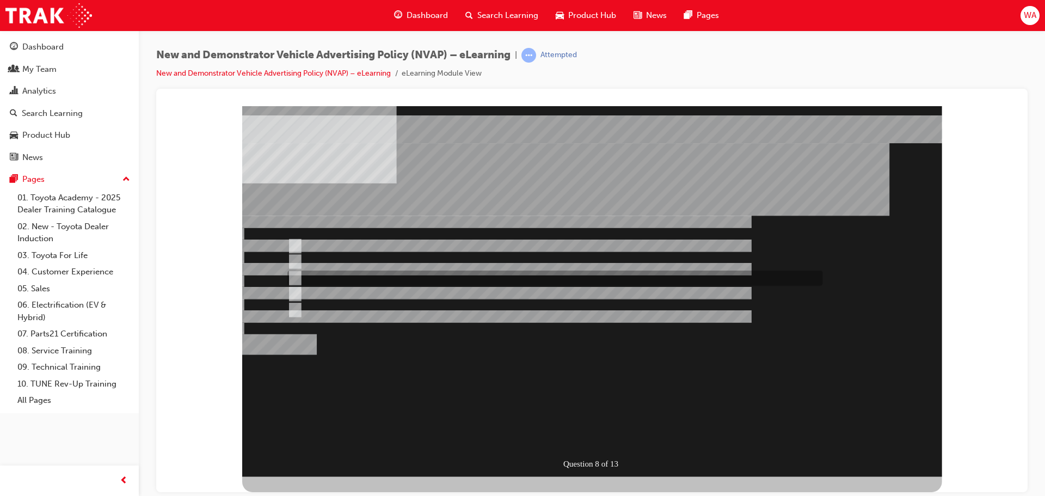
checkbox input "true"
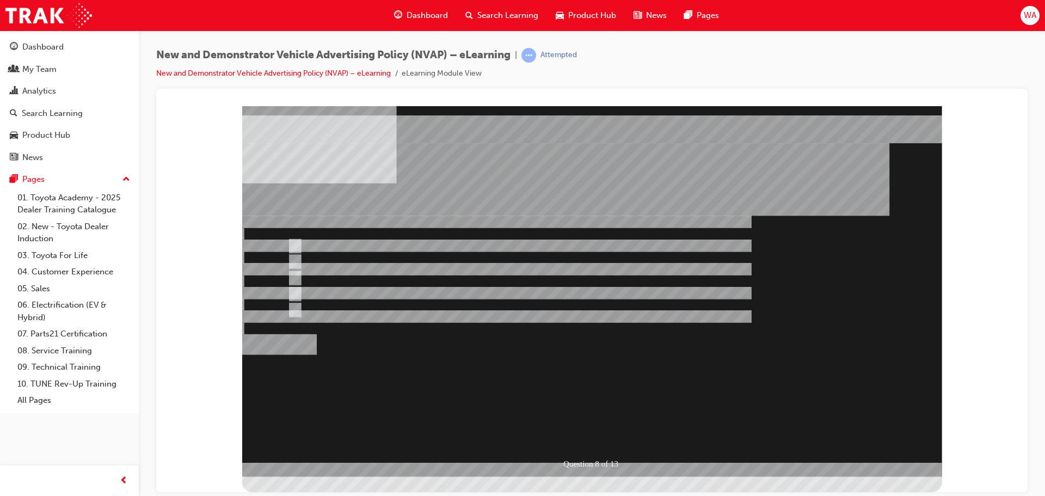
click at [586, 405] on div at bounding box center [592, 291] width 700 height 371
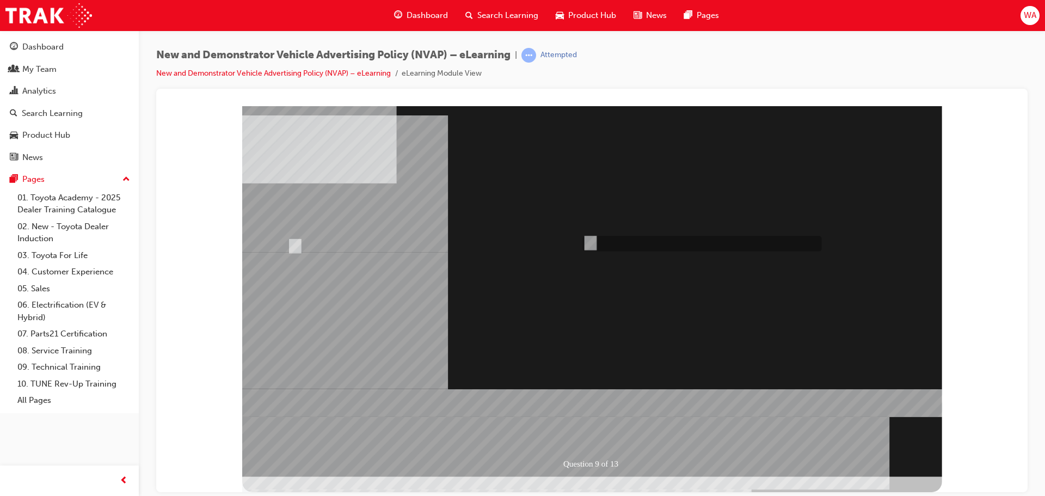
radio input "true"
click at [294, 246] on div at bounding box center [592, 291] width 700 height 371
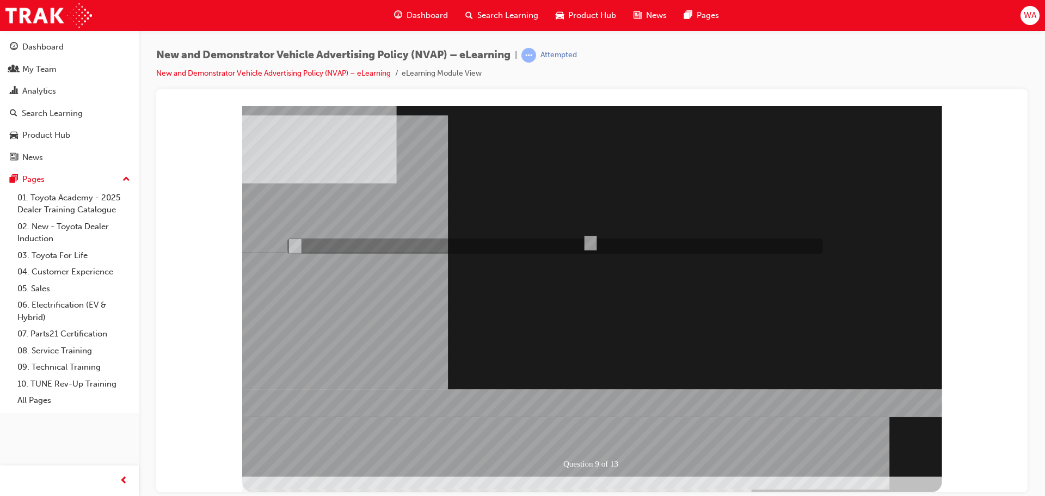
radio input "true"
click at [574, 408] on div at bounding box center [592, 291] width 700 height 371
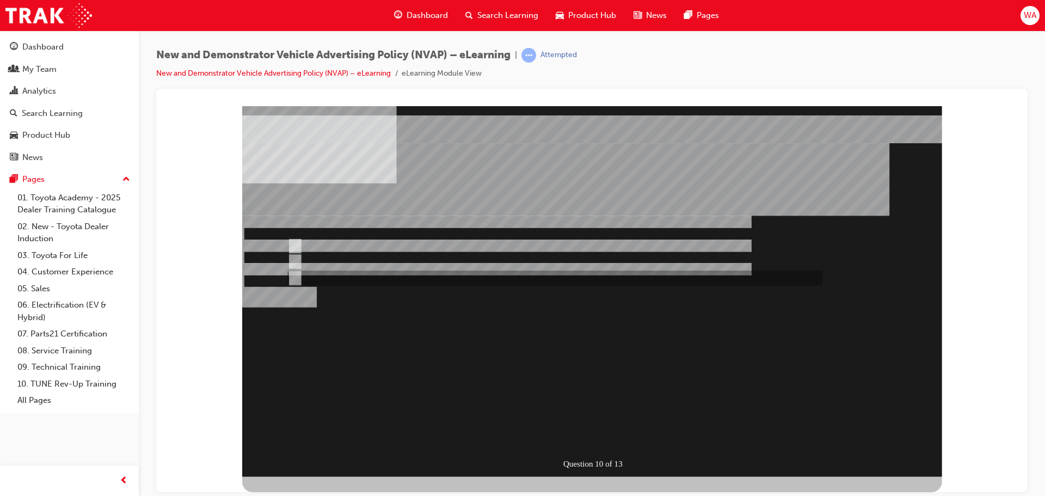
radio input "true"
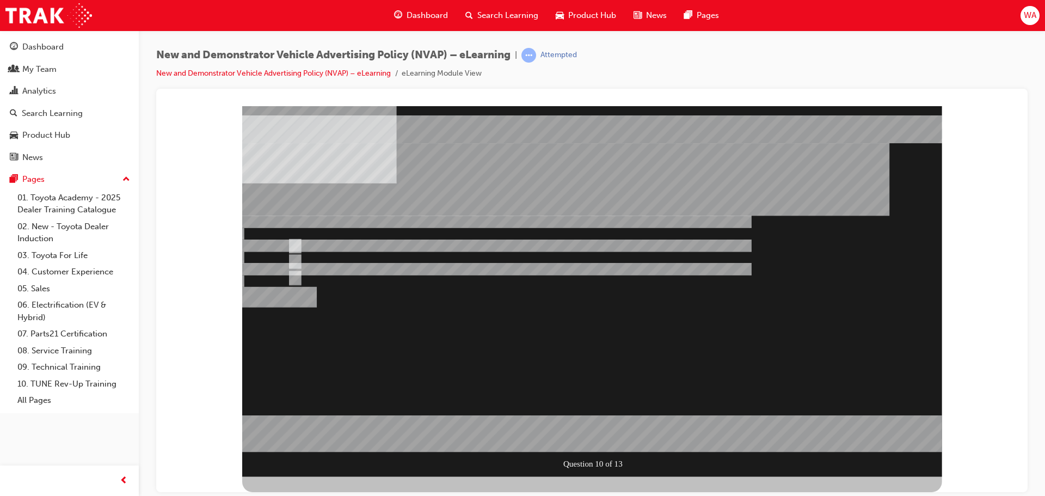
click at [592, 413] on div at bounding box center [592, 291] width 700 height 371
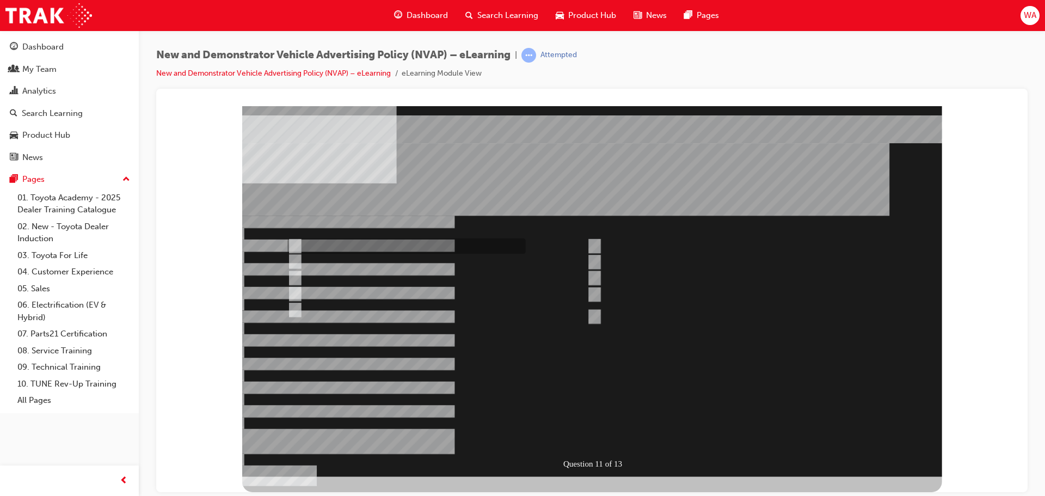
checkbox input "true"
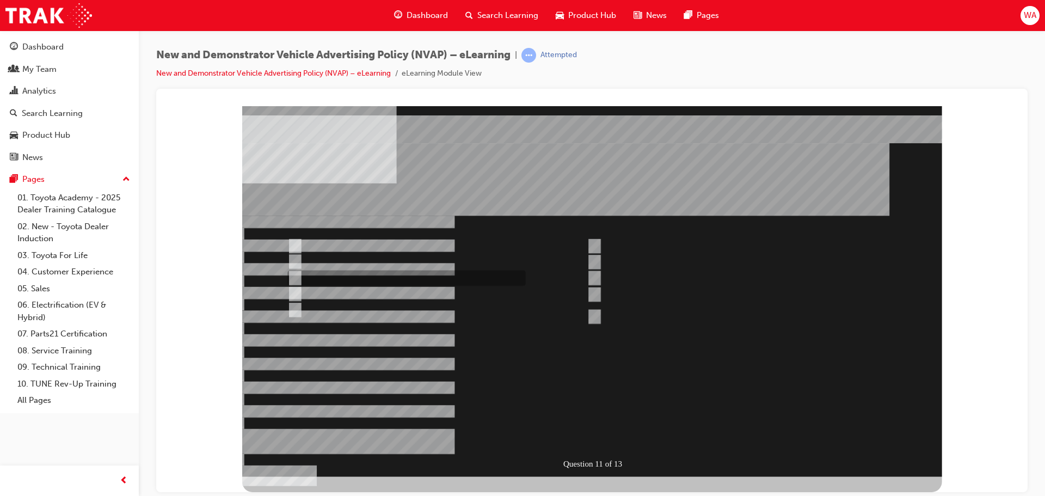
checkbox input "true"
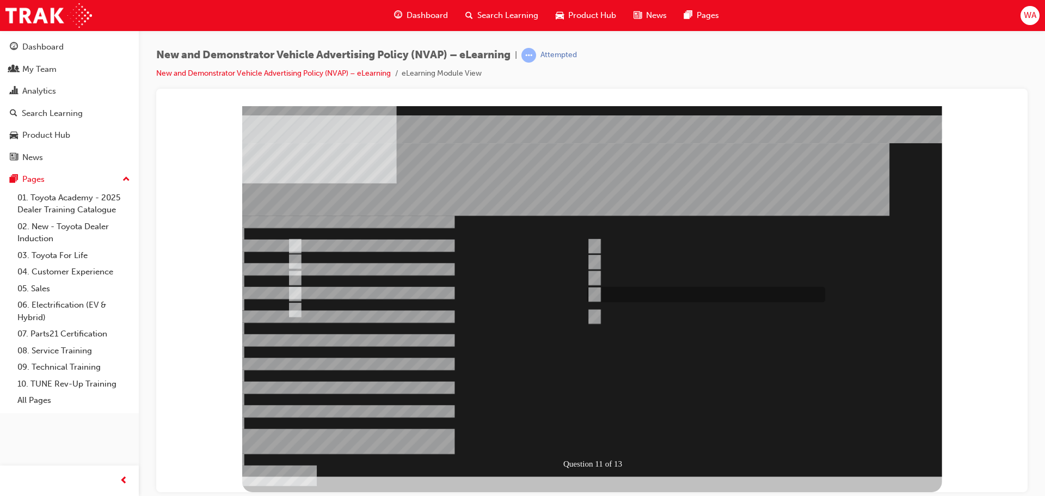
checkbox input "true"
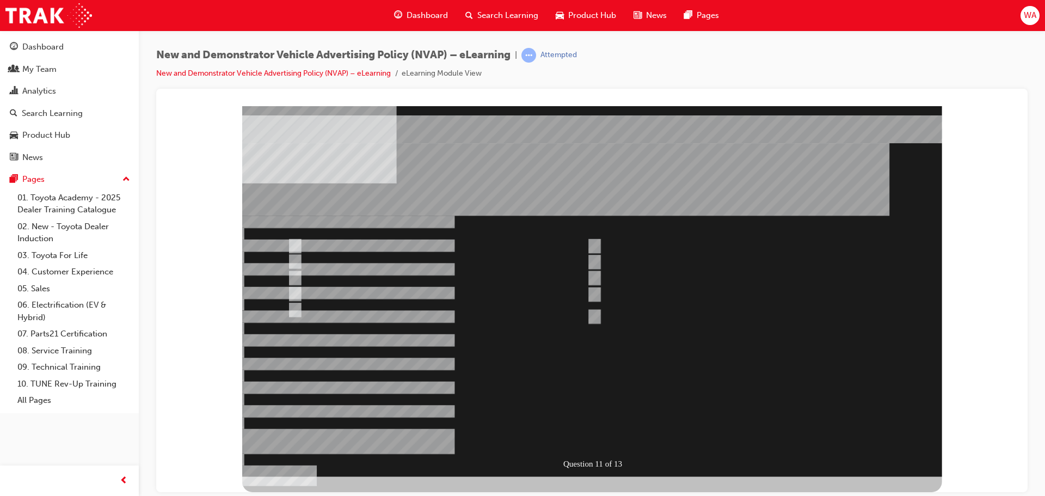
click at [592, 313] on div at bounding box center [592, 291] width 700 height 371
checkbox input "true"
click at [544, 395] on div at bounding box center [592, 291] width 700 height 371
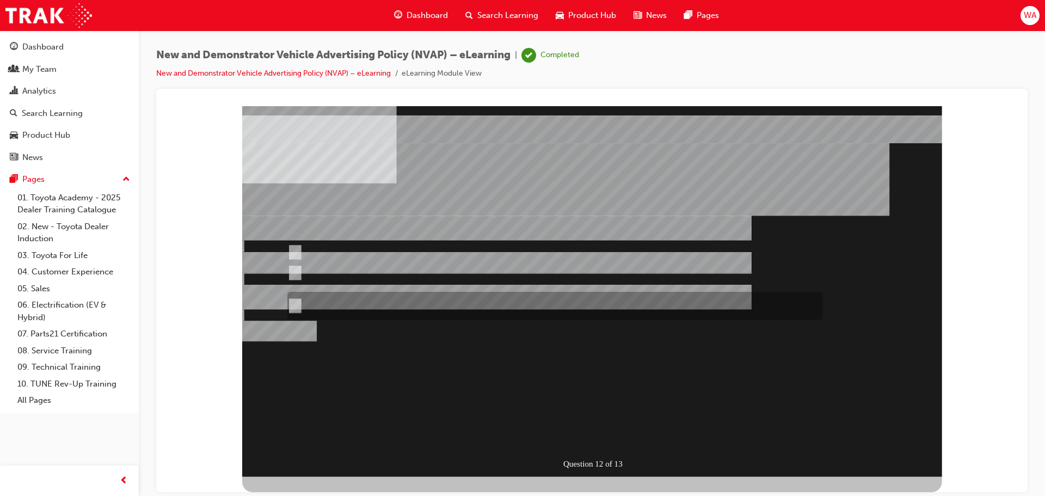
radio input "true"
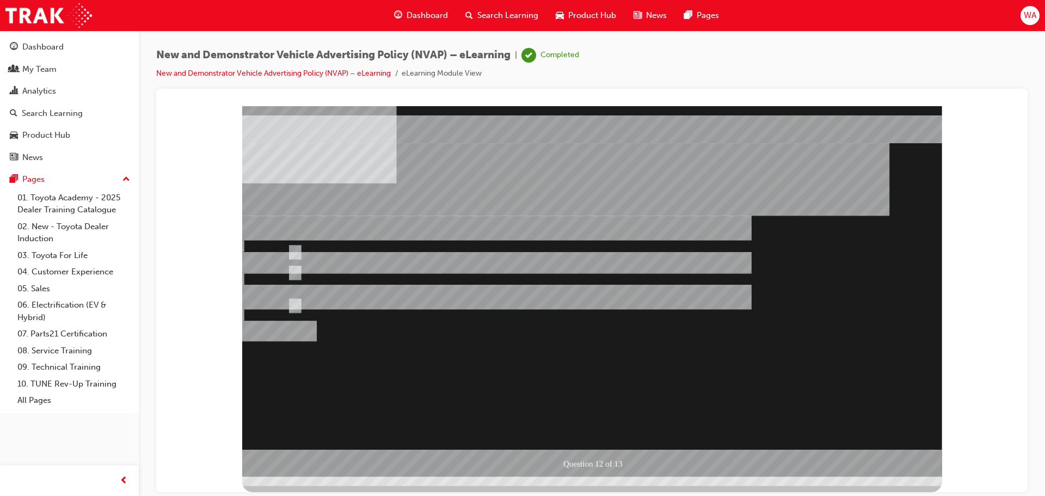
click at [608, 432] on div at bounding box center [592, 291] width 700 height 371
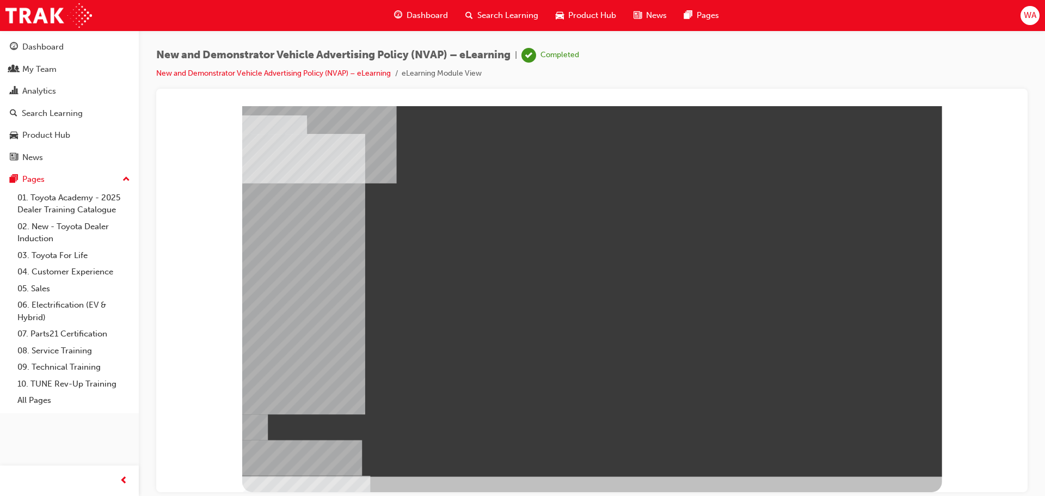
drag, startPoint x: 320, startPoint y: 401, endPoint x: 327, endPoint y: 402, distance: 7.2
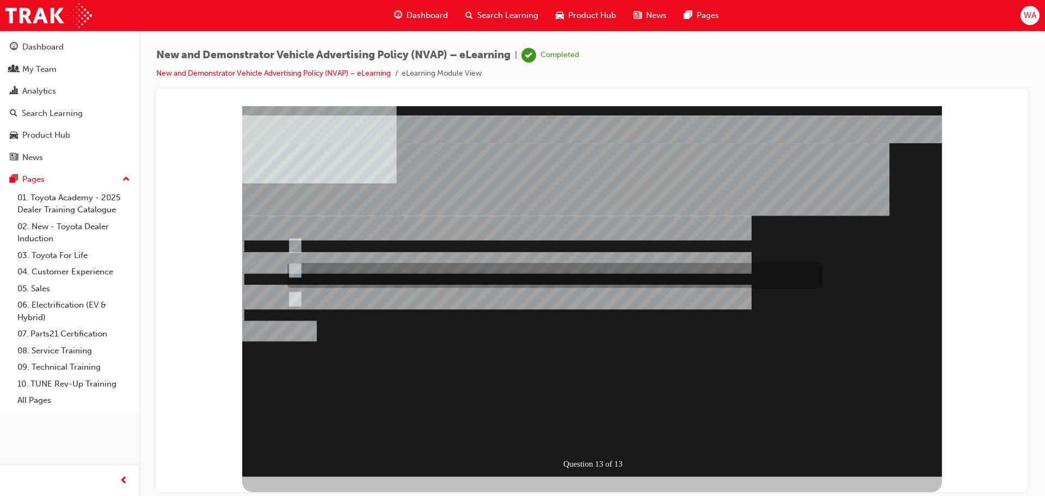
radio input "true"
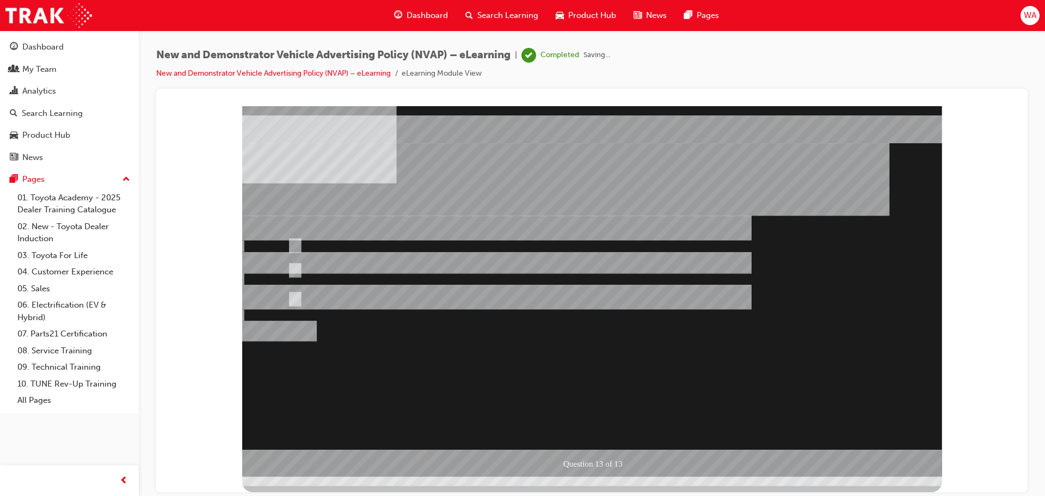
click at [600, 438] on div at bounding box center [592, 291] width 700 height 371
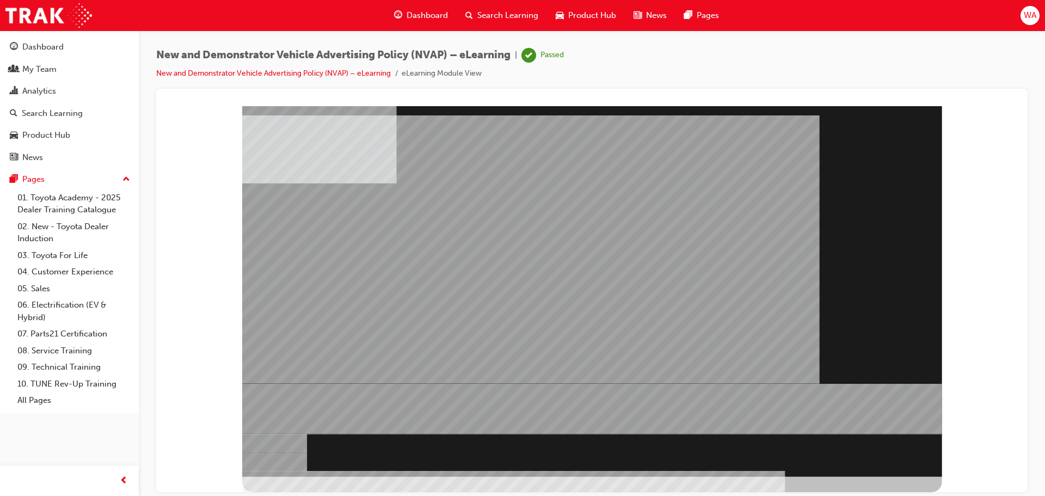
drag, startPoint x: 599, startPoint y: 438, endPoint x: 482, endPoint y: 348, distance: 147.7
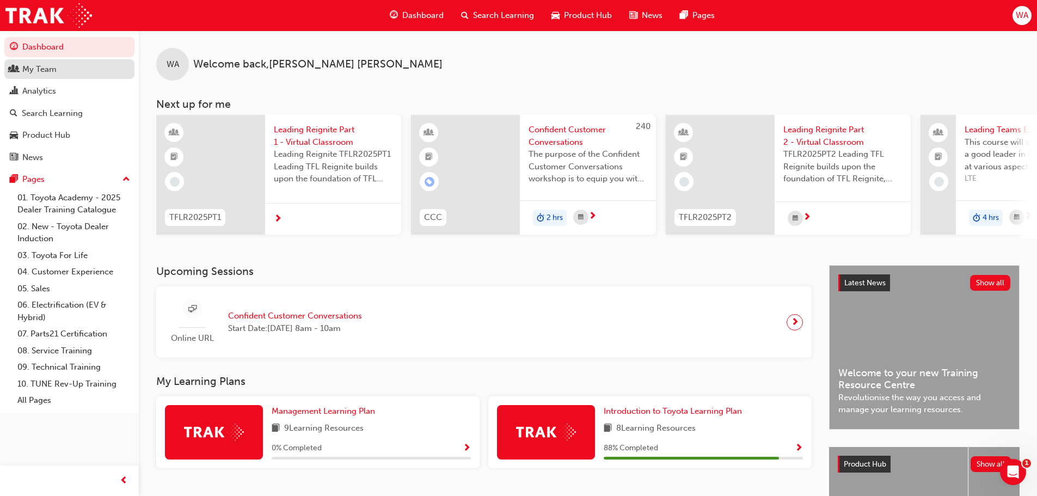
click at [49, 75] on div "My Team" at bounding box center [39, 69] width 34 height 13
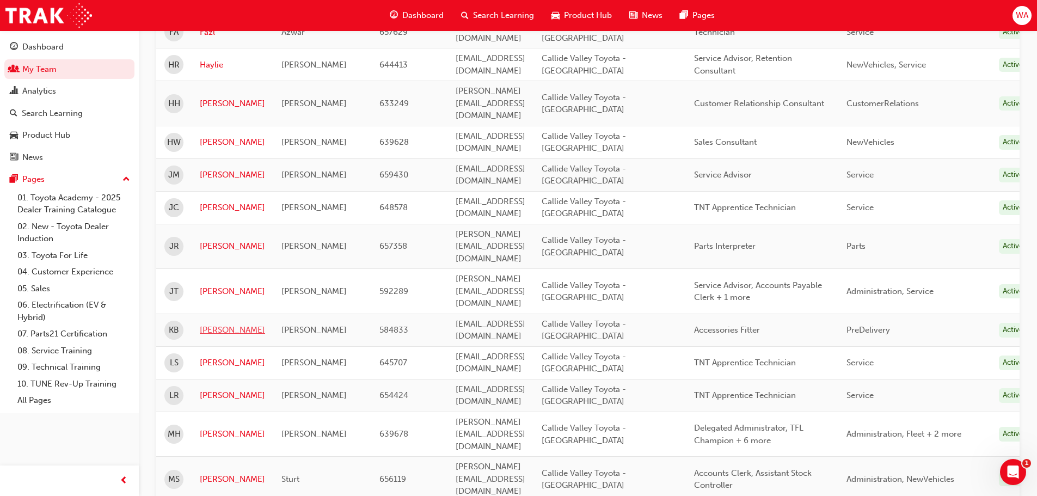
scroll to position [544, 0]
